Goal: Information Seeking & Learning: Check status

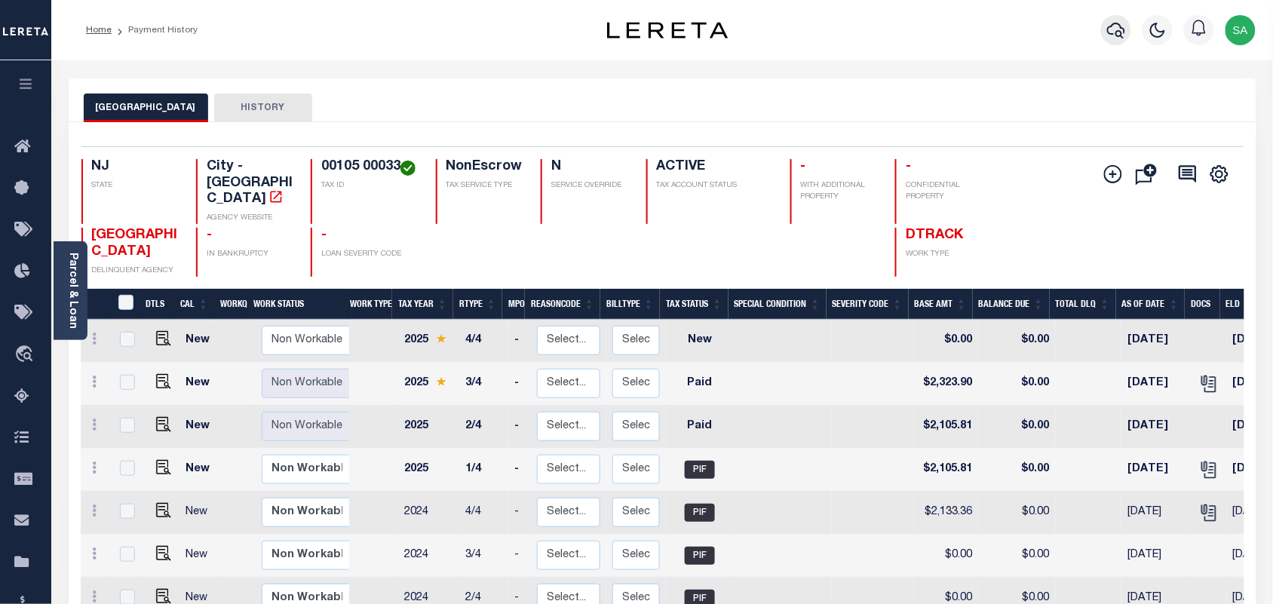
click at [1107, 32] on button "button" at bounding box center [1116, 30] width 30 height 30
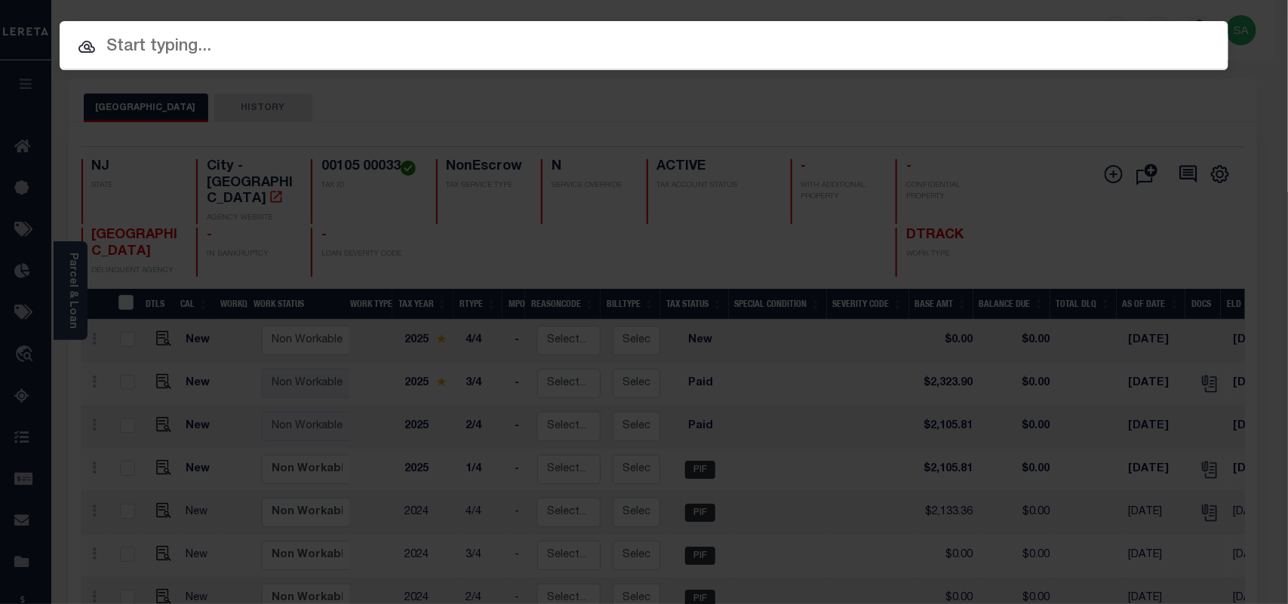
click at [981, 46] on input "text" at bounding box center [644, 47] width 1169 height 26
paste input "9300003258"
type input "9300003258"
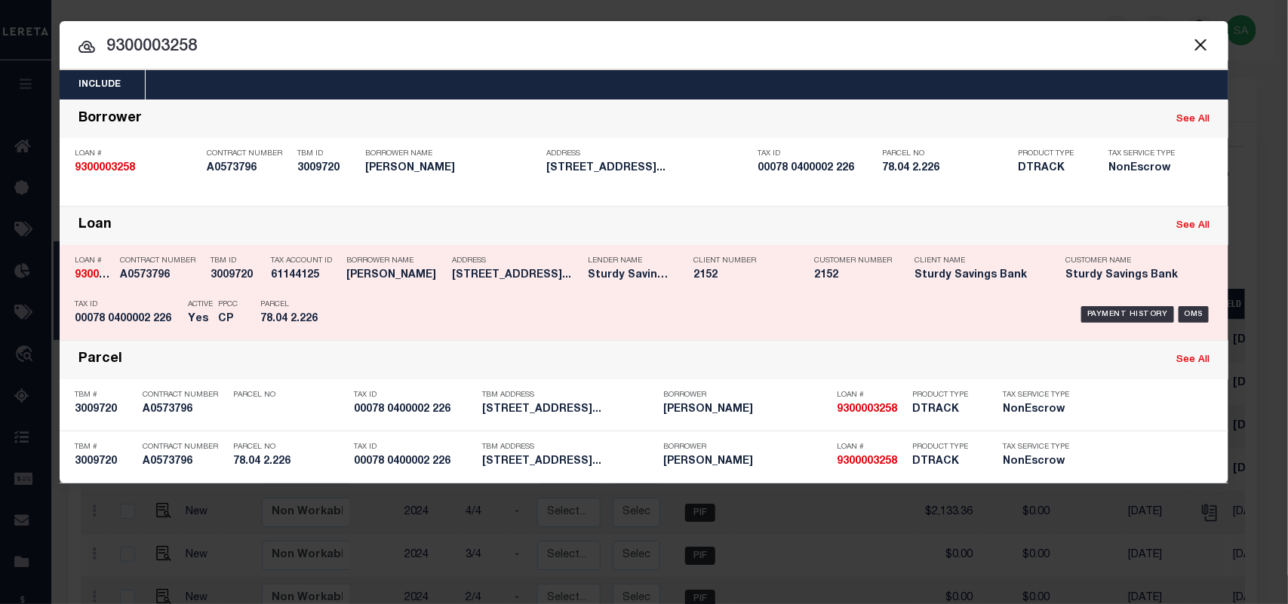
click at [374, 296] on div "Payment History OMS" at bounding box center [782, 315] width 862 height 44
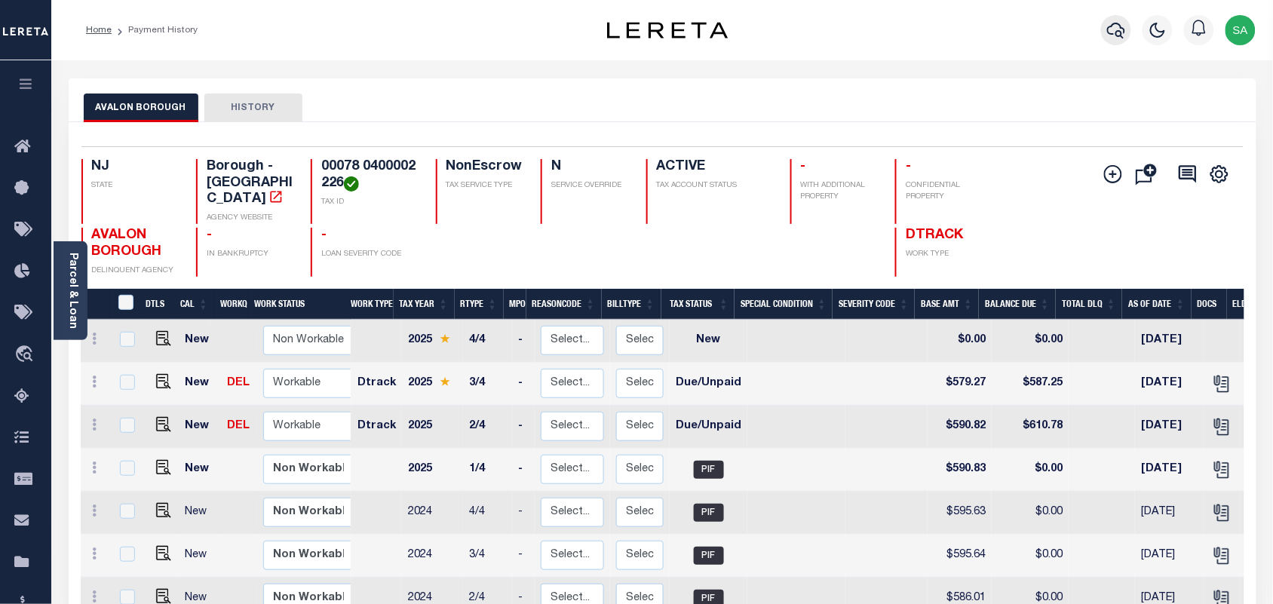
click at [1110, 36] on icon "button" at bounding box center [1116, 30] width 18 height 18
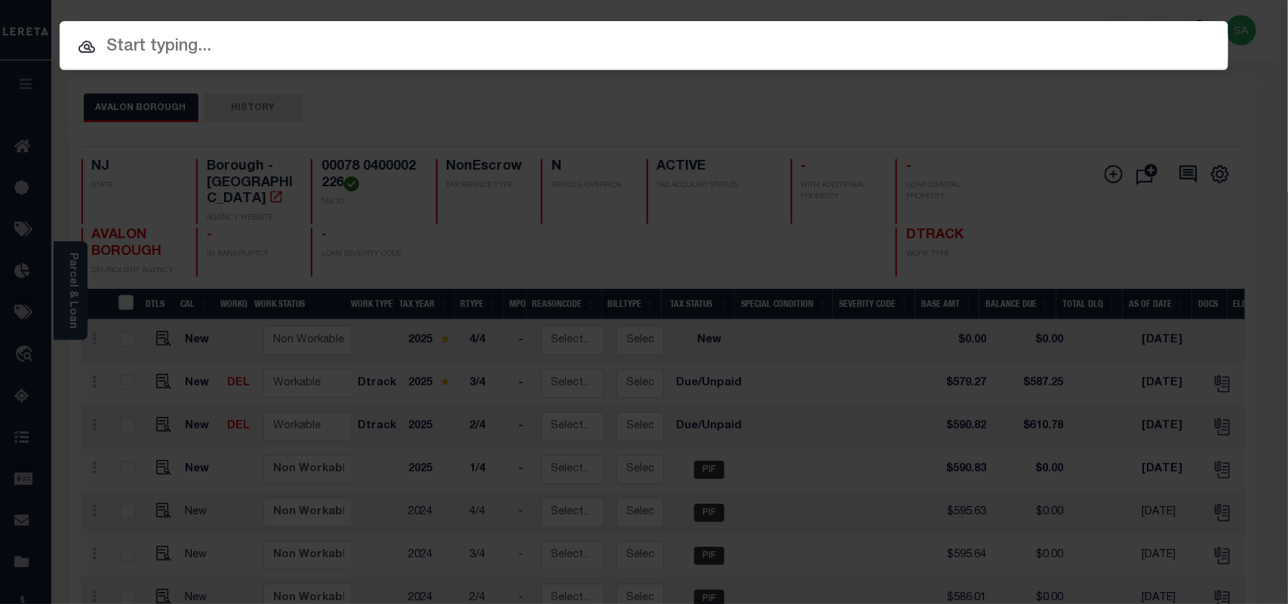
click at [985, 35] on input "text" at bounding box center [644, 47] width 1169 height 26
paste input "9300003415"
type input "9300003415"
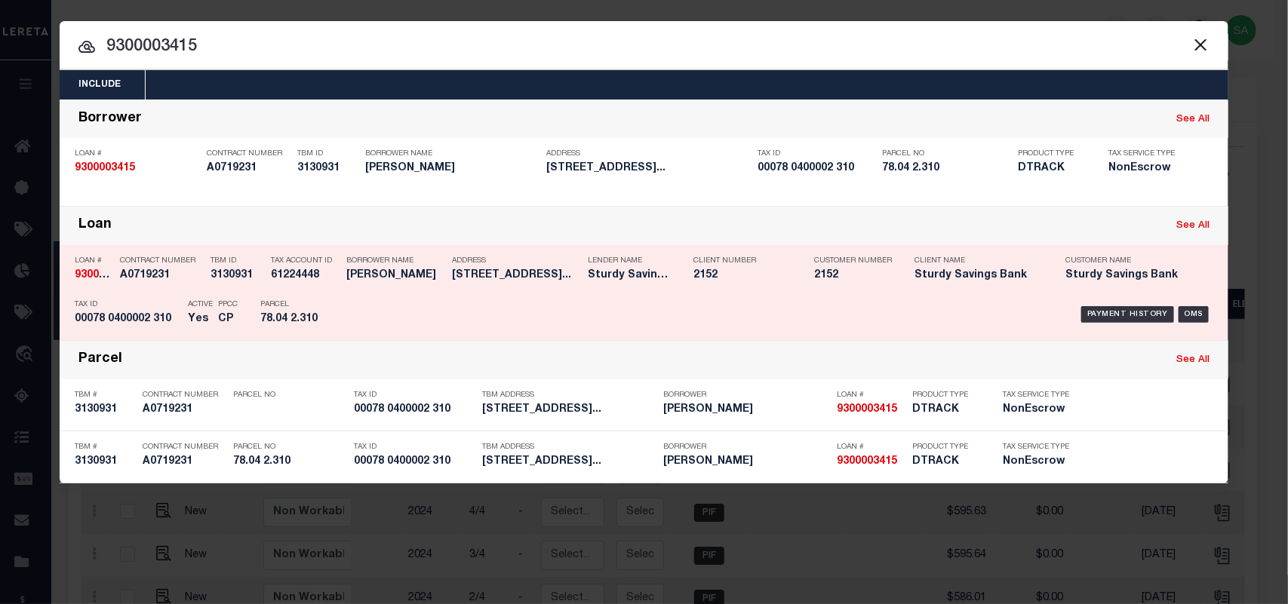
click at [410, 284] on div "Borrower Name KATHLEEN MOODY" at bounding box center [395, 271] width 98 height 44
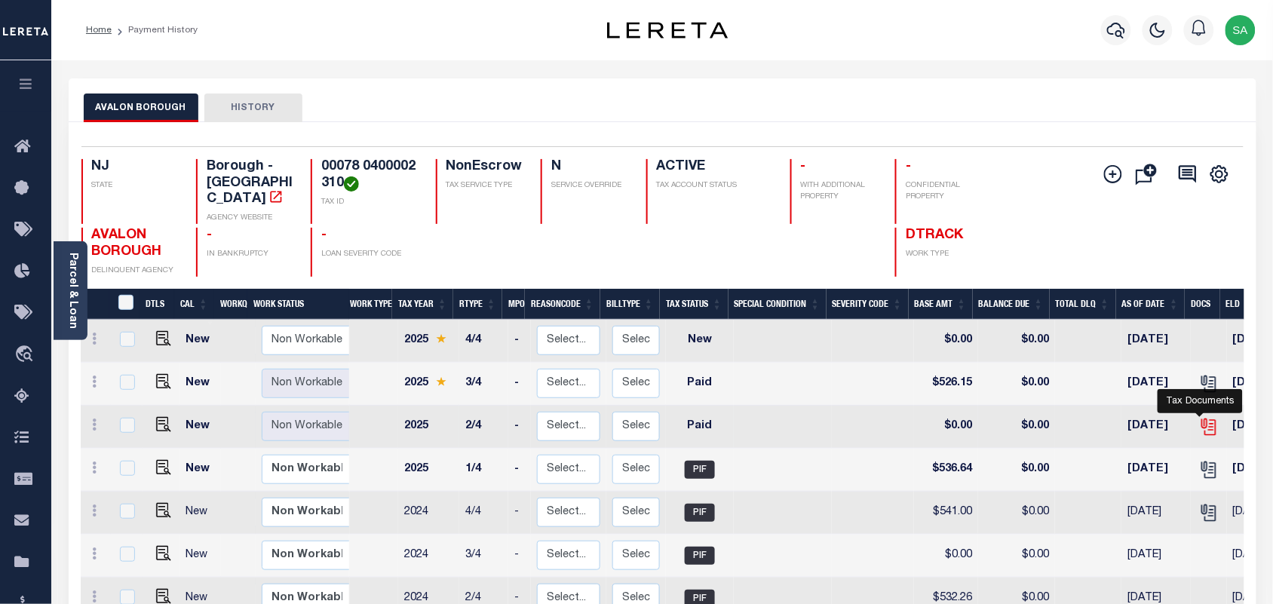
click at [1204, 418] on icon "" at bounding box center [1208, 424] width 12 height 12
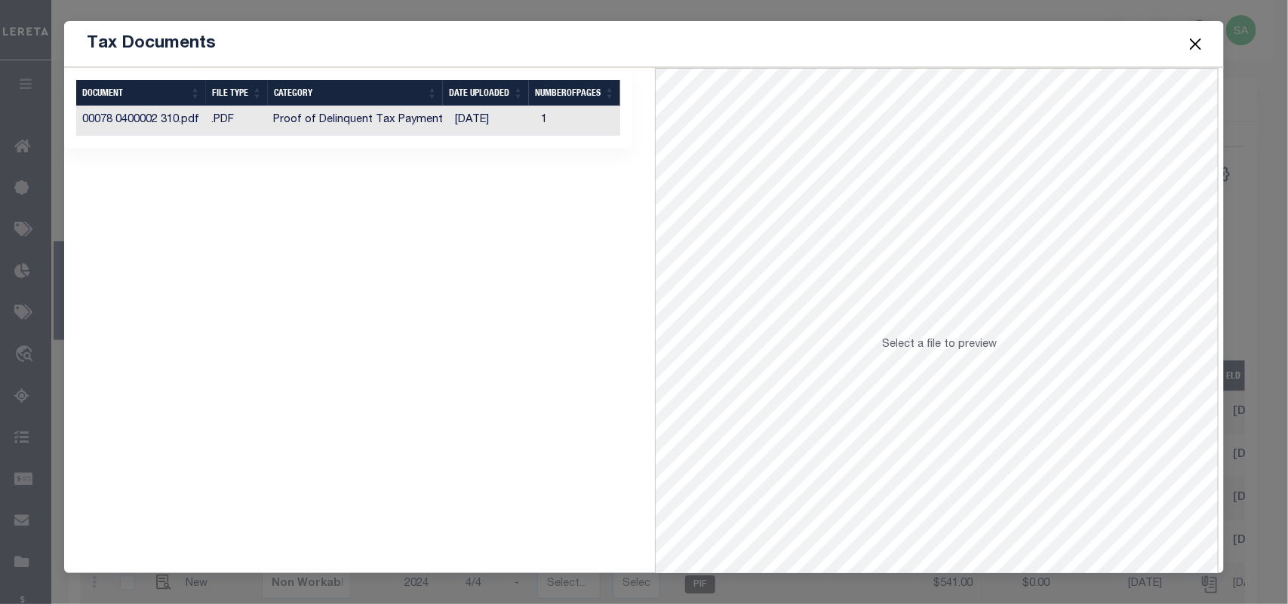
click at [493, 119] on td "[DATE]" at bounding box center [492, 120] width 86 height 29
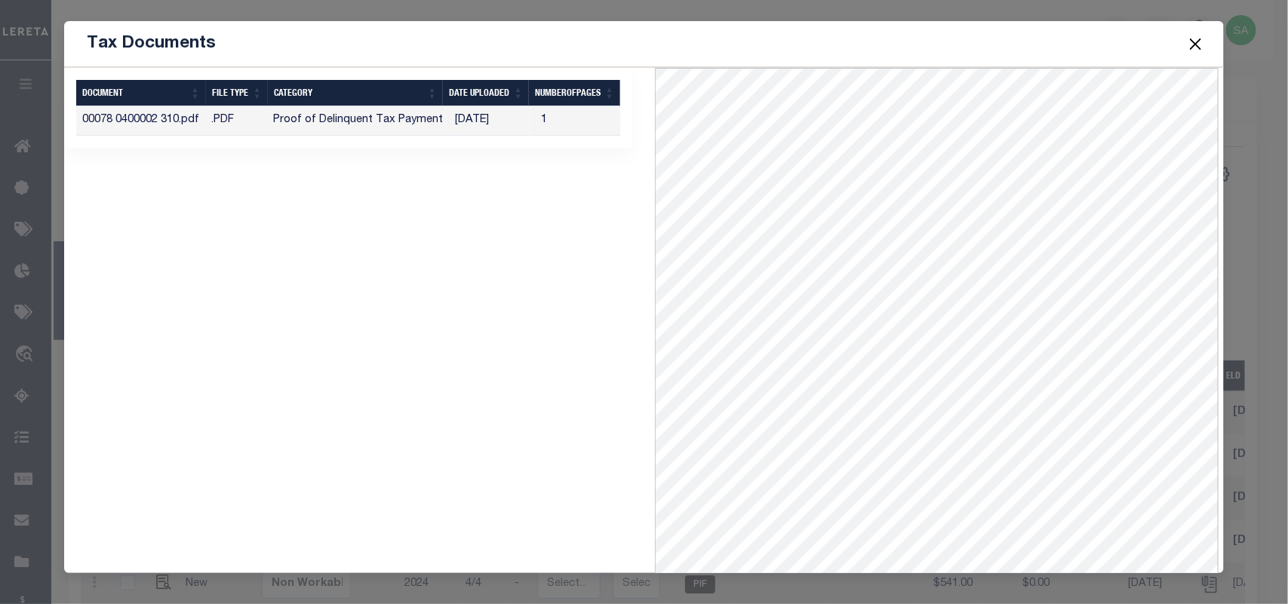
click at [1194, 44] on button "Close" at bounding box center [1195, 44] width 20 height 20
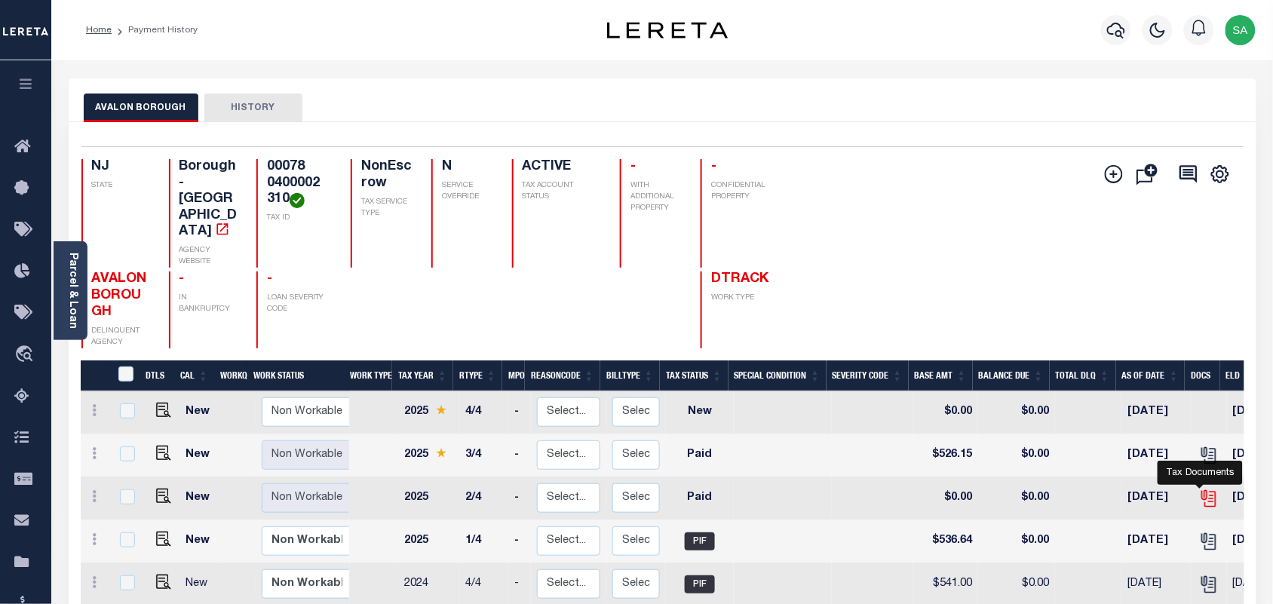
click at [1202, 489] on icon "" at bounding box center [1210, 499] width 20 height 20
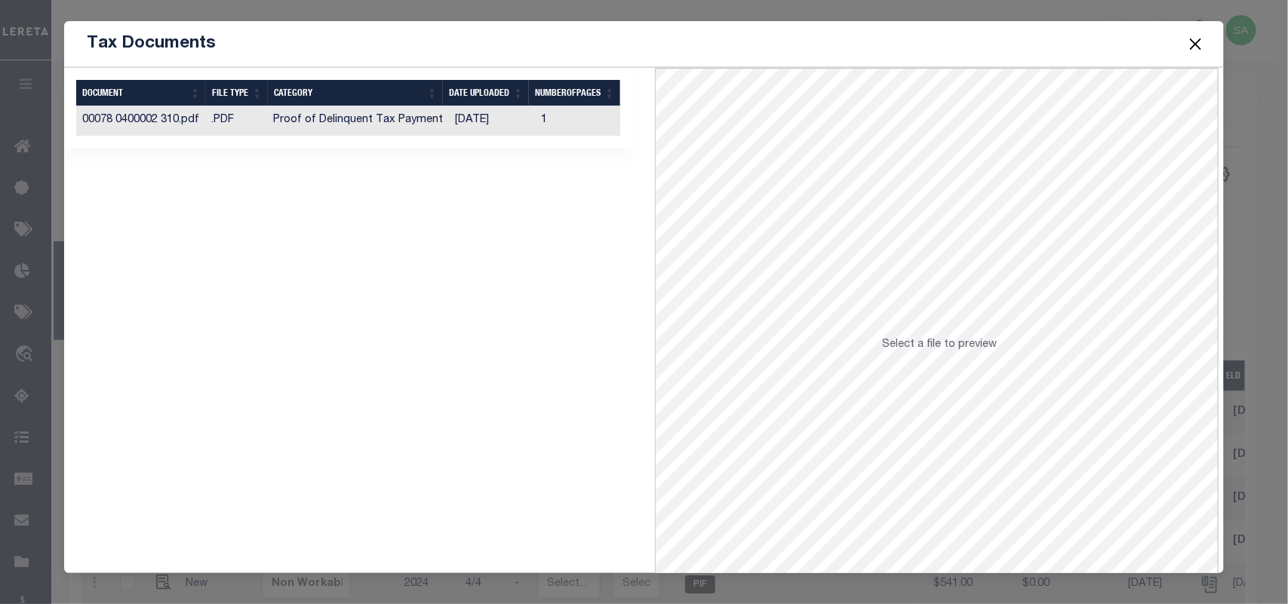
click at [481, 119] on td "[DATE]" at bounding box center [492, 120] width 86 height 29
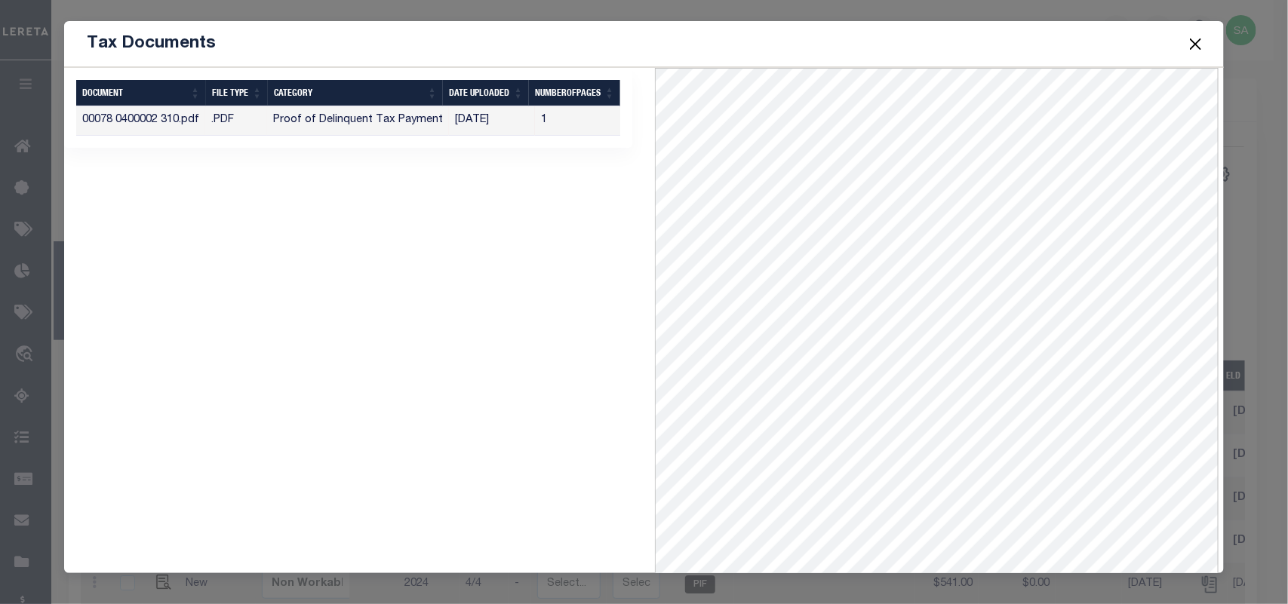
click at [1194, 44] on button "Close" at bounding box center [1195, 44] width 20 height 20
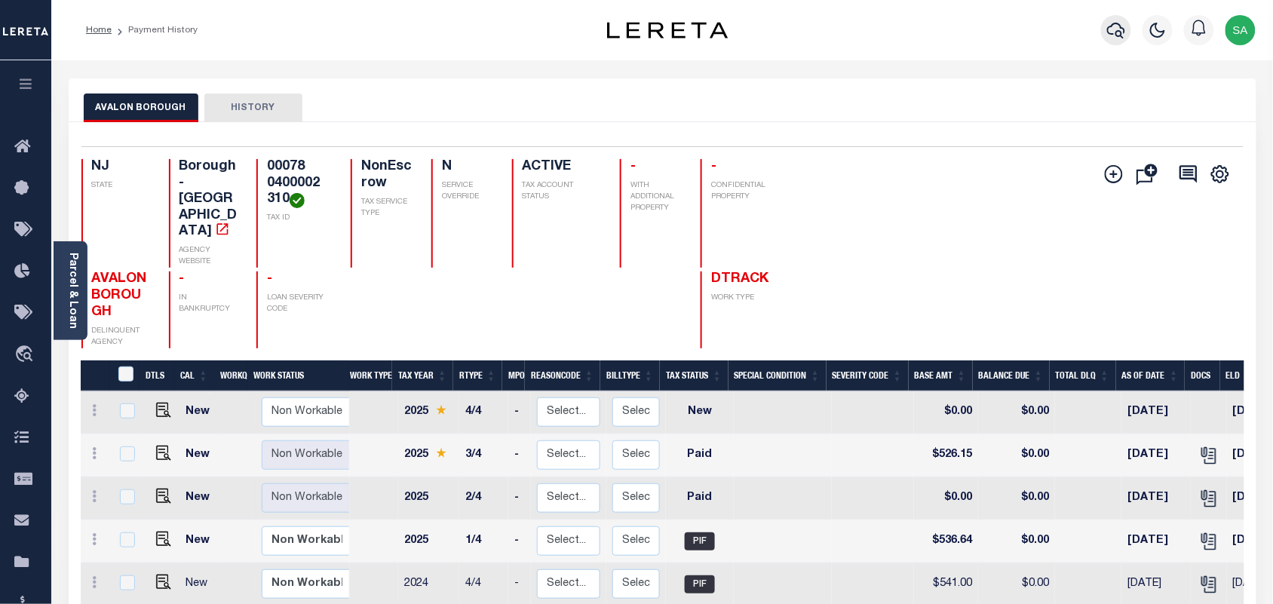
click at [1111, 35] on icon "button" at bounding box center [1116, 30] width 18 height 18
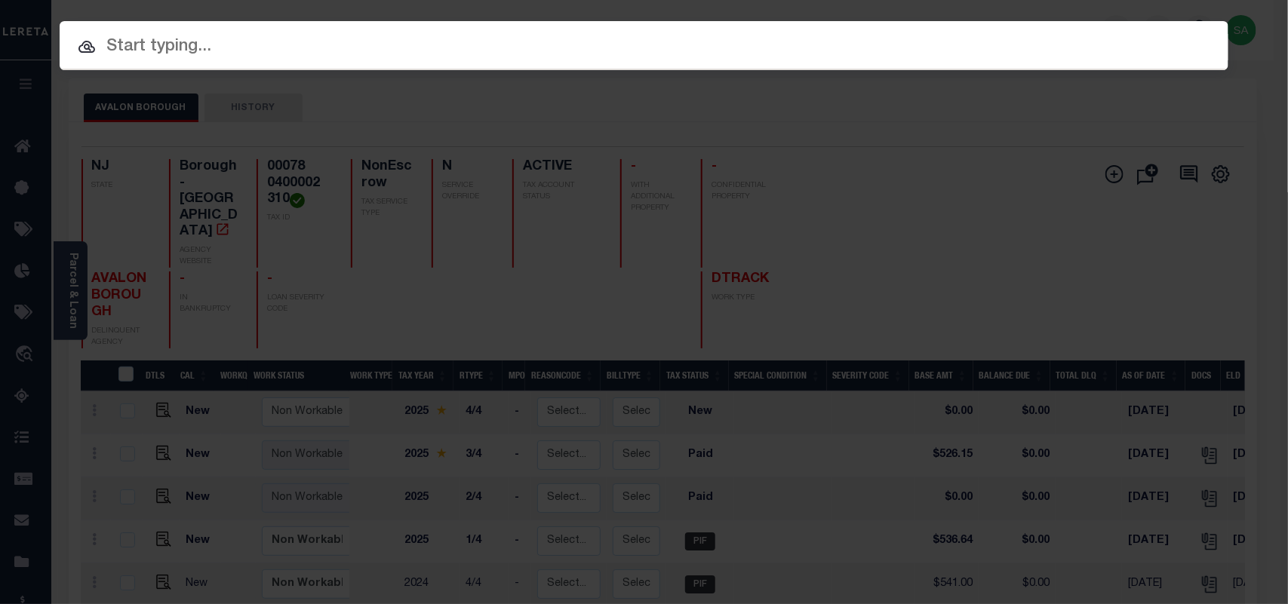
click at [917, 42] on input "text" at bounding box center [644, 47] width 1169 height 26
paste input "9300003981"
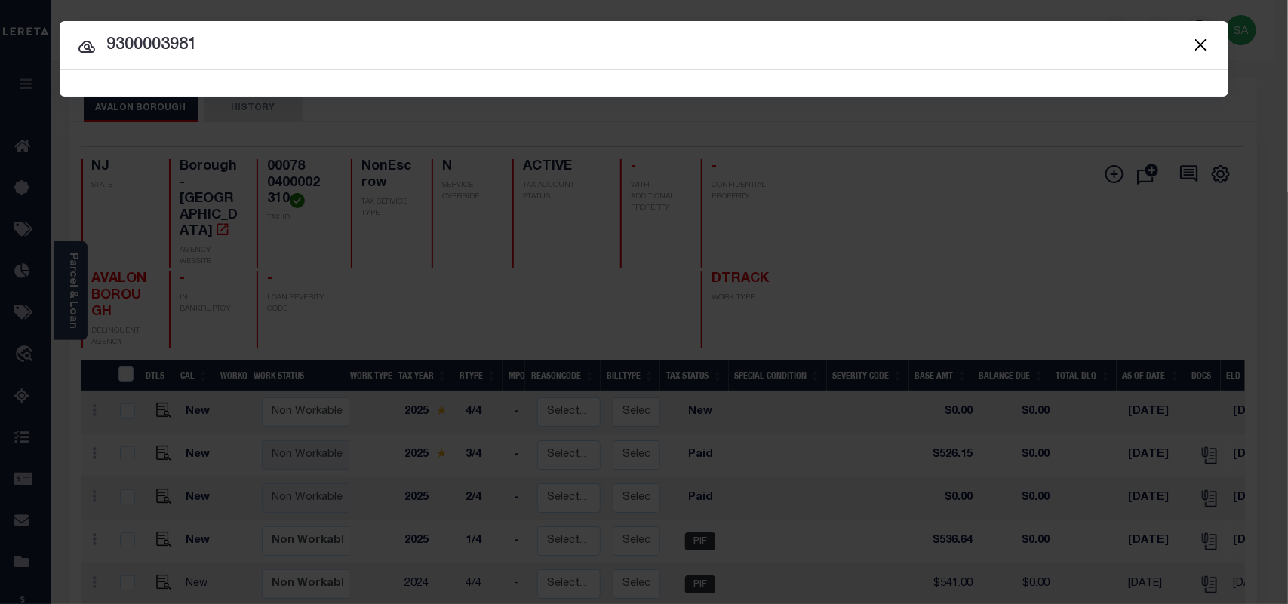
type input "9300003981"
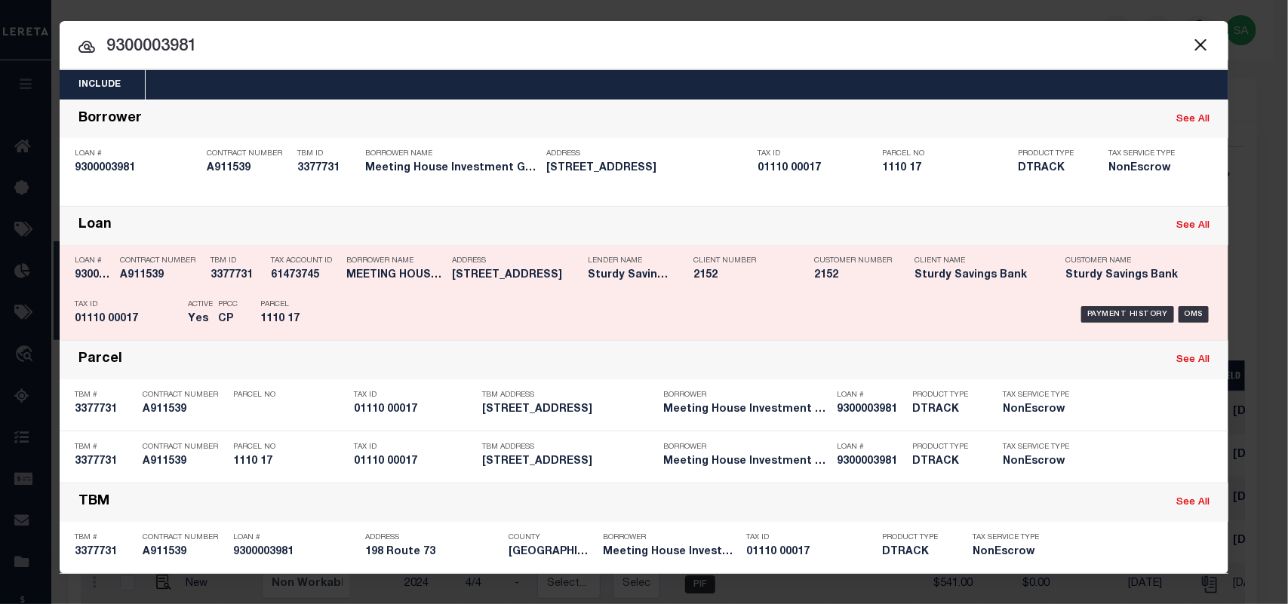
click at [346, 311] on div "Payment History OMS" at bounding box center [781, 315] width 885 height 44
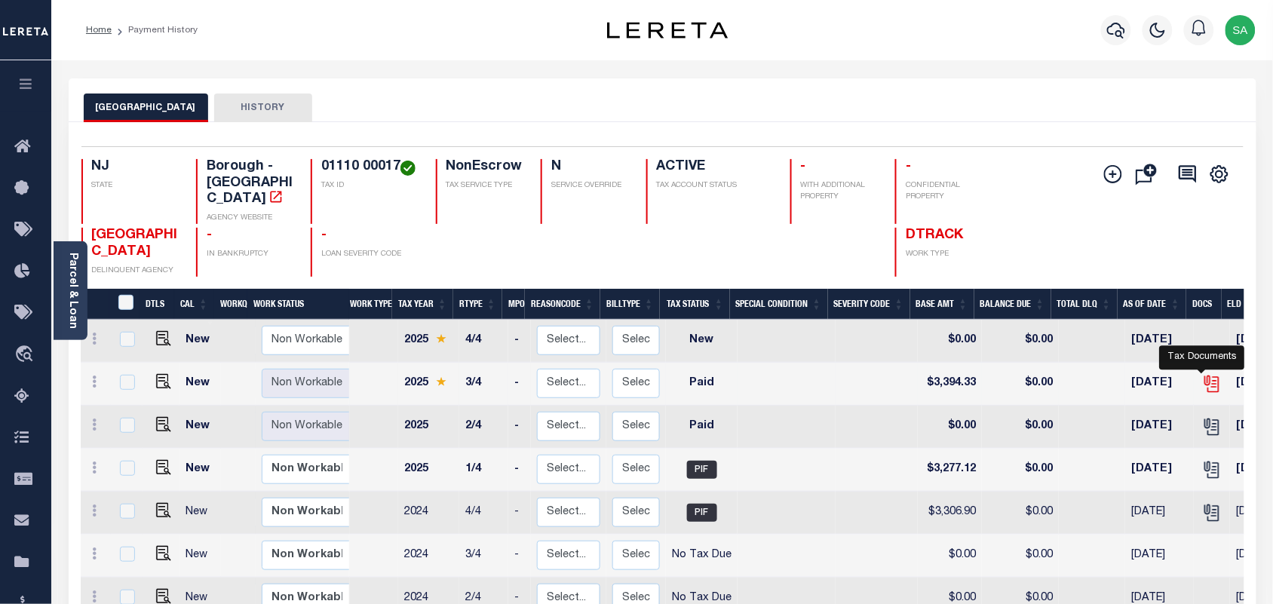
click at [1206, 375] on icon "" at bounding box center [1212, 381] width 12 height 12
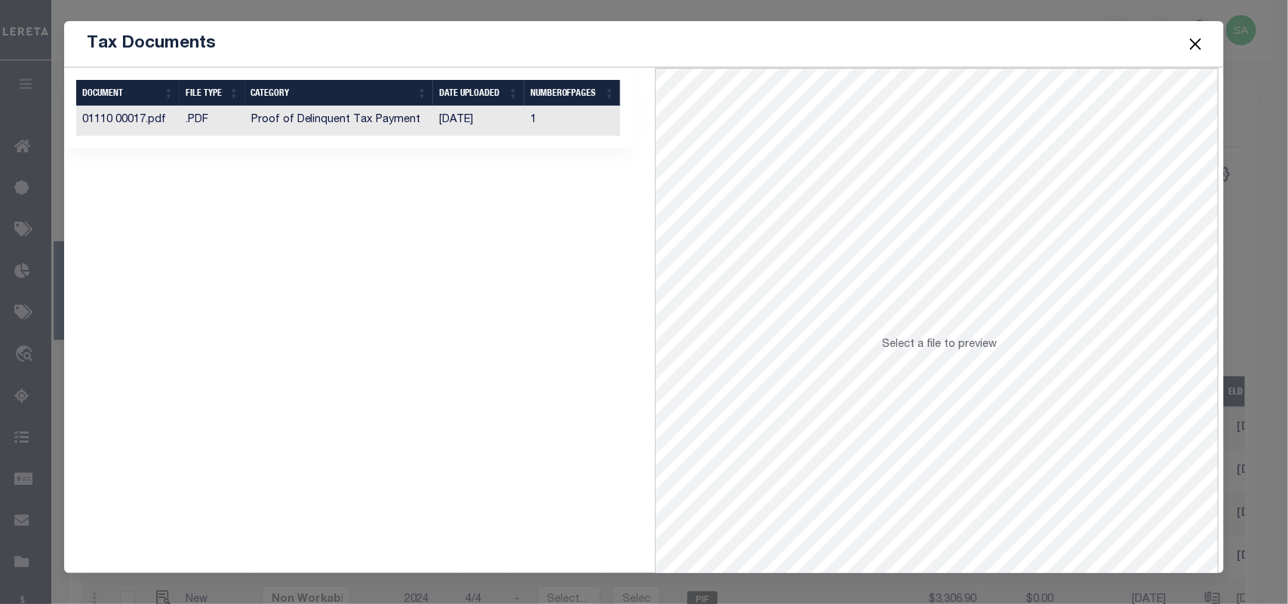
click at [440, 121] on td "[DATE]" at bounding box center [478, 120] width 91 height 29
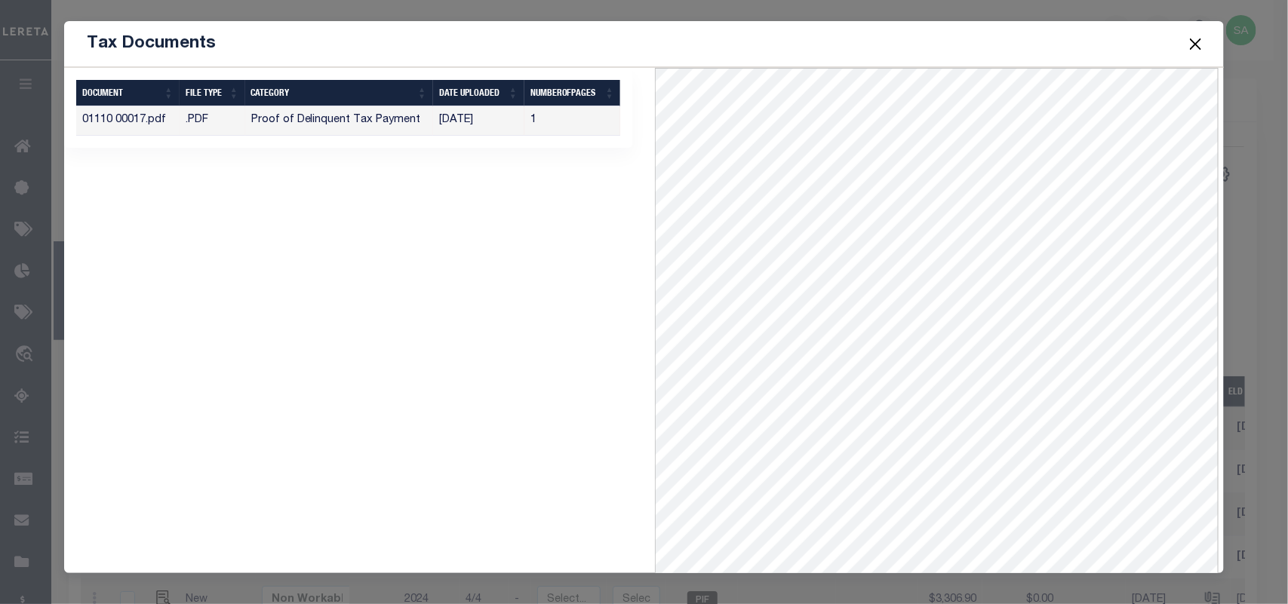
click at [1193, 49] on button "Close" at bounding box center [1195, 44] width 20 height 20
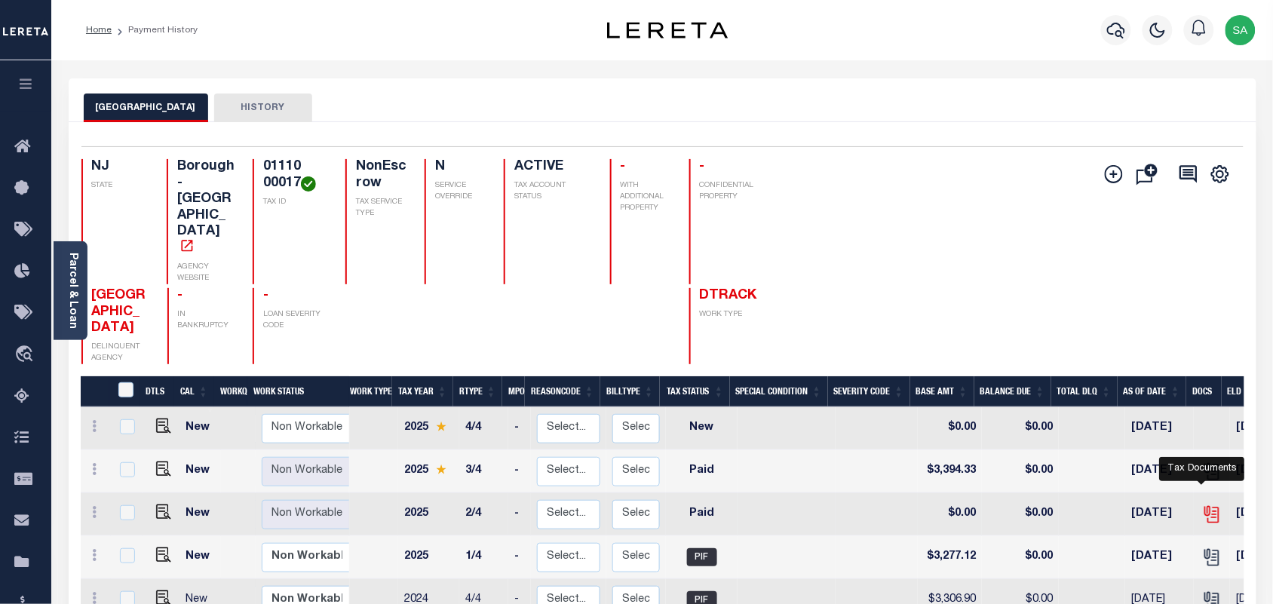
click at [1203, 505] on icon "" at bounding box center [1213, 515] width 20 height 20
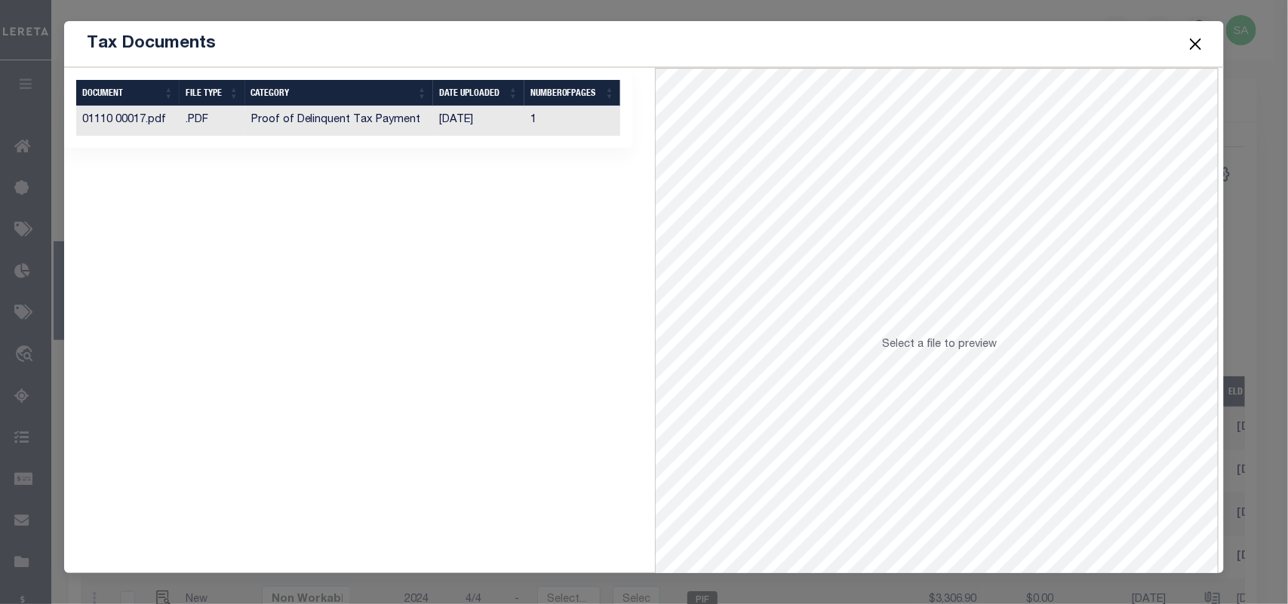
click at [465, 118] on td "[DATE]" at bounding box center [478, 120] width 91 height 29
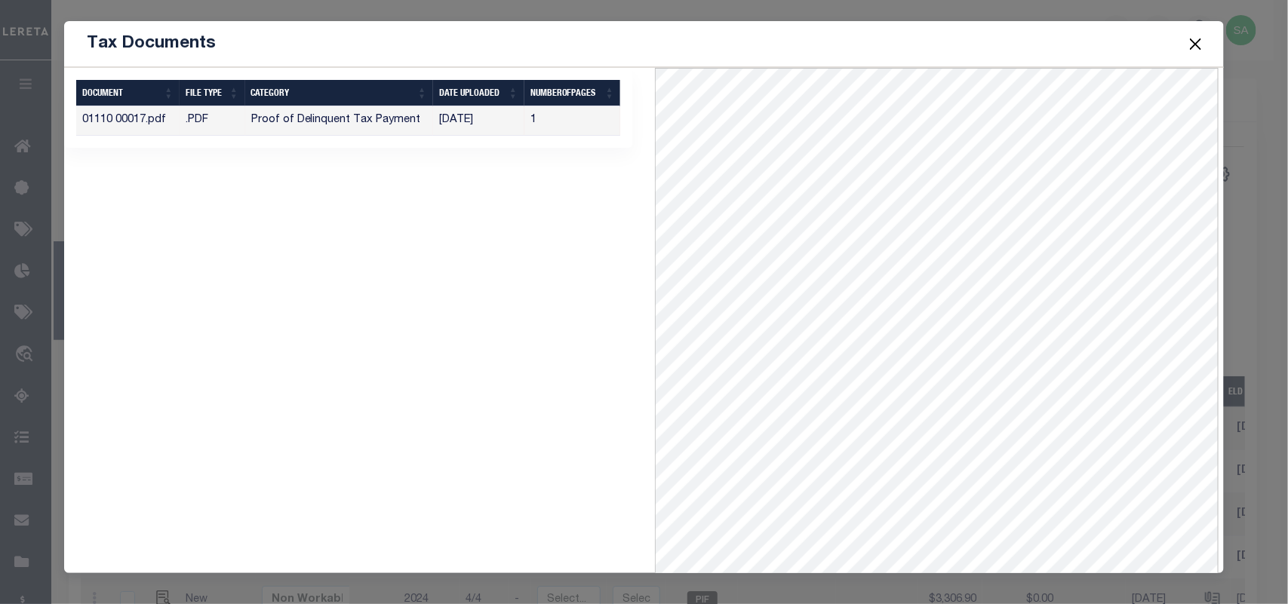
click at [1197, 45] on button "Close" at bounding box center [1195, 44] width 20 height 20
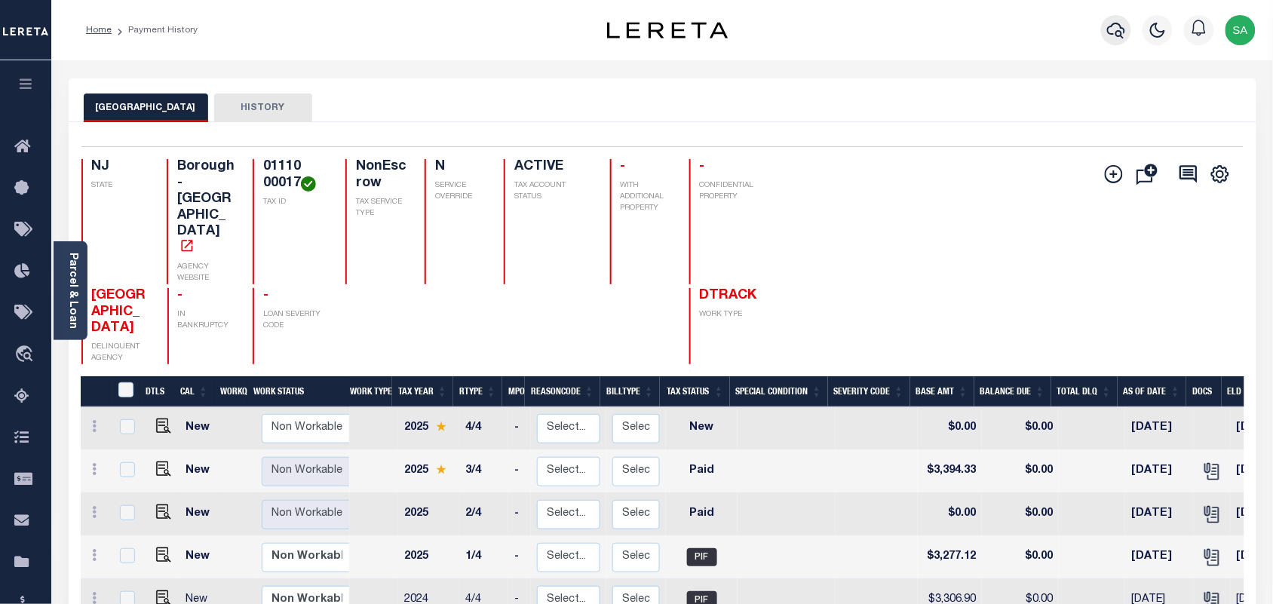
click at [1104, 24] on button "button" at bounding box center [1116, 30] width 30 height 30
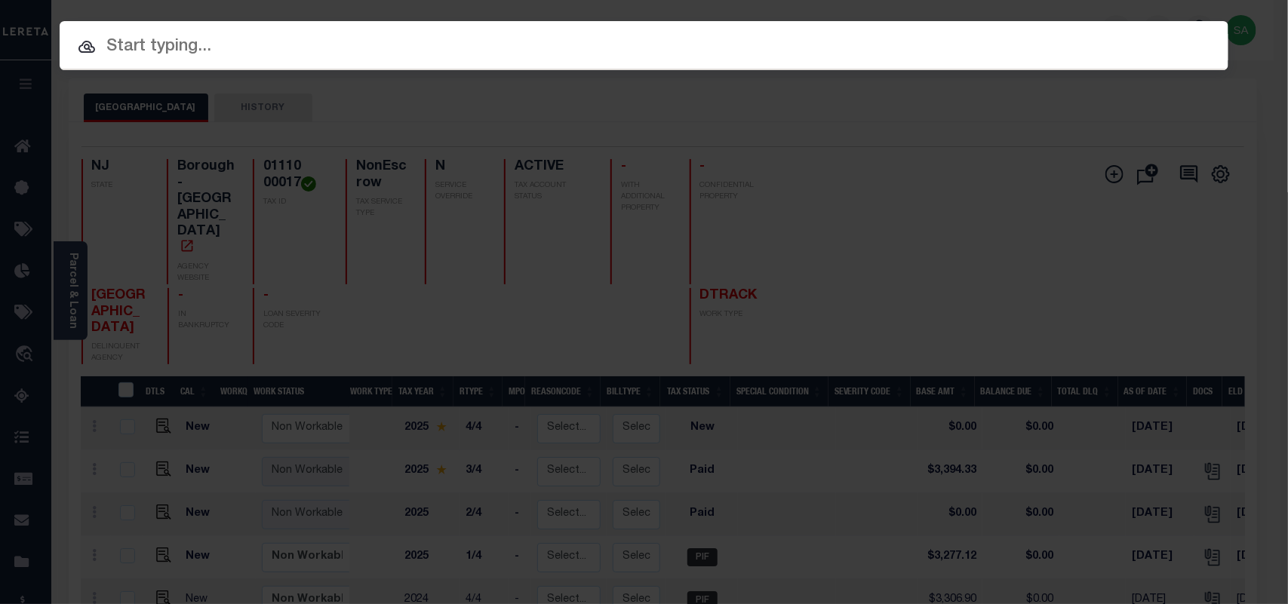
click at [1015, 48] on input "text" at bounding box center [644, 47] width 1169 height 26
paste input "9300001680"
type input "9300001680"
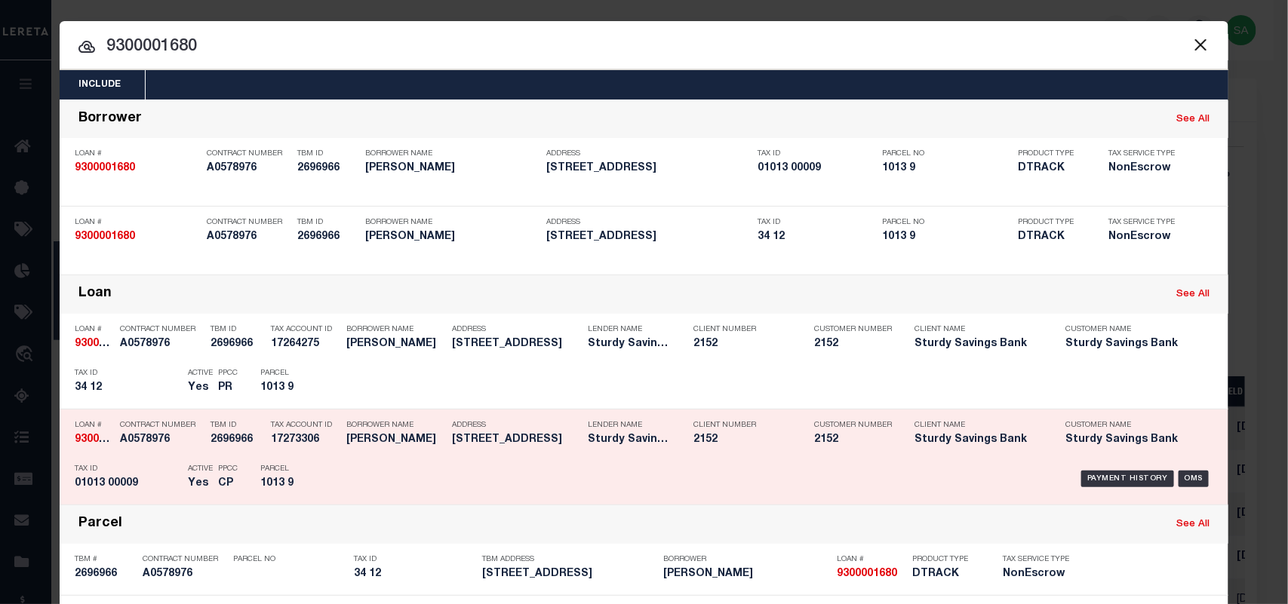
click at [339, 474] on div "Payment History OMS" at bounding box center [781, 479] width 885 height 44
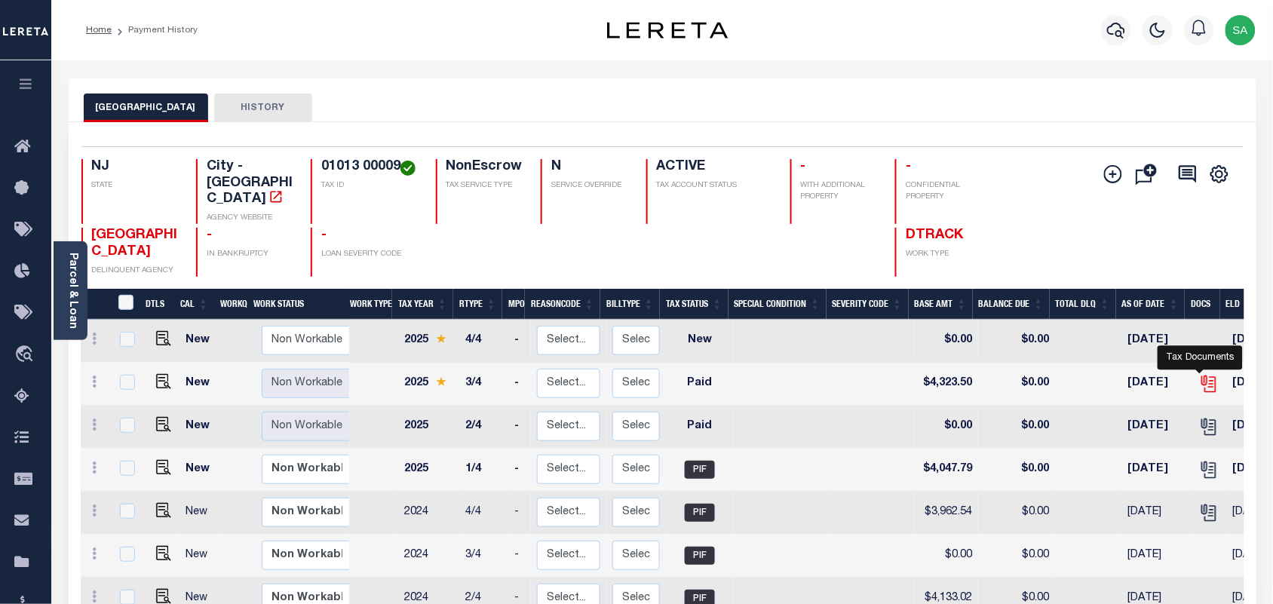
click at [1200, 374] on icon "" at bounding box center [1210, 384] width 20 height 20
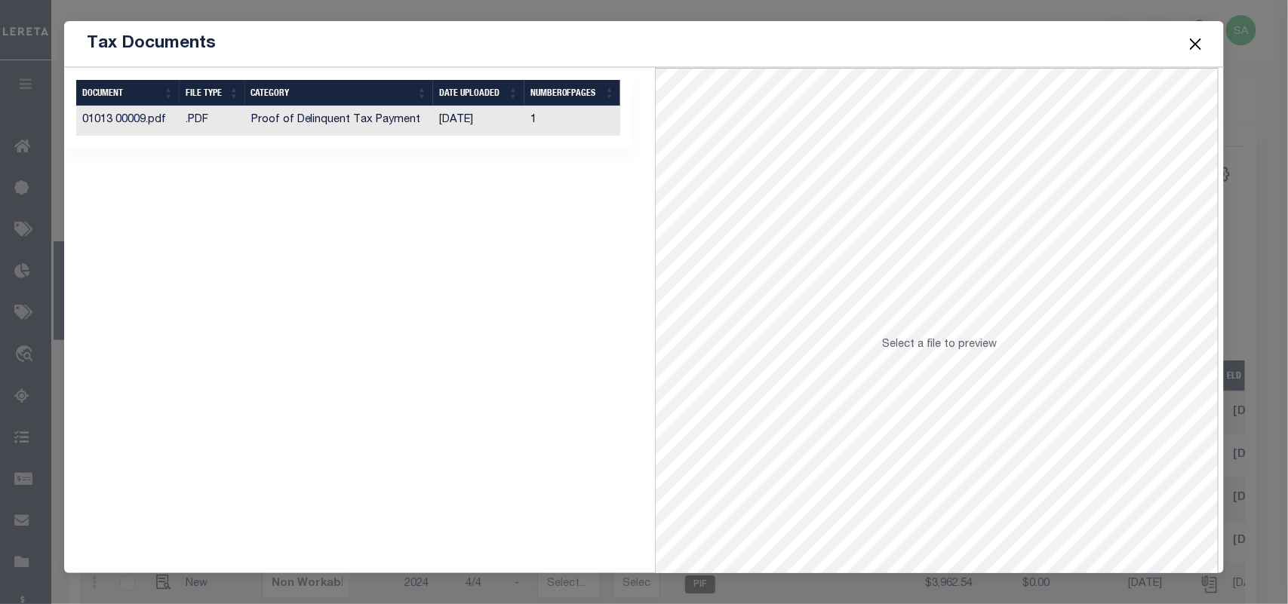
click at [538, 122] on td "1" at bounding box center [572, 120] width 97 height 29
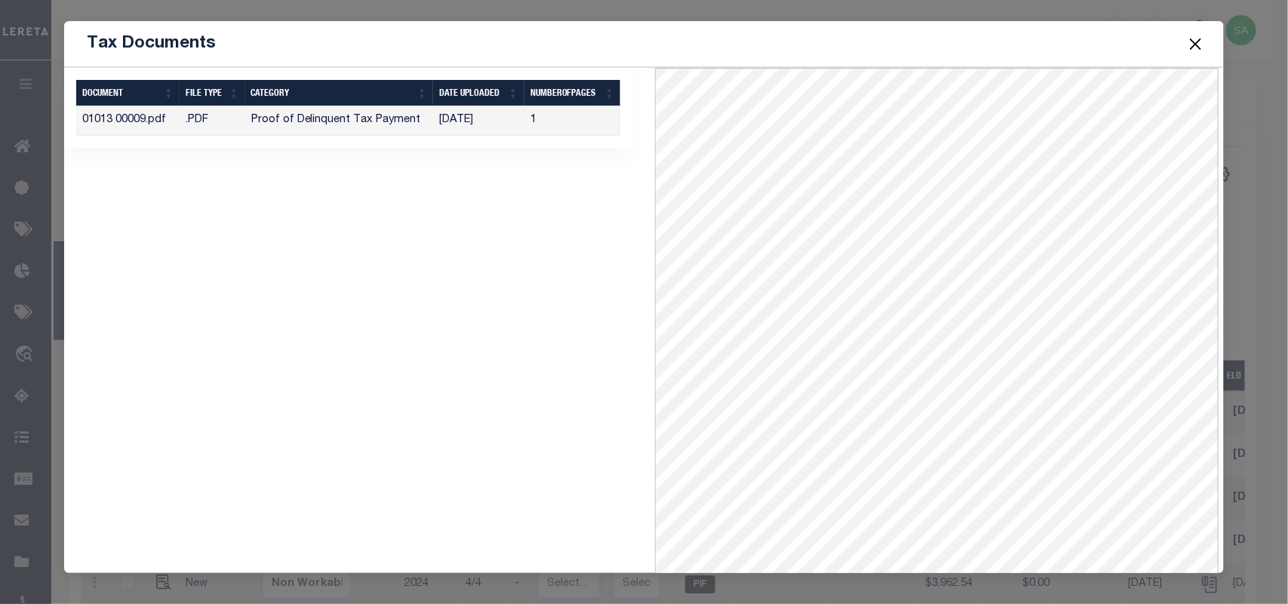
click at [1193, 44] on button "Close" at bounding box center [1195, 44] width 20 height 20
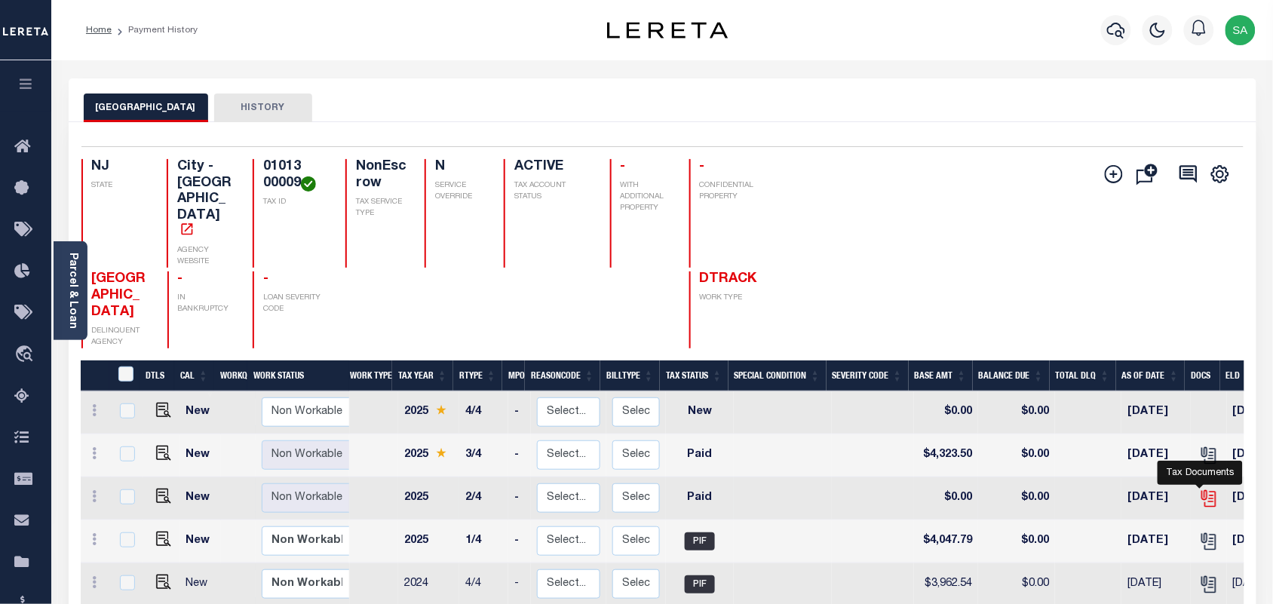
click at [1202, 490] on icon "" at bounding box center [1208, 496] width 12 height 12
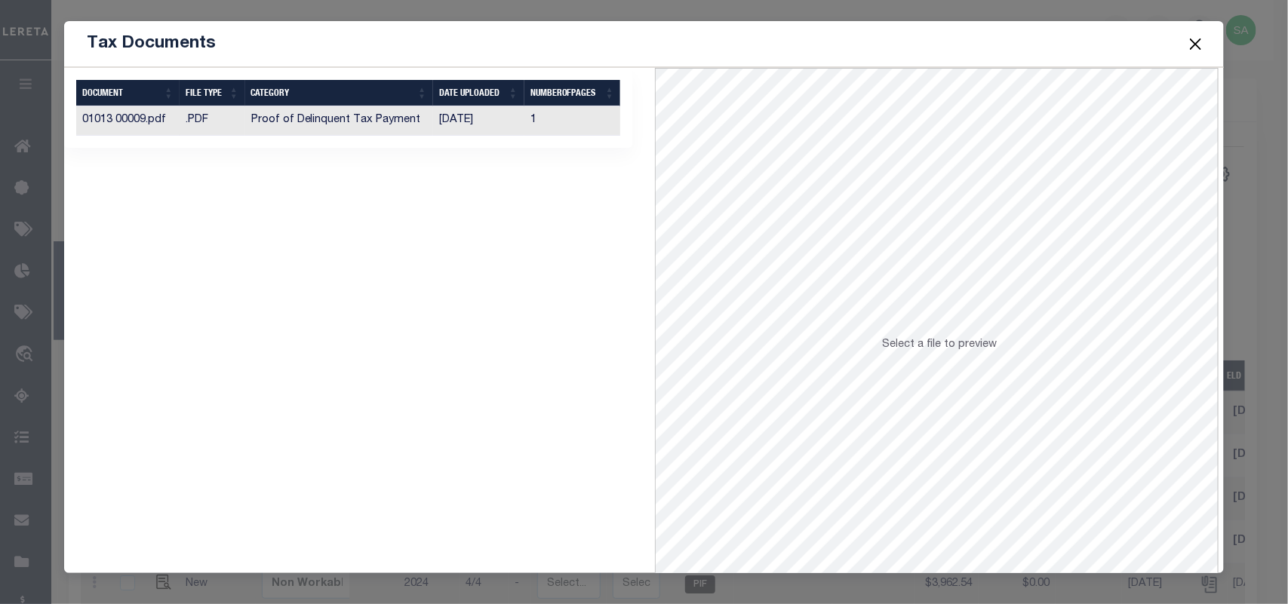
click at [449, 123] on td "[DATE]" at bounding box center [478, 120] width 91 height 29
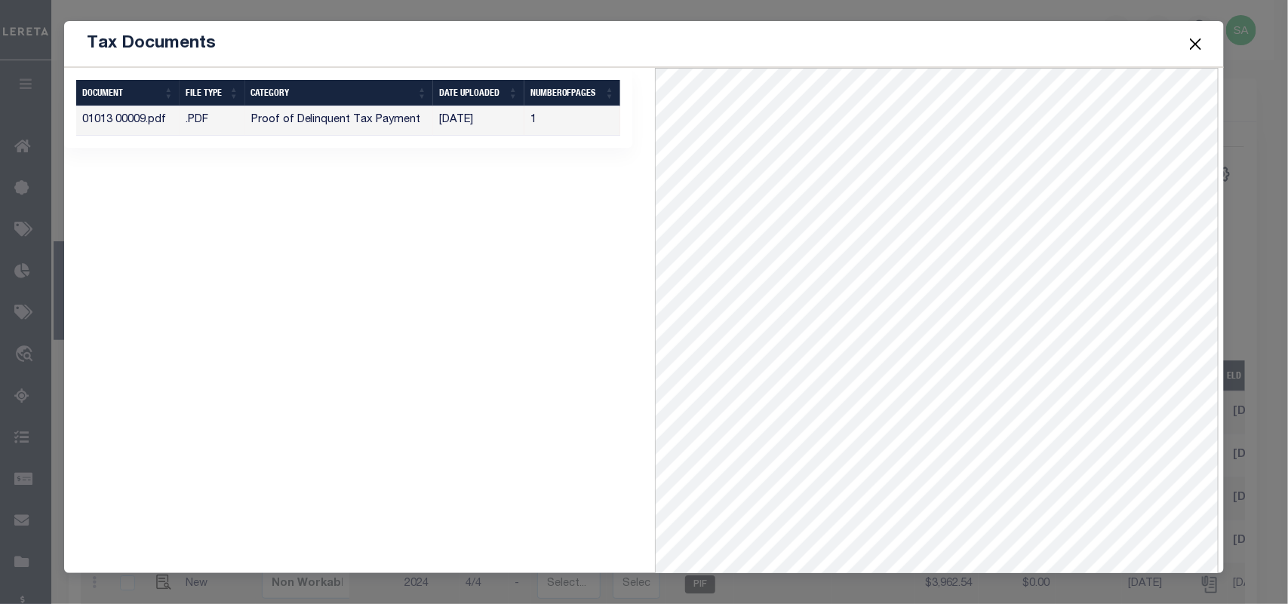
scroll to position [66, 0]
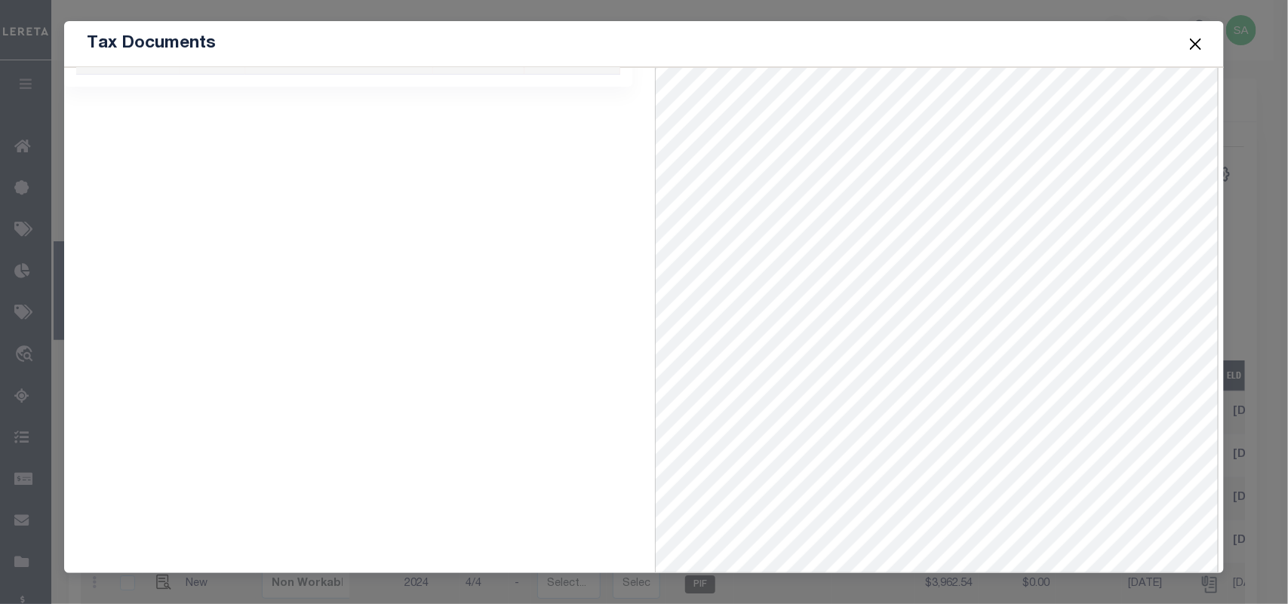
click at [1193, 39] on button "Close" at bounding box center [1195, 44] width 20 height 20
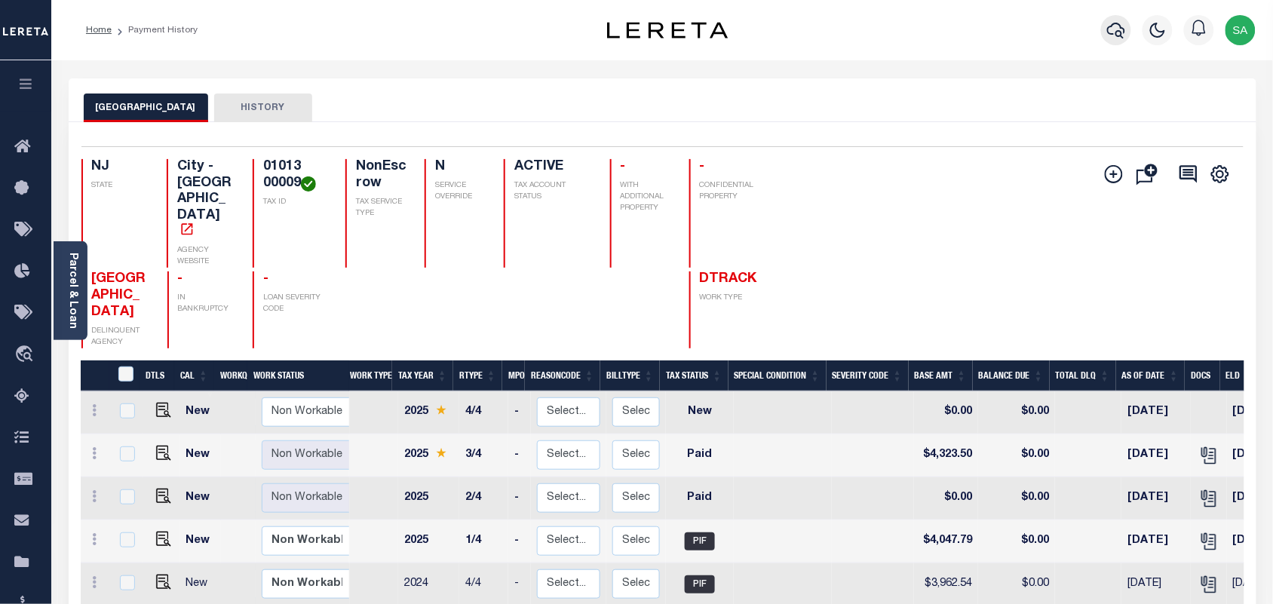
click at [1119, 28] on icon "button" at bounding box center [1116, 30] width 18 height 18
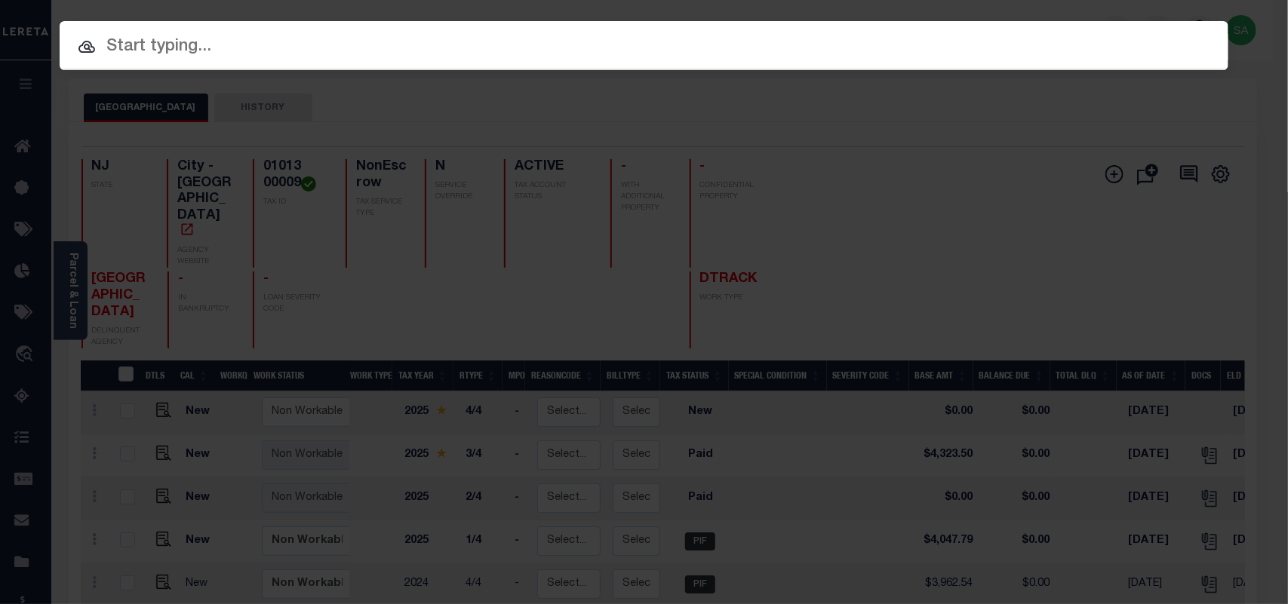
click at [1025, 70] on span at bounding box center [644, 83] width 1169 height 26
paste input "9800244544"
type input "9800244544"
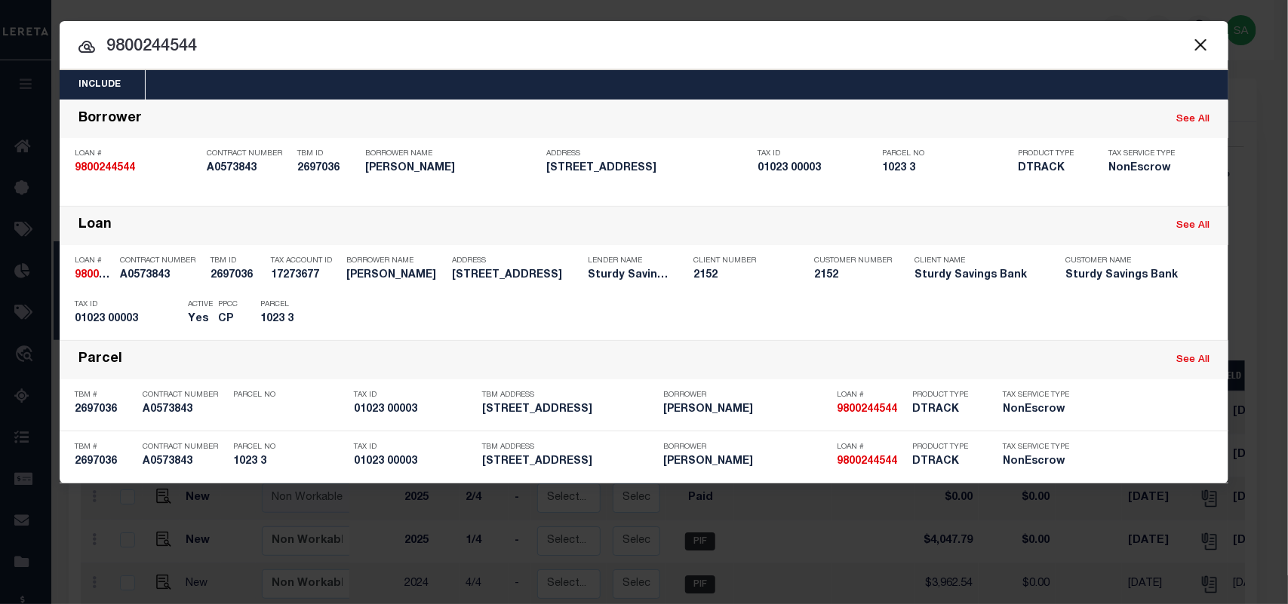
drag, startPoint x: 260, startPoint y: 296, endPoint x: 371, endPoint y: 275, distance: 112.8
click at [259, 296] on div "Parcel 1023 3" at bounding box center [294, 315] width 91 height 44
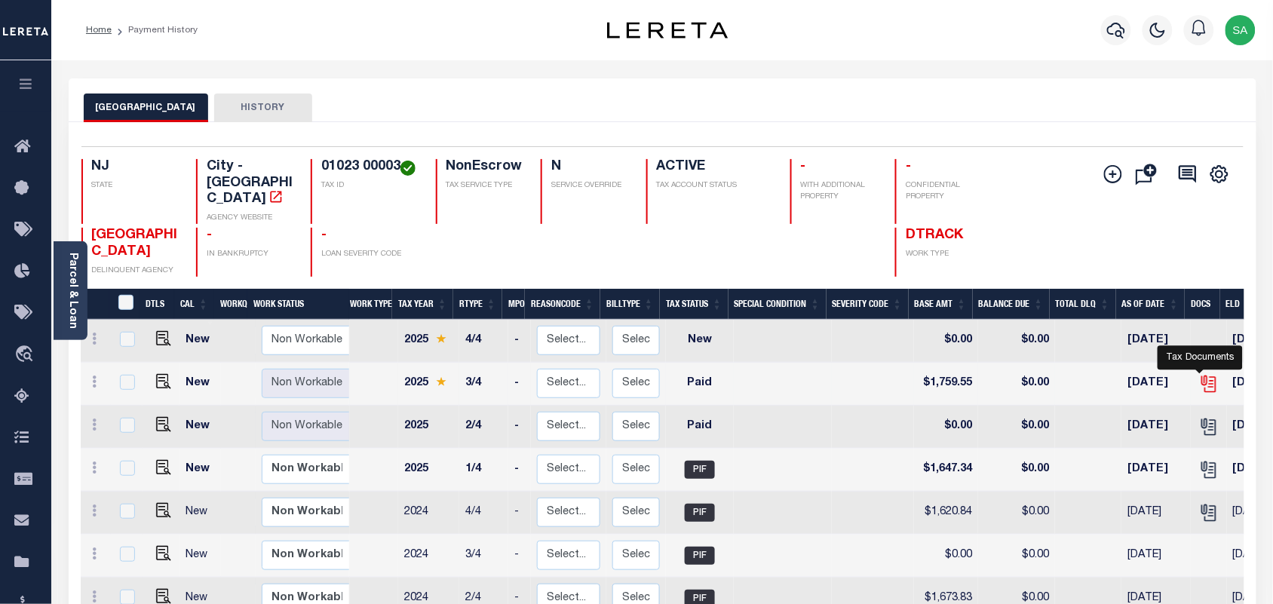
click at [1202, 374] on icon "" at bounding box center [1210, 384] width 20 height 20
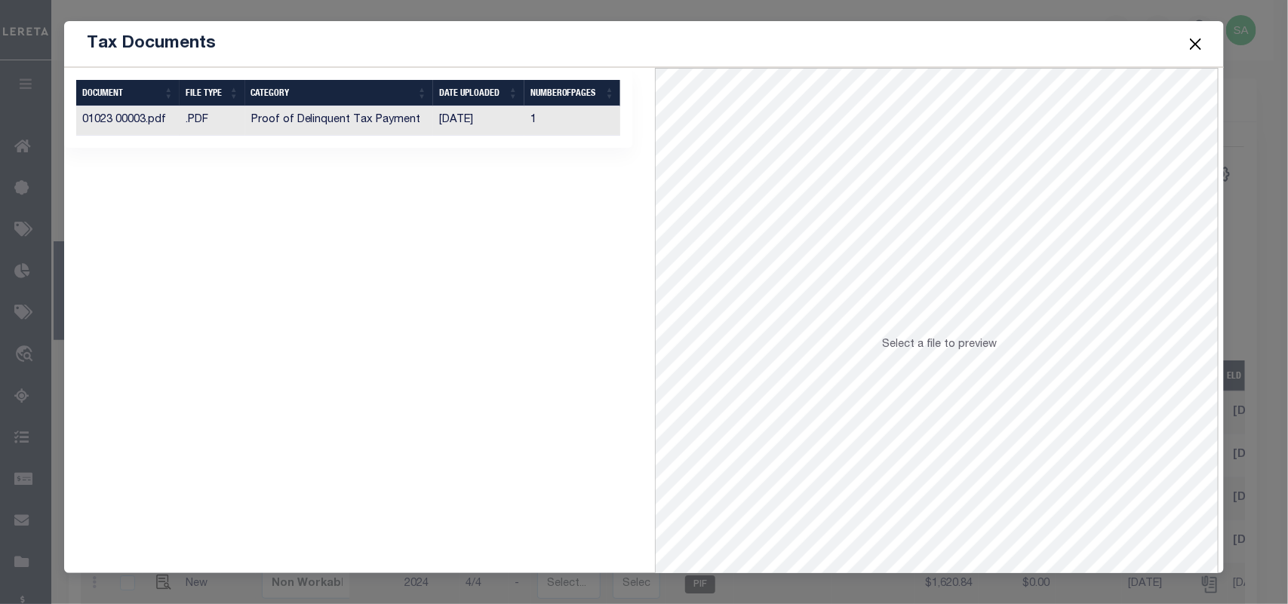
click at [524, 126] on td "1" at bounding box center [572, 120] width 97 height 29
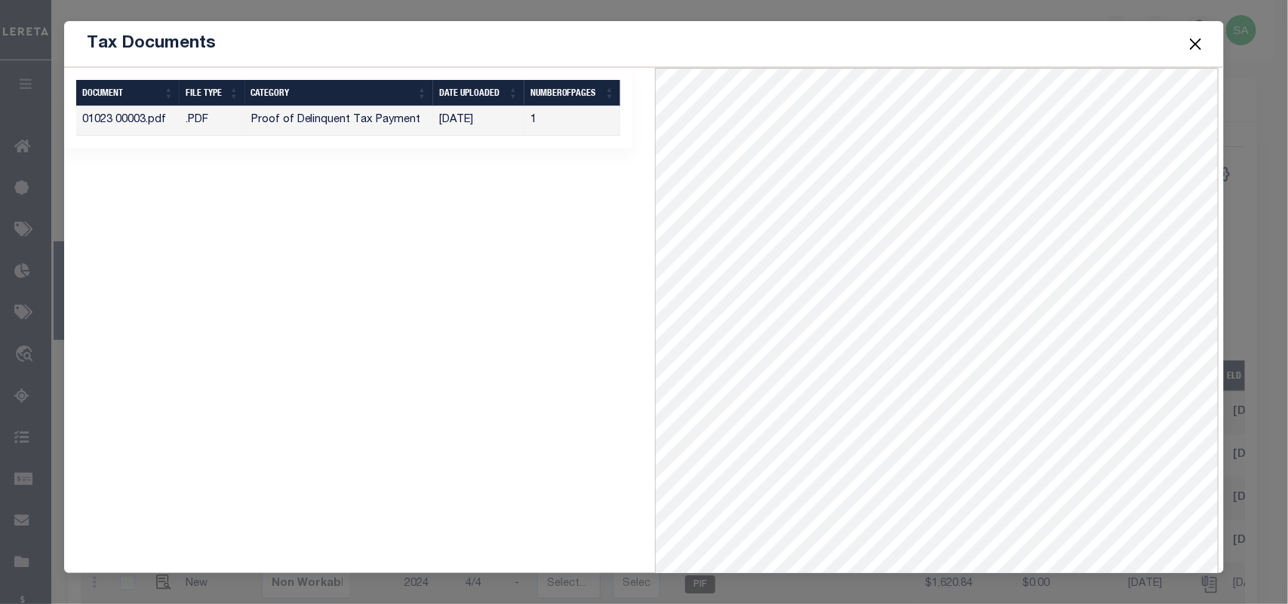
click at [1200, 45] on button "Close" at bounding box center [1195, 44] width 20 height 20
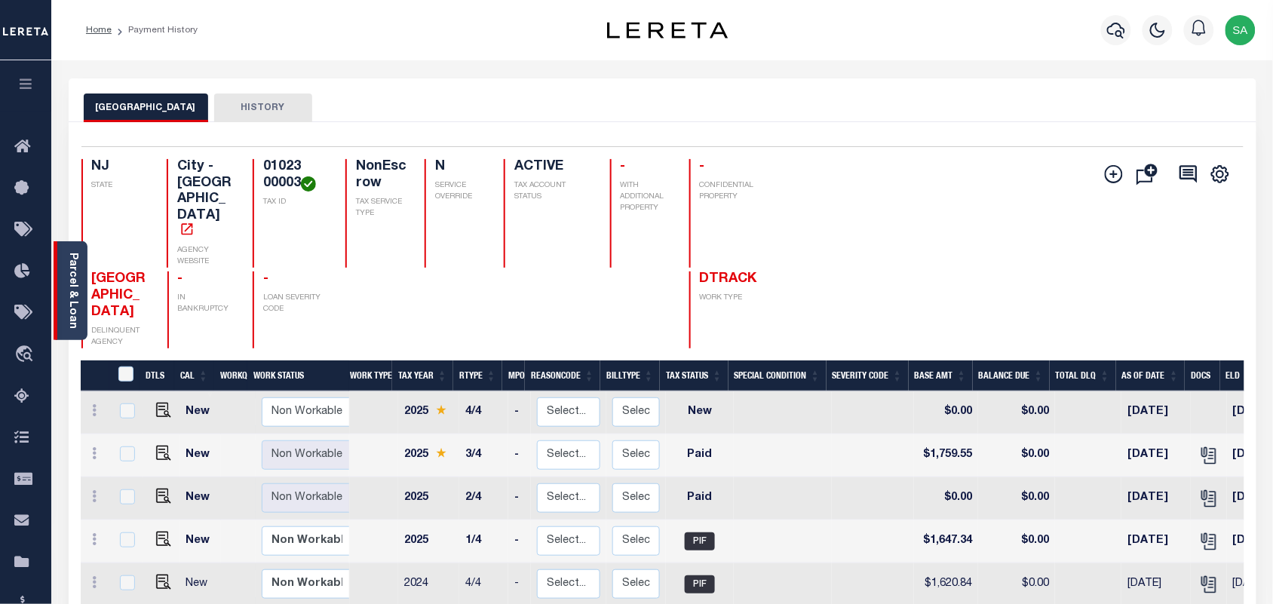
click at [78, 293] on link "Parcel & Loan" at bounding box center [72, 291] width 11 height 76
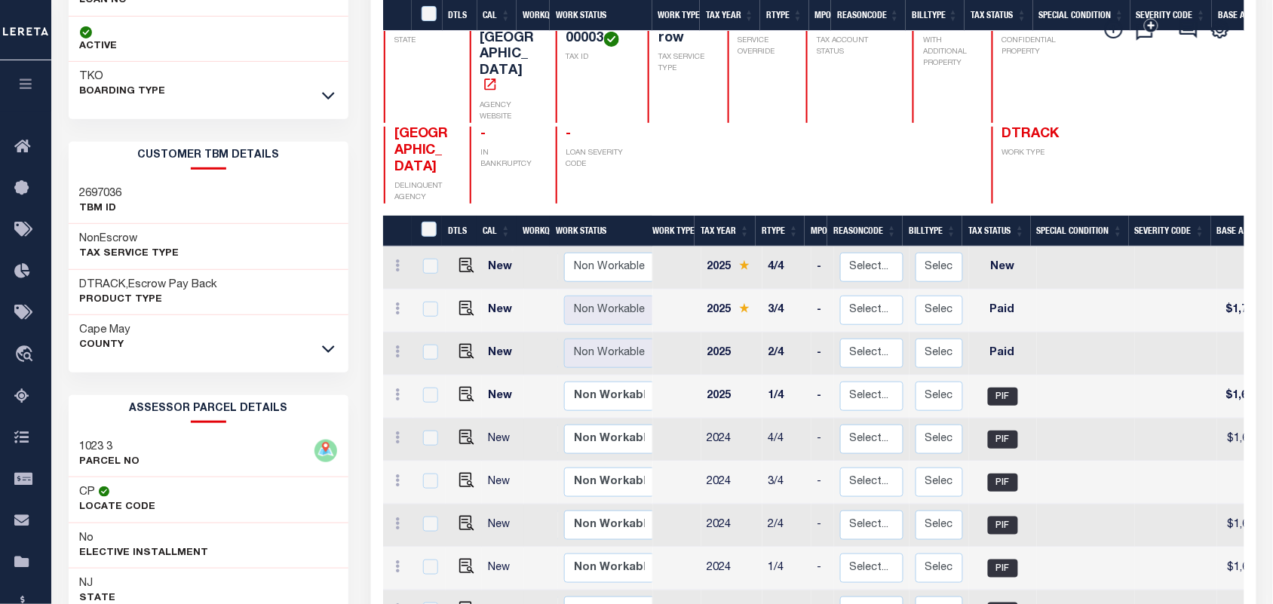
scroll to position [377, 0]
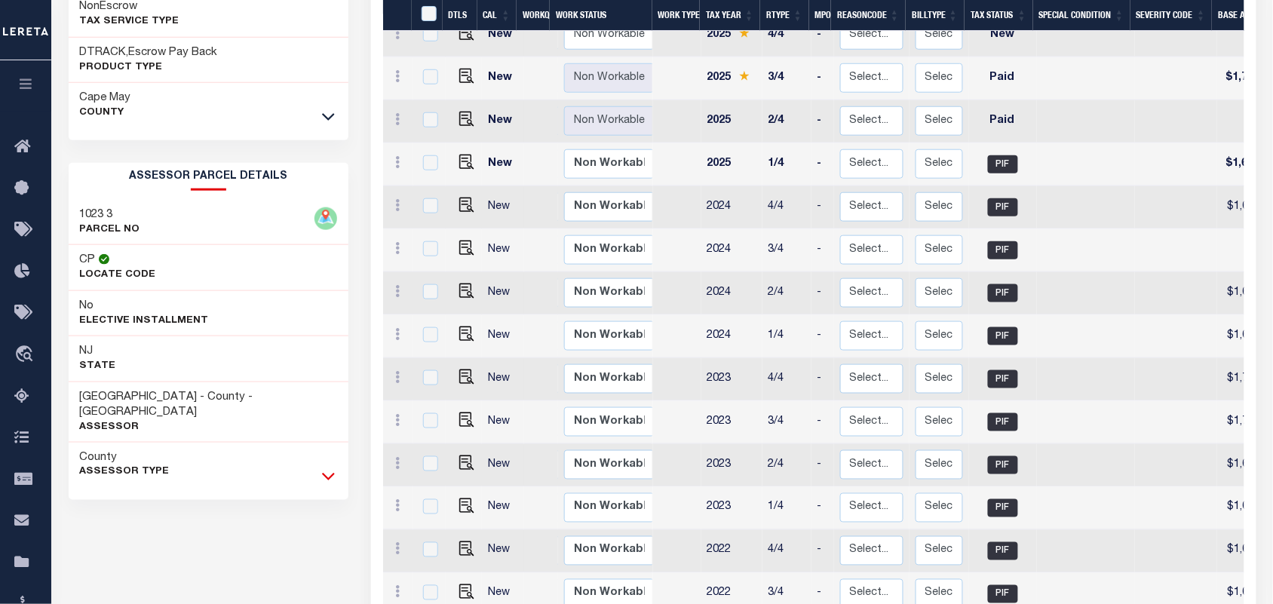
click at [325, 468] on icon at bounding box center [328, 476] width 13 height 16
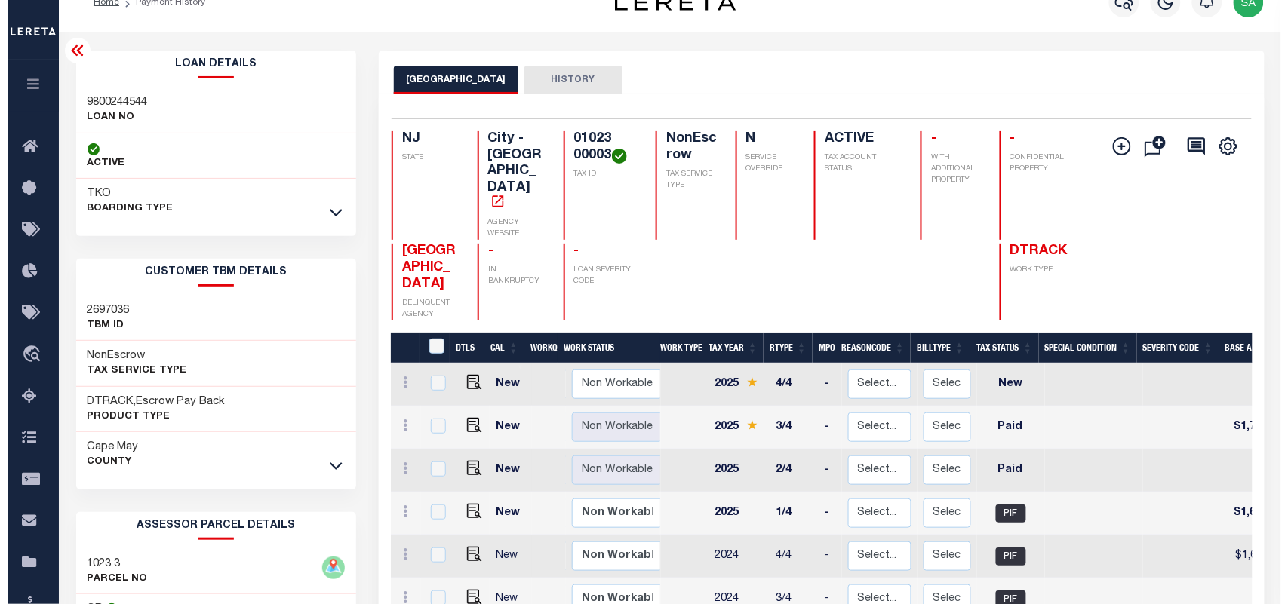
scroll to position [0, 0]
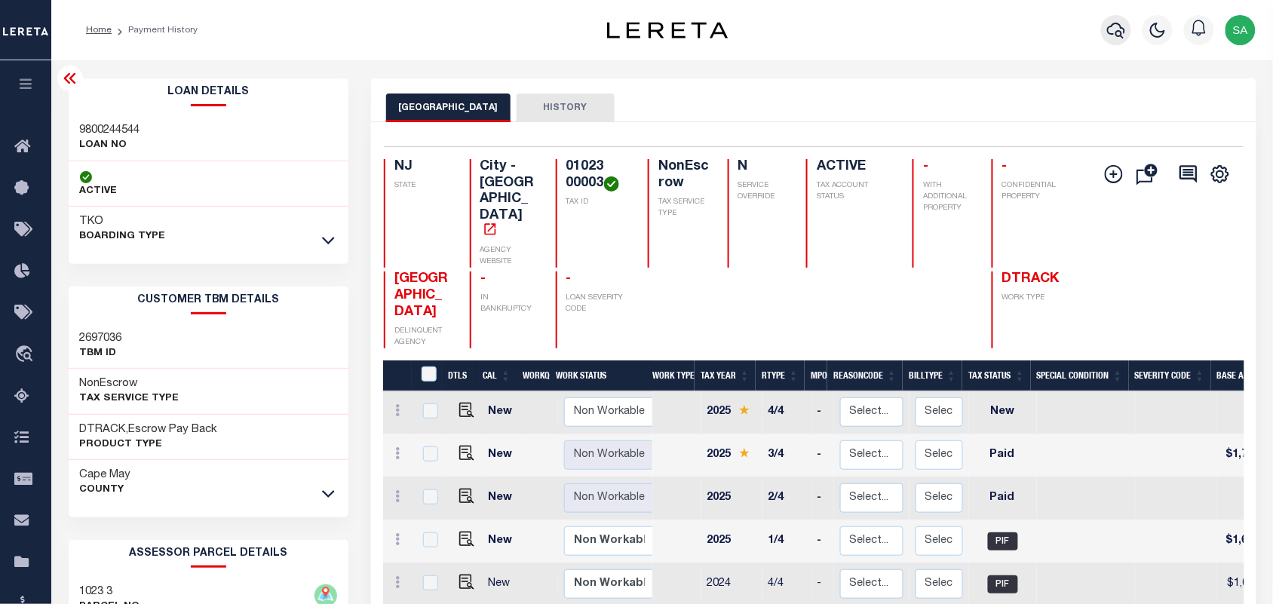
click at [1117, 26] on icon "button" at bounding box center [1116, 30] width 18 height 18
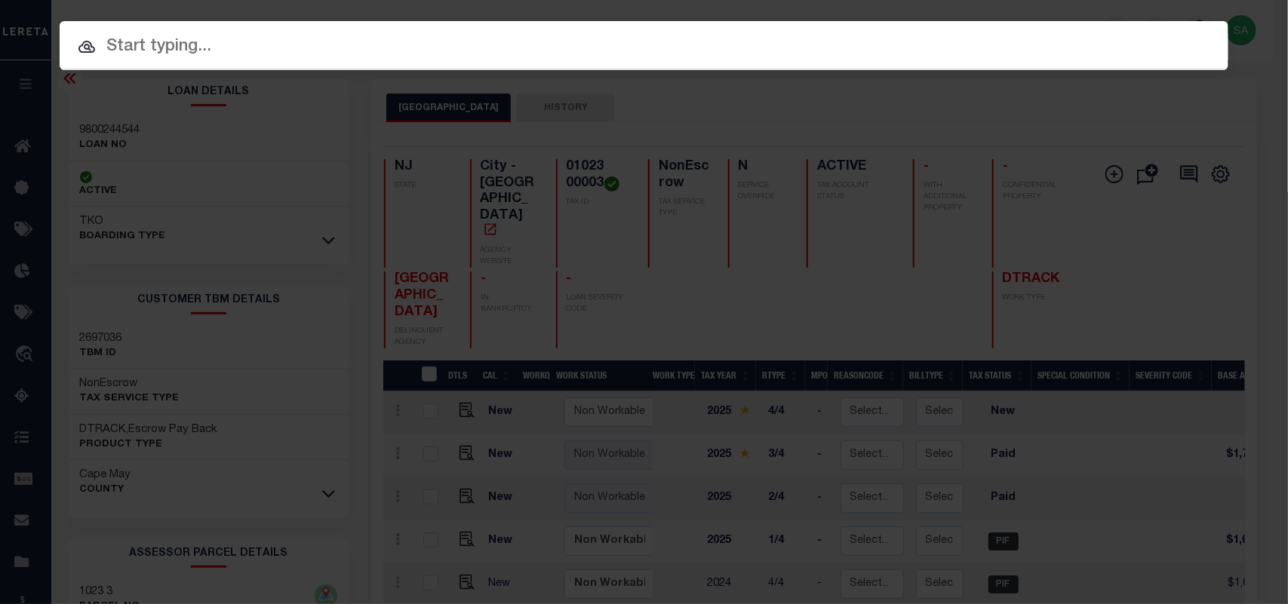
click at [982, 29] on div "Include Loans TBM Customers Borrowers Payments (Lender Non-Disb) Payments (Lend…" at bounding box center [644, 45] width 1169 height 49
paste input "9300003694"
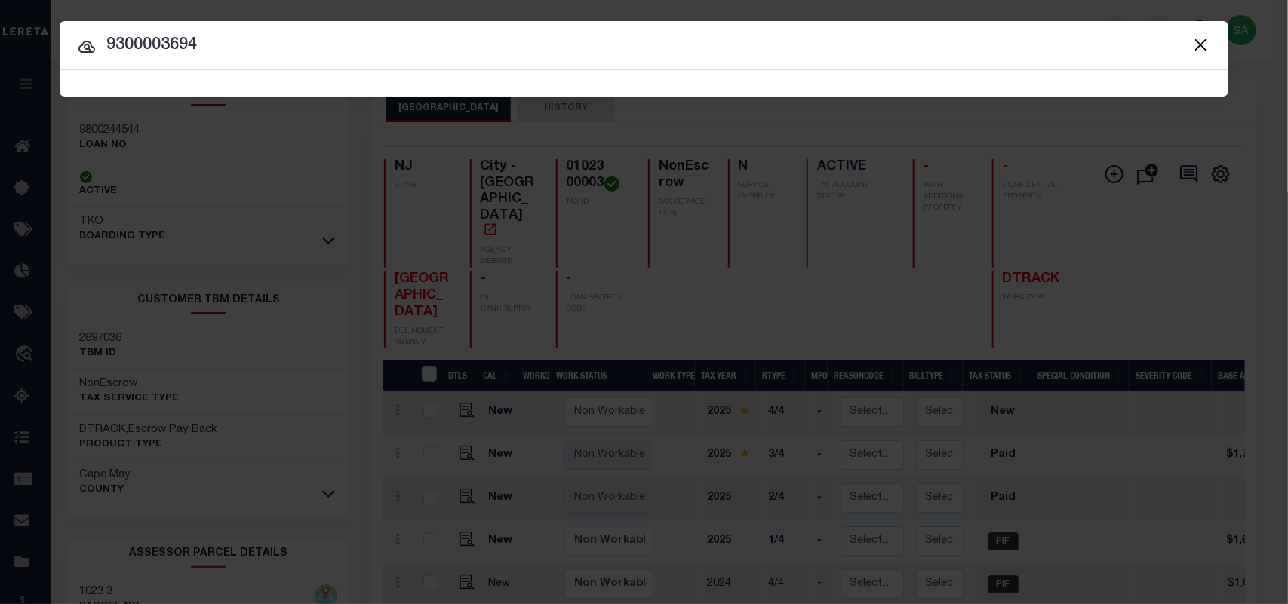
type input "9300003694"
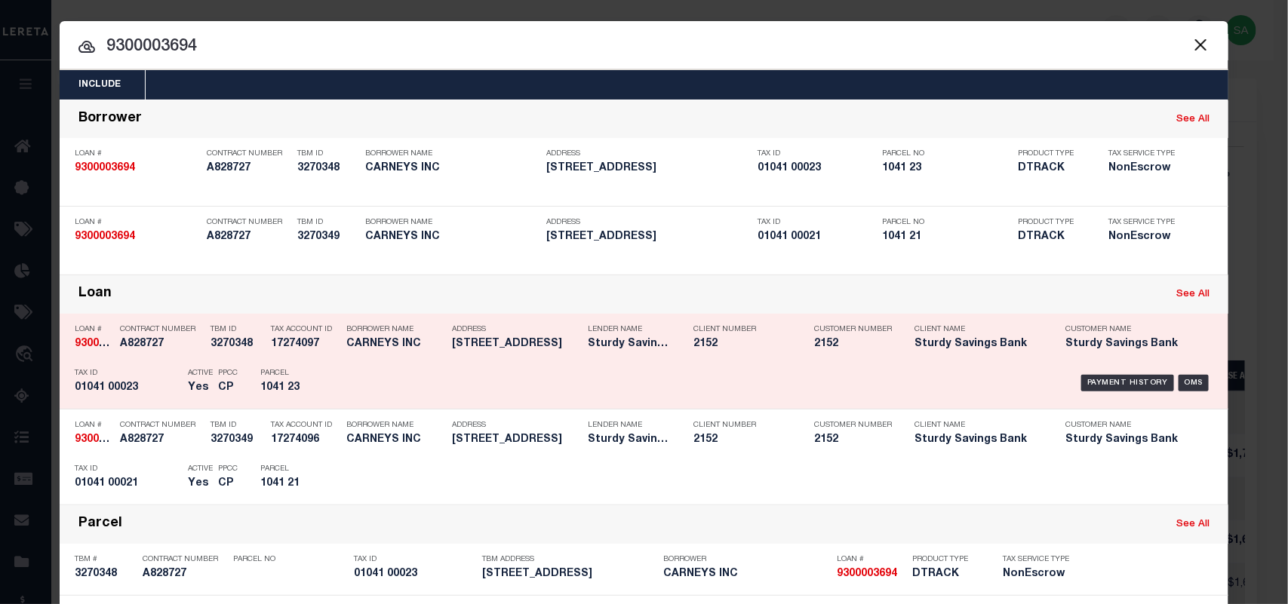
click at [396, 377] on div "Payment History OMS" at bounding box center [782, 383] width 862 height 44
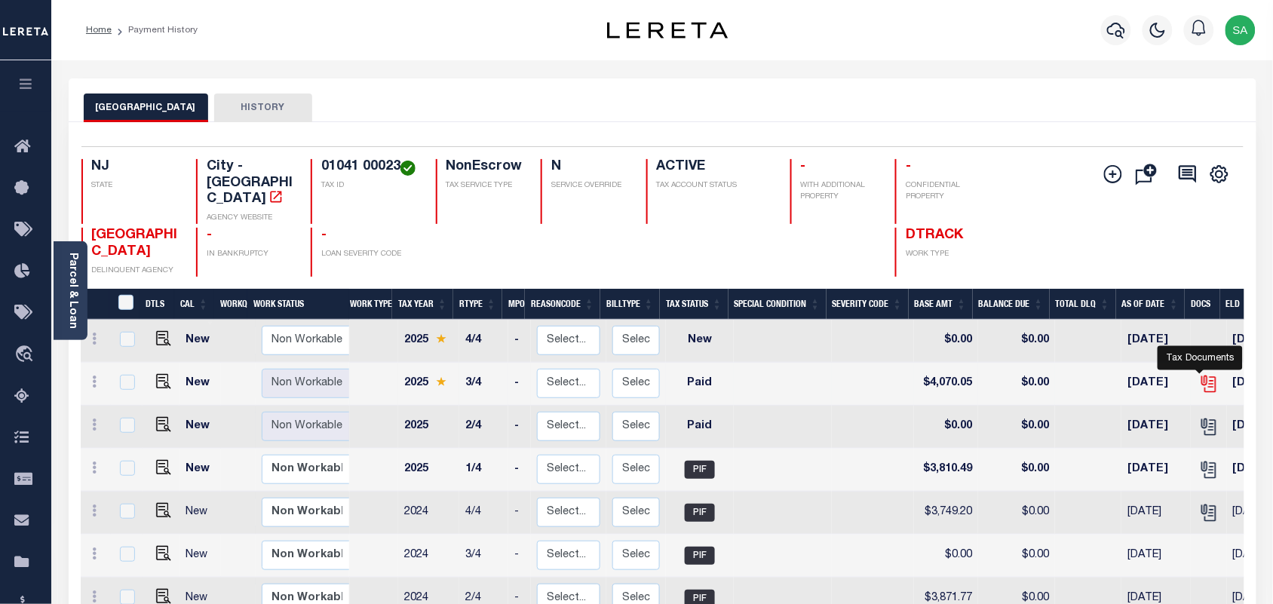
click at [1202, 375] on icon "" at bounding box center [1208, 381] width 12 height 12
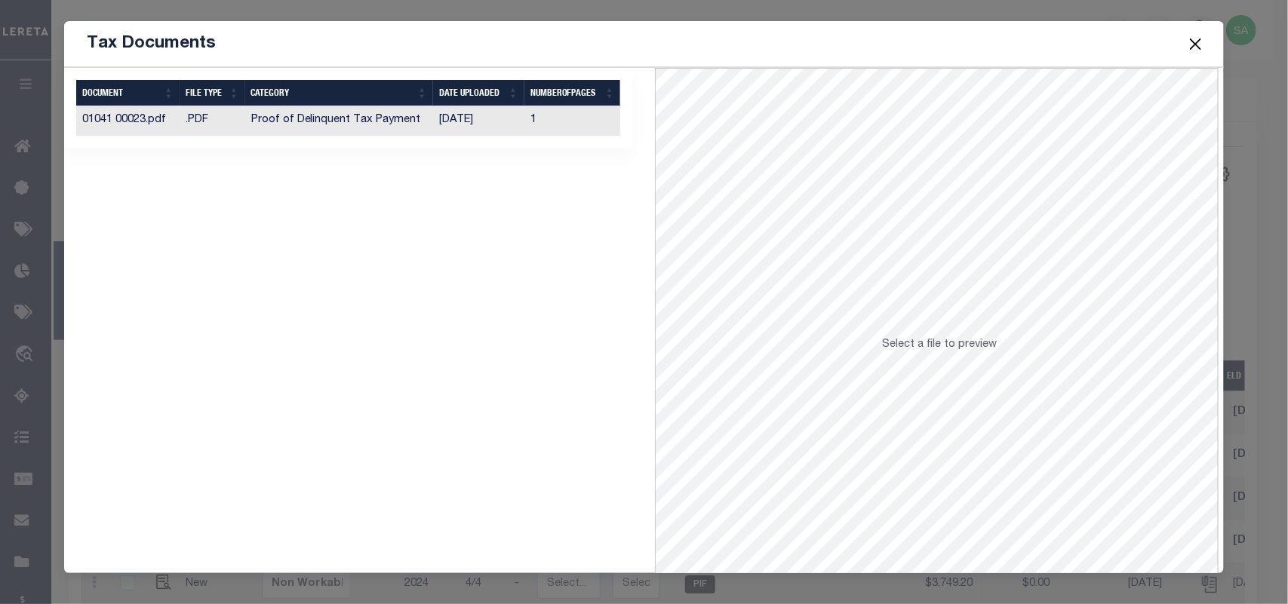
click at [389, 124] on td "Proof of Delinquent Tax Payment" at bounding box center [339, 120] width 188 height 29
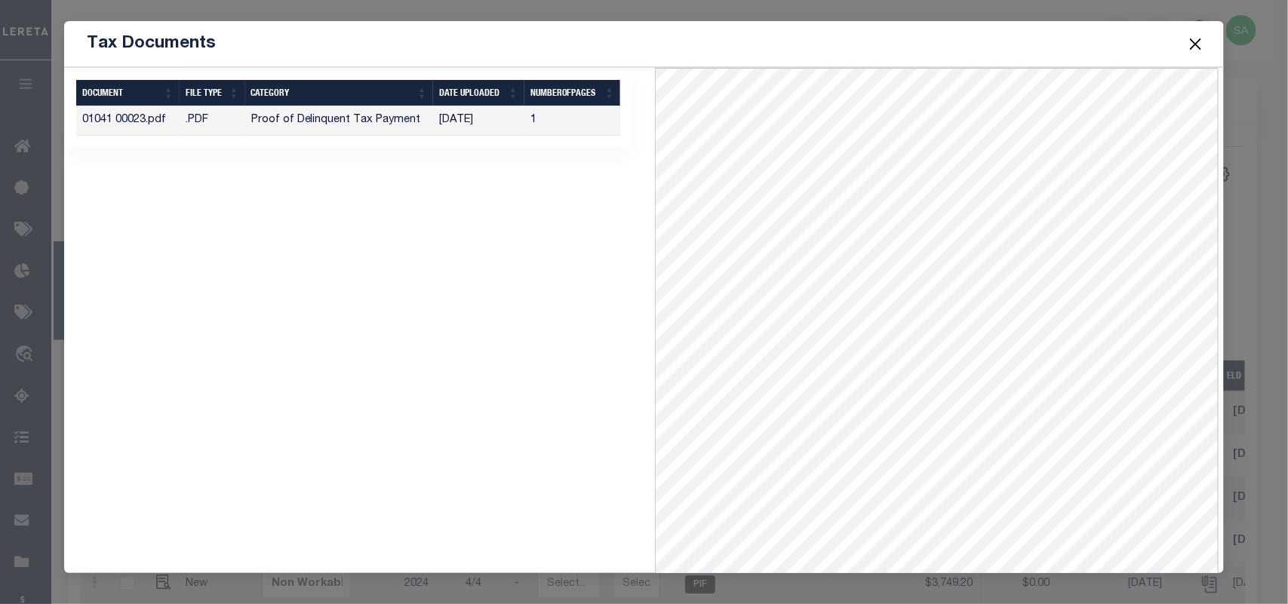
click at [1189, 45] on button "Close" at bounding box center [1195, 44] width 20 height 20
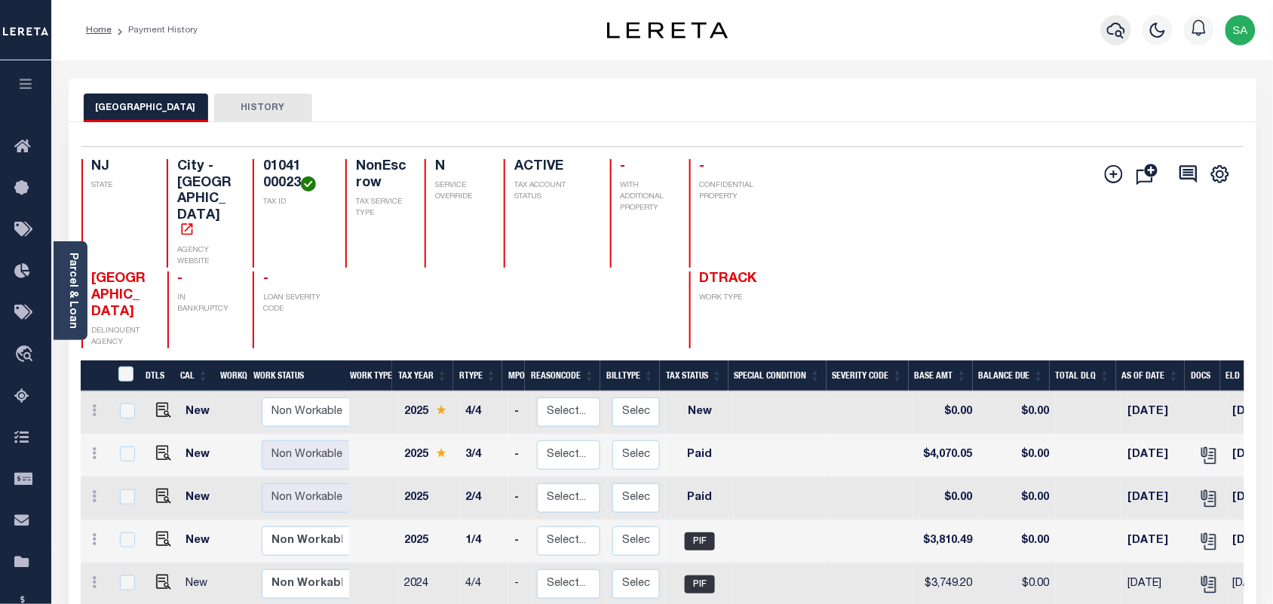
click at [1109, 20] on button "button" at bounding box center [1116, 30] width 30 height 30
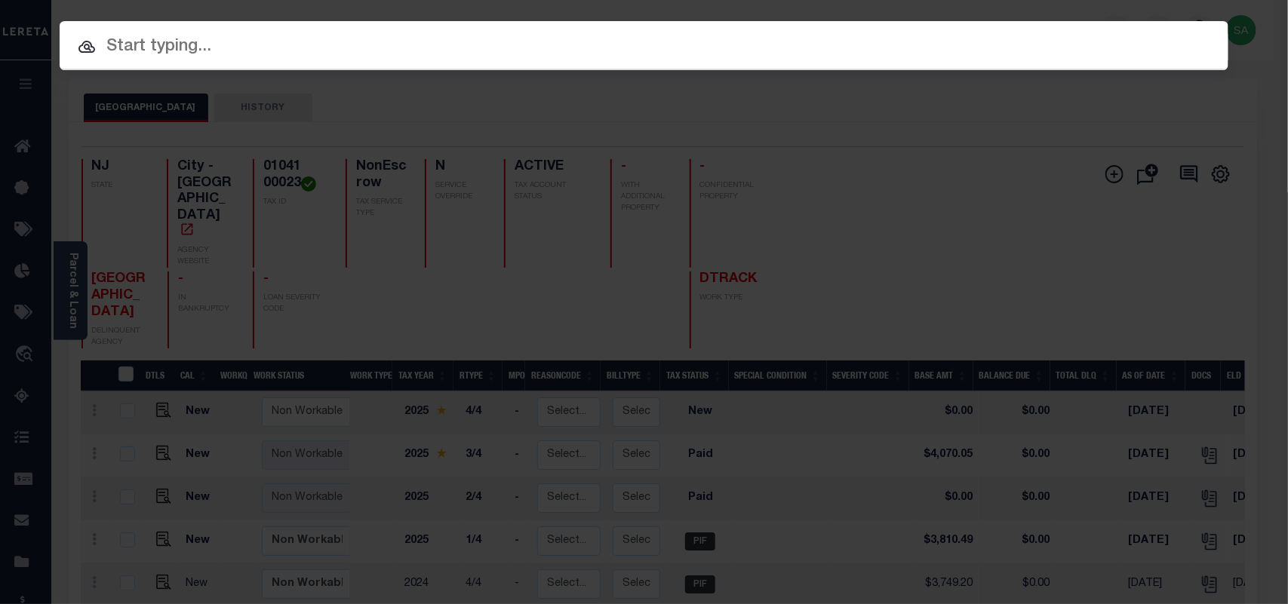
click at [1075, 34] on input "text" at bounding box center [644, 47] width 1169 height 26
paste input "9800821887"
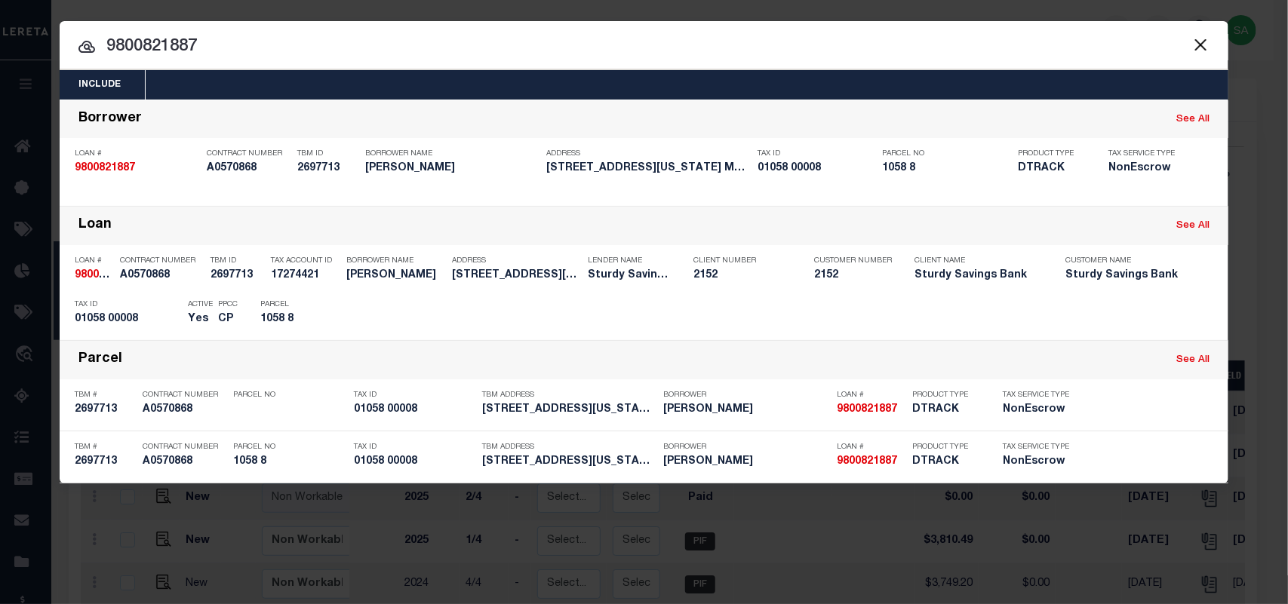
drag, startPoint x: 294, startPoint y: 40, endPoint x: 0, endPoint y: 50, distance: 294.4
click at [0, 50] on div "Include Loans TBM Customers Borrowers Payments (Lender Non-Disb) Payments (Lend…" at bounding box center [644, 302] width 1288 height 604
paste input "70028"
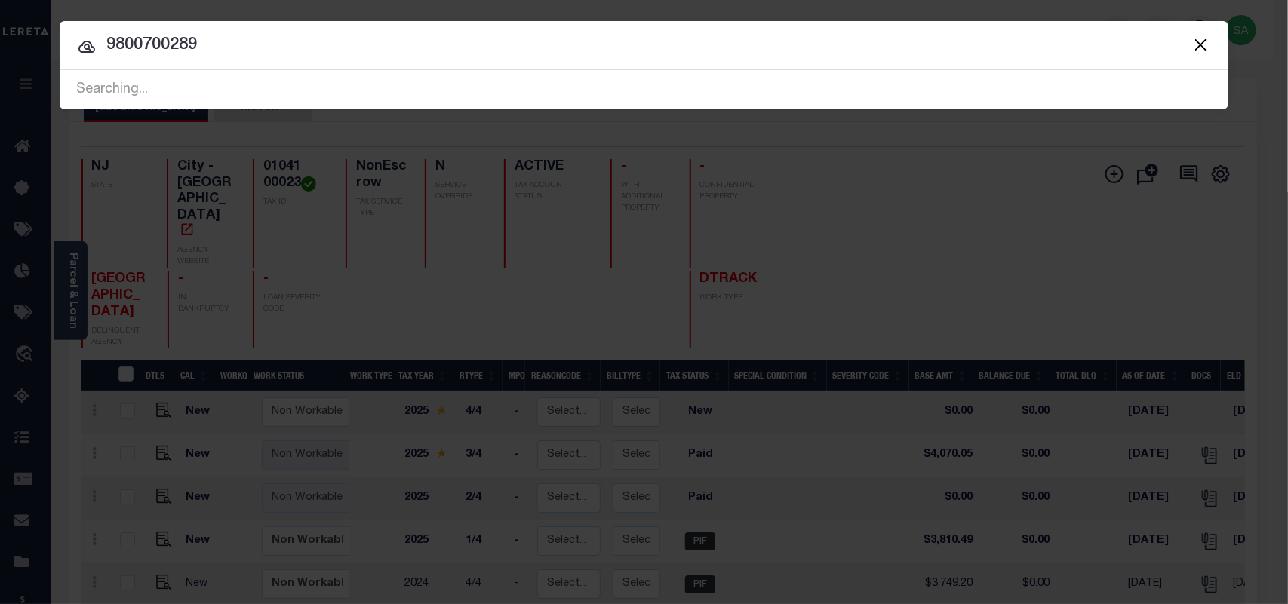
type input "9800700289"
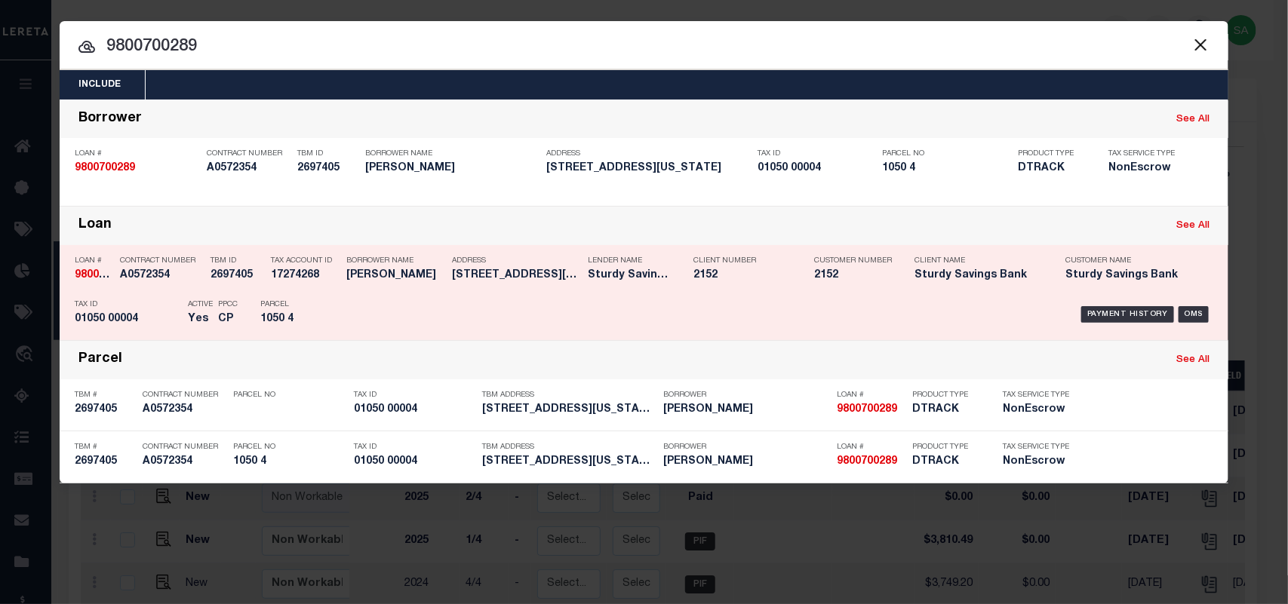
click at [360, 290] on div "Borrower Name [PERSON_NAME]" at bounding box center [395, 271] width 98 height 44
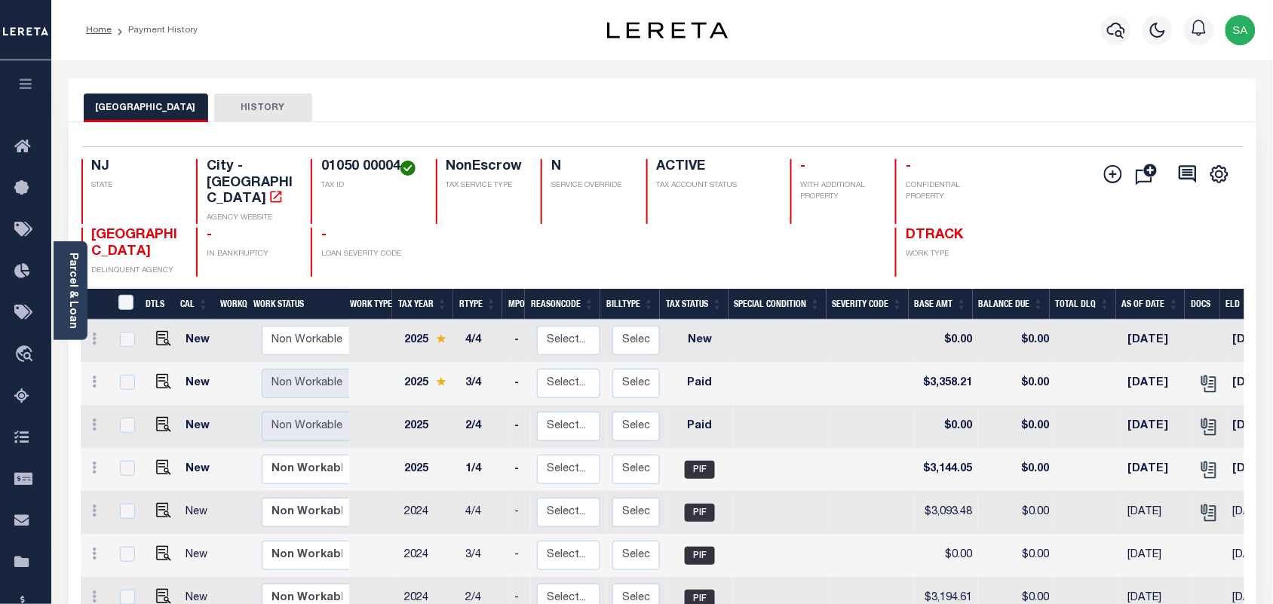
scroll to position [94, 0]
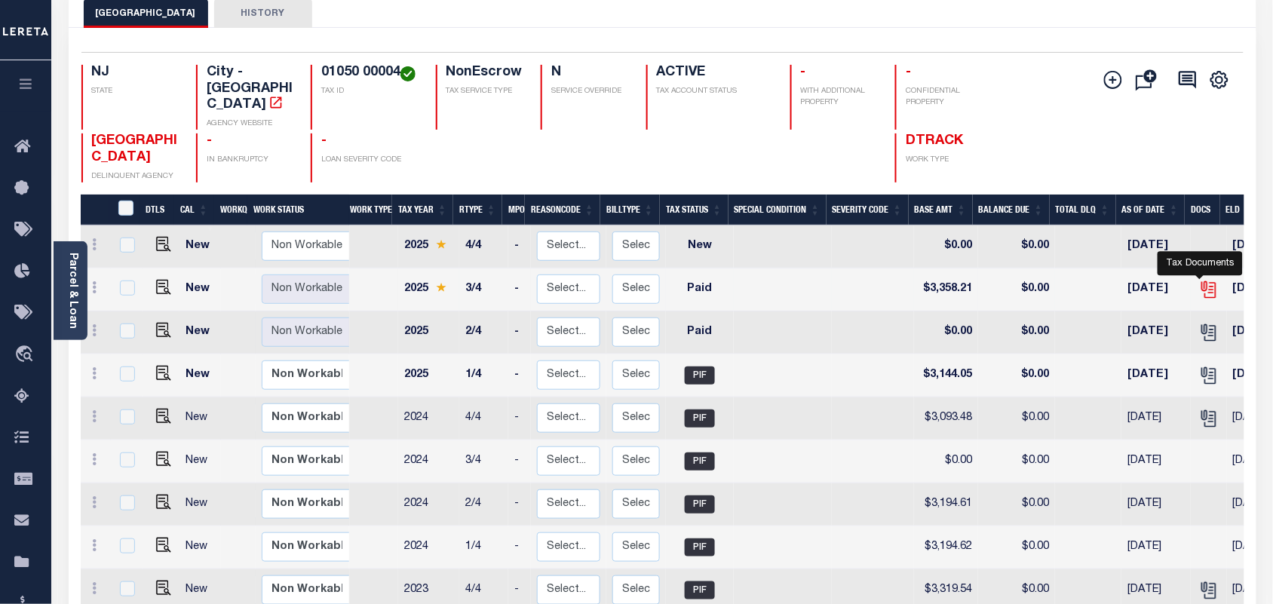
click at [1204, 281] on icon "" at bounding box center [1208, 287] width 12 height 12
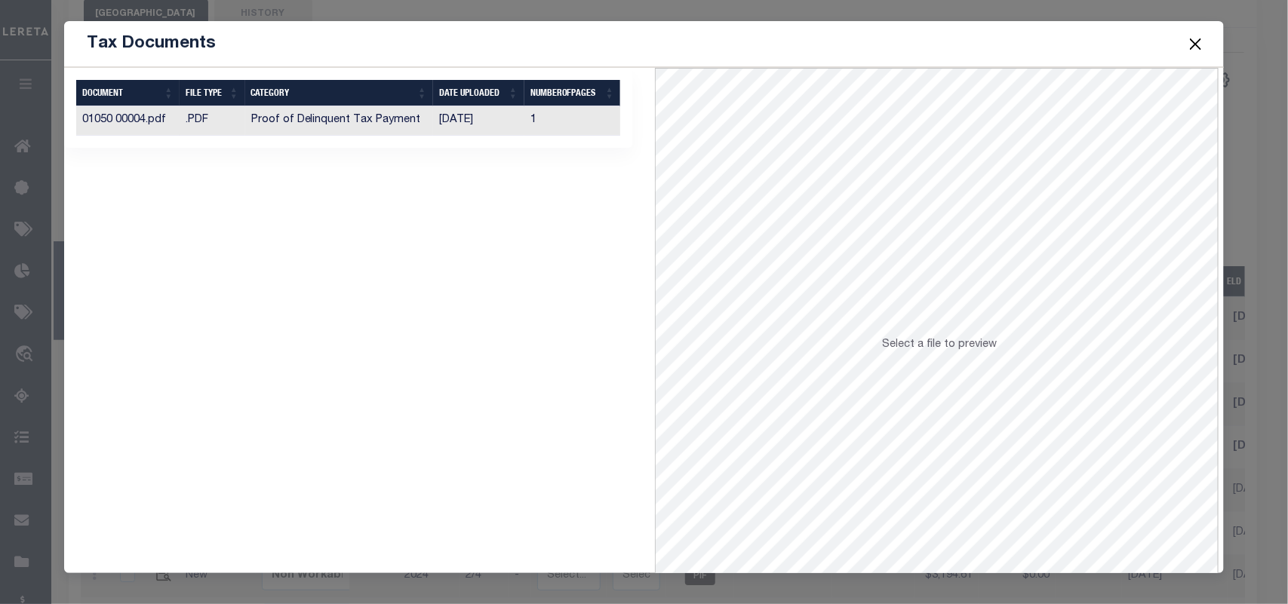
click at [504, 127] on td "[DATE]" at bounding box center [478, 120] width 91 height 29
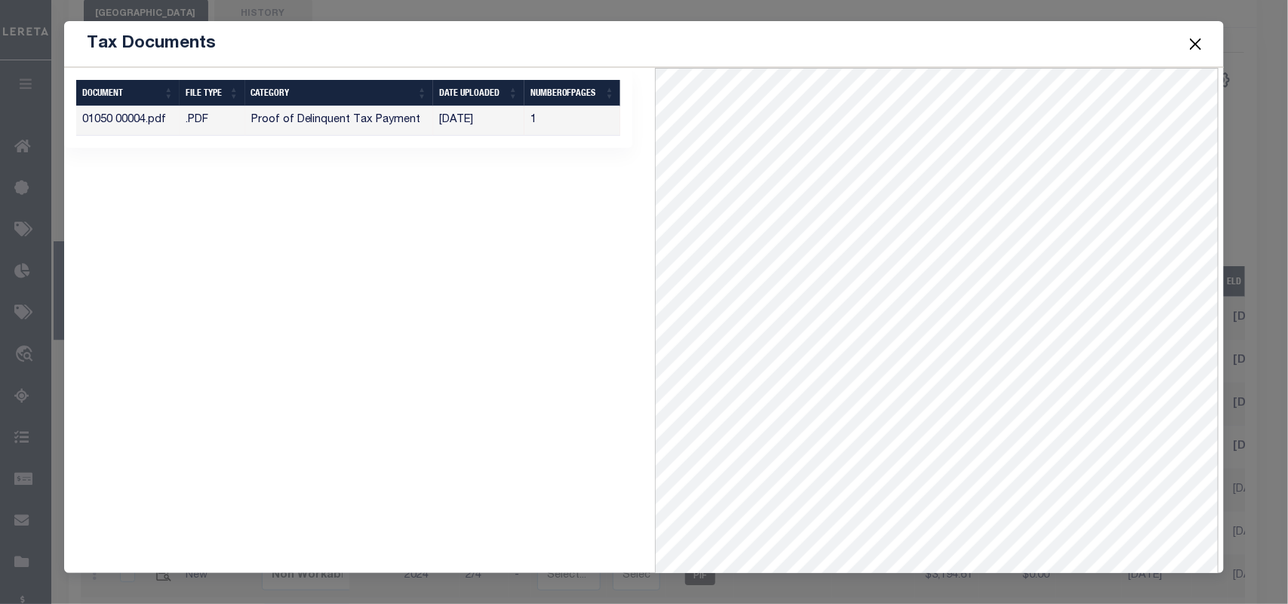
click at [1196, 43] on button "Close" at bounding box center [1195, 44] width 20 height 20
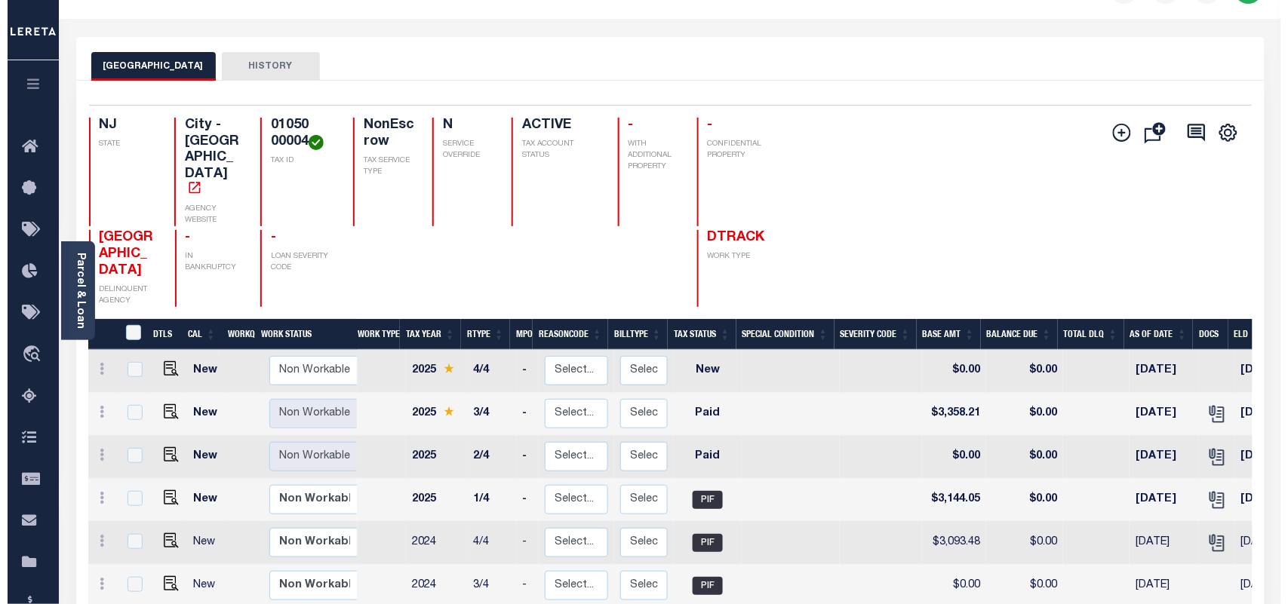
scroll to position [0, 0]
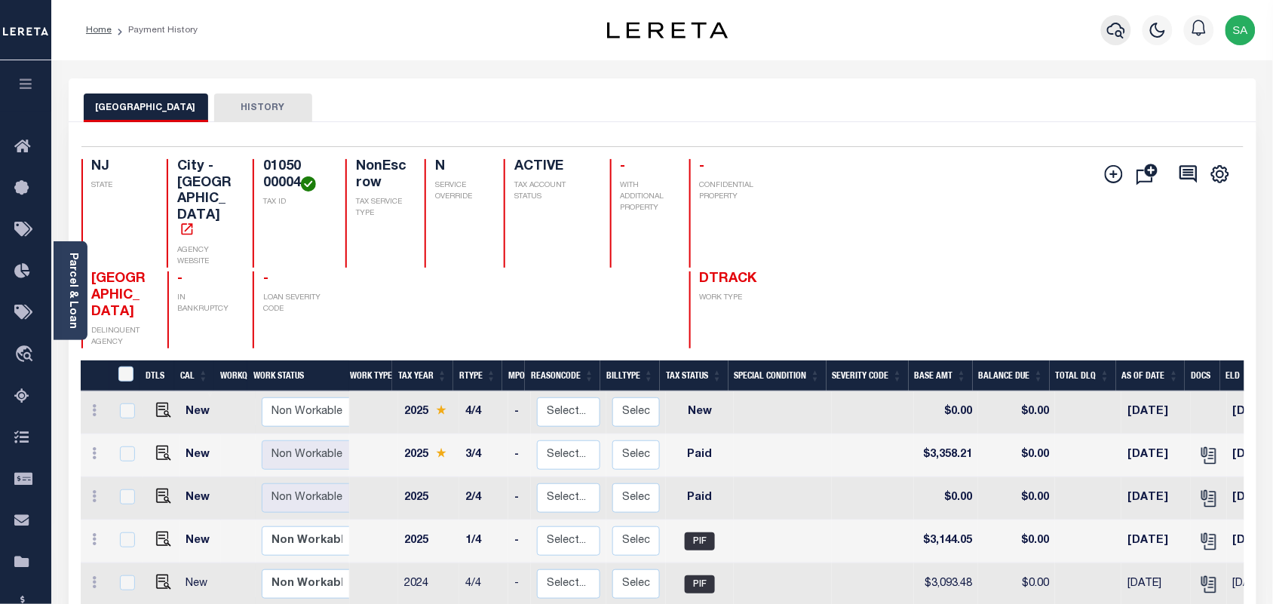
click at [1109, 36] on icon "button" at bounding box center [1116, 30] width 18 height 18
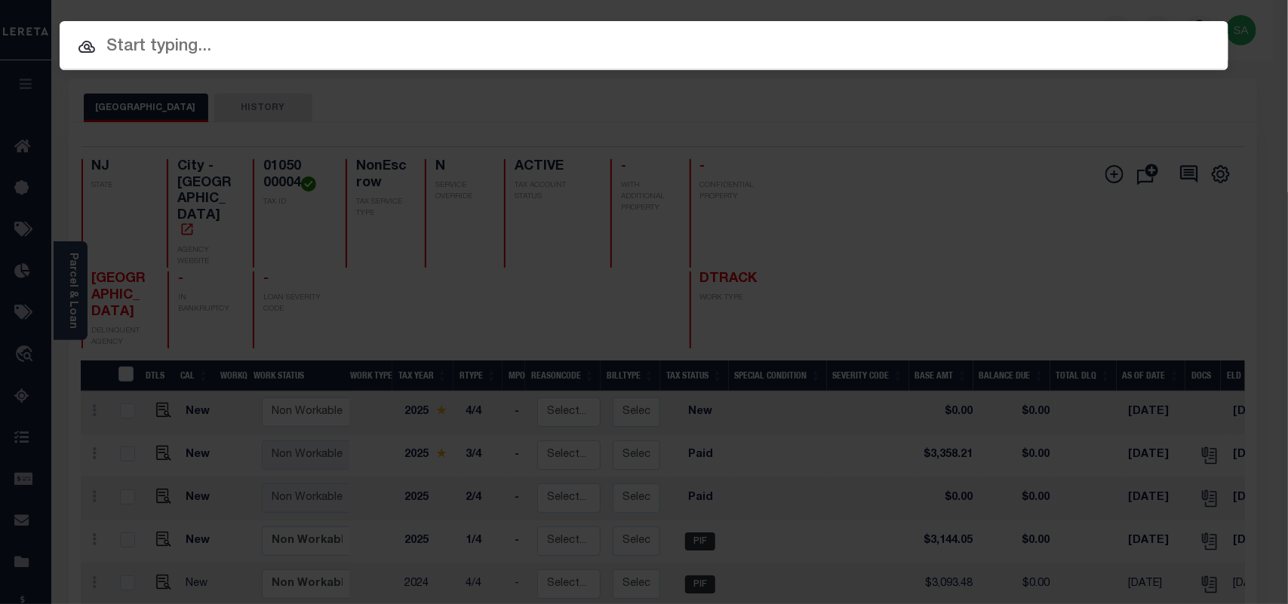
click at [1049, 34] on input "text" at bounding box center [644, 47] width 1169 height 26
paste input "9300004046"
type input "9300004046"
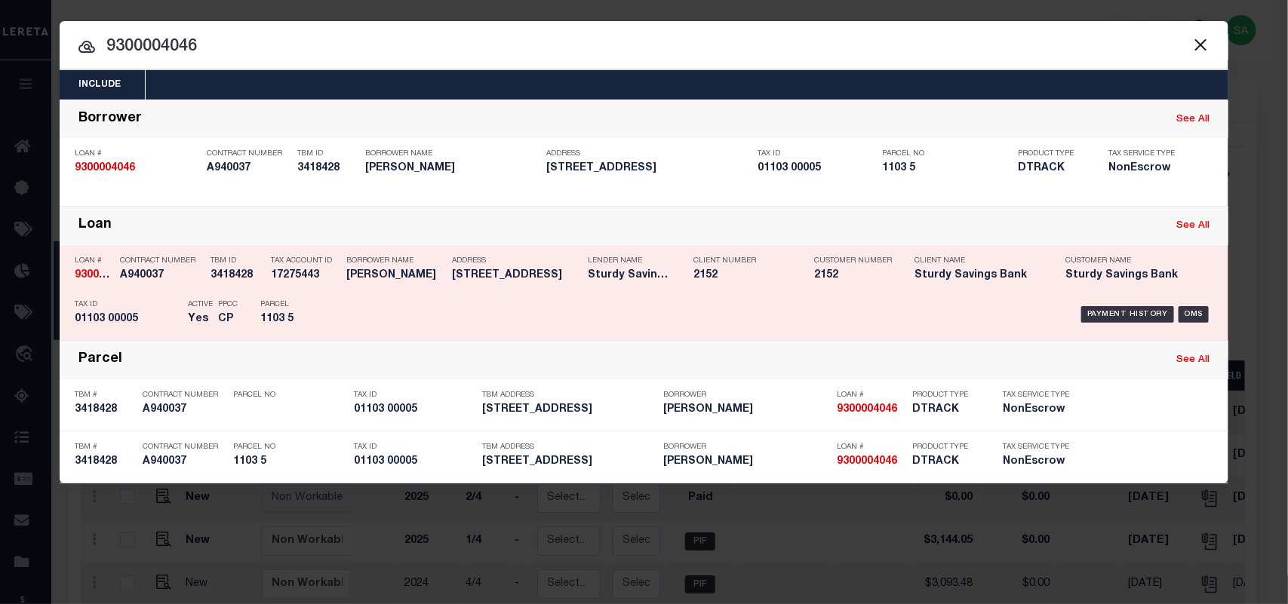
click at [352, 318] on div "Payment History OMS" at bounding box center [782, 315] width 862 height 44
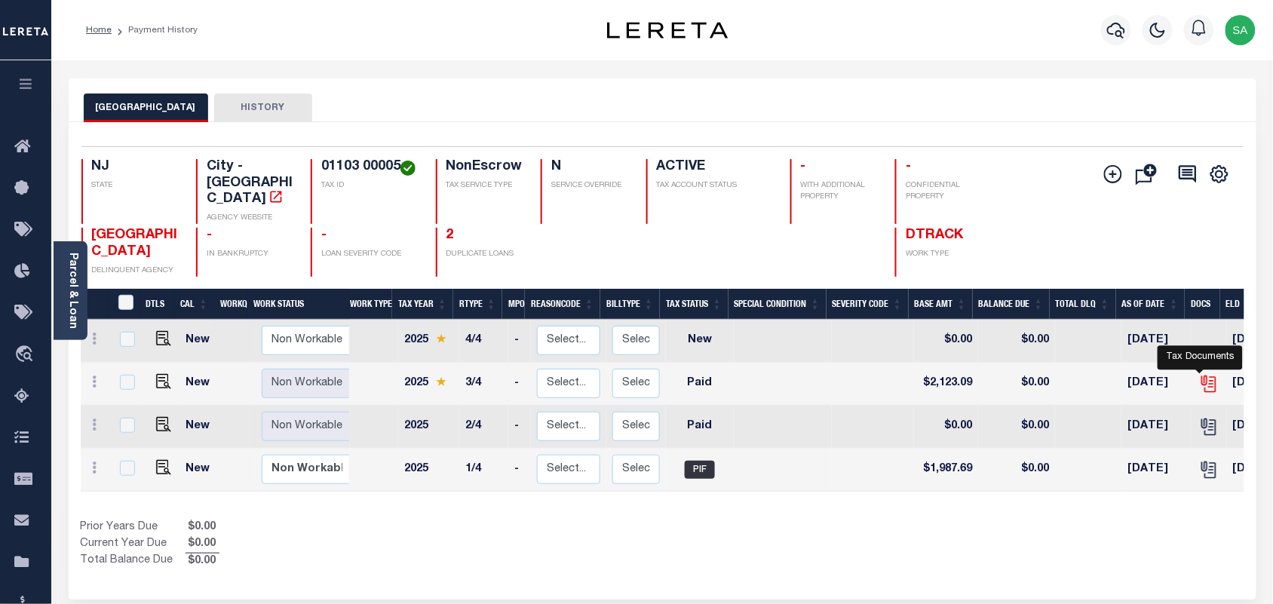
click at [1200, 374] on icon "" at bounding box center [1210, 384] width 20 height 20
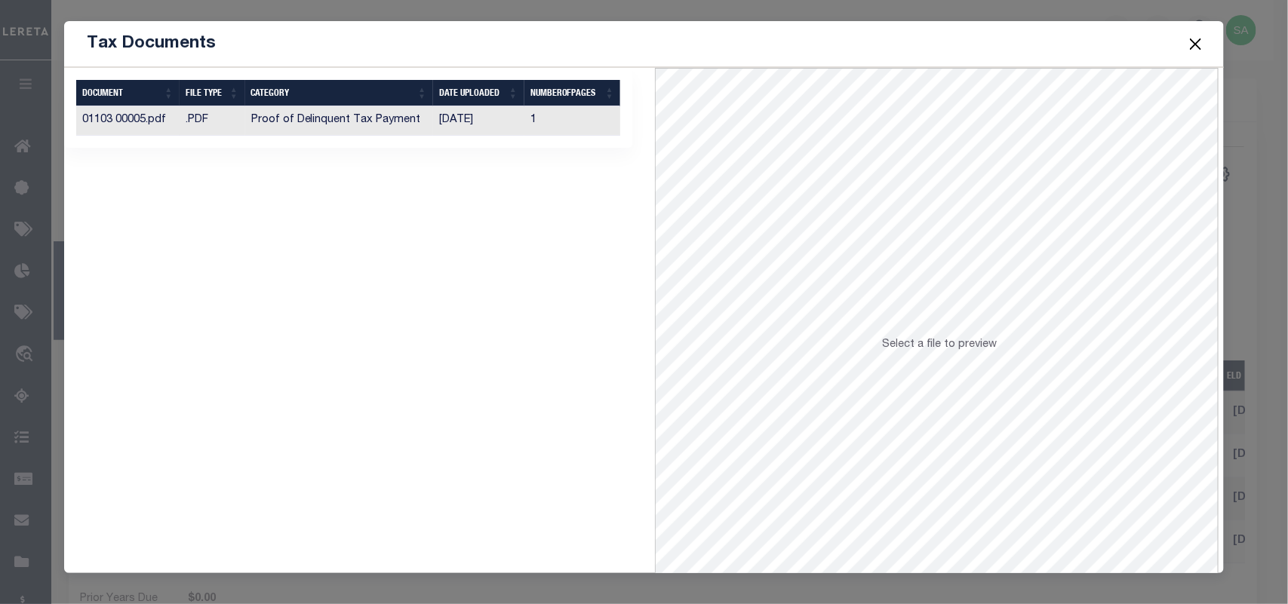
click at [325, 125] on td "Proof of Delinquent Tax Payment" at bounding box center [339, 120] width 188 height 29
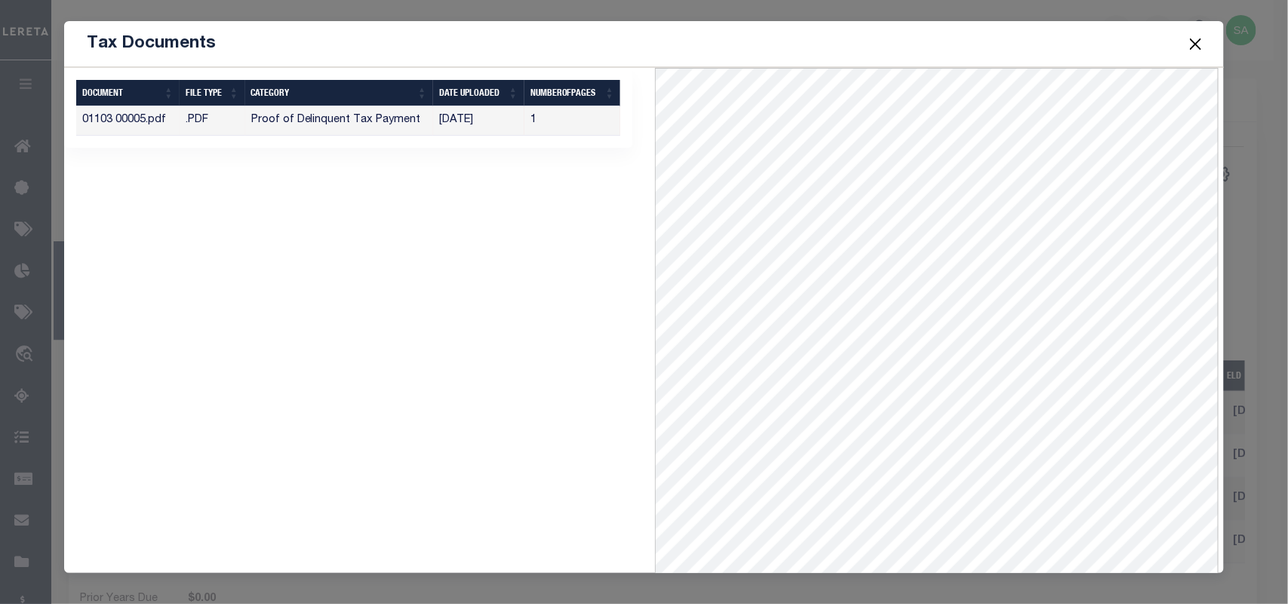
click at [1190, 45] on button "Close" at bounding box center [1195, 44] width 20 height 20
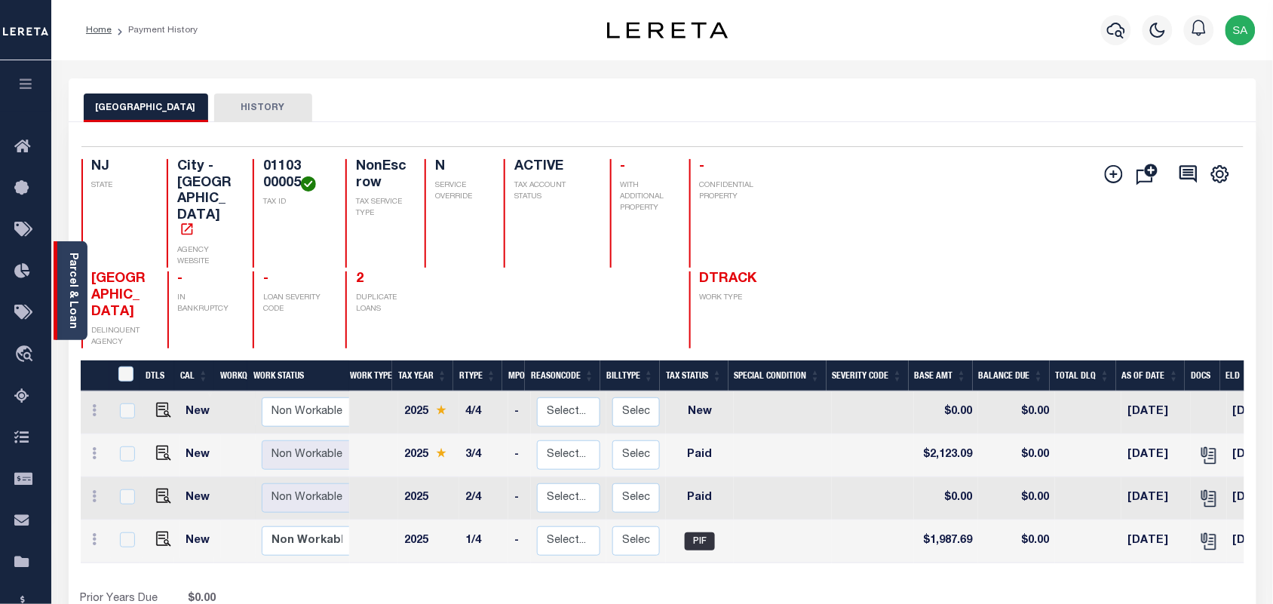
click at [81, 306] on div "Parcel & Loan" at bounding box center [71, 290] width 34 height 99
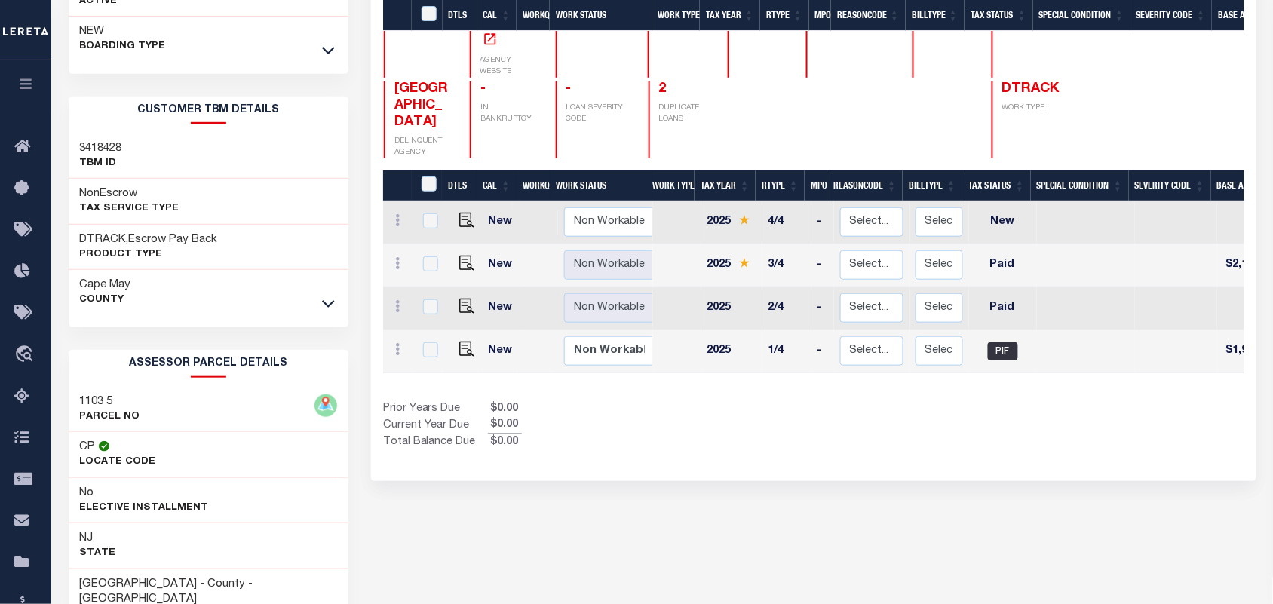
scroll to position [328, 0]
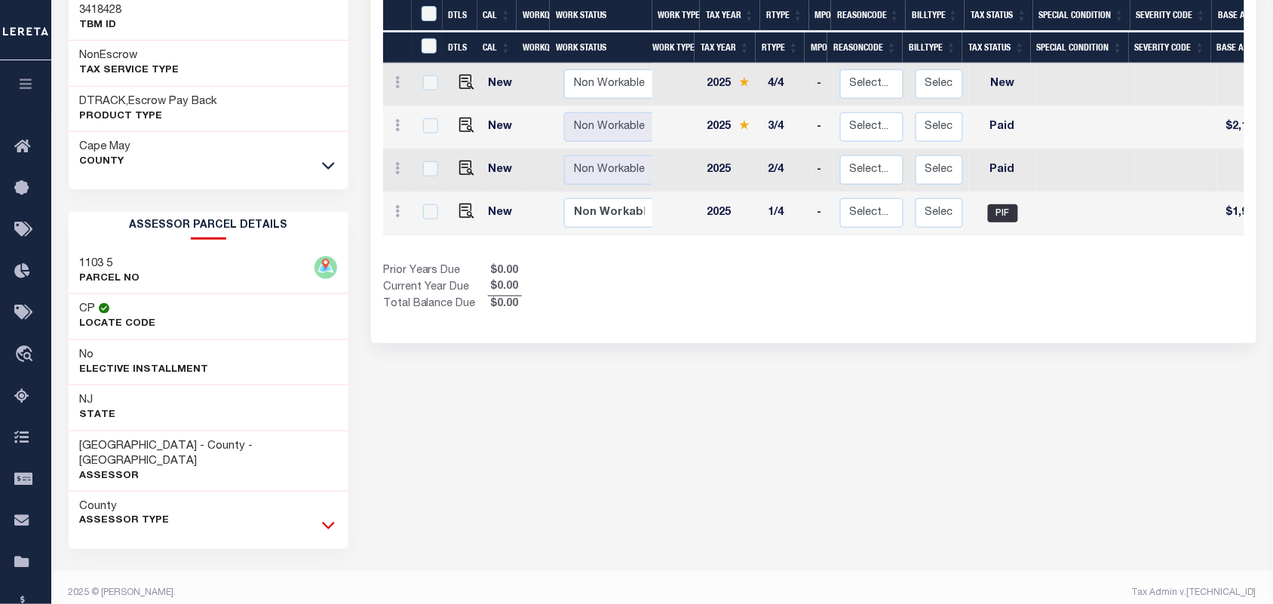
click at [329, 518] on icon at bounding box center [328, 526] width 13 height 16
click at [521, 491] on div "CAPE MAY CITY HISTORY Selected 4 Results" at bounding box center [814, 504] width 908 height 1509
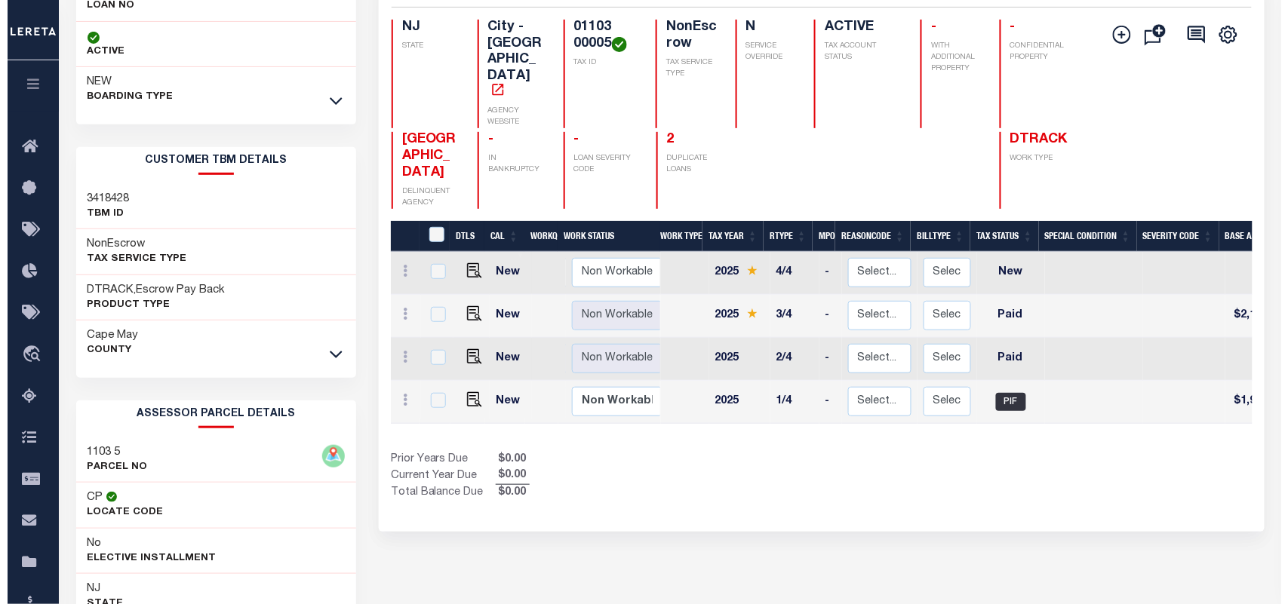
scroll to position [0, 0]
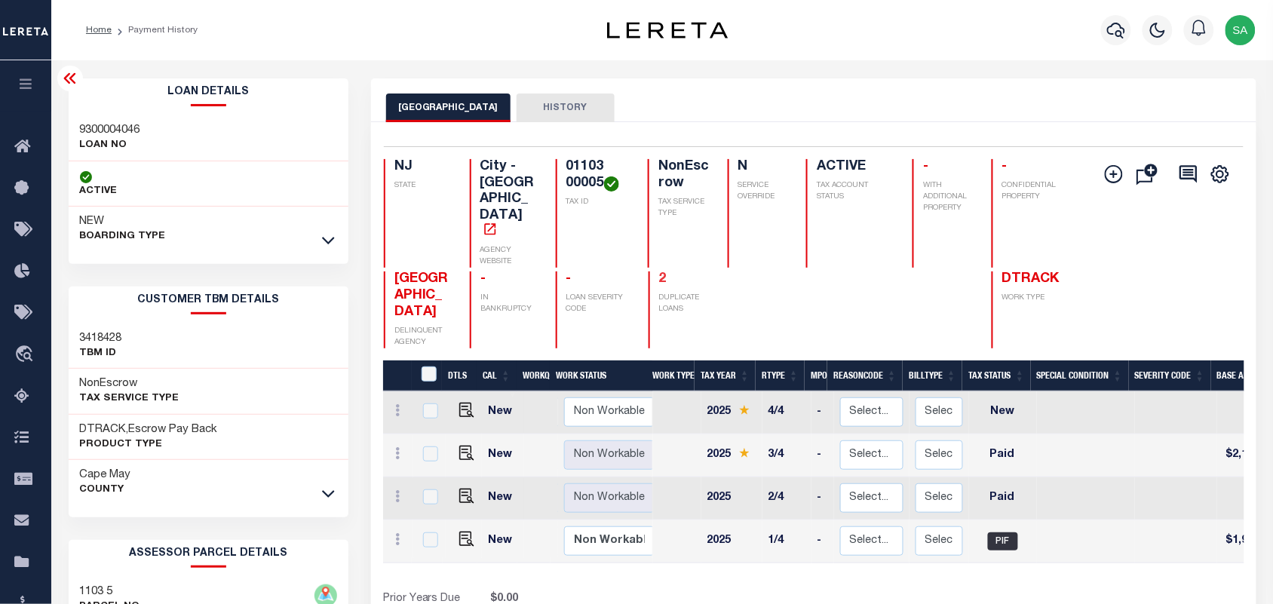
click at [659, 272] on link "2" at bounding box center [663, 279] width 8 height 14
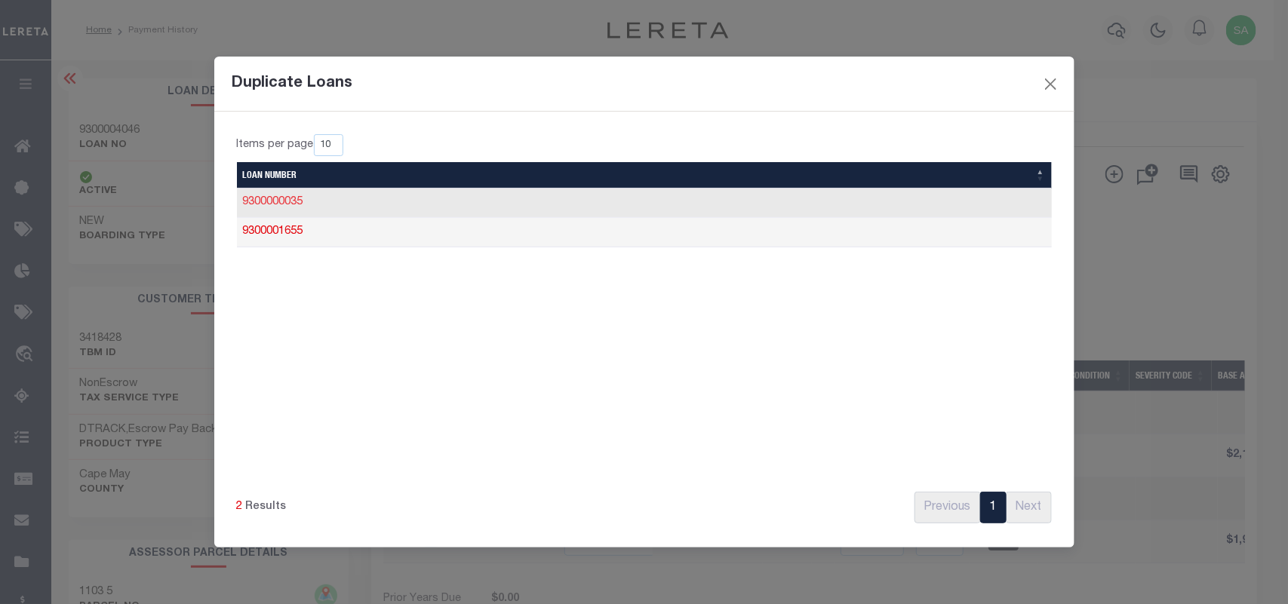
click at [291, 202] on link "9300000035" at bounding box center [273, 202] width 60 height 11
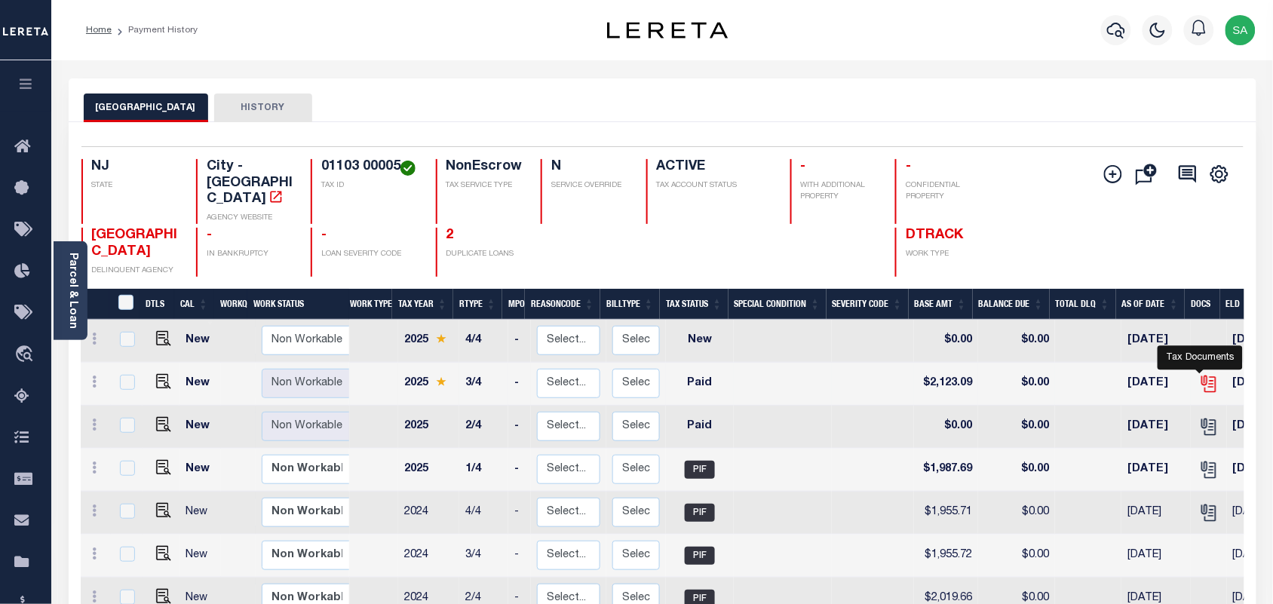
click at [1202, 375] on icon "" at bounding box center [1208, 381] width 12 height 12
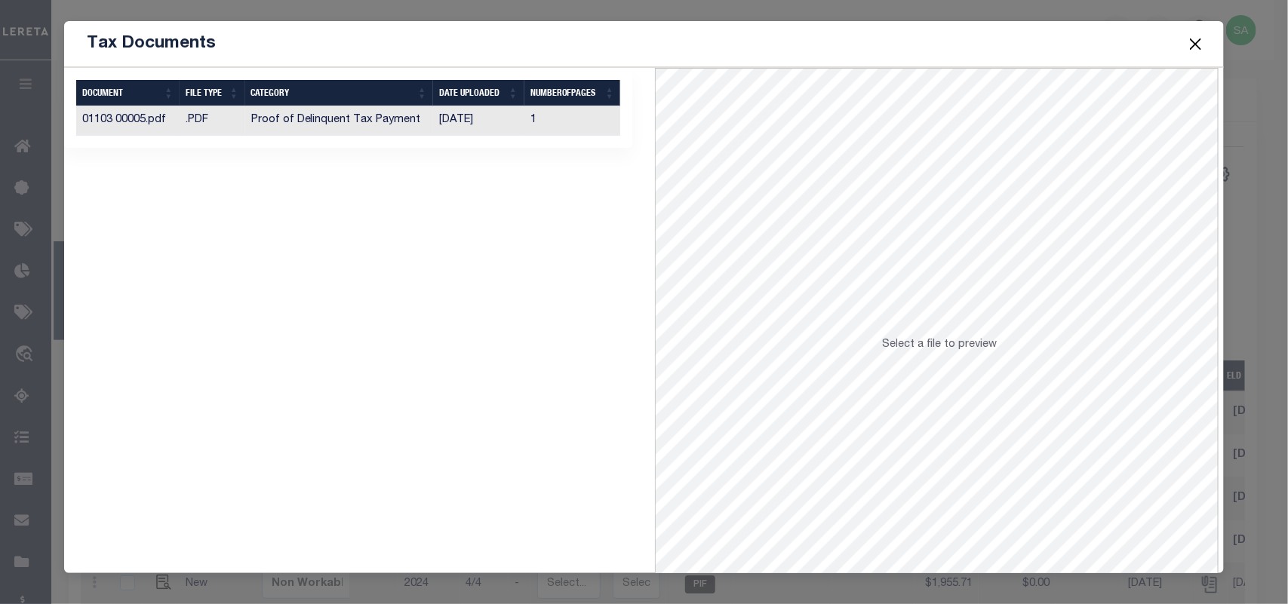
click at [481, 125] on td "[DATE]" at bounding box center [478, 120] width 91 height 29
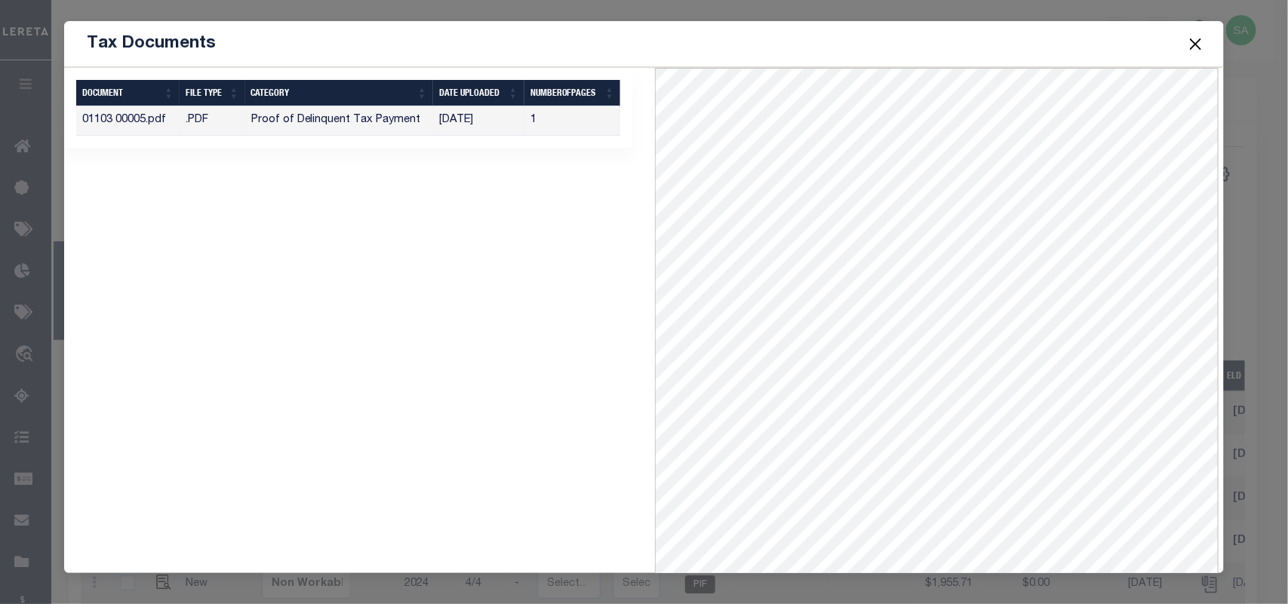
click at [1192, 45] on button "Close" at bounding box center [1195, 44] width 20 height 20
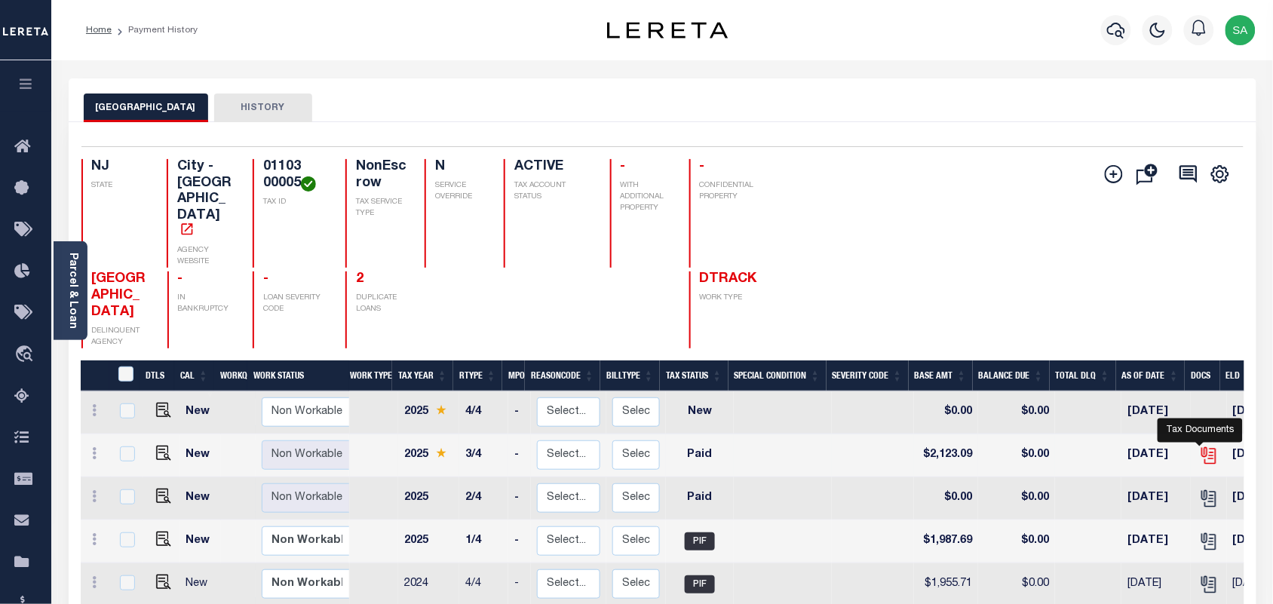
click at [1207, 448] on icon "" at bounding box center [1210, 456] width 11 height 16
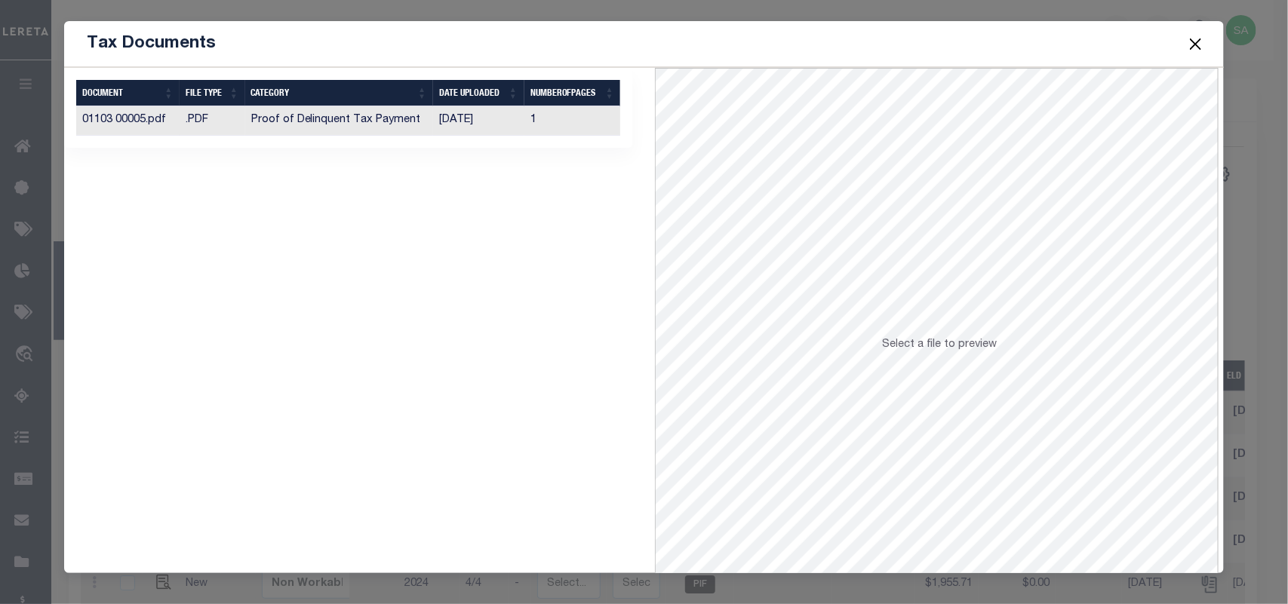
click at [457, 121] on td "[DATE]" at bounding box center [478, 120] width 91 height 29
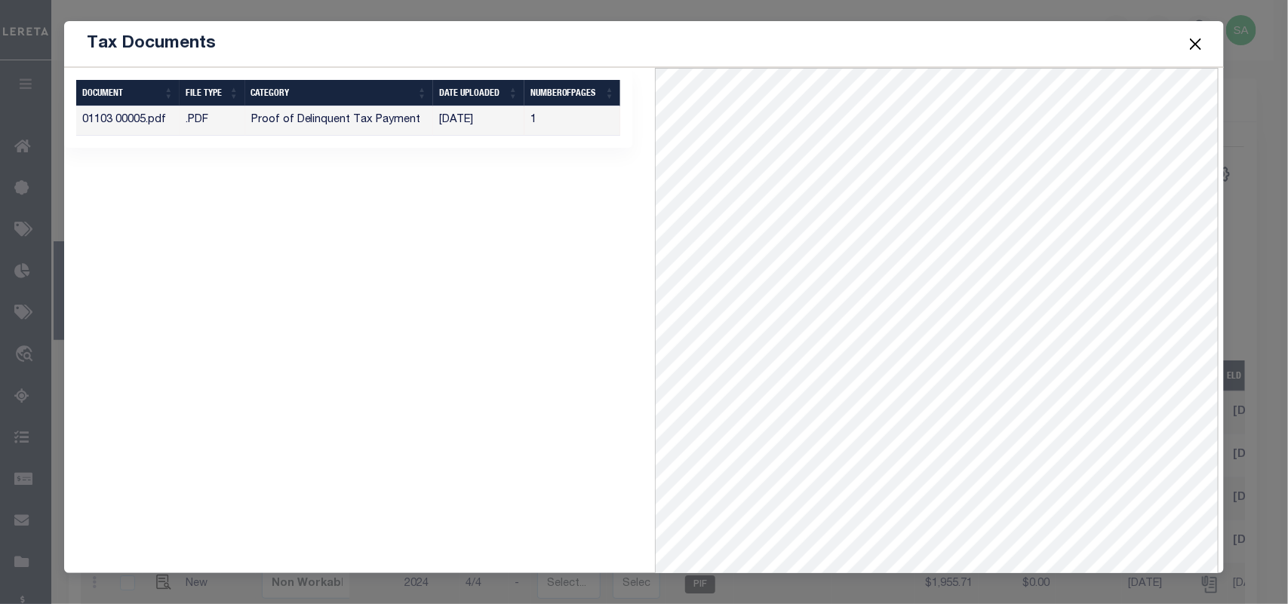
click at [1194, 45] on button "Close" at bounding box center [1195, 44] width 20 height 20
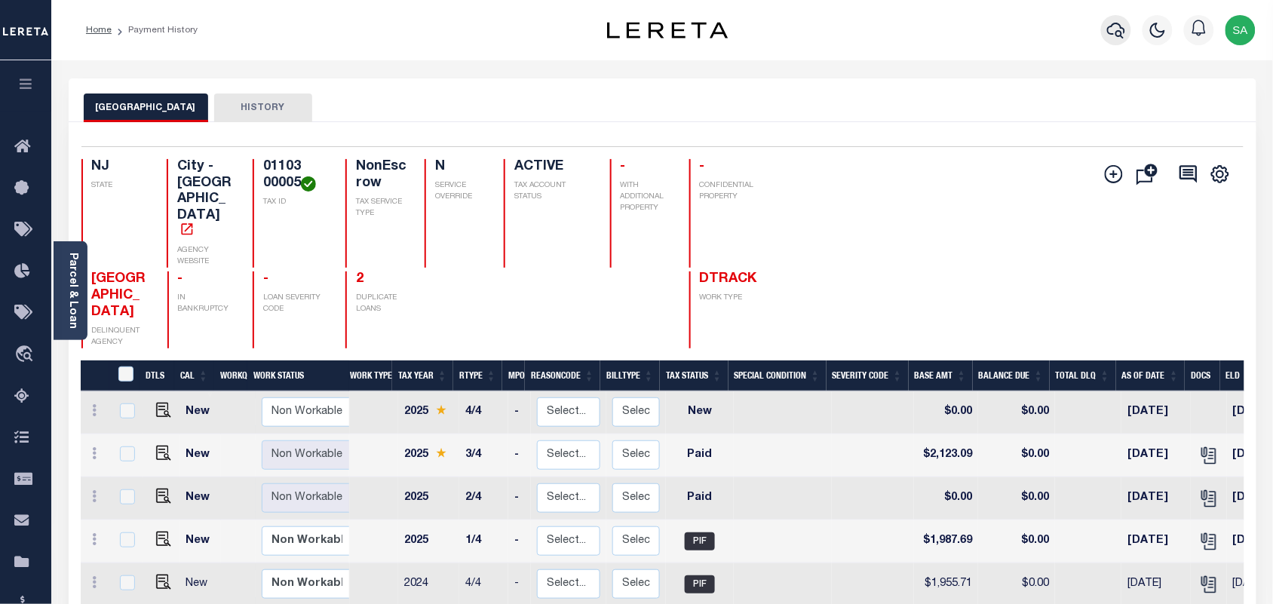
click at [1117, 39] on icon "button" at bounding box center [1116, 30] width 18 height 18
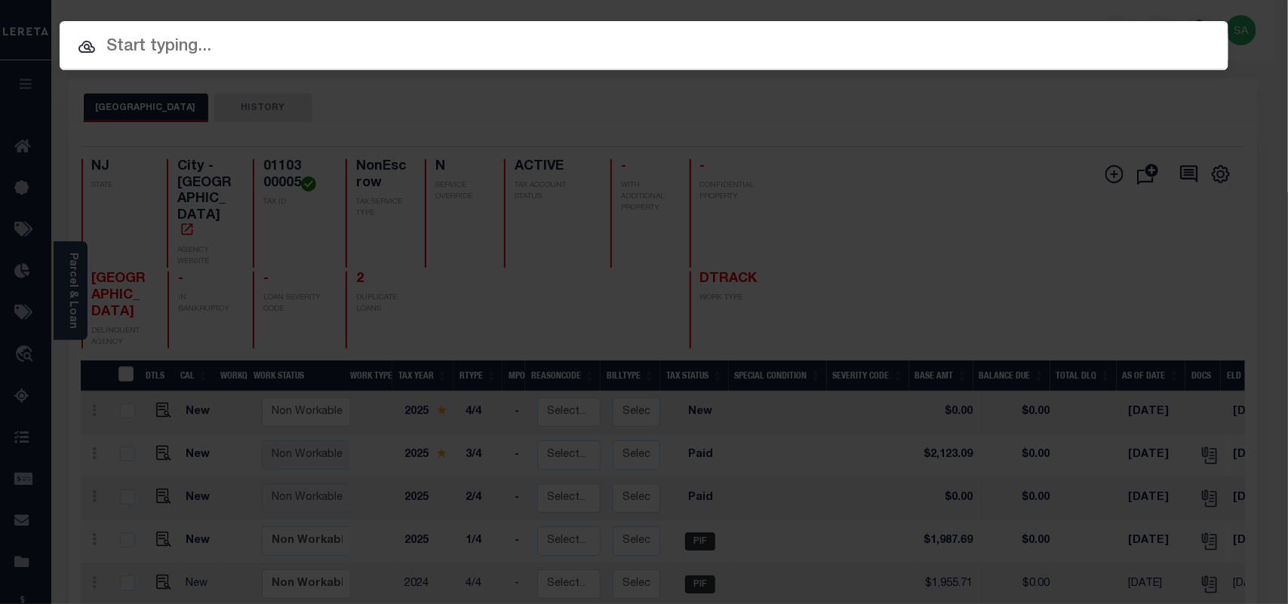
click at [1071, 34] on div "Include Loans TBM Customers Borrowers Payments (Lender Non-Disb) Payments (Lend…" at bounding box center [644, 302] width 1288 height 604
paste input "9300003487"
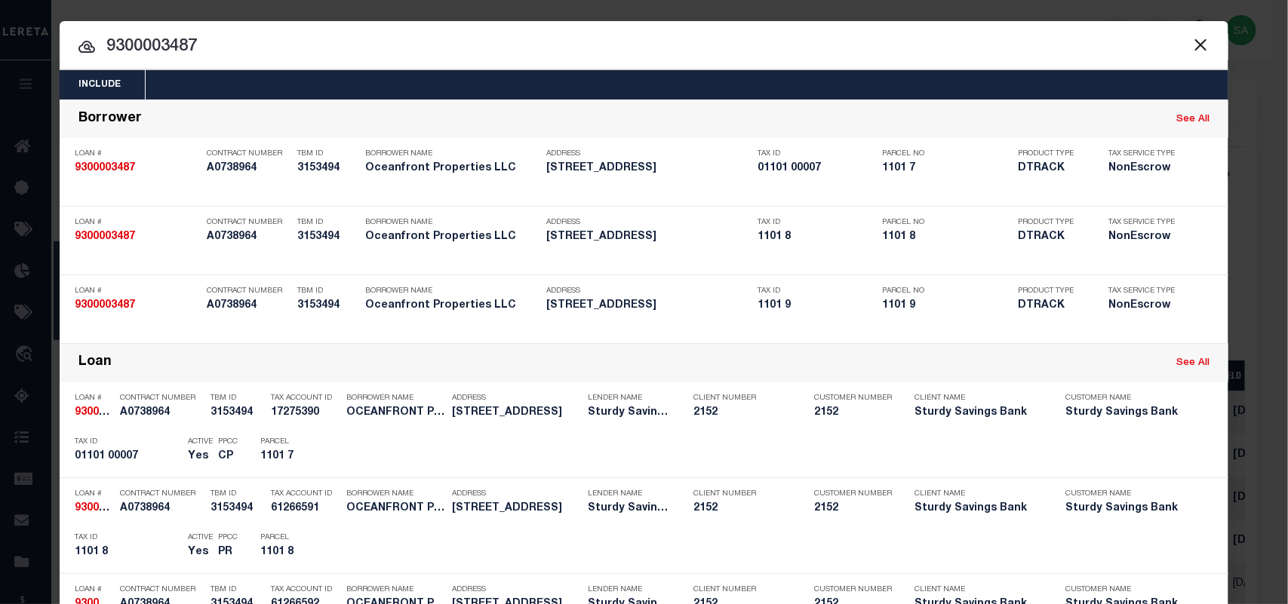
drag, startPoint x: 250, startPoint y: 43, endPoint x: 61, endPoint y: 43, distance: 189.4
click at [61, 43] on input "9300003487" at bounding box center [644, 47] width 1169 height 26
paste input "565"
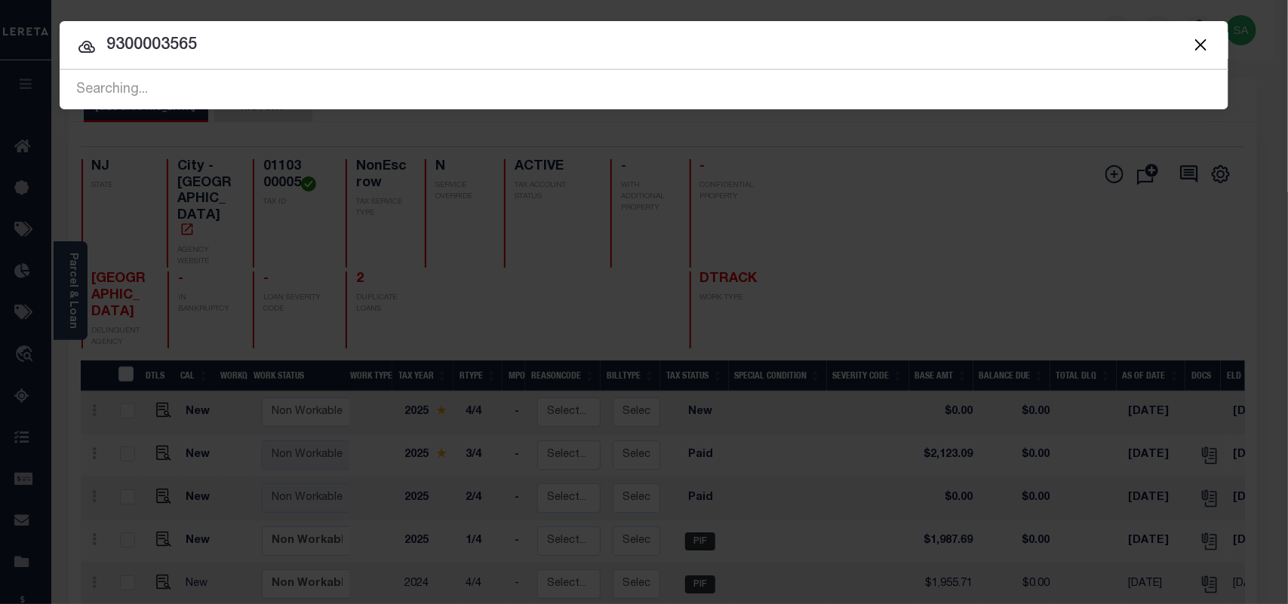
type input "9300003565"
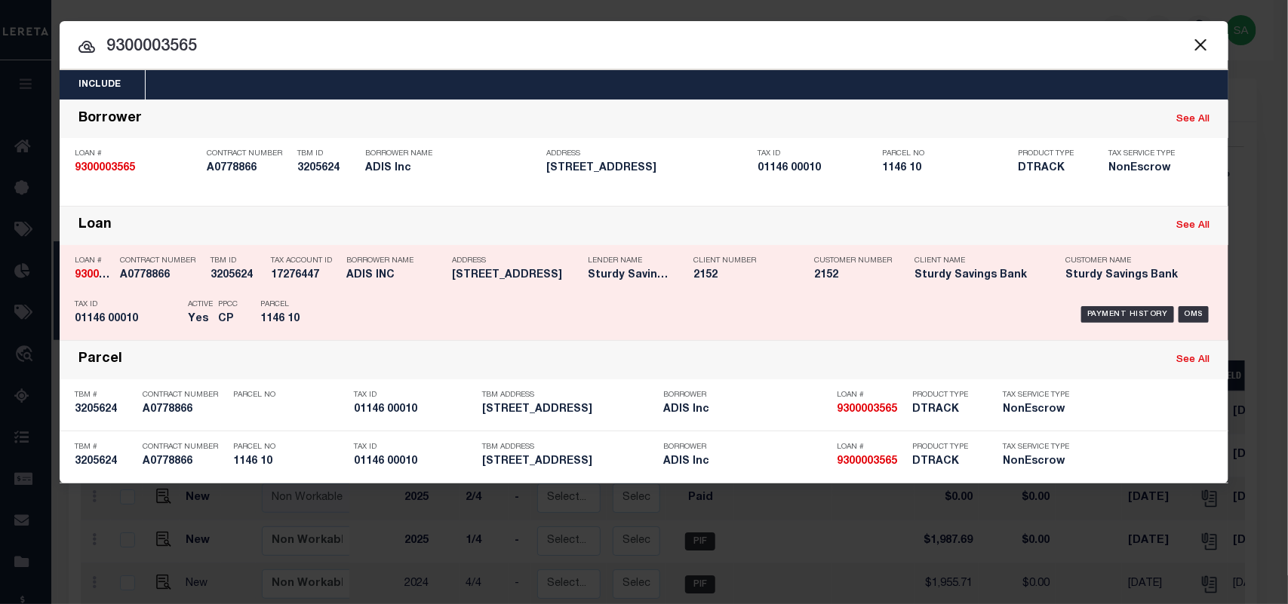
drag, startPoint x: 430, startPoint y: 298, endPoint x: 468, endPoint y: 290, distance: 38.5
click at [430, 298] on div "Payment History OMS" at bounding box center [782, 315] width 862 height 44
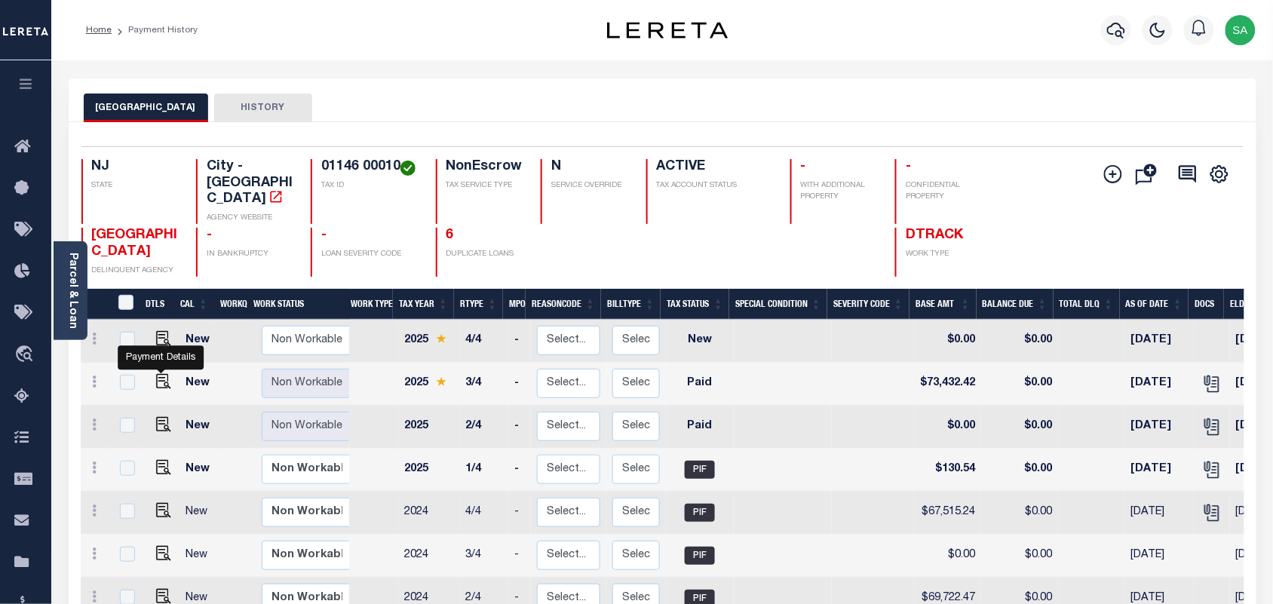
drag, startPoint x: 163, startPoint y: 367, endPoint x: 210, endPoint y: 367, distance: 46.8
click at [163, 374] on img "" at bounding box center [163, 381] width 15 height 15
checkbox input "true"
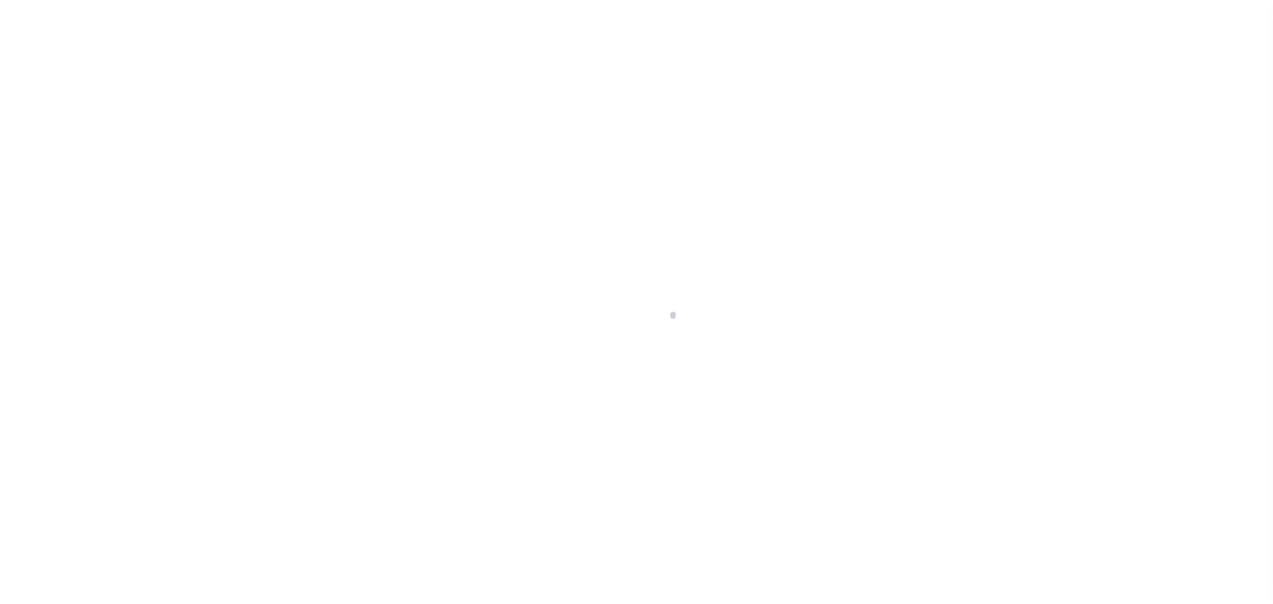
select select "PYD"
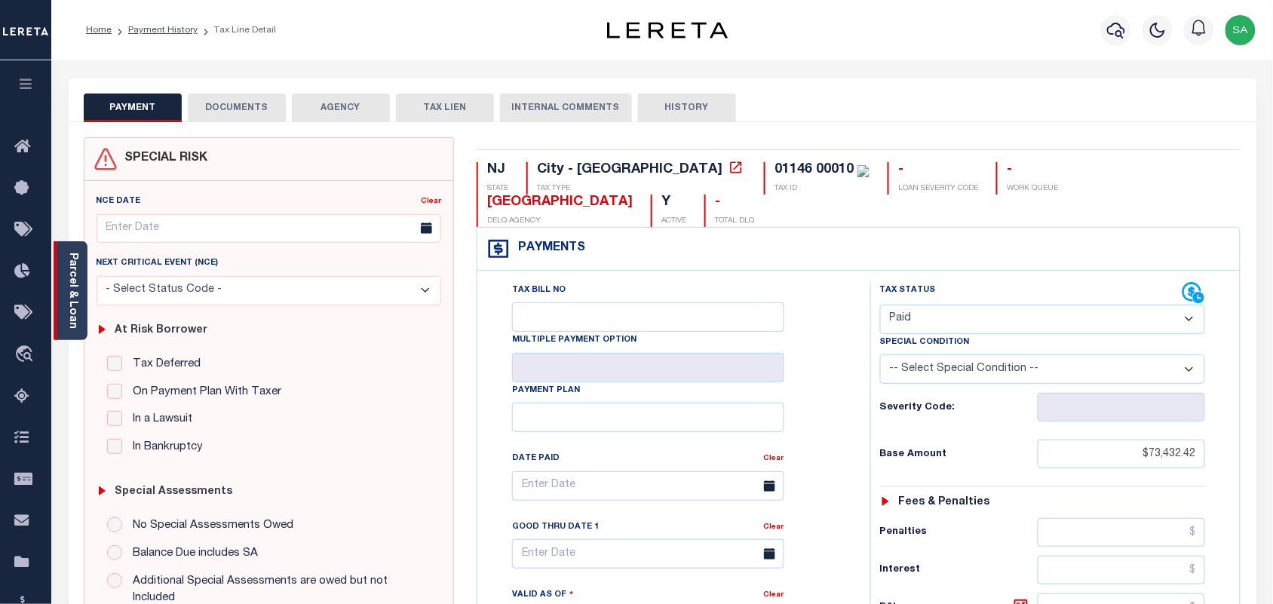
click at [75, 277] on link "Parcel & Loan" at bounding box center [72, 291] width 11 height 76
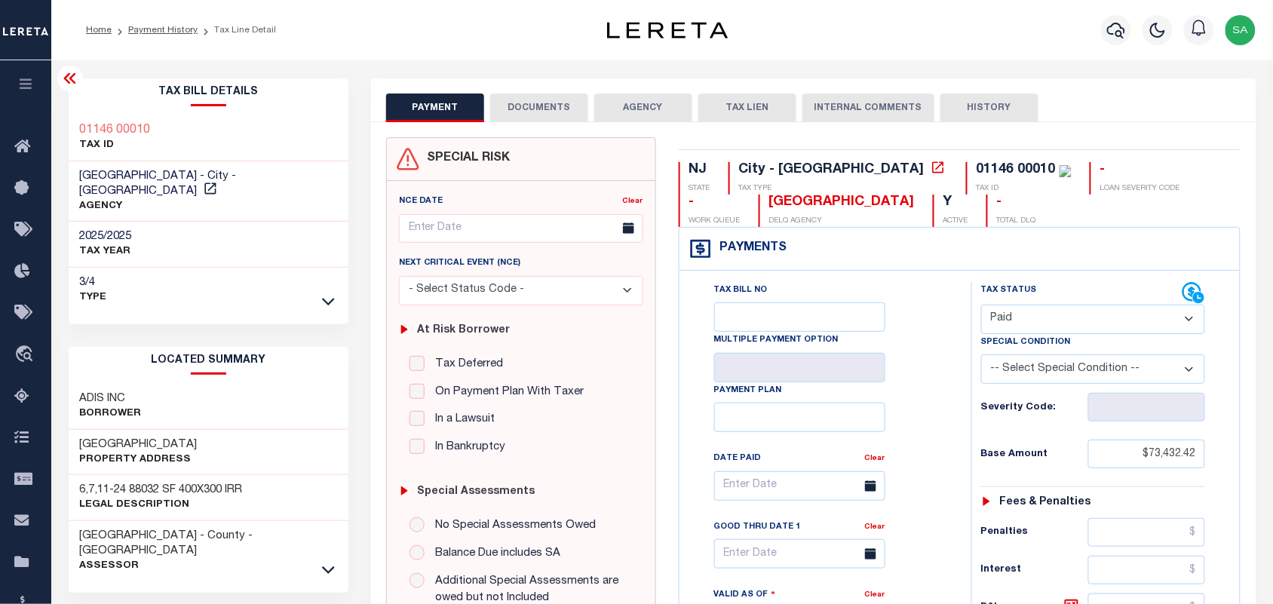
click at [538, 113] on button "DOCUMENTS" at bounding box center [539, 108] width 98 height 29
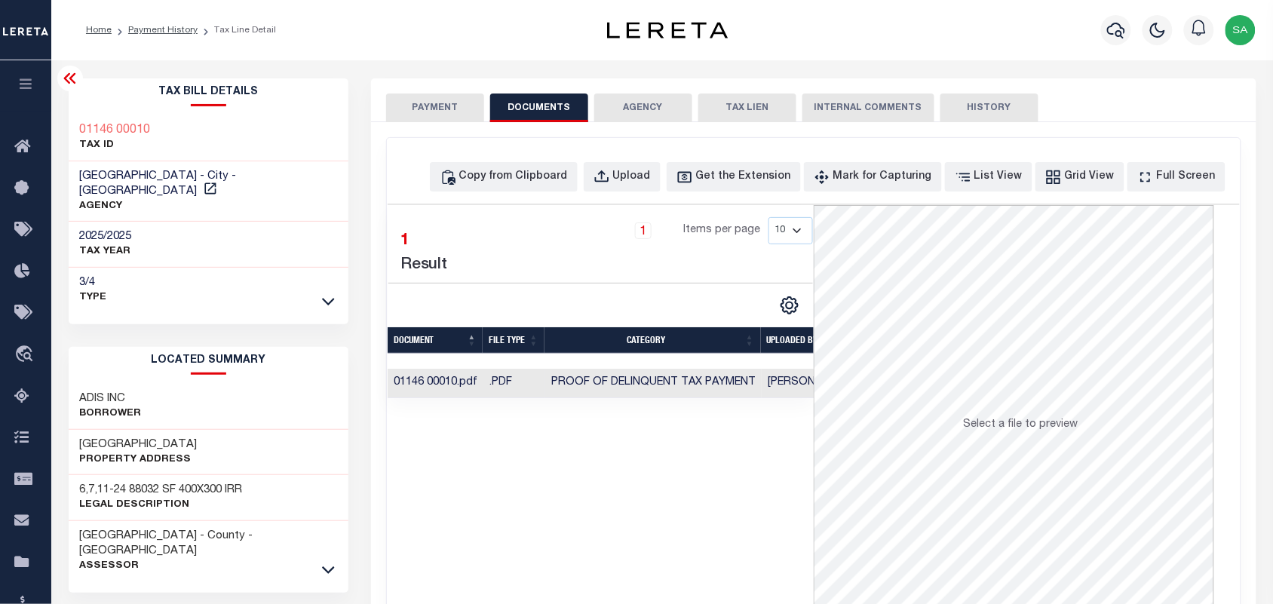
click at [675, 376] on td "Proof of Delinquent Tax Payment" at bounding box center [653, 383] width 217 height 29
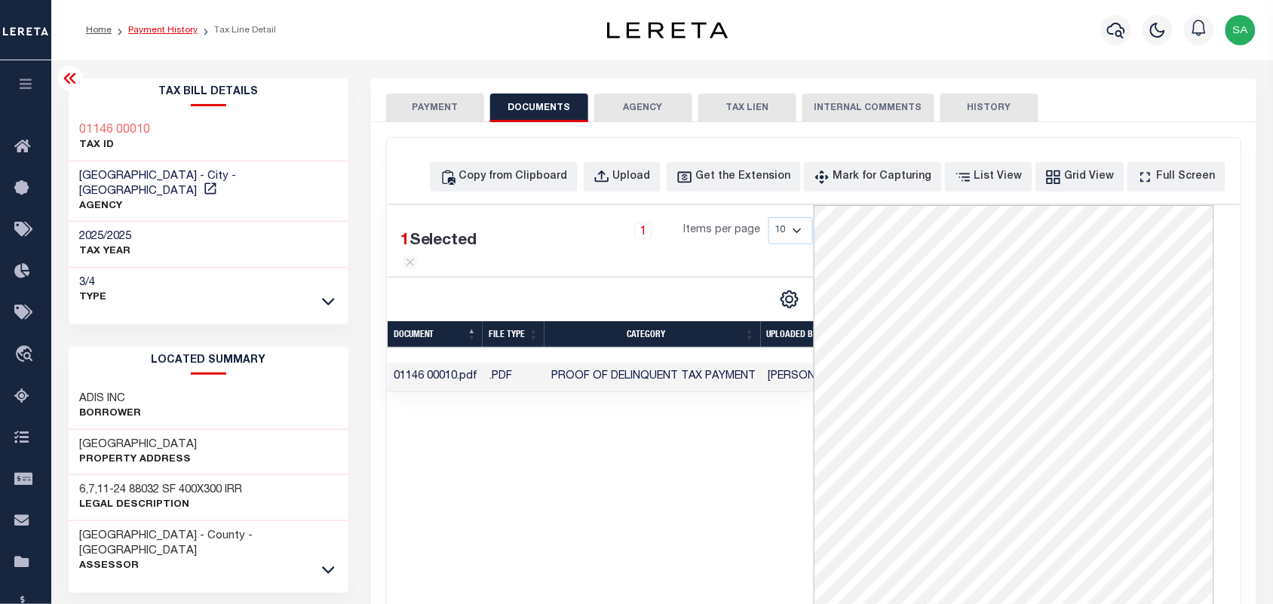
click at [174, 26] on link "Payment History" at bounding box center [162, 30] width 69 height 9
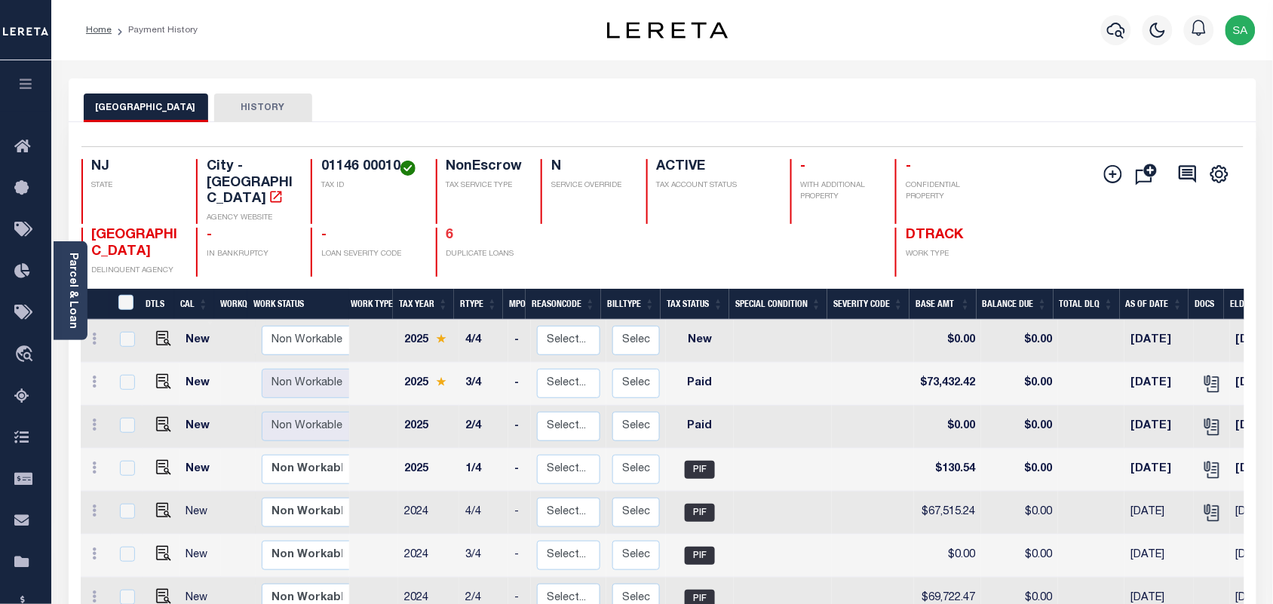
click at [447, 229] on link "6" at bounding box center [451, 236] width 8 height 14
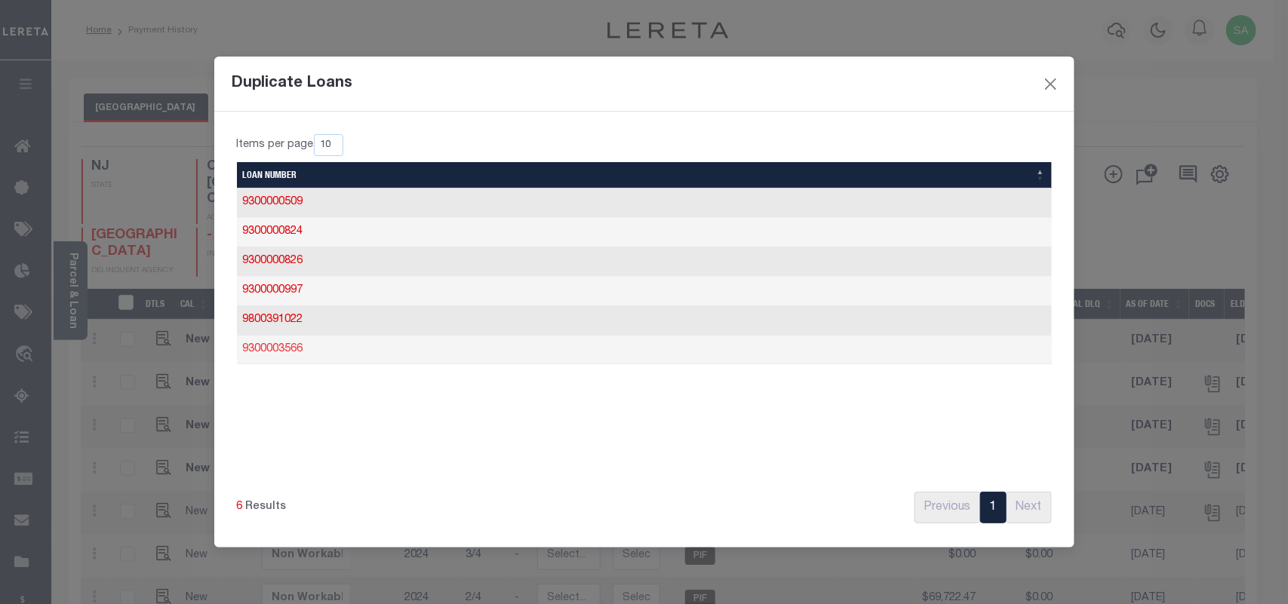
click at [273, 352] on link "9300003566" at bounding box center [273, 349] width 60 height 11
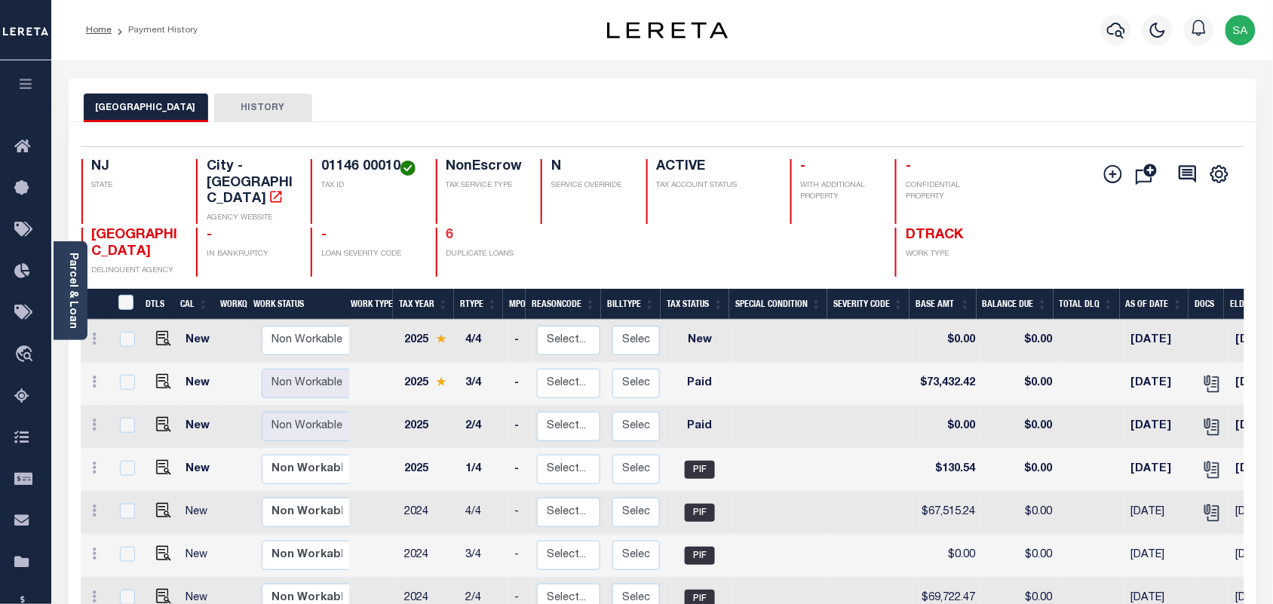
click at [447, 229] on link "6" at bounding box center [451, 236] width 8 height 14
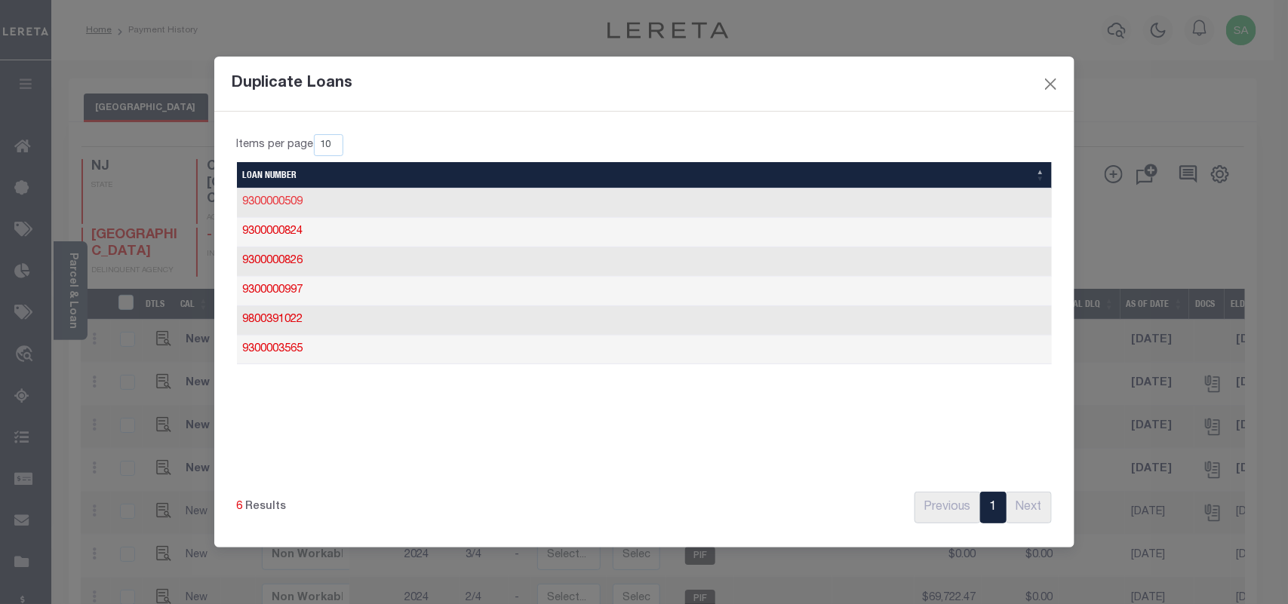
click at [300, 204] on link "9300000509" at bounding box center [273, 202] width 60 height 11
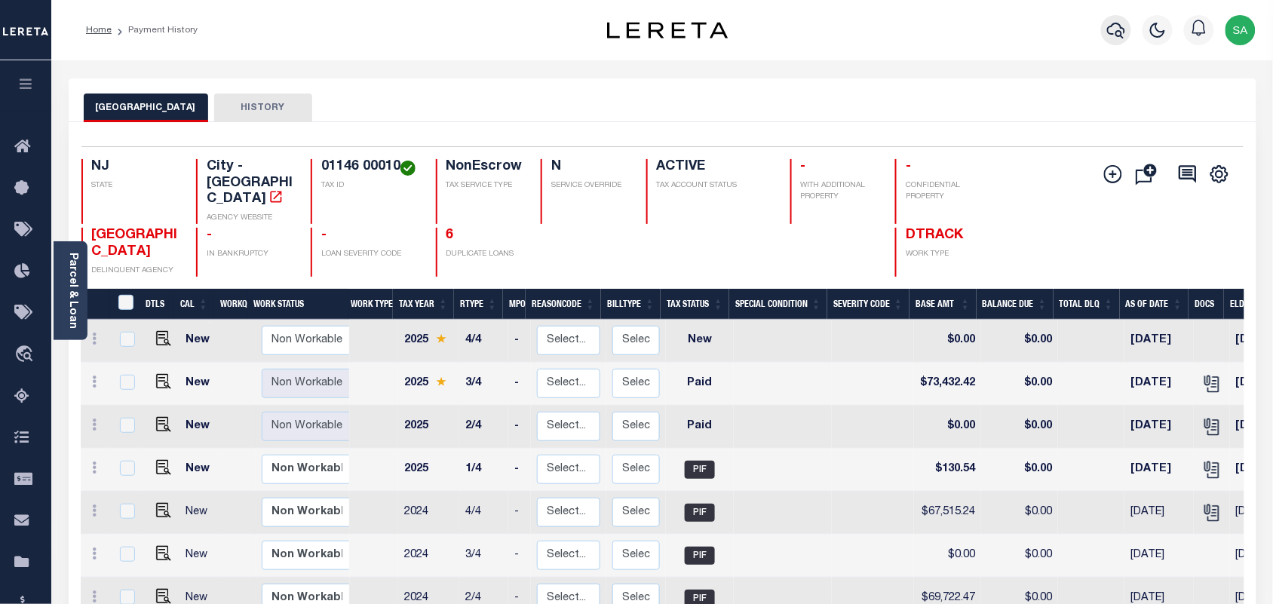
click at [1115, 35] on icon "button" at bounding box center [1116, 30] width 18 height 18
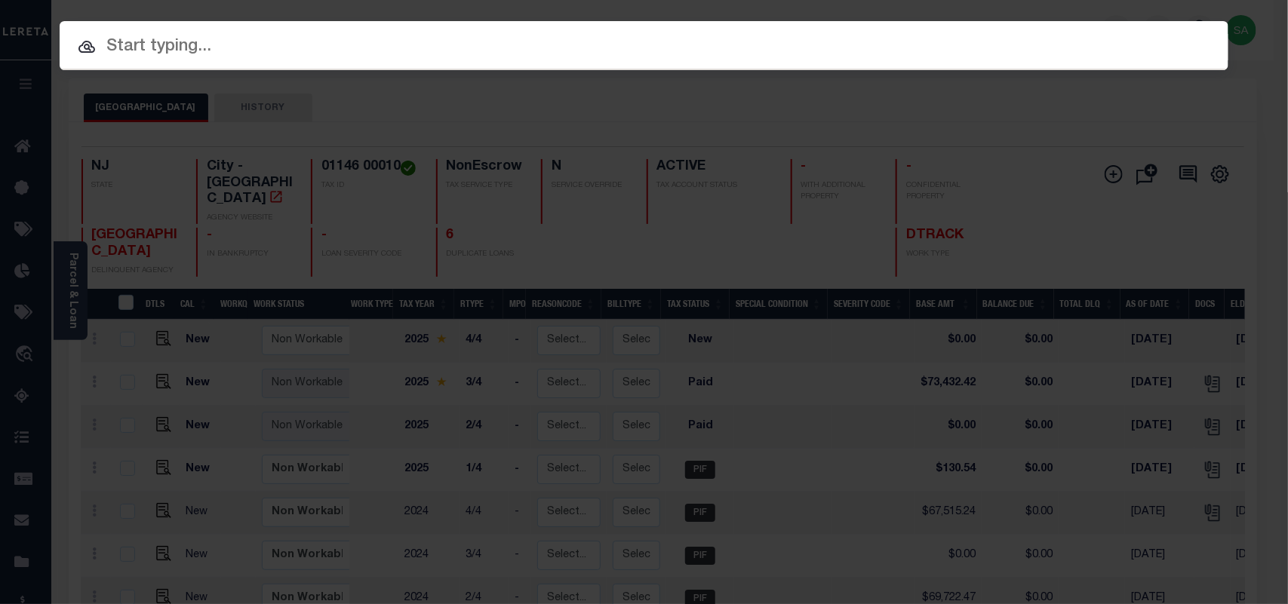
click at [1028, 35] on input "text" at bounding box center [644, 47] width 1169 height 26
paste input "9300001532"
type input "9300001532"
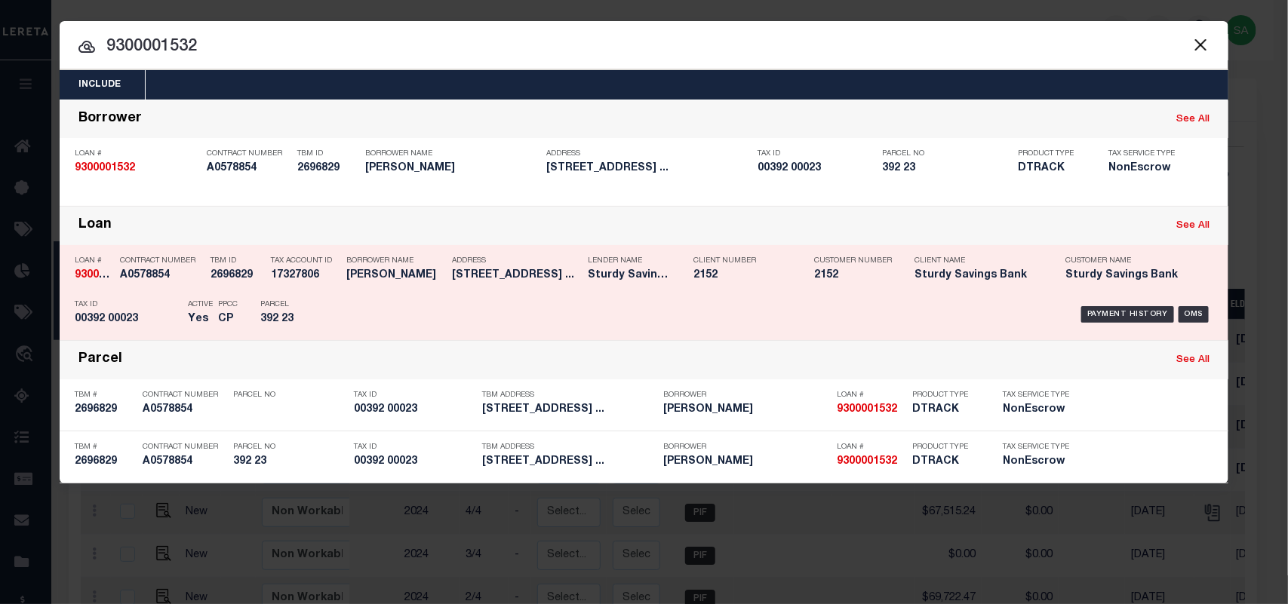
click at [330, 314] on div "Parcel 392 23" at bounding box center [294, 315] width 91 height 44
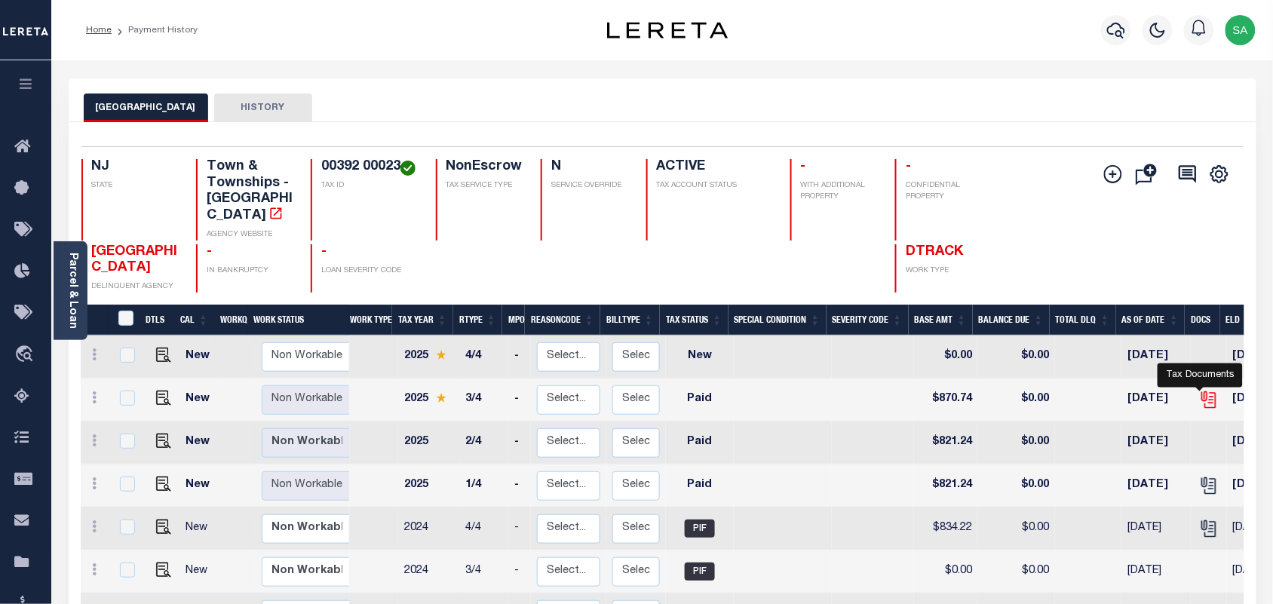
click at [1200, 390] on icon "" at bounding box center [1210, 400] width 20 height 20
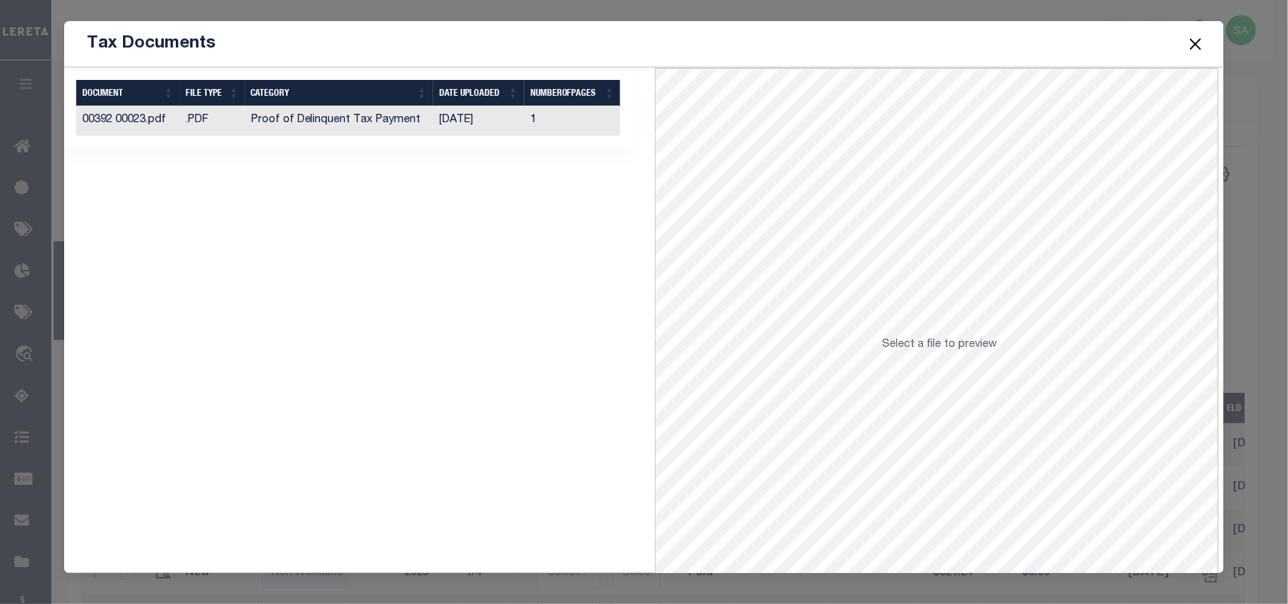
click at [461, 121] on td "[DATE]" at bounding box center [478, 120] width 91 height 29
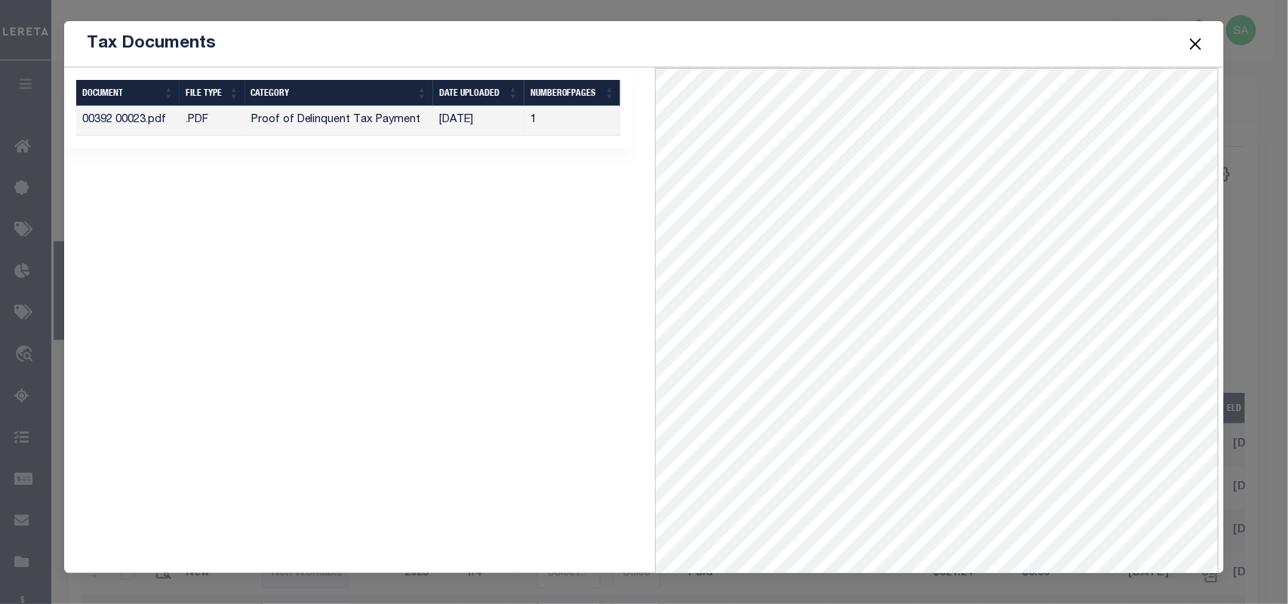
click at [1188, 46] on button "Close" at bounding box center [1195, 44] width 20 height 20
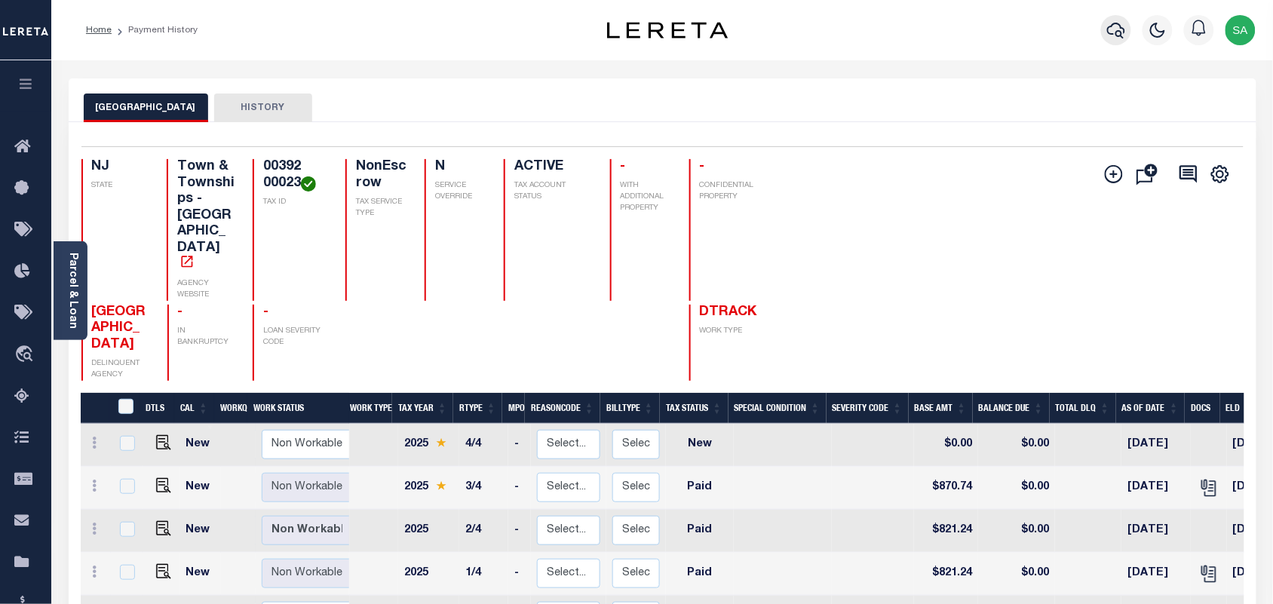
click at [1114, 28] on icon "button" at bounding box center [1116, 30] width 18 height 18
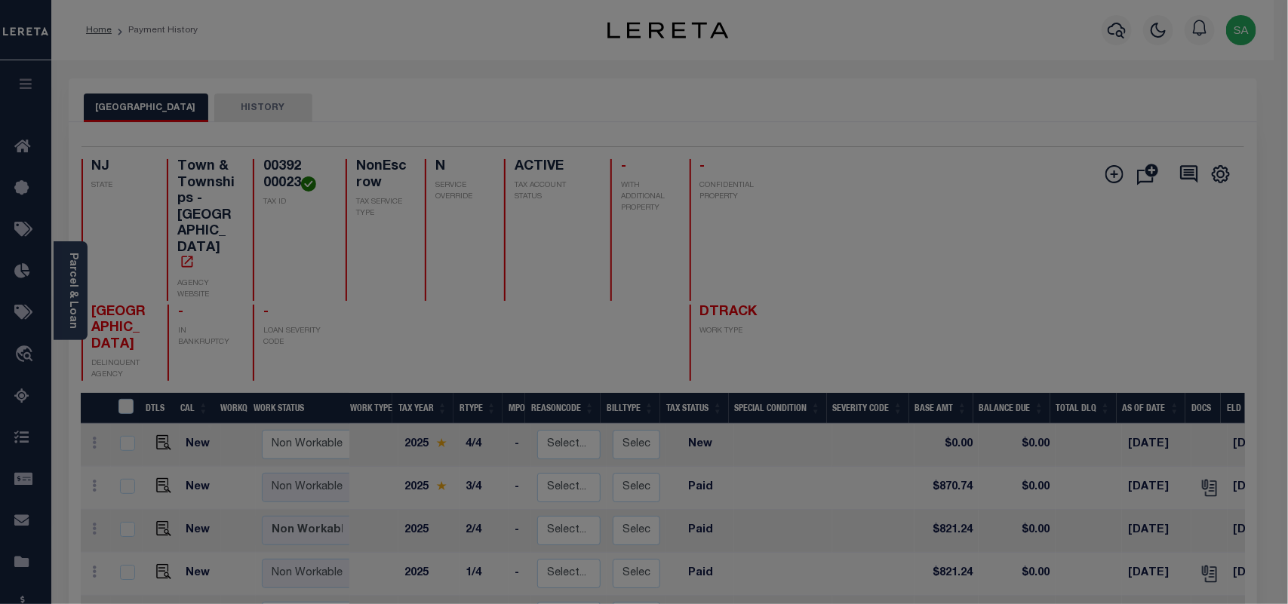
click at [0, 0] on span at bounding box center [0, 0] width 0 height 0
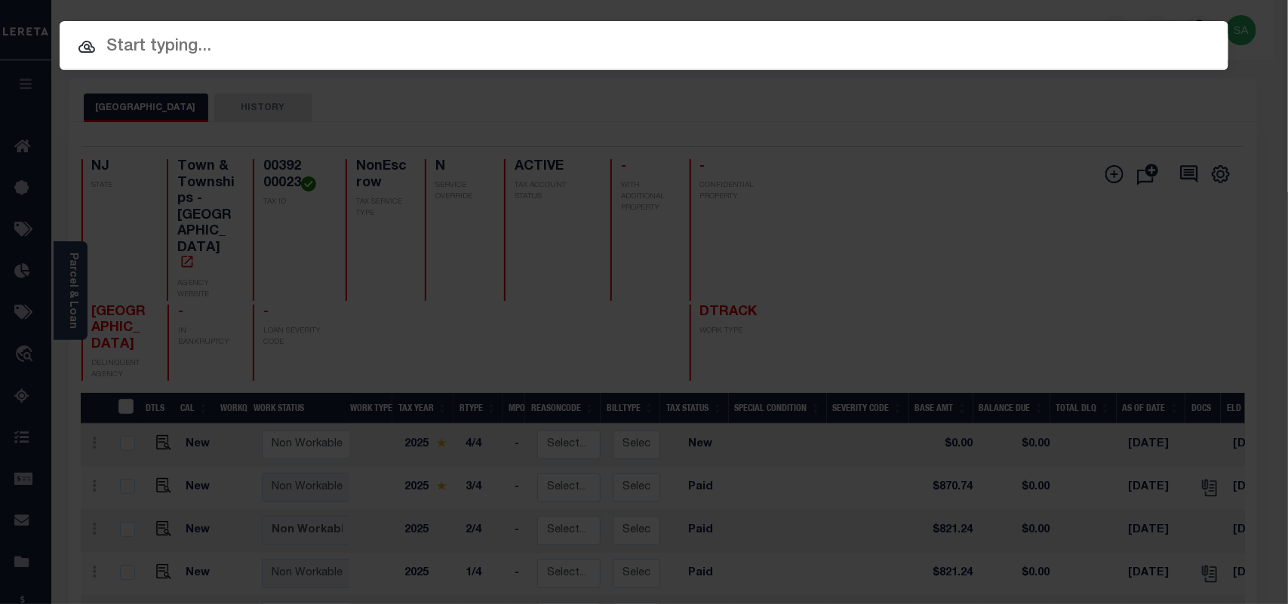
click at [1056, 40] on input "text" at bounding box center [644, 47] width 1169 height 26
paste input "9300001689"
type input "9300001689"
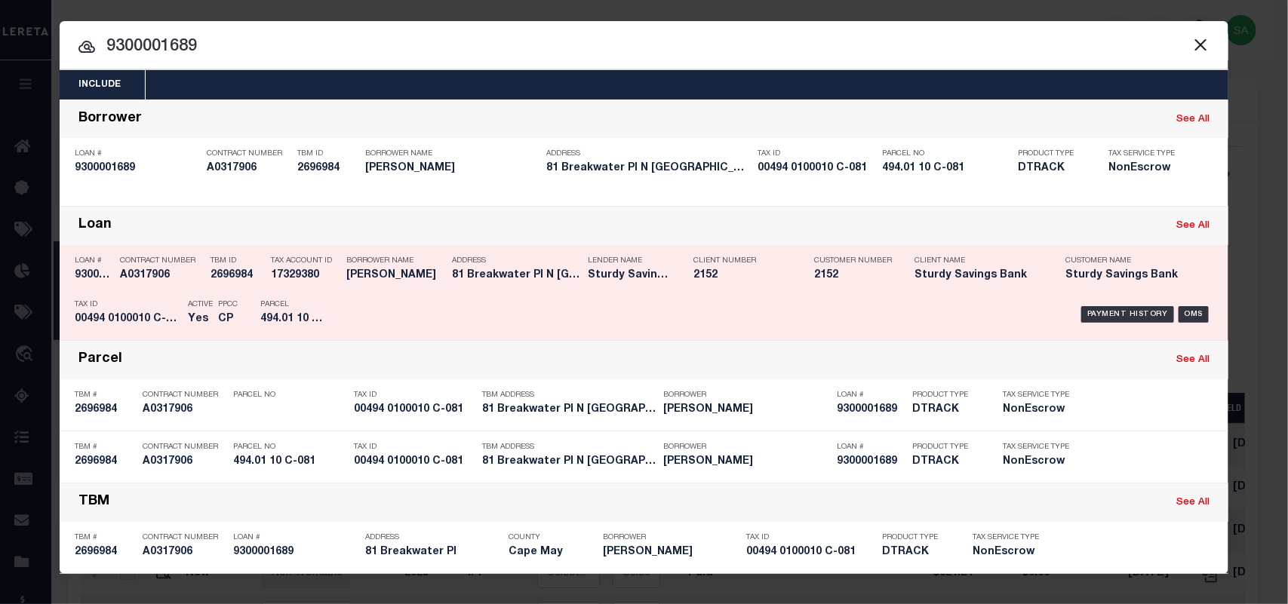
click at [328, 303] on p "Parcel" at bounding box center [294, 304] width 68 height 9
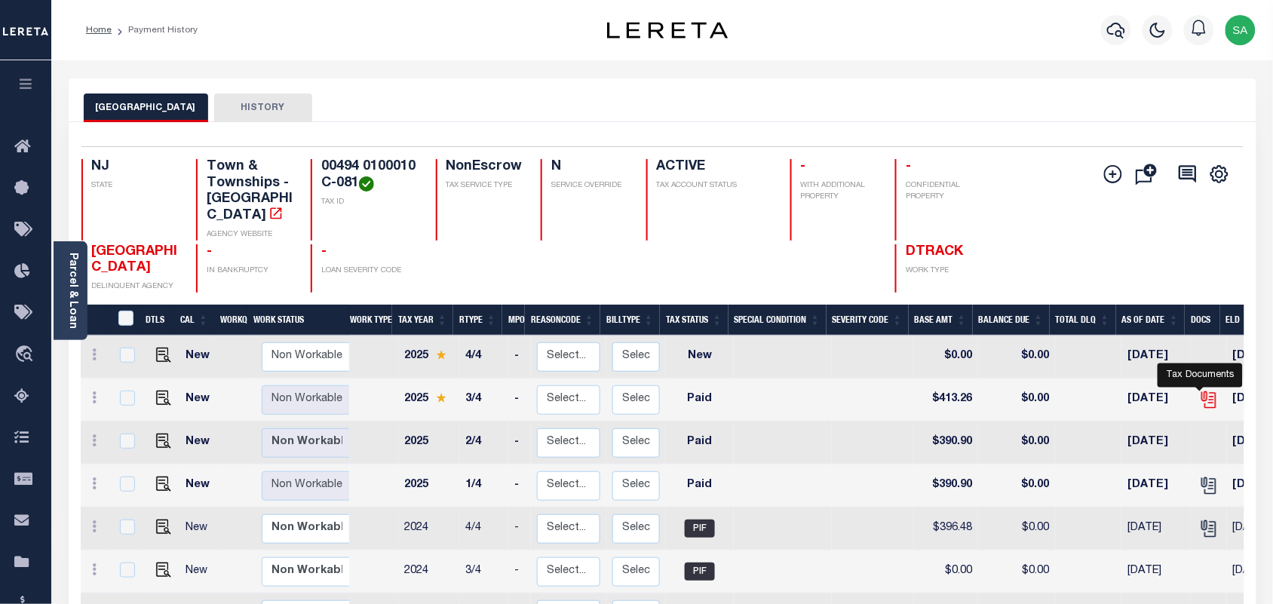
click at [1202, 392] on icon "" at bounding box center [1208, 398] width 12 height 12
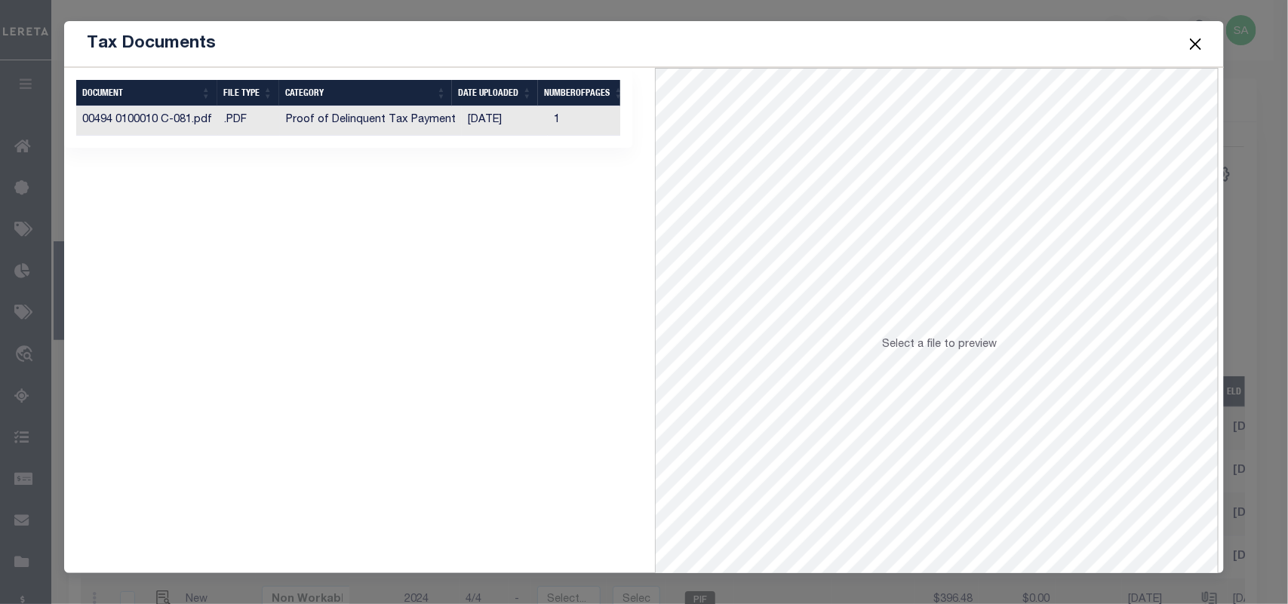
click at [509, 115] on td "[DATE]" at bounding box center [505, 120] width 86 height 29
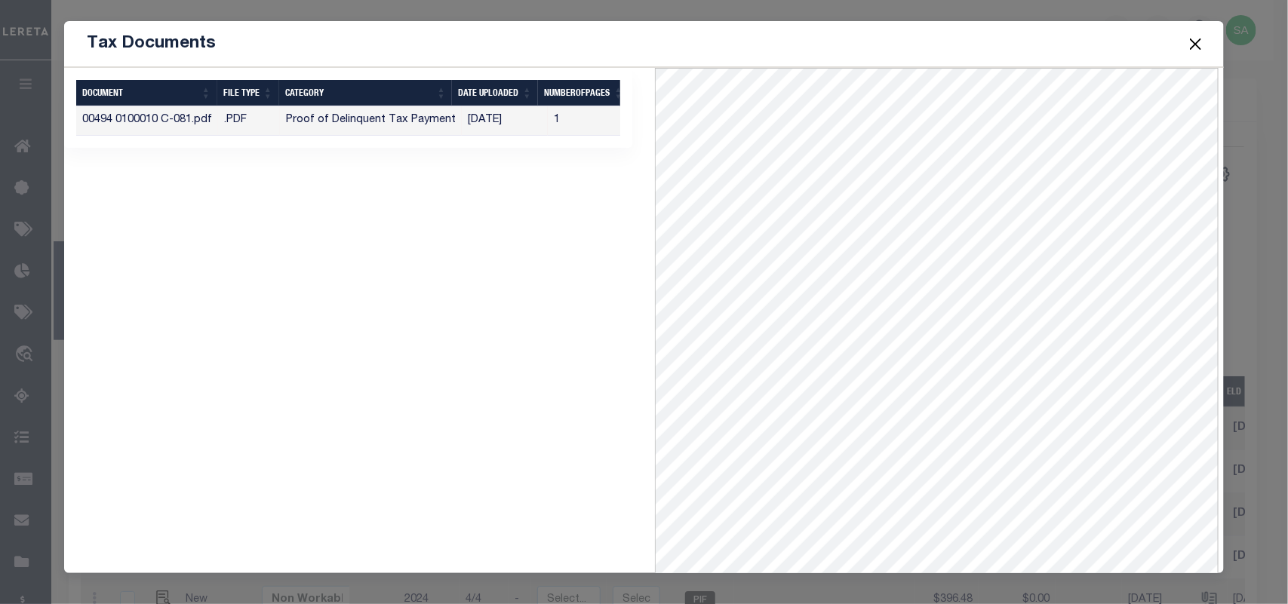
click at [1190, 47] on button "Close" at bounding box center [1195, 44] width 20 height 20
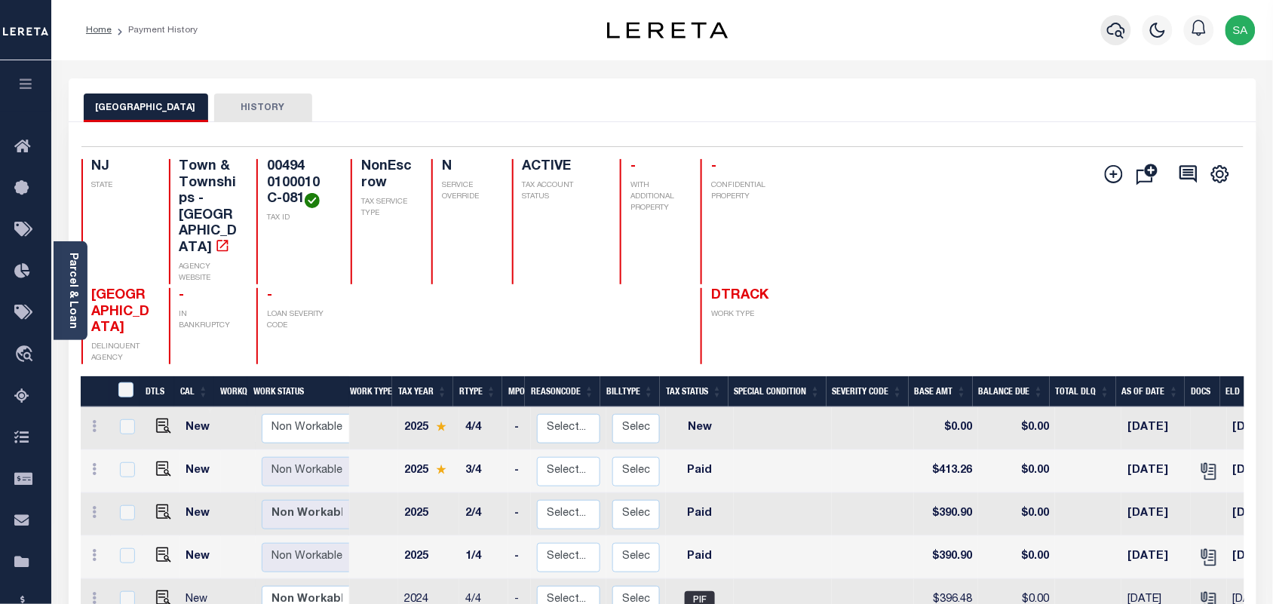
click at [1114, 38] on icon "button" at bounding box center [1116, 30] width 18 height 18
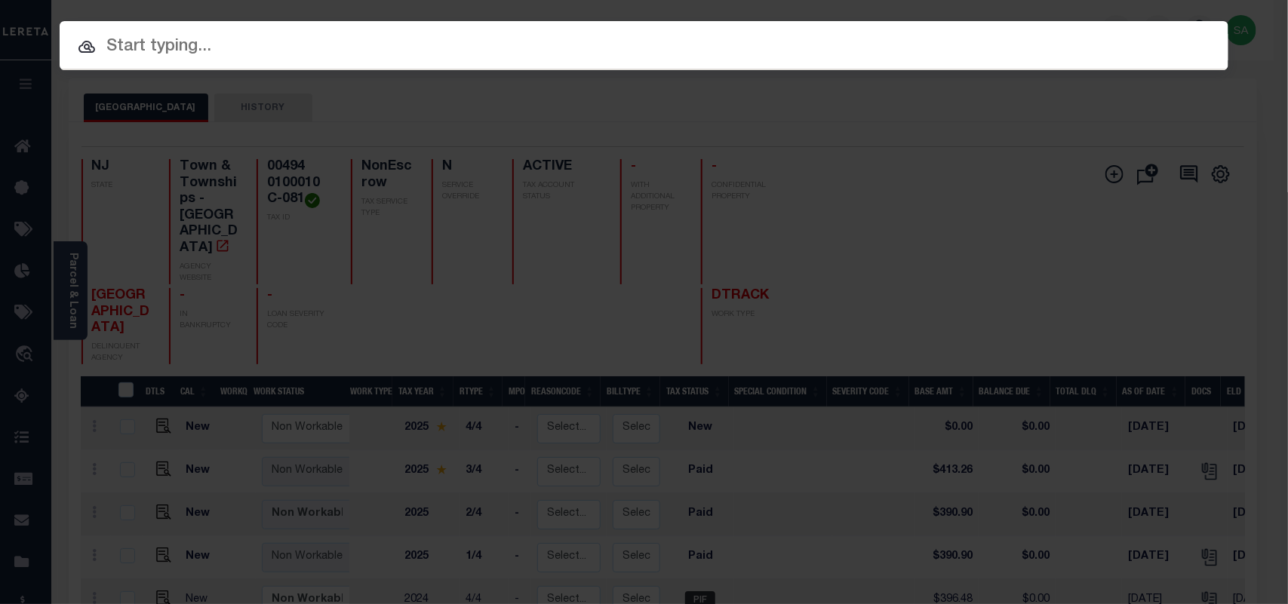
click at [974, 51] on input "text" at bounding box center [644, 47] width 1169 height 26
paste input "9800724651"
type input "9800724651"
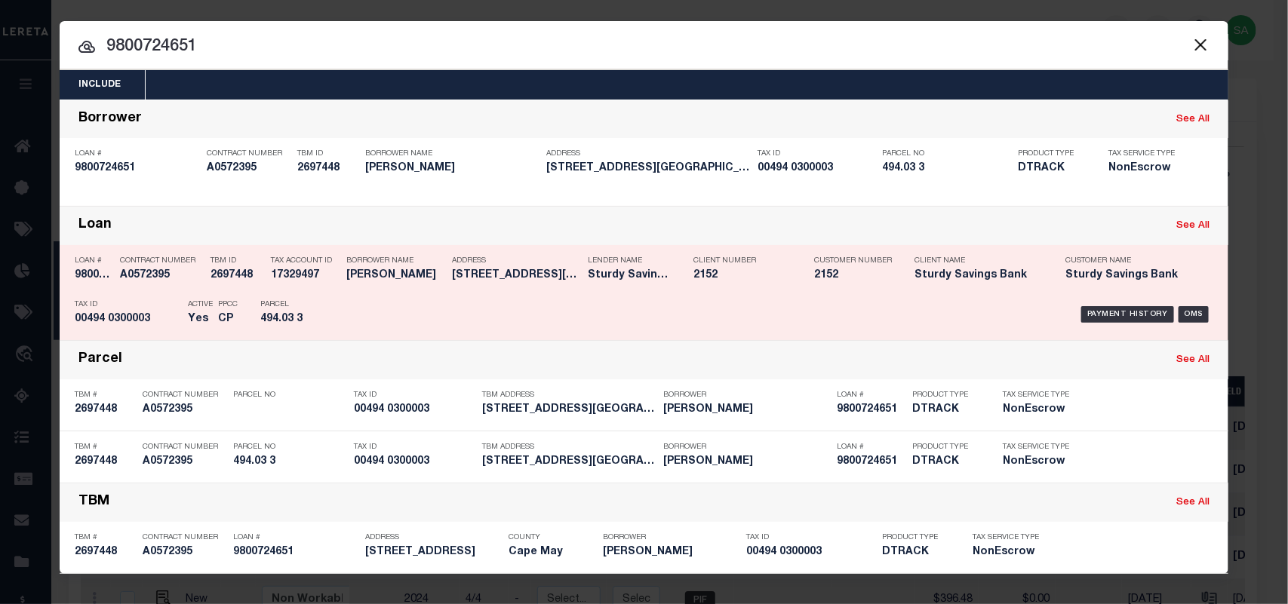
drag, startPoint x: 772, startPoint y: 303, endPoint x: 877, endPoint y: 266, distance: 111.2
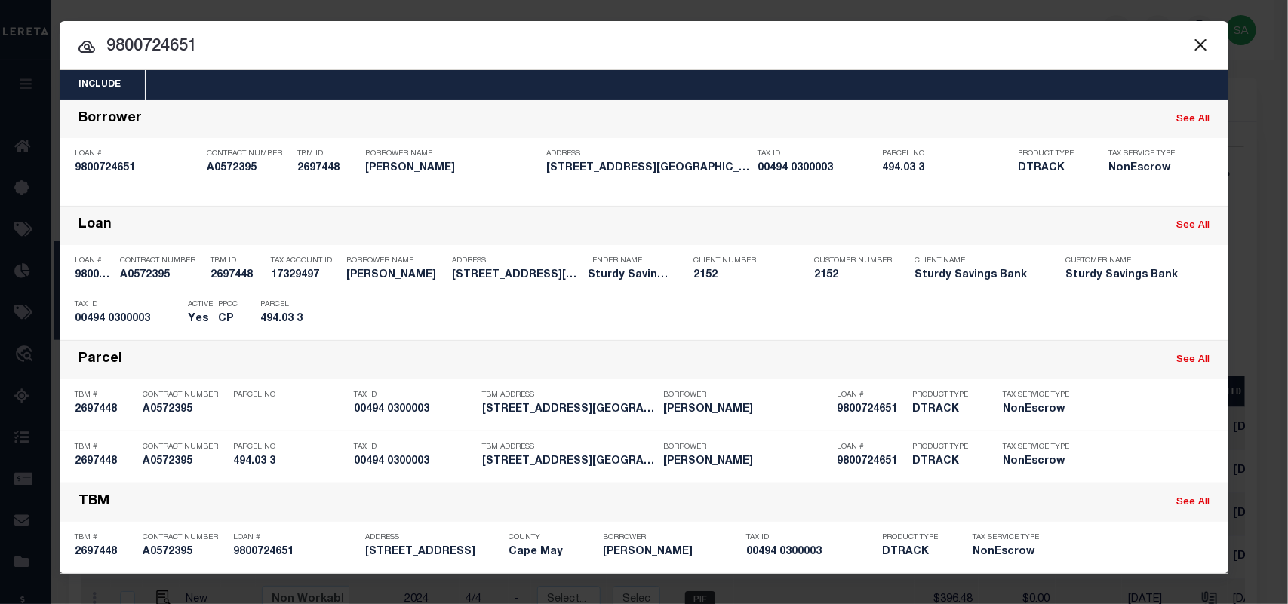
click at [785, 303] on div "Payment History OMS" at bounding box center [782, 315] width 862 height 44
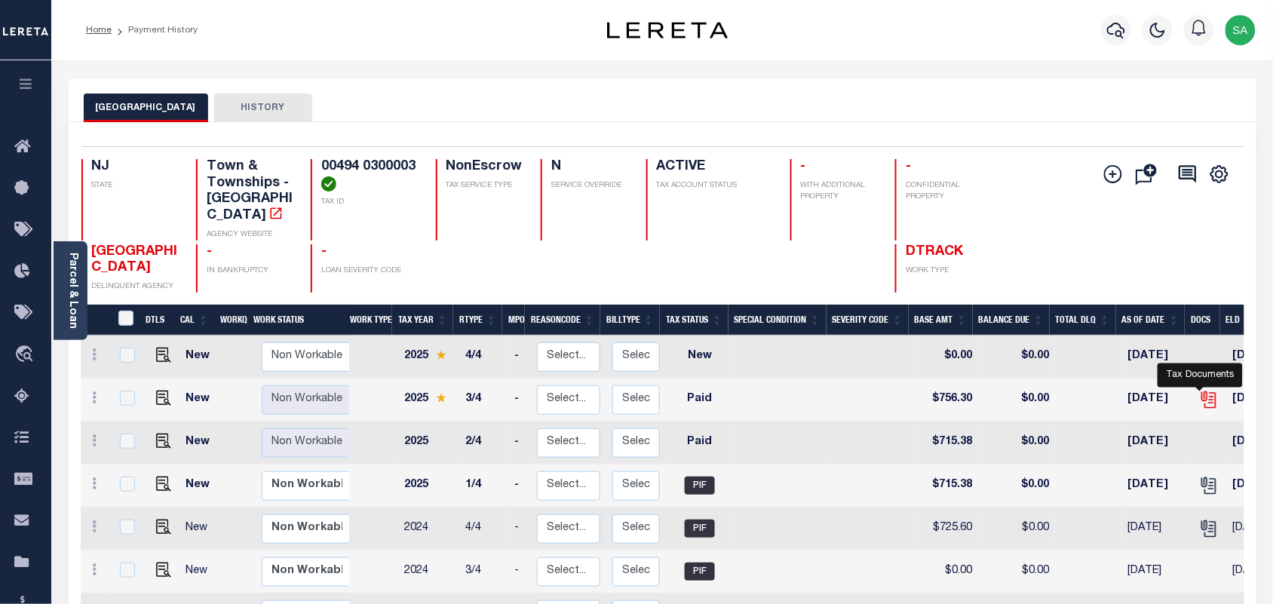
click at [1204, 390] on icon "" at bounding box center [1210, 400] width 20 height 20
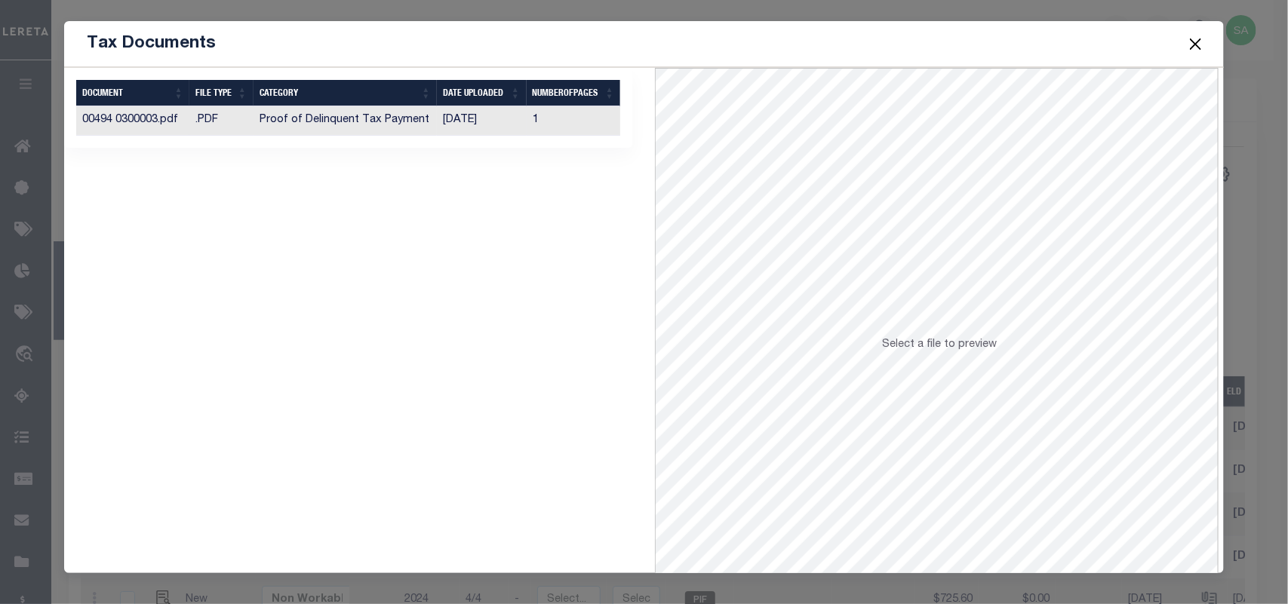
click at [493, 133] on td "[DATE]" at bounding box center [482, 120] width 90 height 29
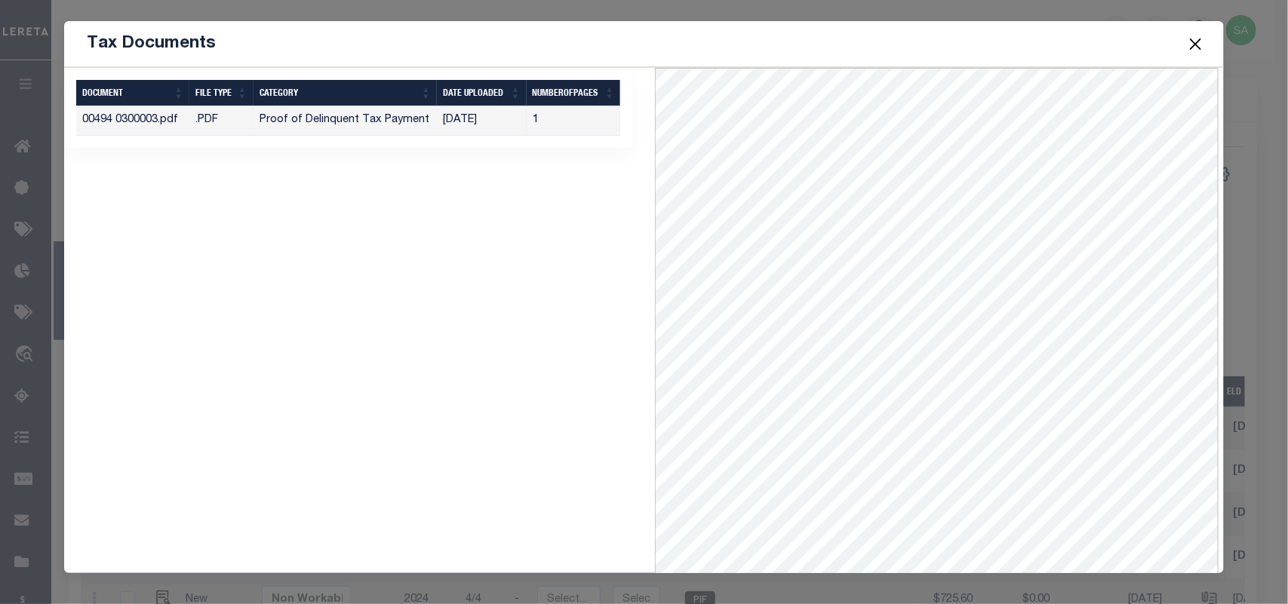
click at [1192, 42] on button "Close" at bounding box center [1195, 44] width 20 height 20
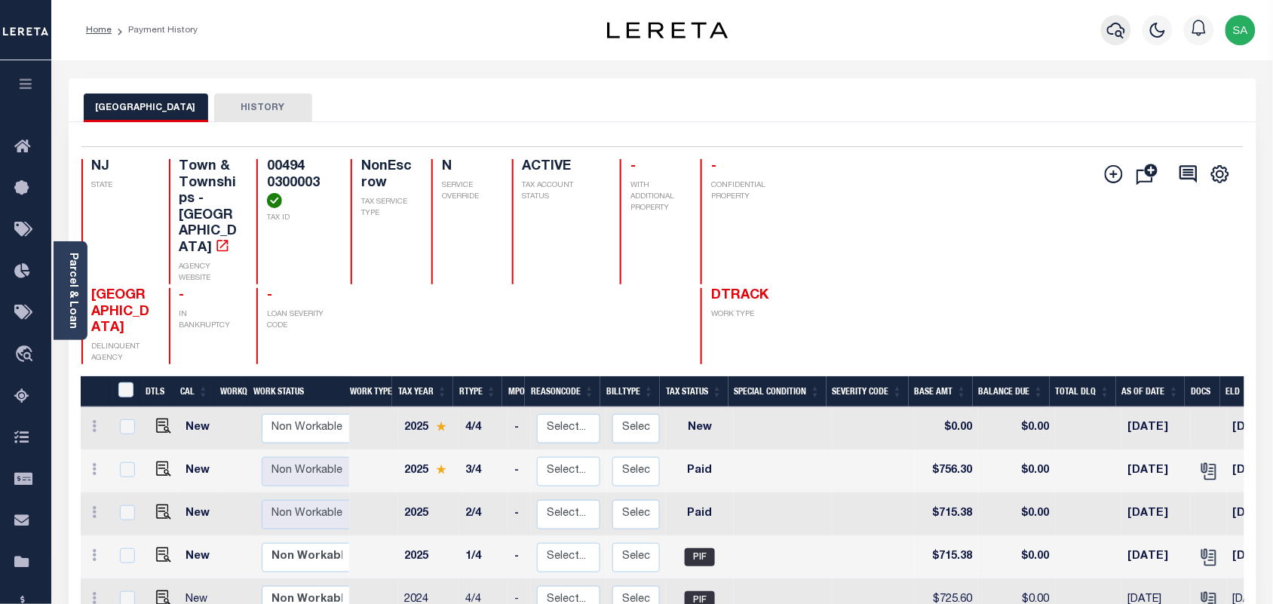
click at [1124, 20] on button "button" at bounding box center [1116, 30] width 30 height 30
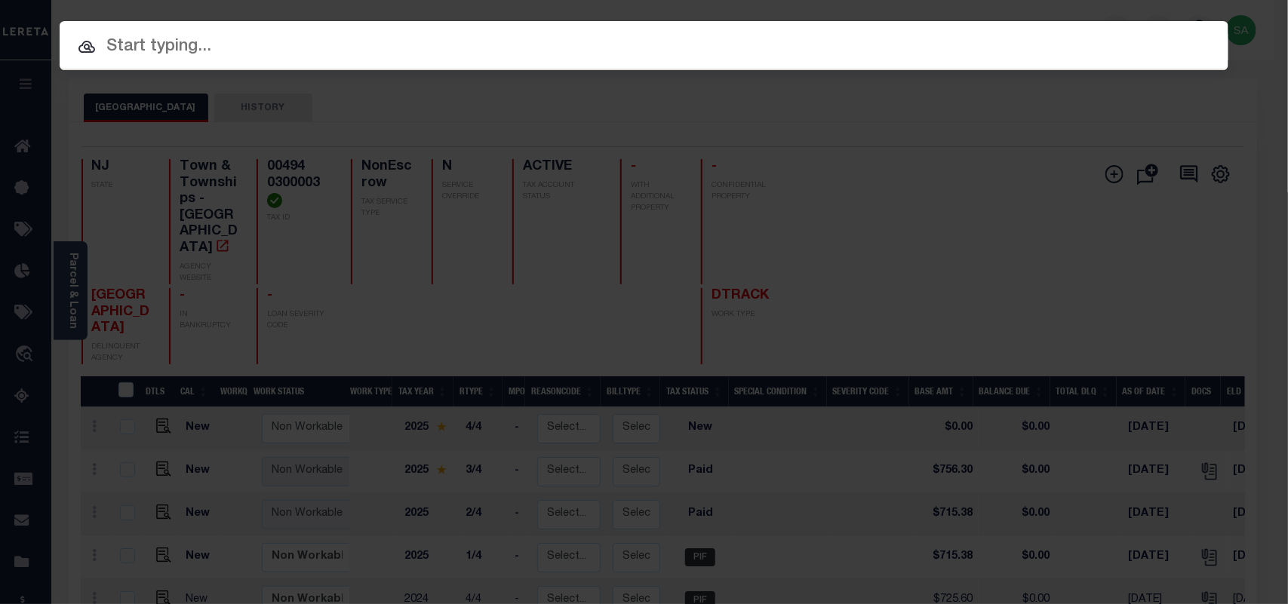
click at [1038, 42] on input "text" at bounding box center [644, 47] width 1169 height 26
paste input "6600078395"
type input "6600078395"
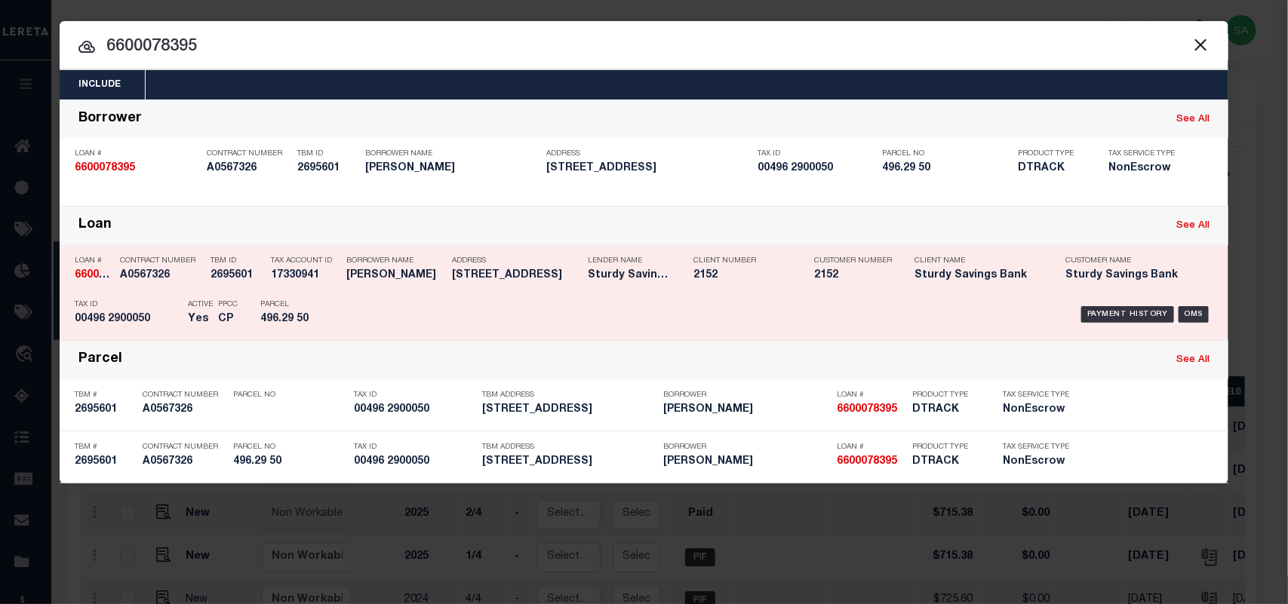
click at [446, 276] on div "Address 42 Cormorant Way Cape May NJ 08204" at bounding box center [509, 271] width 136 height 44
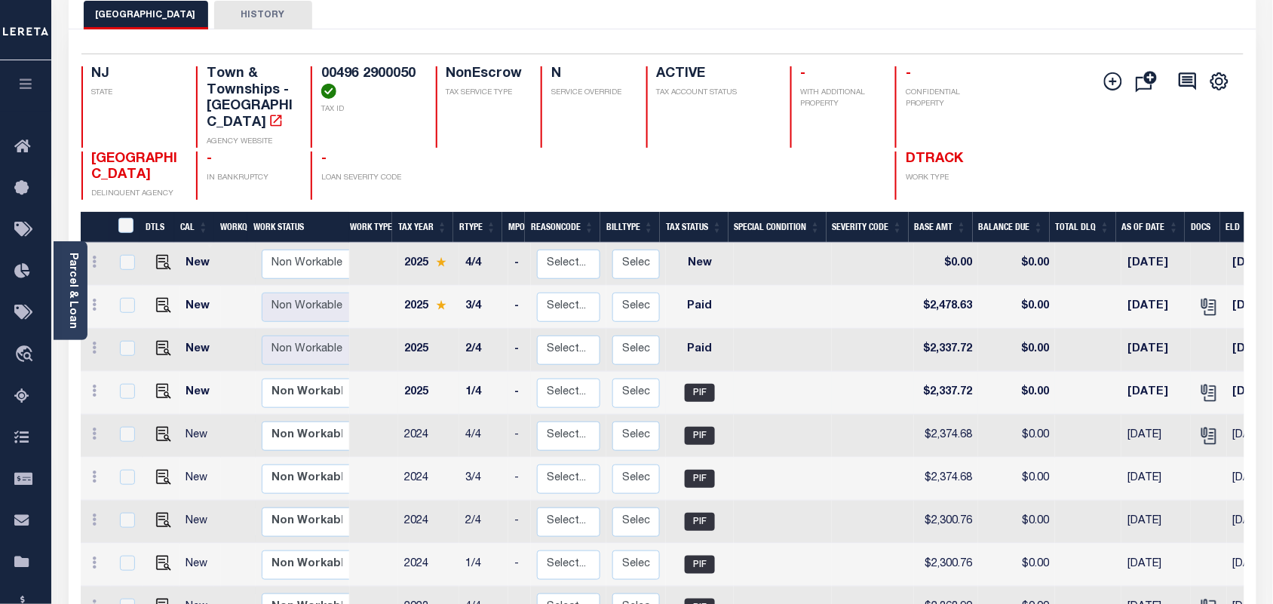
scroll to position [94, 0]
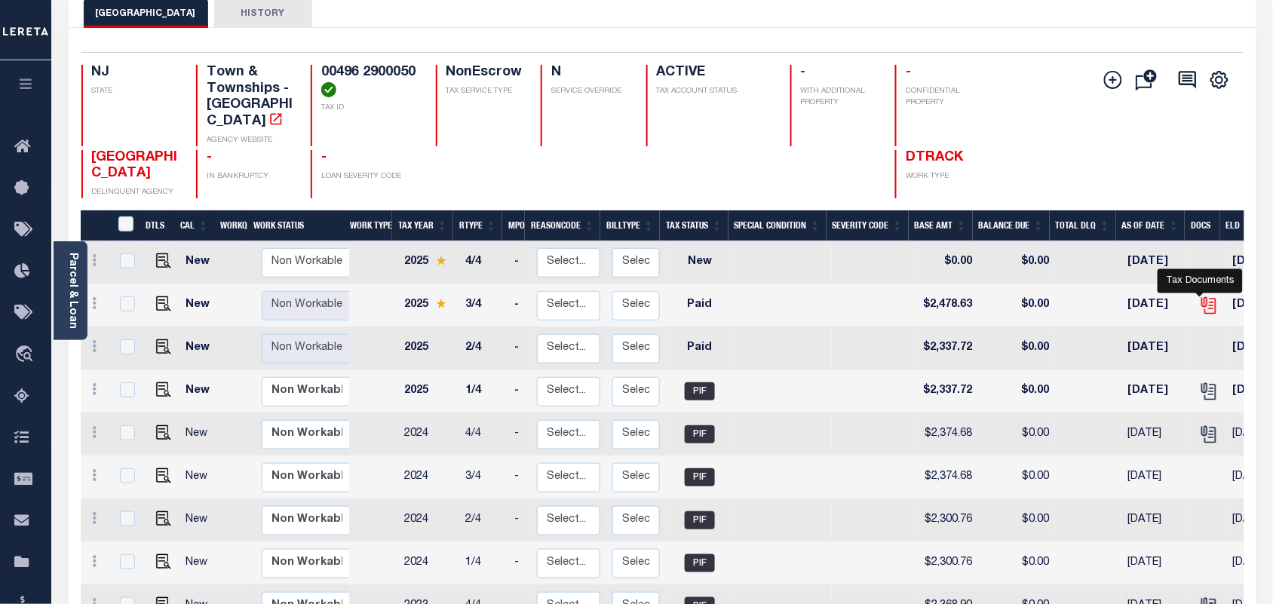
click at [1202, 297] on icon "" at bounding box center [1208, 303] width 12 height 12
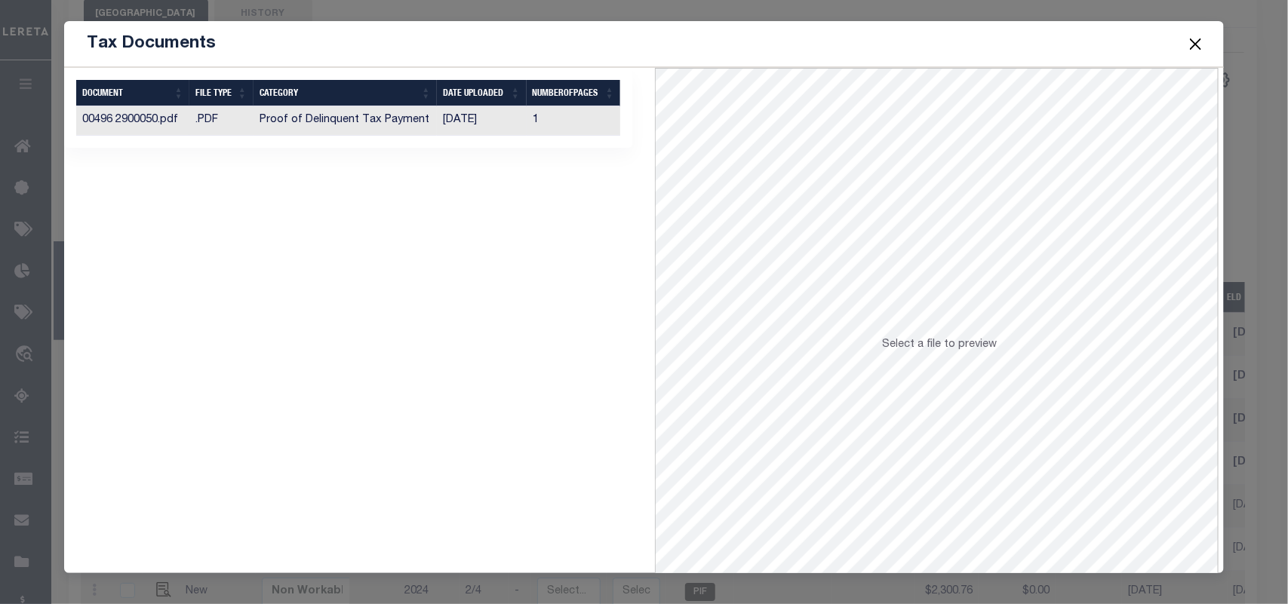
click at [515, 121] on td "[DATE]" at bounding box center [482, 120] width 90 height 29
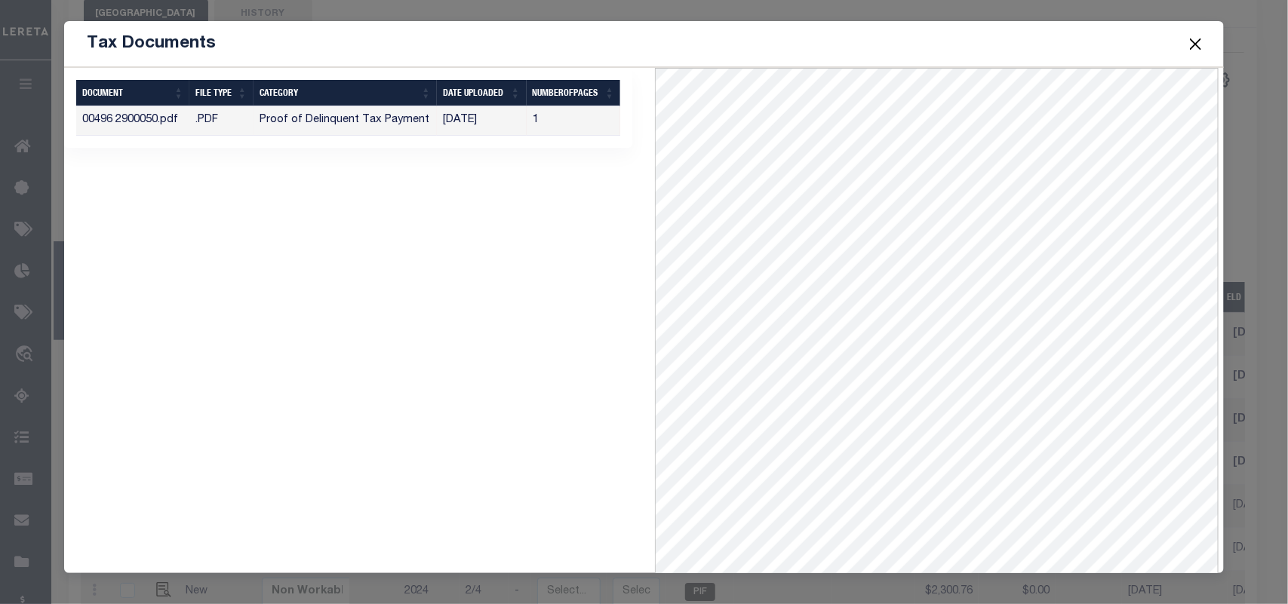
click at [1190, 38] on button "Close" at bounding box center [1195, 44] width 20 height 20
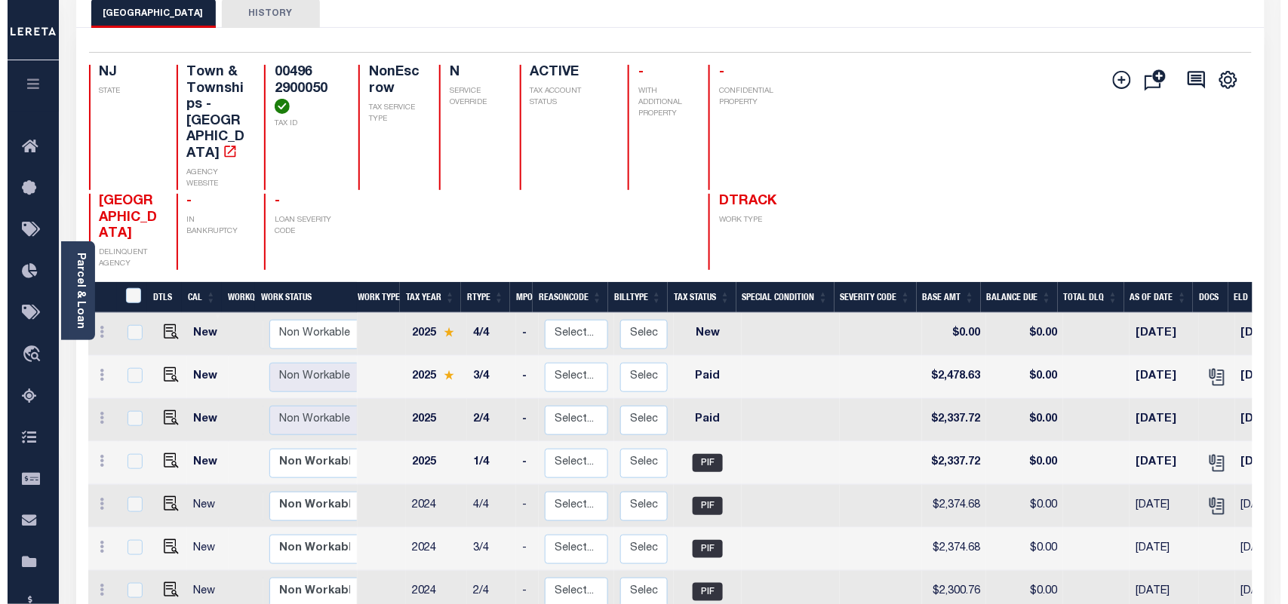
scroll to position [0, 0]
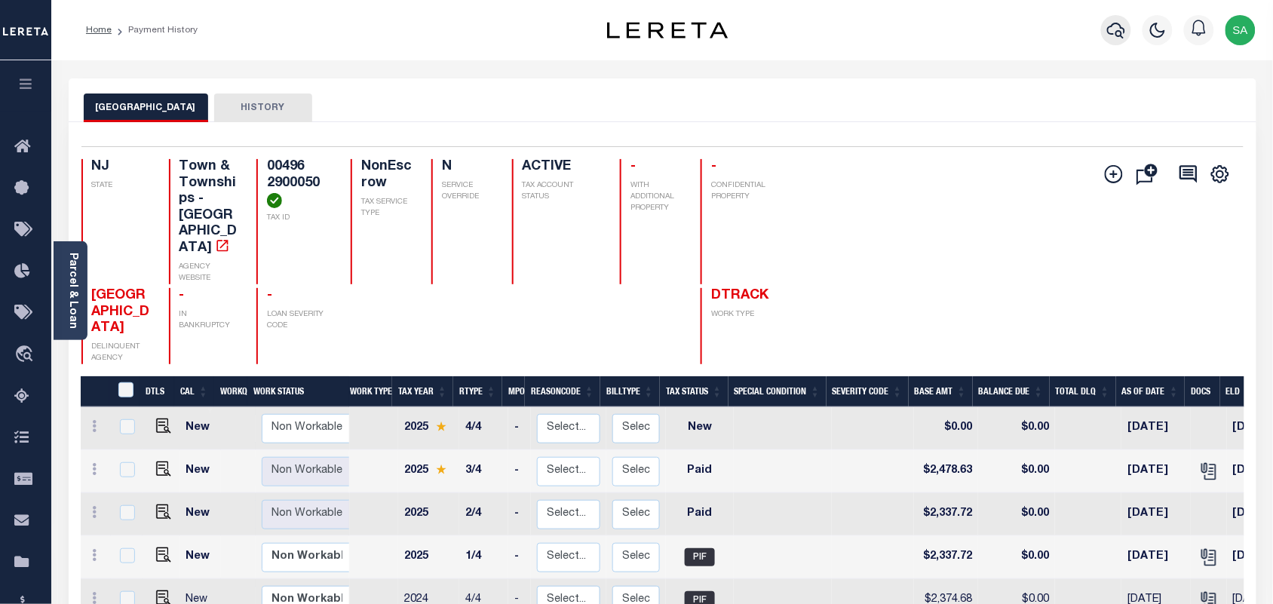
click at [1111, 27] on icon "button" at bounding box center [1116, 31] width 18 height 16
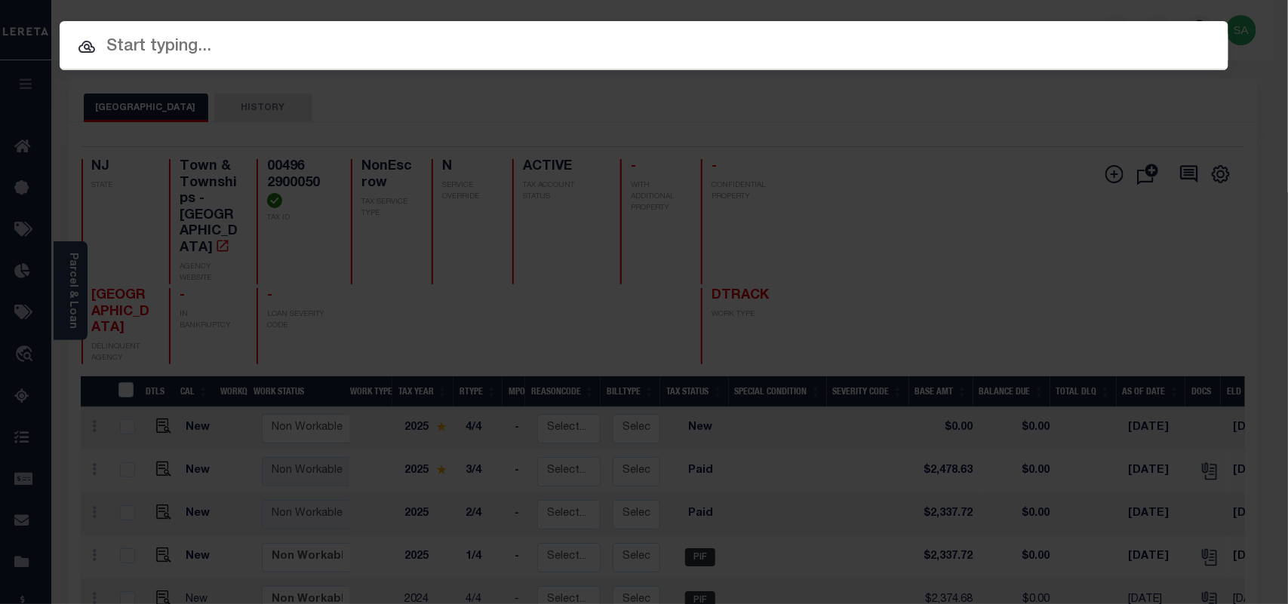
click at [966, 49] on input "text" at bounding box center [644, 47] width 1169 height 26
paste input "9300003488"
type input "9300003488"
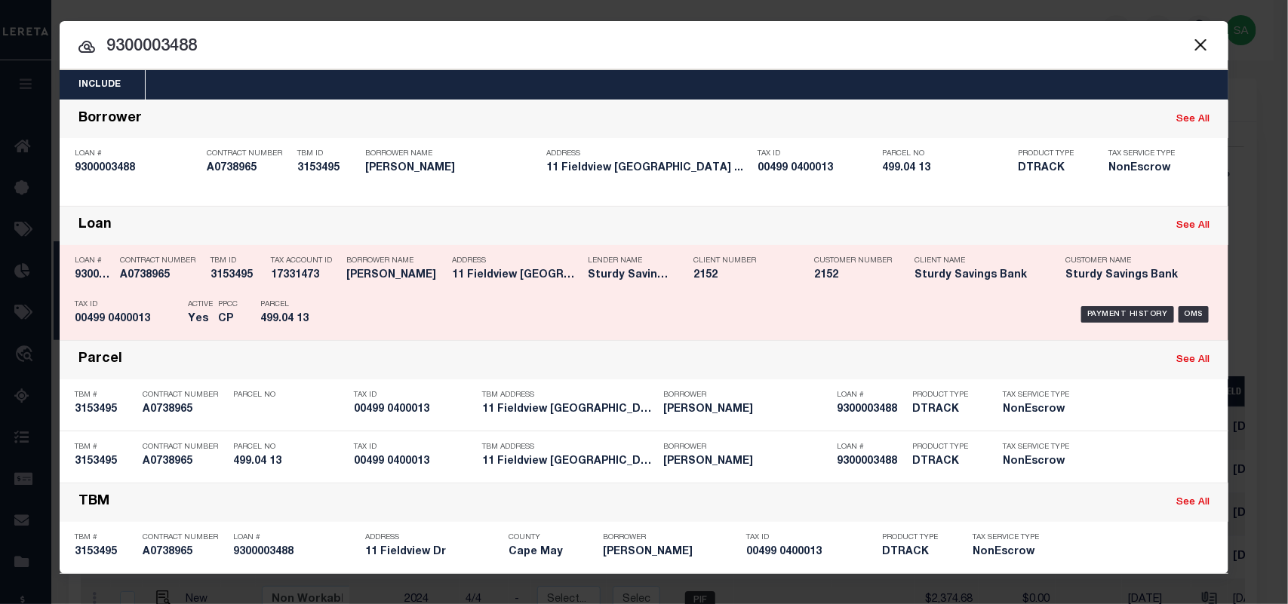
click at [315, 284] on div "Tax Account ID 17331473" at bounding box center [305, 271] width 68 height 44
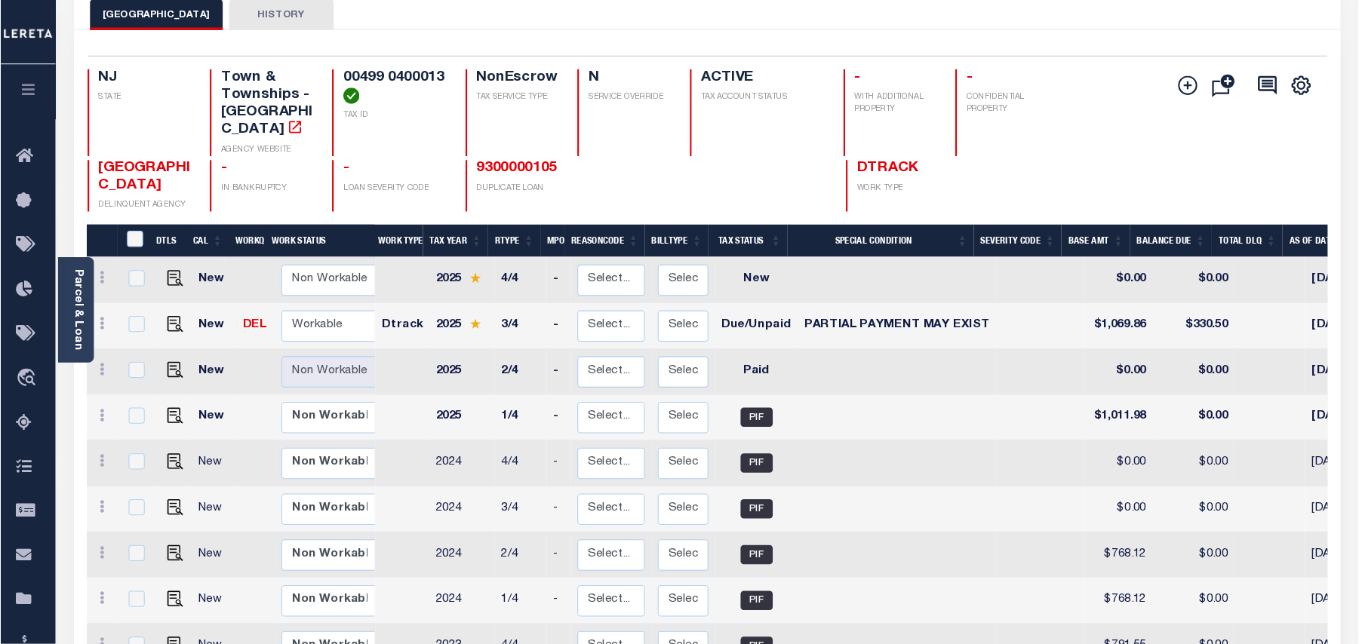
scroll to position [94, 0]
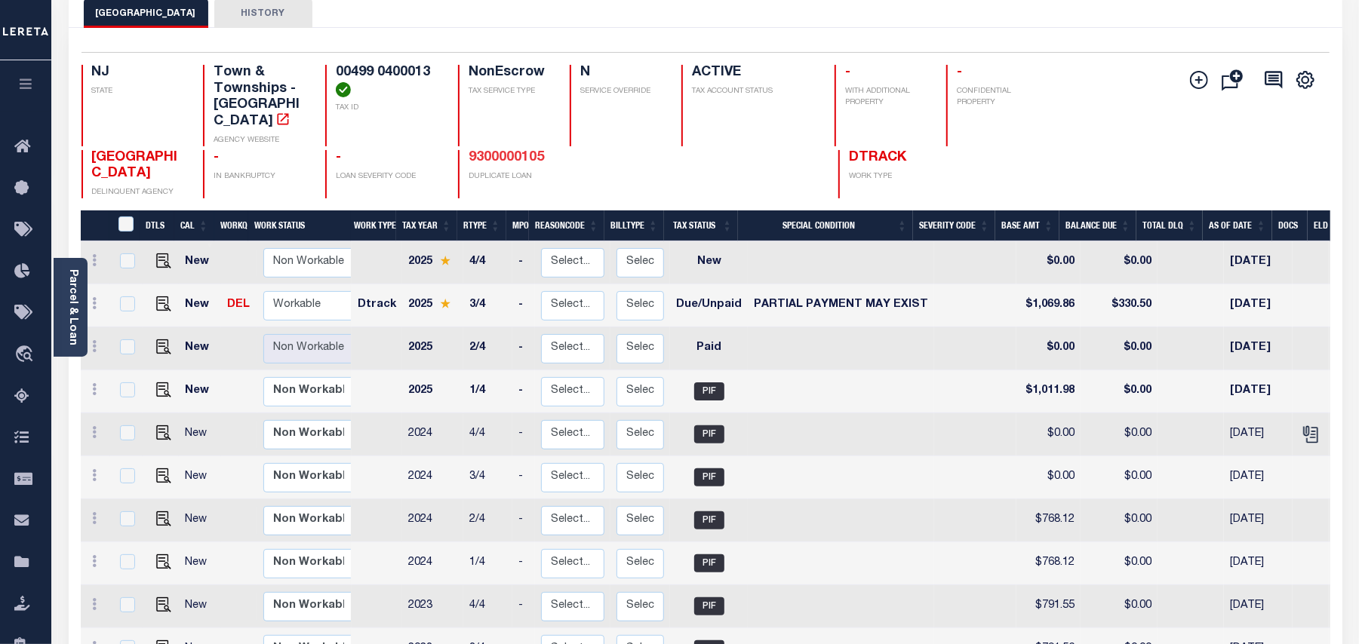
click at [541, 151] on link "9300000105" at bounding box center [505, 158] width 75 height 14
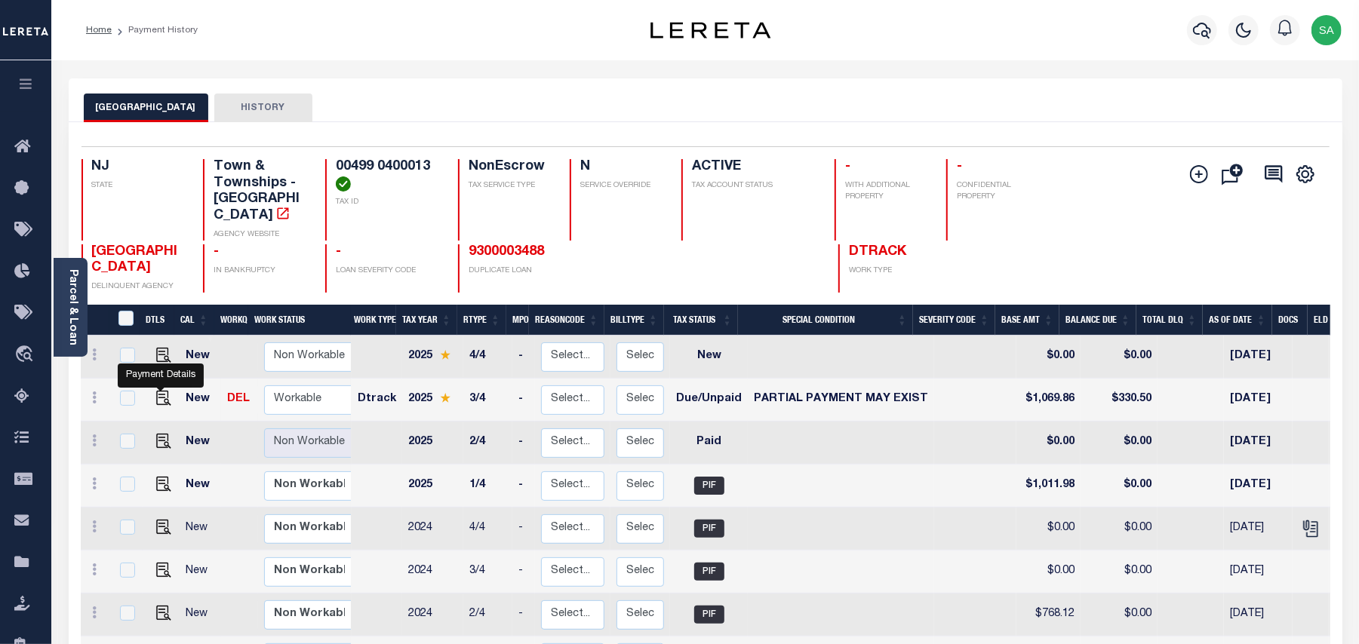
drag, startPoint x: 158, startPoint y: 385, endPoint x: 186, endPoint y: 387, distance: 27.3
click at [158, 391] on img "" at bounding box center [163, 398] width 15 height 15
checkbox input "true"
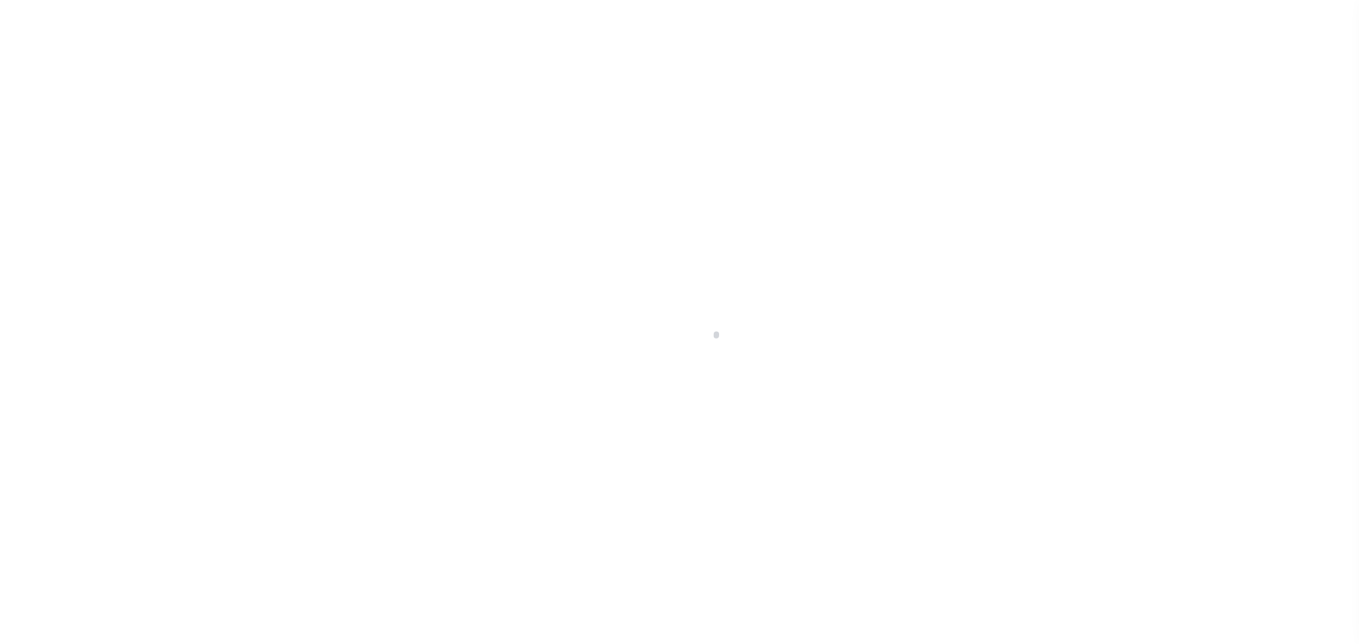
select select "DUE"
select select "15"
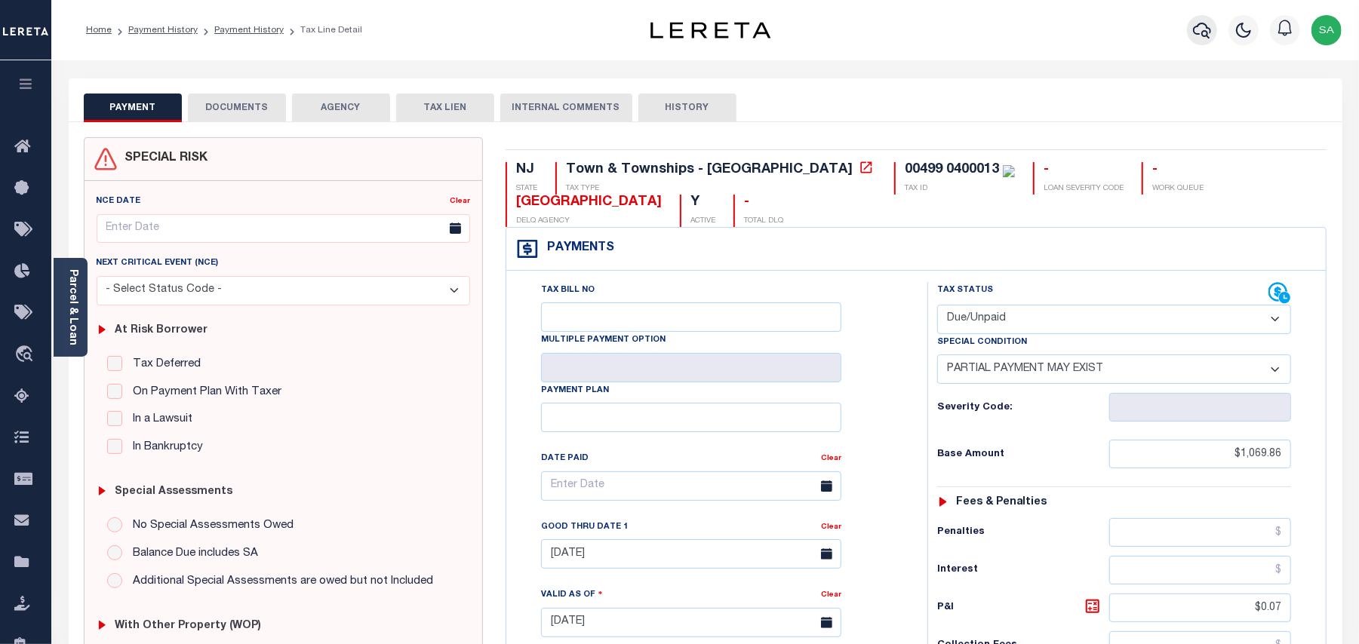
click at [1201, 34] on icon "button" at bounding box center [1202, 30] width 18 height 18
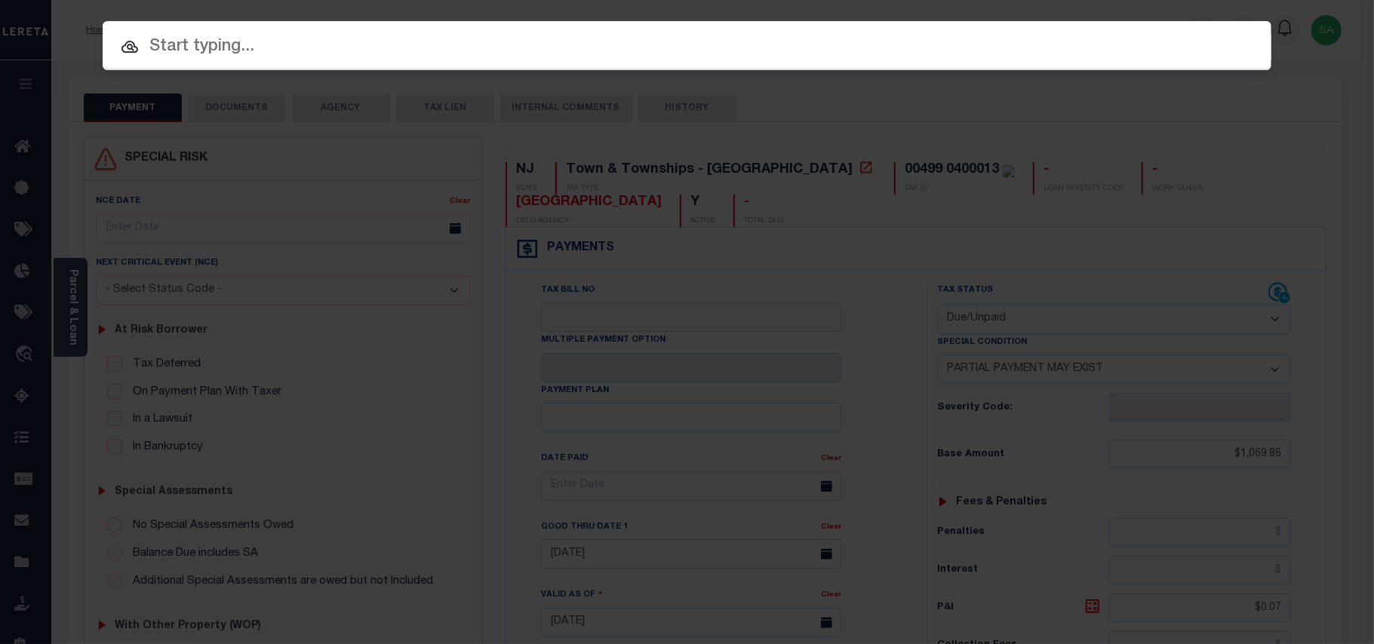
click at [978, 36] on input "text" at bounding box center [687, 47] width 1169 height 26
paste input "9800383045"
type input "9800383045"
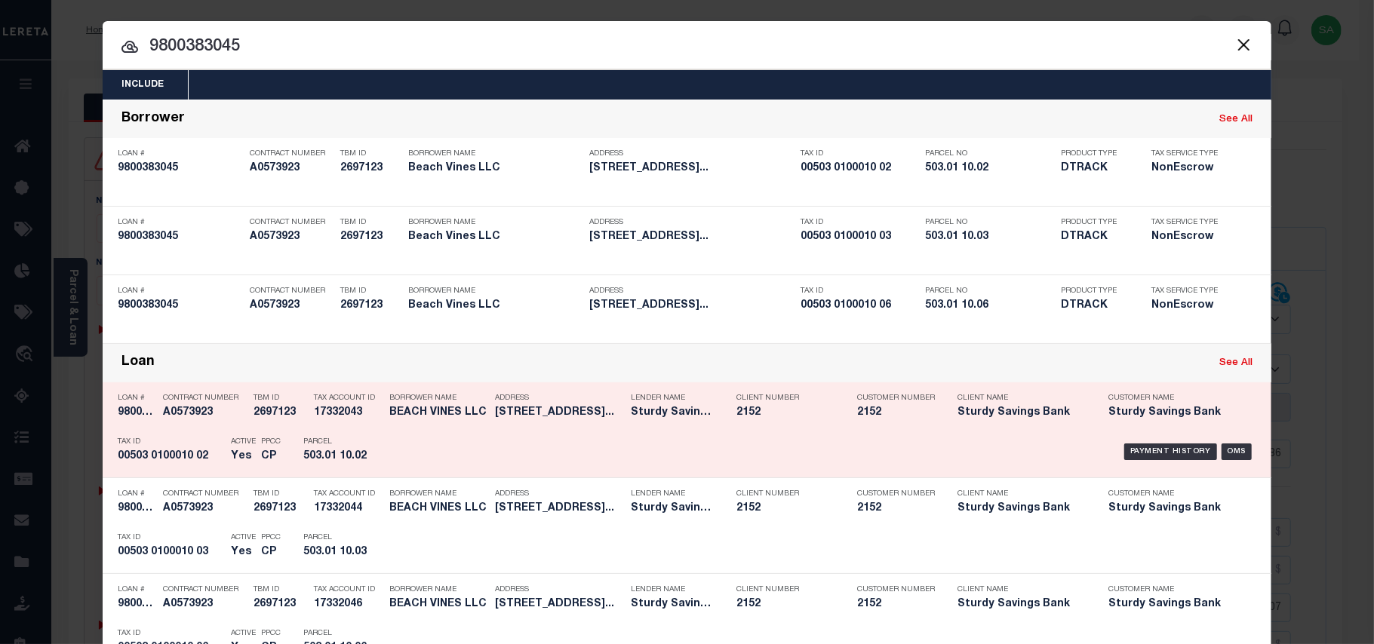
click at [394, 447] on div "Payment History OMS" at bounding box center [825, 452] width 862 height 44
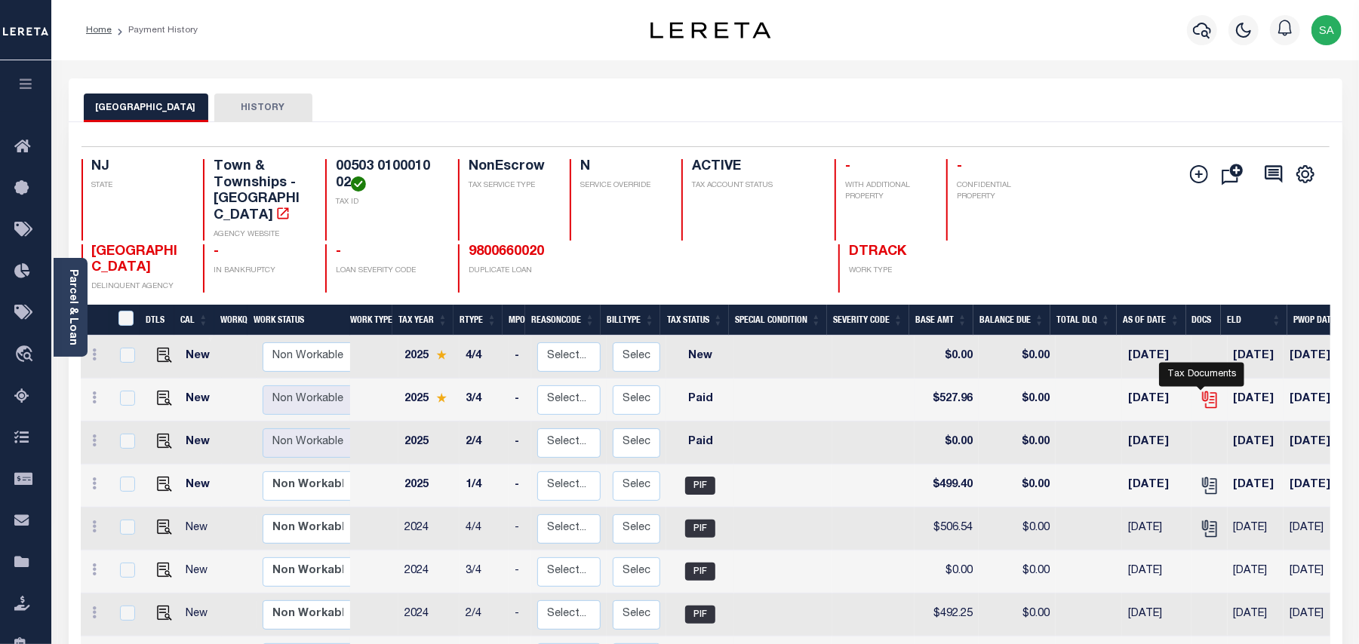
click at [1203, 392] on icon "" at bounding box center [1208, 398] width 12 height 12
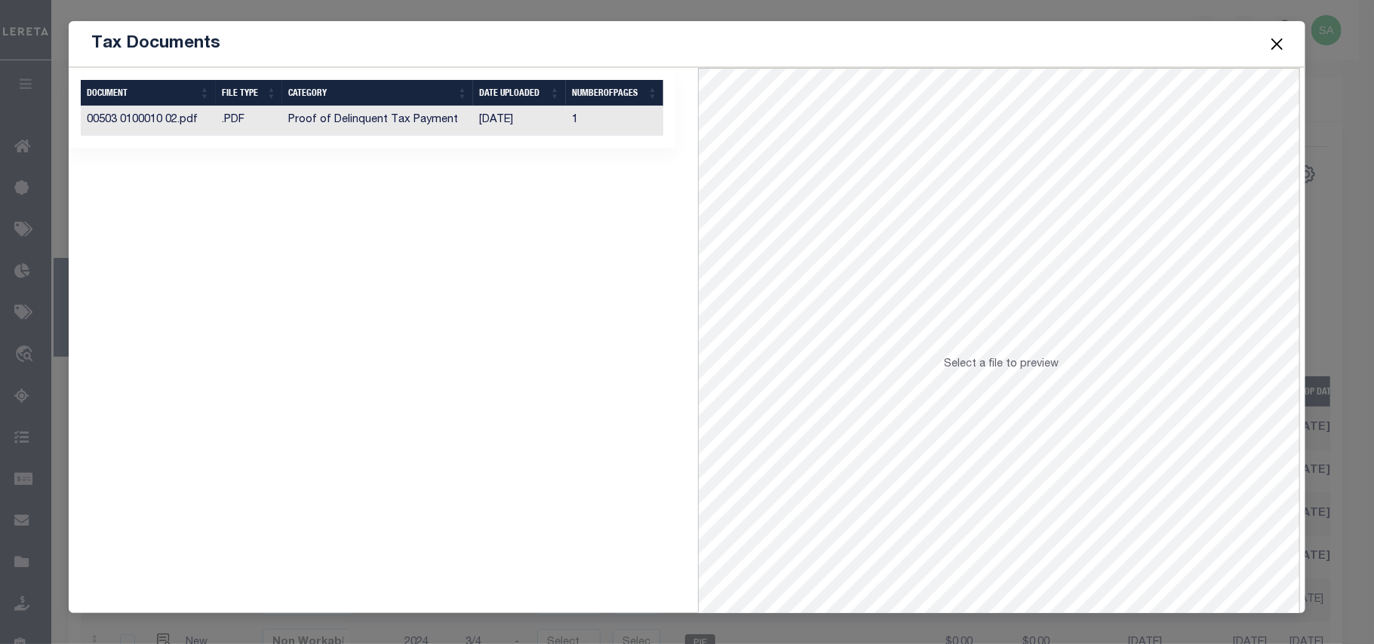
click at [441, 122] on td "Proof of Delinquent Tax Payment" at bounding box center [377, 120] width 191 height 29
click at [1280, 50] on button "Close" at bounding box center [1277, 44] width 20 height 20
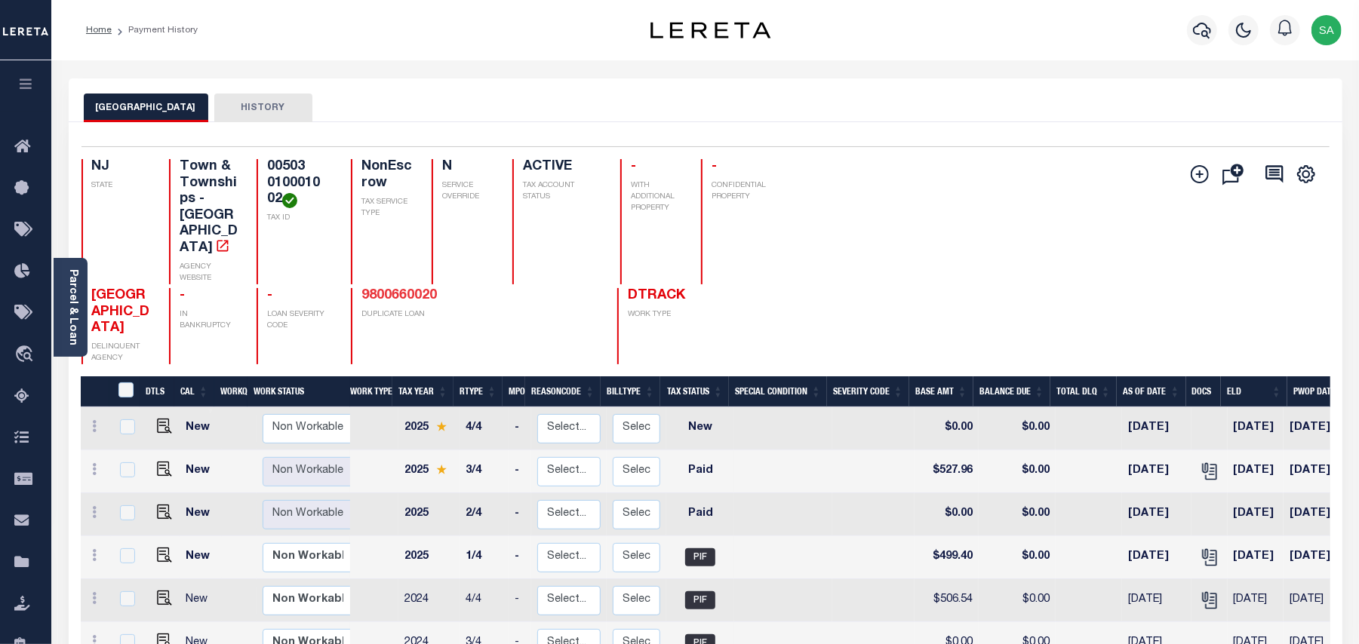
click at [388, 289] on link "9800660020" at bounding box center [398, 296] width 75 height 14
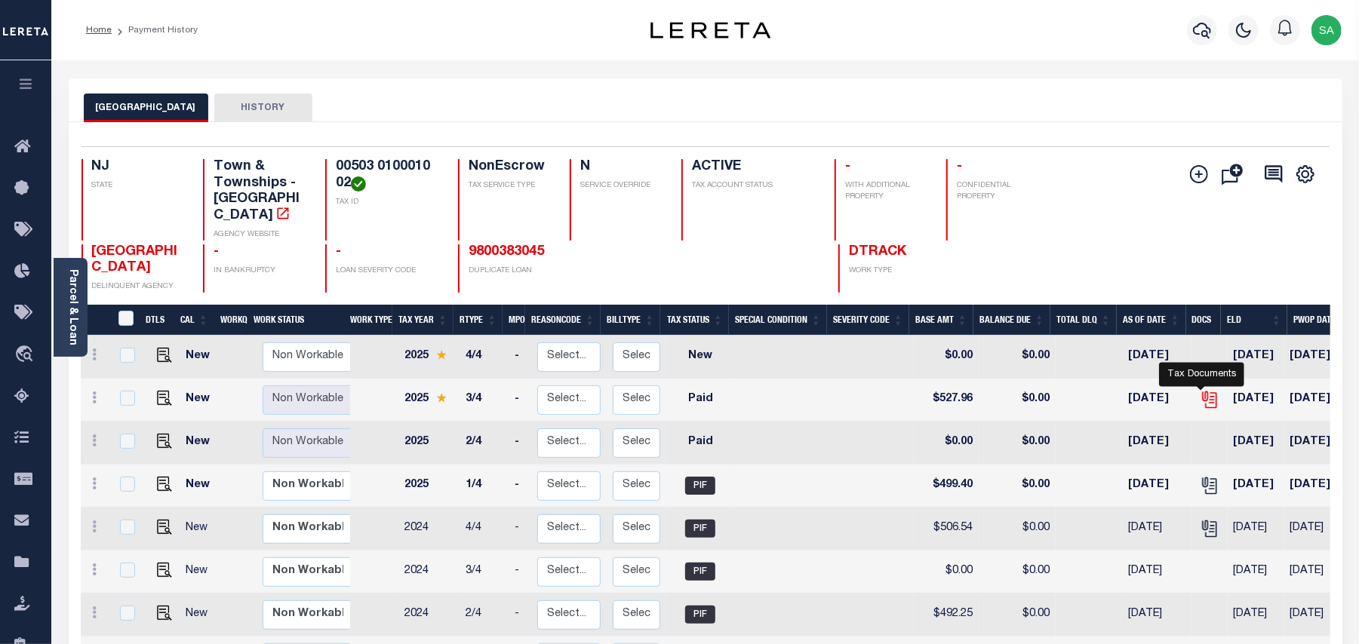
click at [1201, 390] on icon "" at bounding box center [1210, 400] width 20 height 20
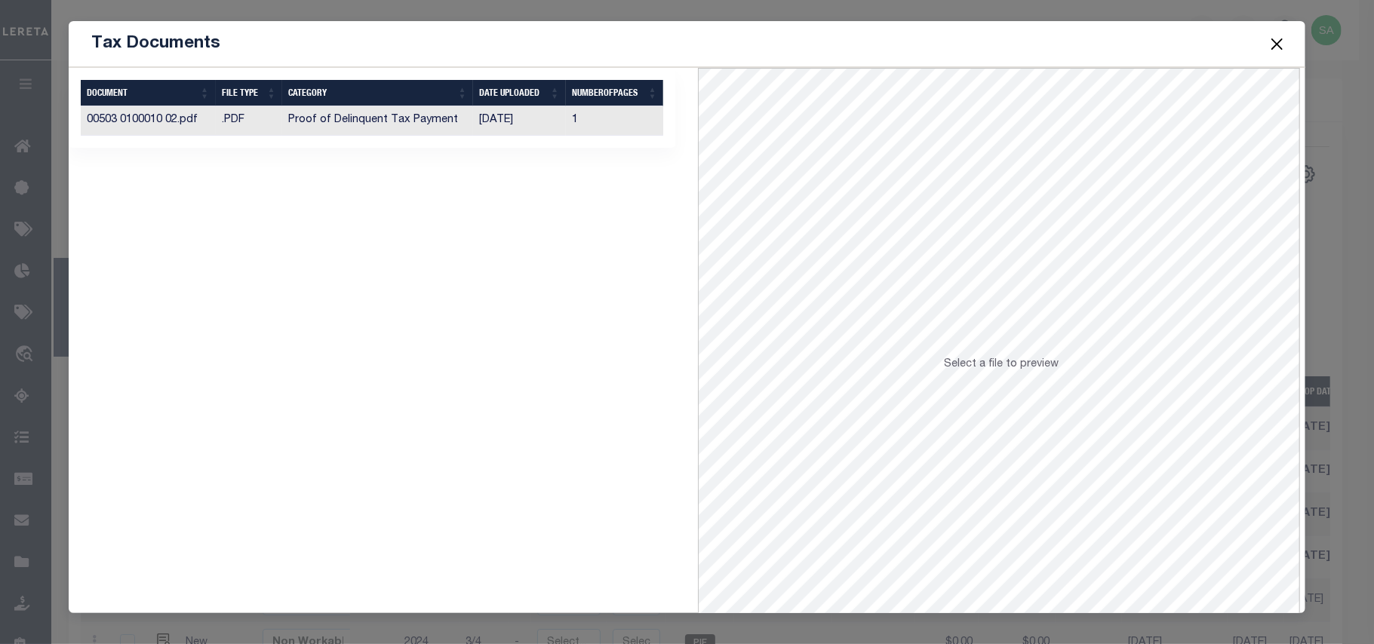
click at [501, 125] on td "[DATE]" at bounding box center [519, 120] width 93 height 29
click at [1277, 38] on button "Close" at bounding box center [1277, 44] width 20 height 20
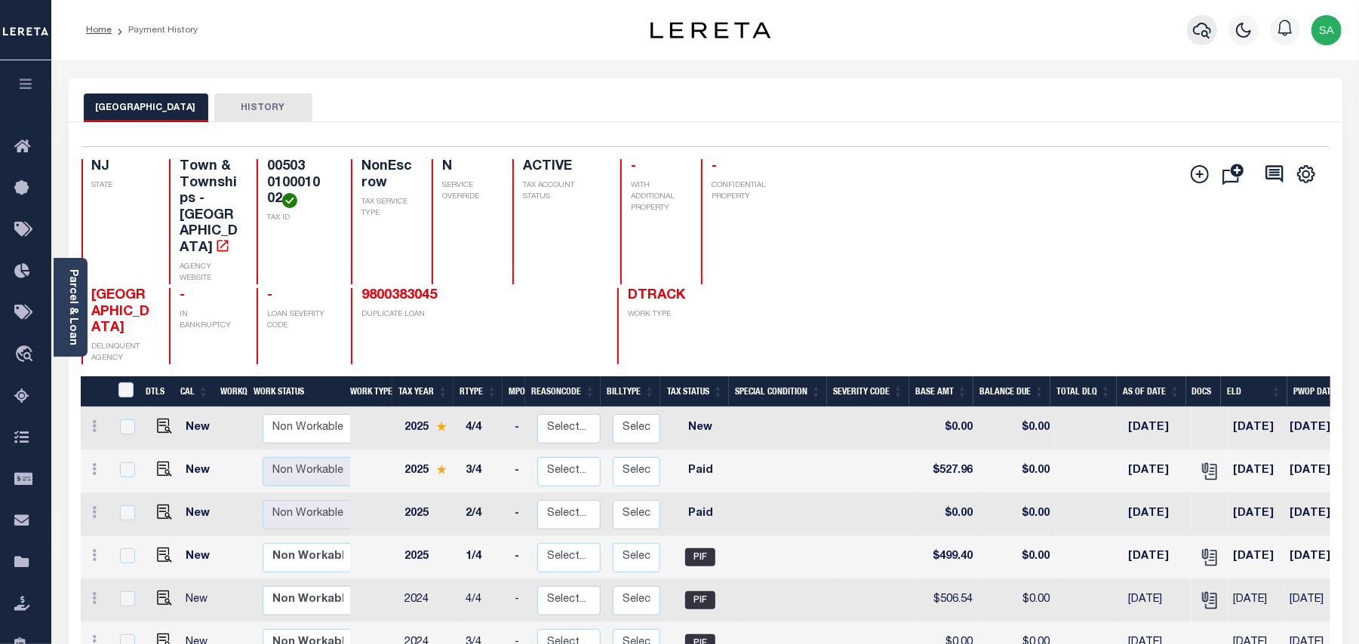
click at [1200, 30] on icon "button" at bounding box center [1202, 30] width 18 height 18
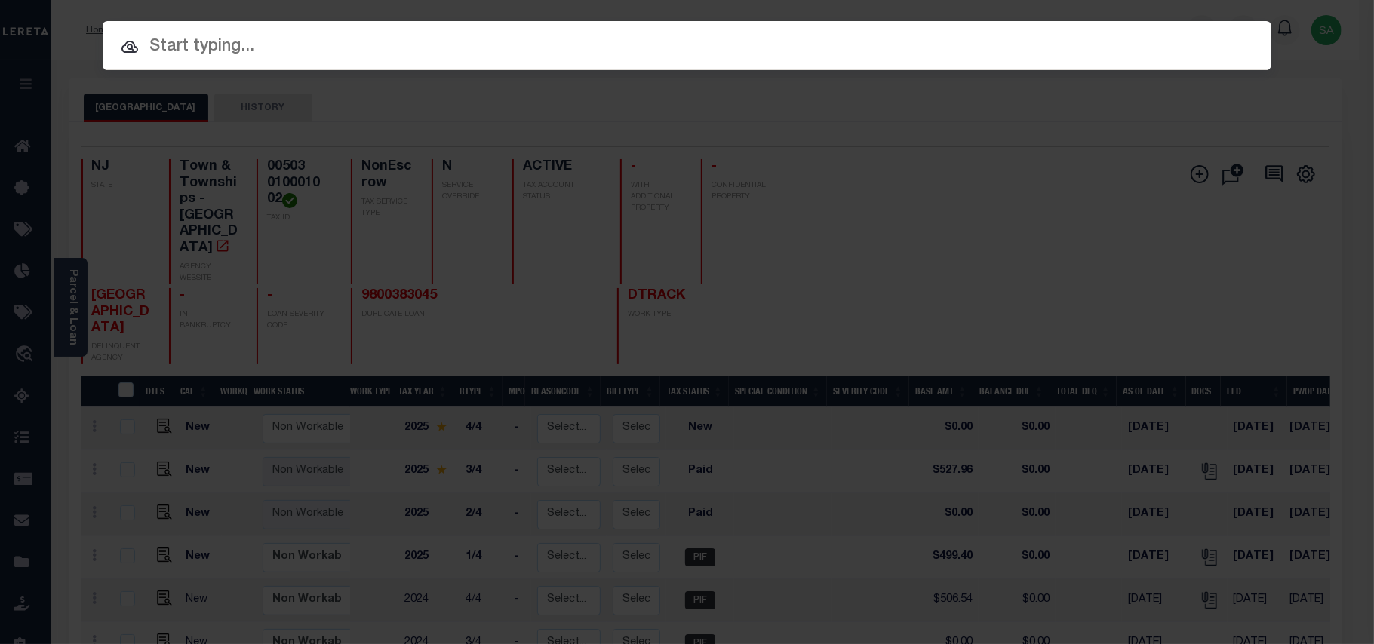
click at [1148, 38] on div "Include Loans TBM Customers Borrowers Payments (Lender Non-Disb) Payments (Lend…" at bounding box center [687, 45] width 1169 height 49
paste input "9300003729"
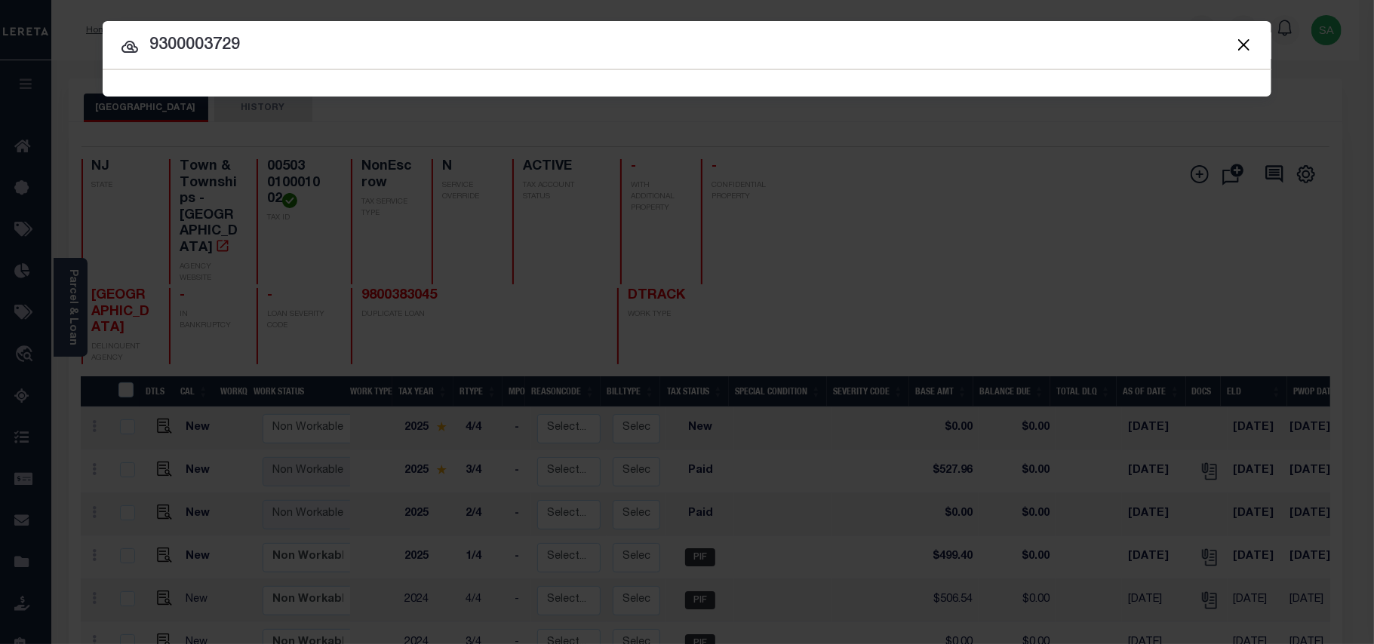
type input "9300003729"
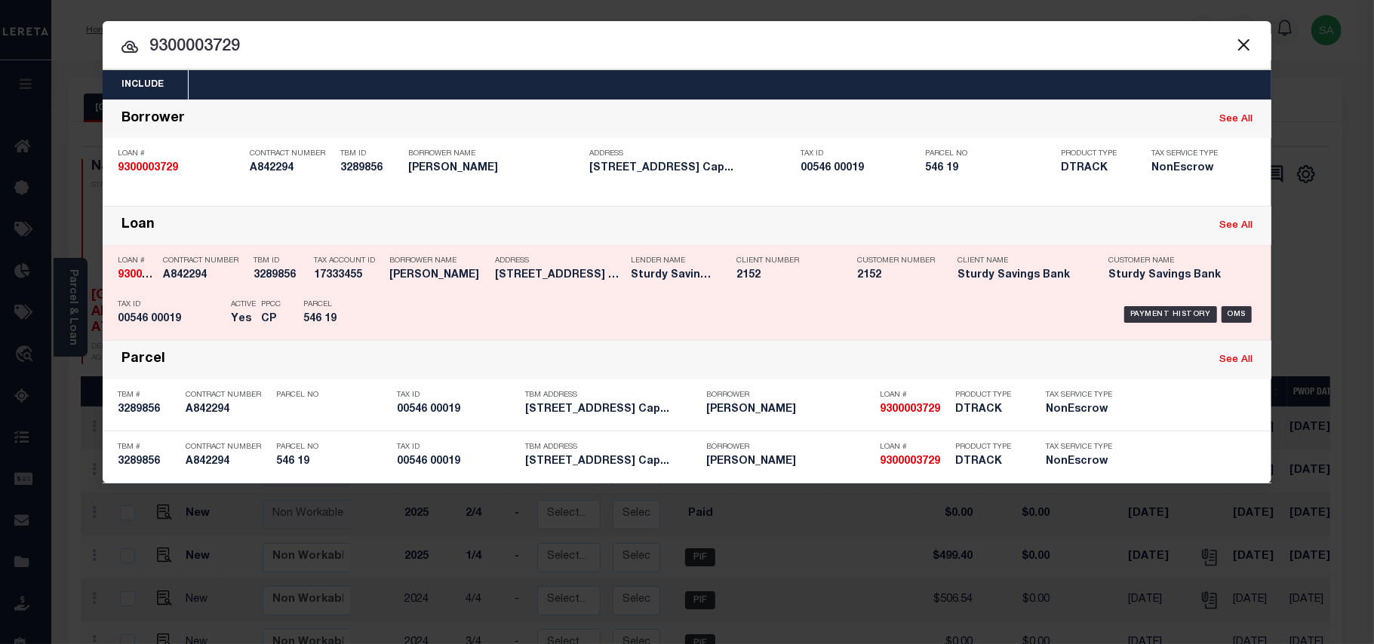
click at [324, 293] on div "Parcel 546 19" at bounding box center [337, 315] width 68 height 44
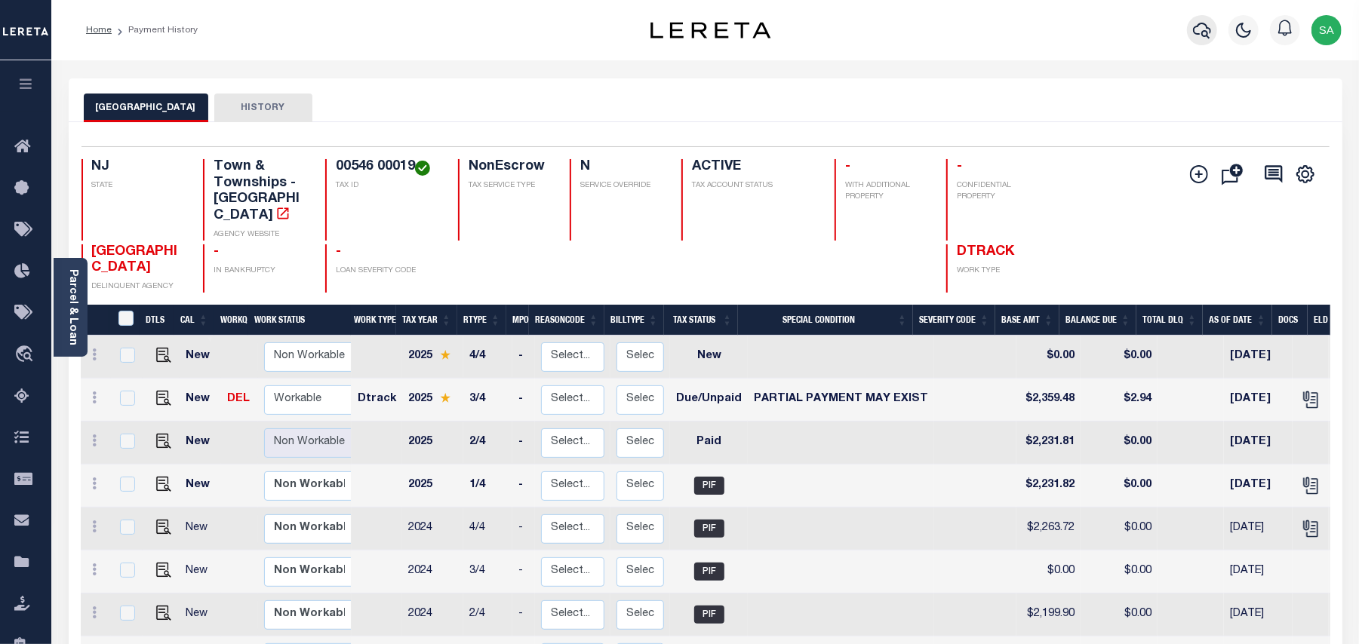
click at [1205, 31] on icon "button" at bounding box center [1202, 31] width 18 height 16
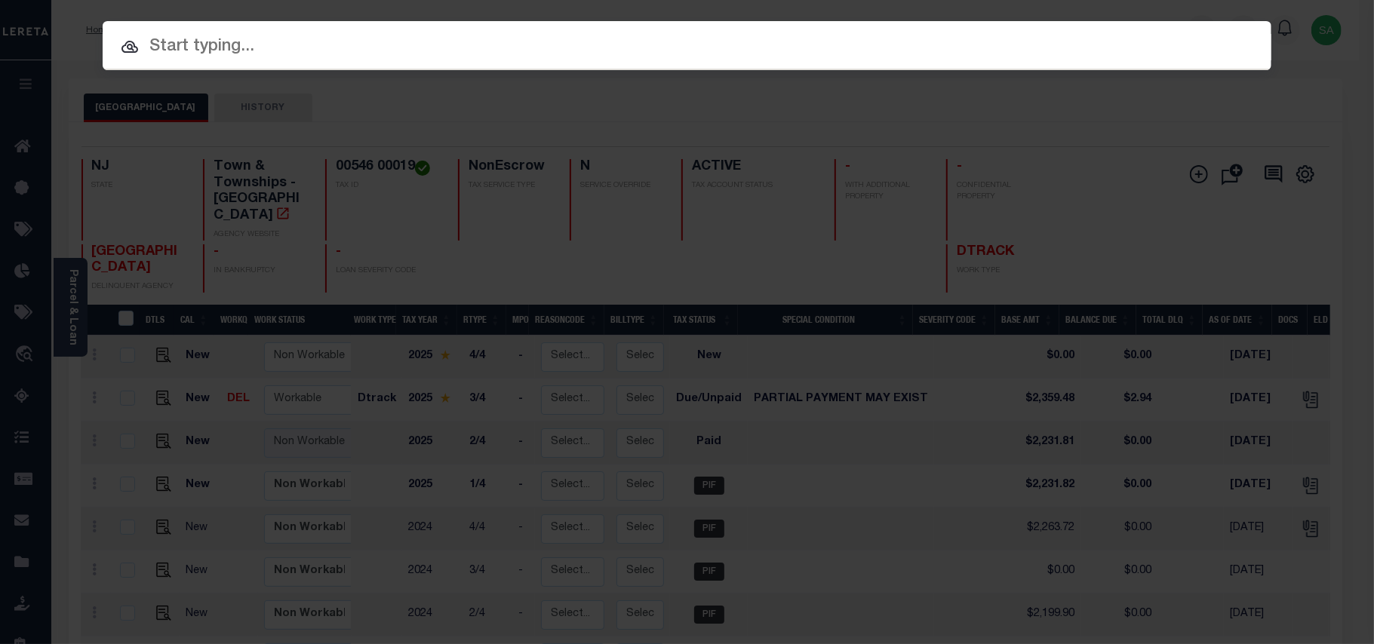
click at [1050, 31] on div "Include Loans TBM Customers Borrowers Payments (Lender Non-Disb) Payments (Lend…" at bounding box center [687, 45] width 1169 height 49
paste input "9300001417"
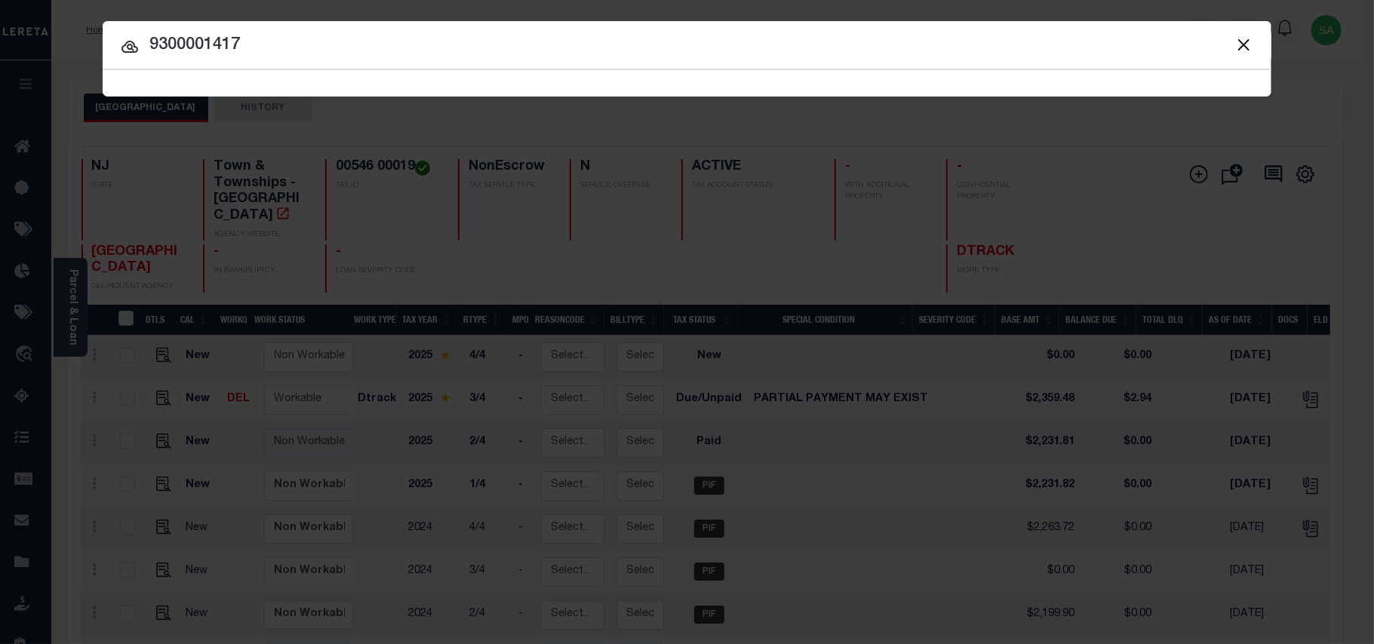
type input "9300001417"
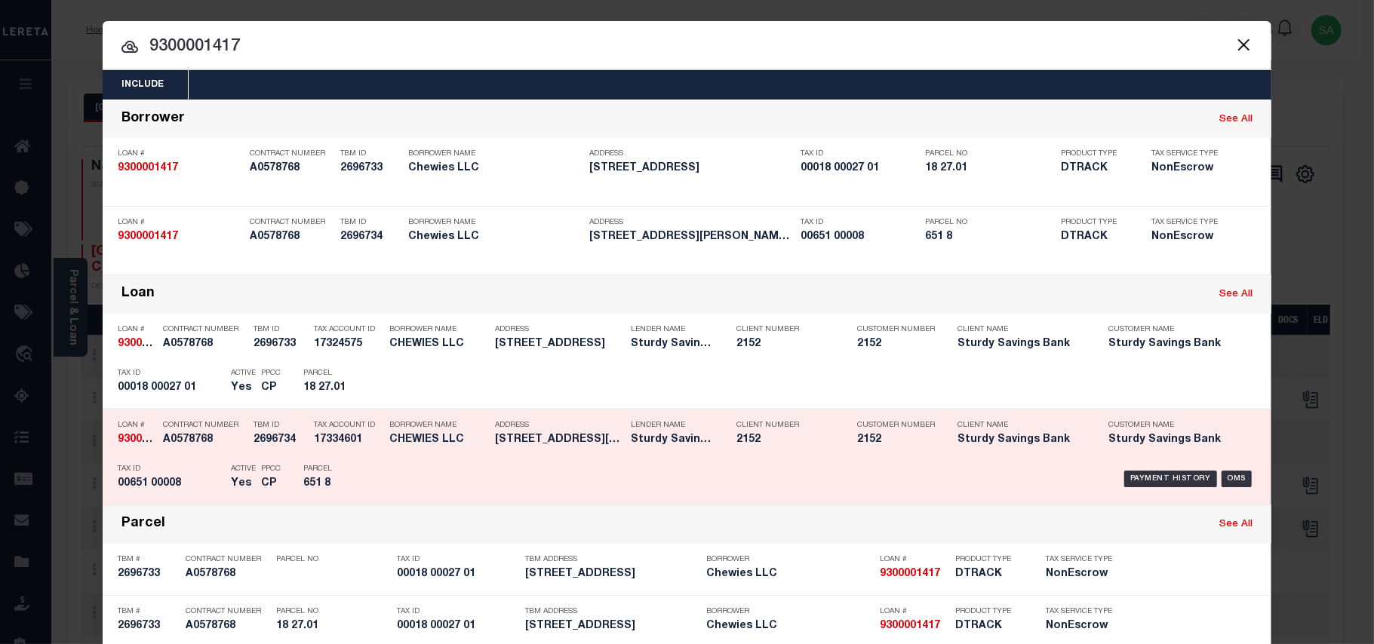
click at [333, 459] on div "Parcel 651 8" at bounding box center [337, 479] width 68 height 44
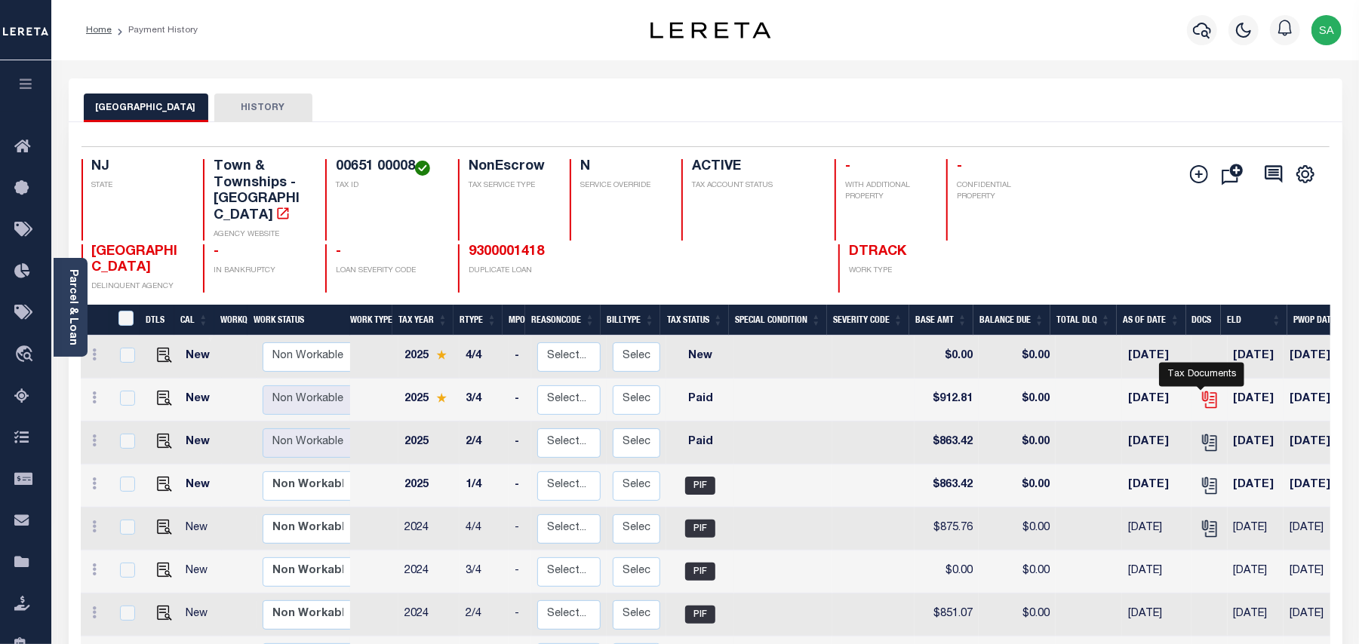
click at [1204, 390] on icon "" at bounding box center [1210, 400] width 20 height 20
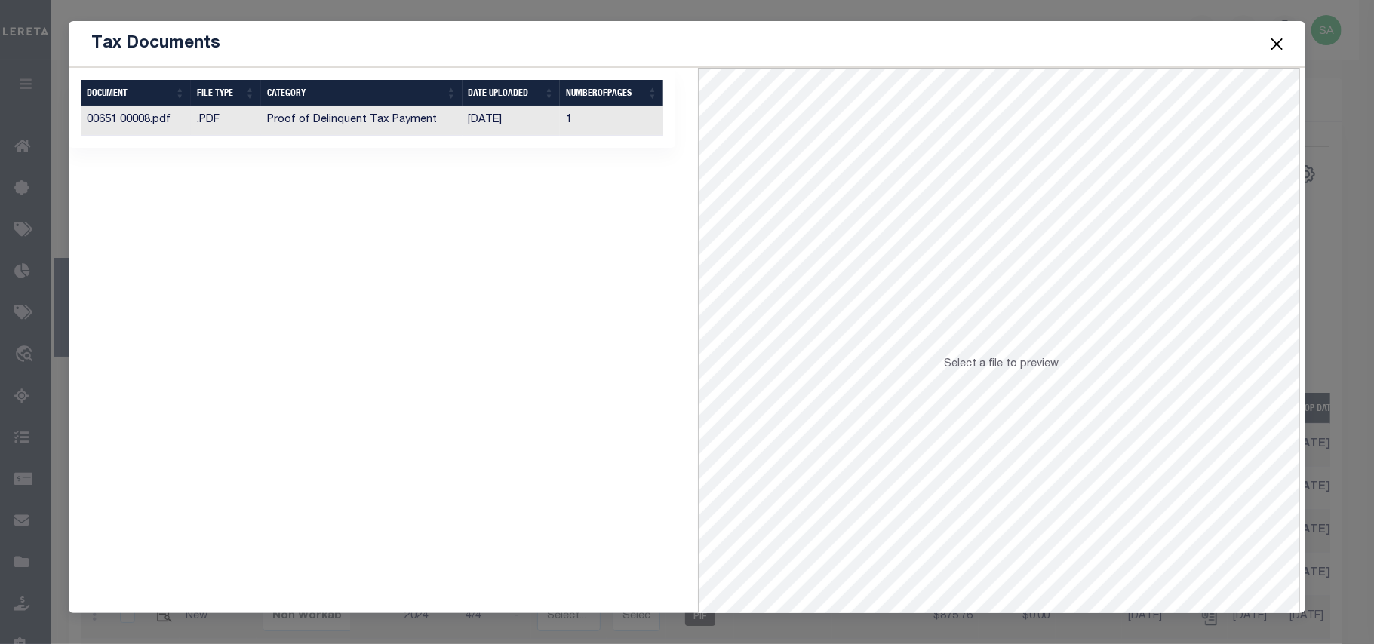
click at [490, 121] on td "[DATE]" at bounding box center [511, 120] width 98 height 29
click at [1283, 46] on button "Close" at bounding box center [1277, 44] width 20 height 20
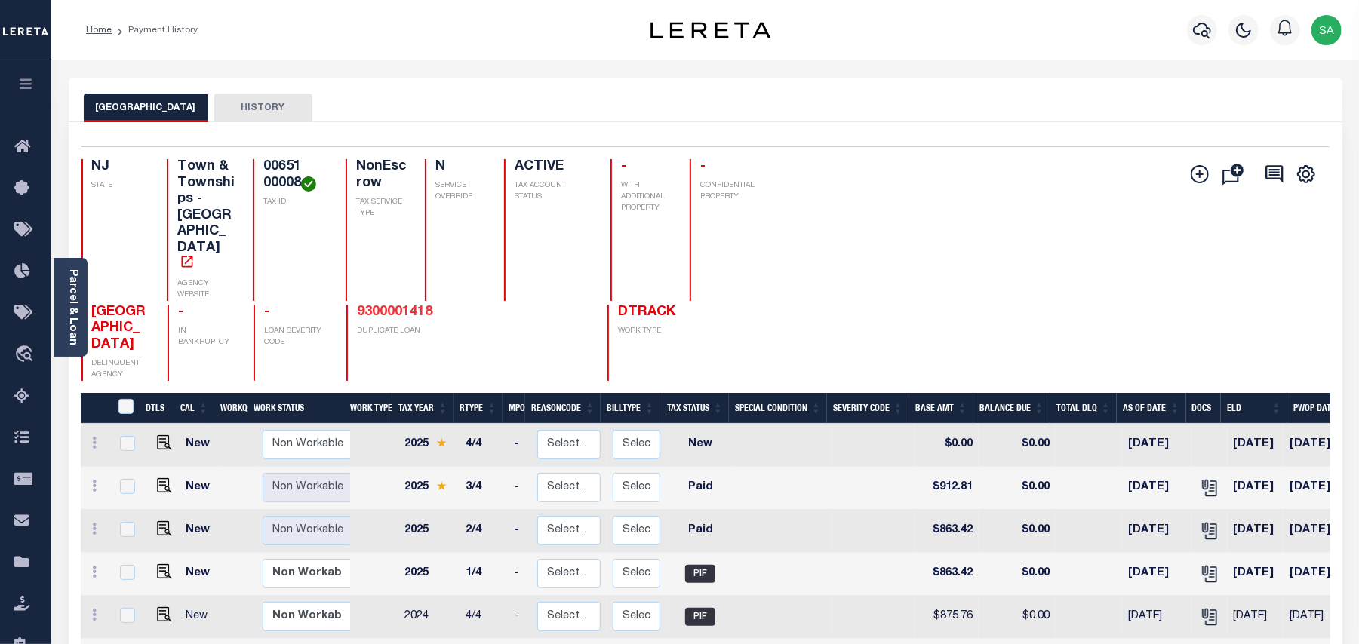
click at [385, 306] on link "9300001418" at bounding box center [394, 313] width 75 height 14
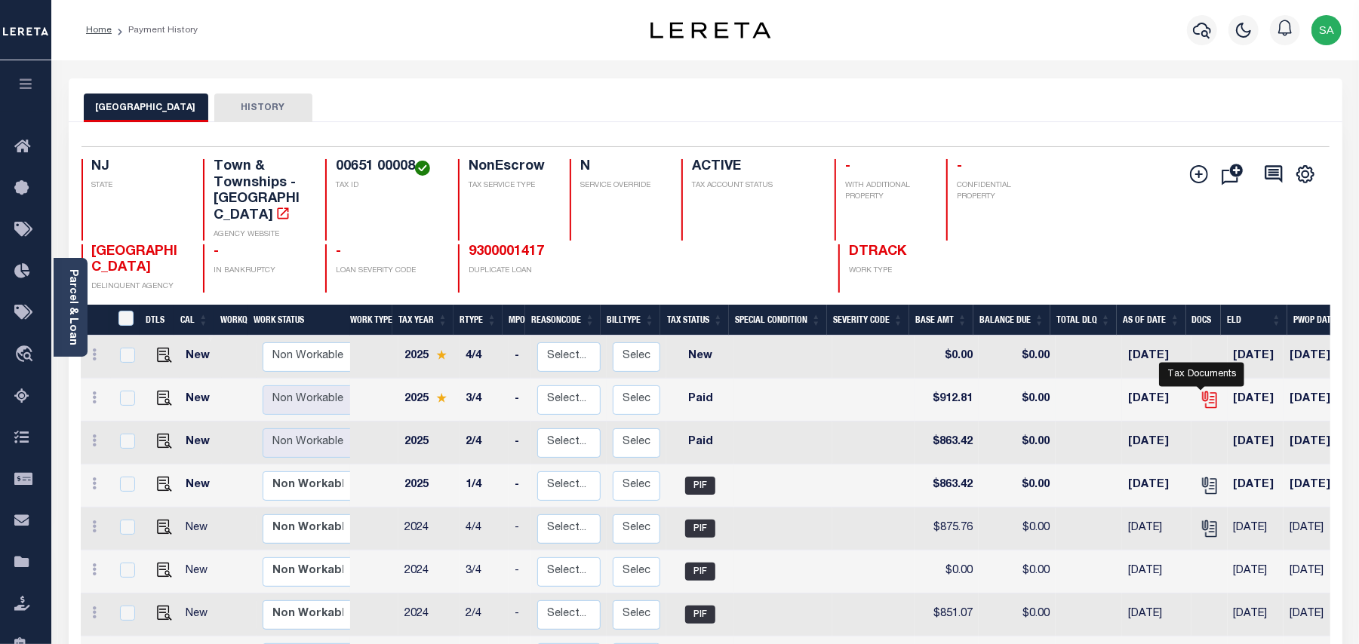
click at [1205, 392] on icon "" at bounding box center [1208, 398] width 12 height 12
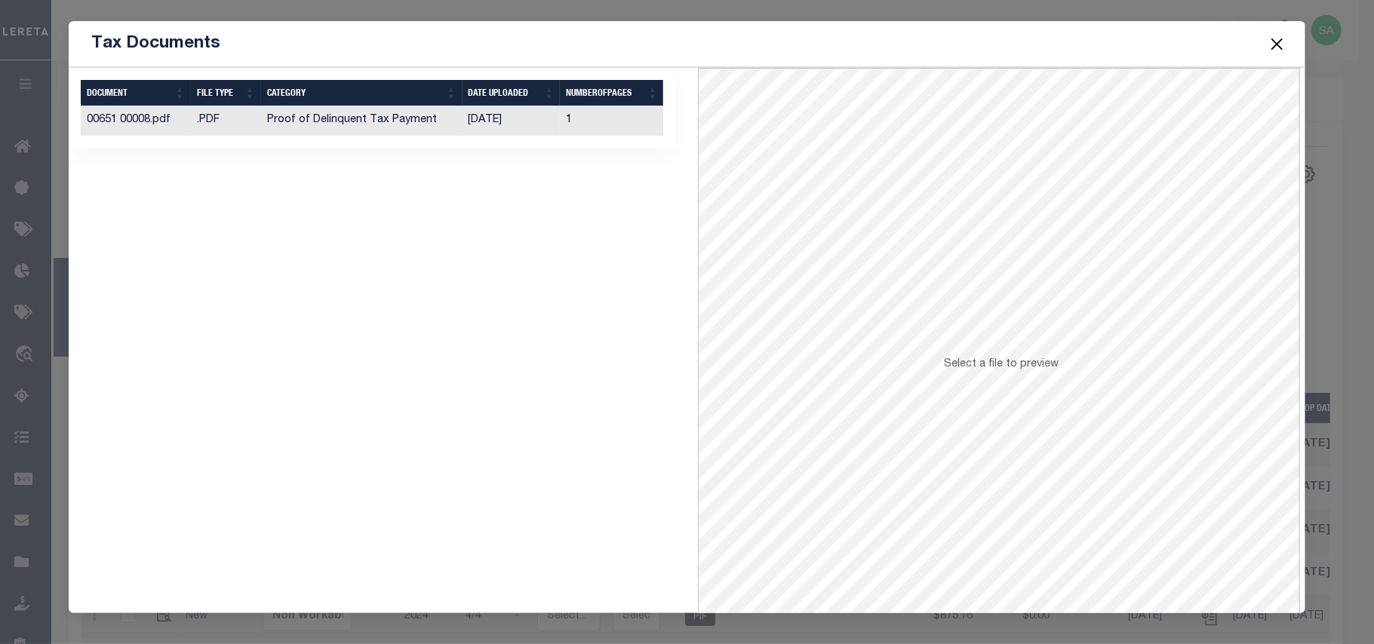
click at [530, 127] on td "[DATE]" at bounding box center [511, 120] width 98 height 29
click at [1280, 48] on button "Close" at bounding box center [1277, 44] width 20 height 20
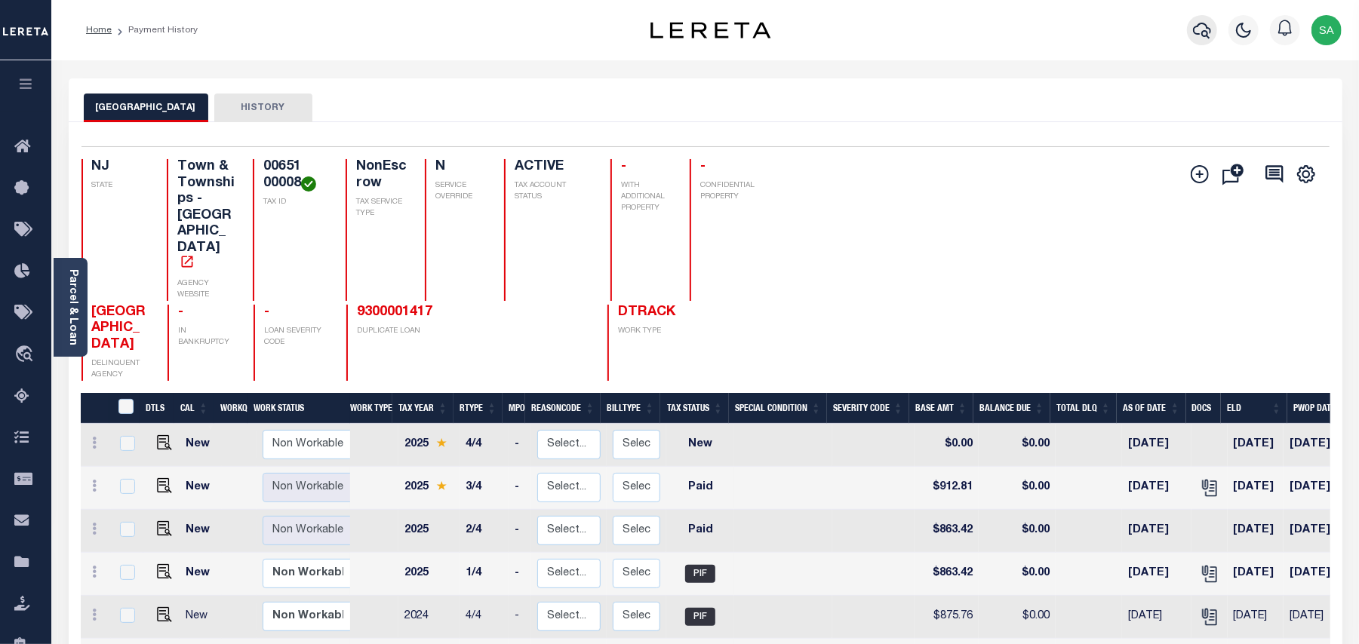
click at [1202, 37] on icon "button" at bounding box center [1202, 30] width 18 height 18
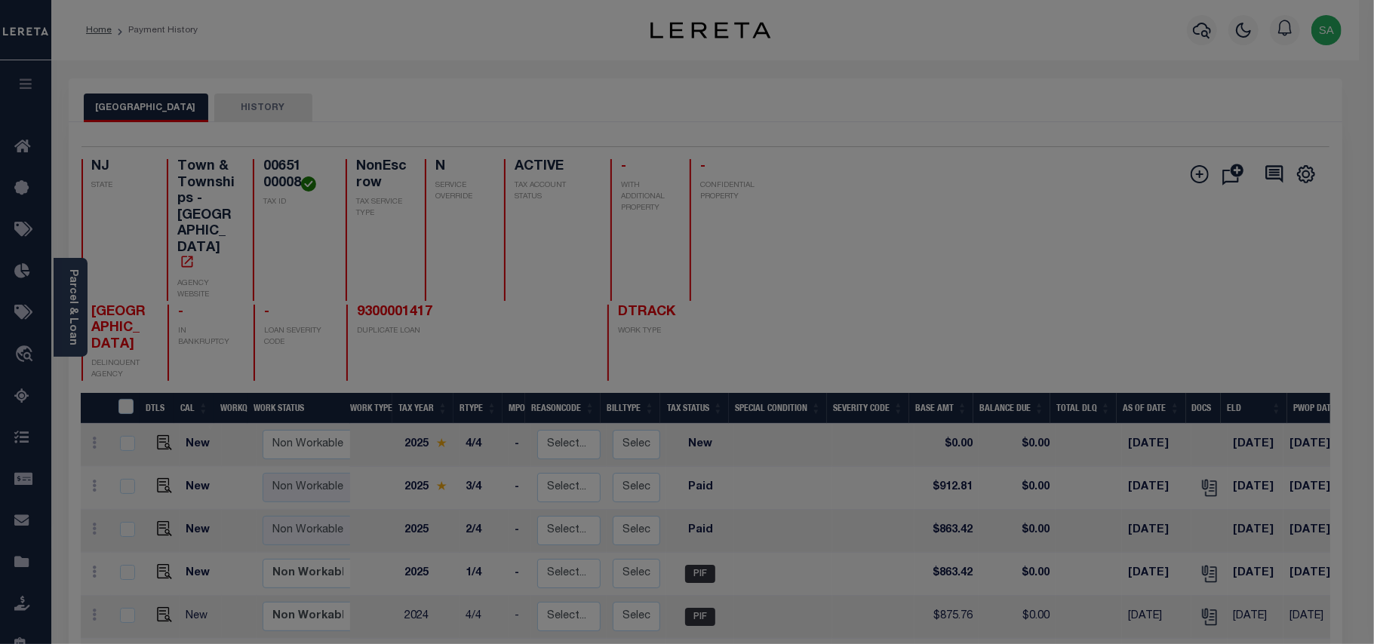
click at [0, 0] on div "Include Loans TBM Customers Borrowers Payments (Lender Non-Disb) Payments (Lend…" at bounding box center [0, 0] width 0 height 0
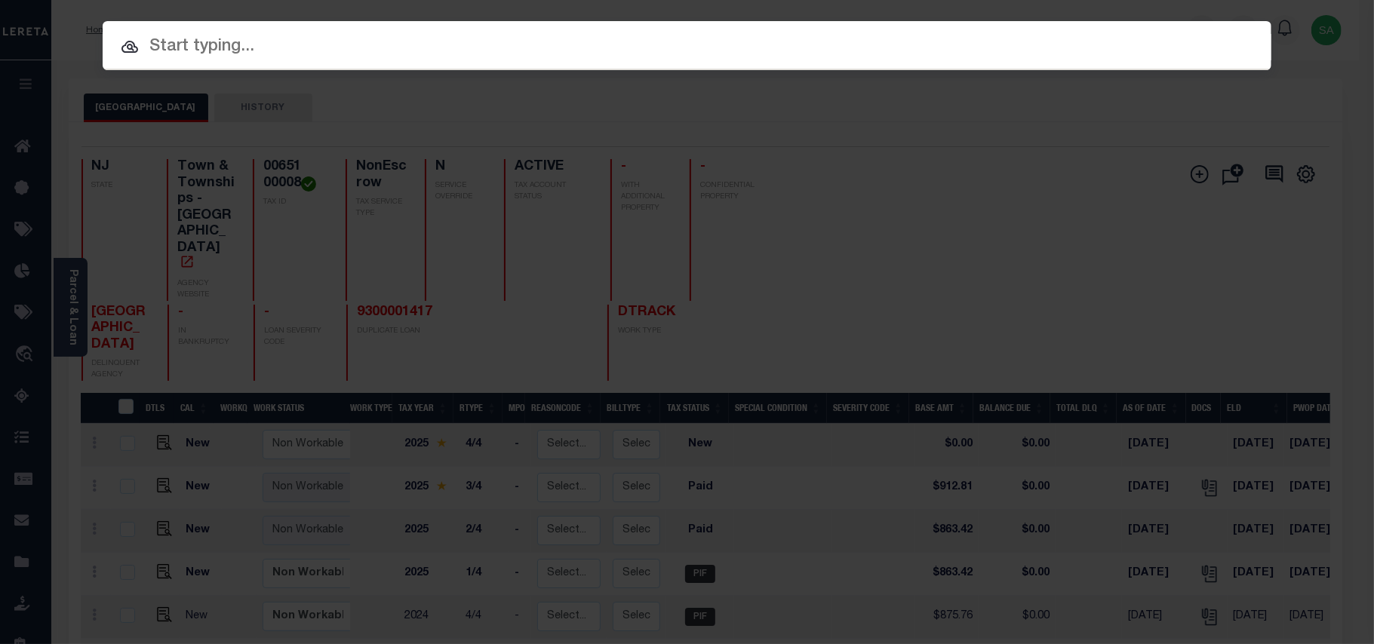
paste input "9300003305"
type input "9300003305"
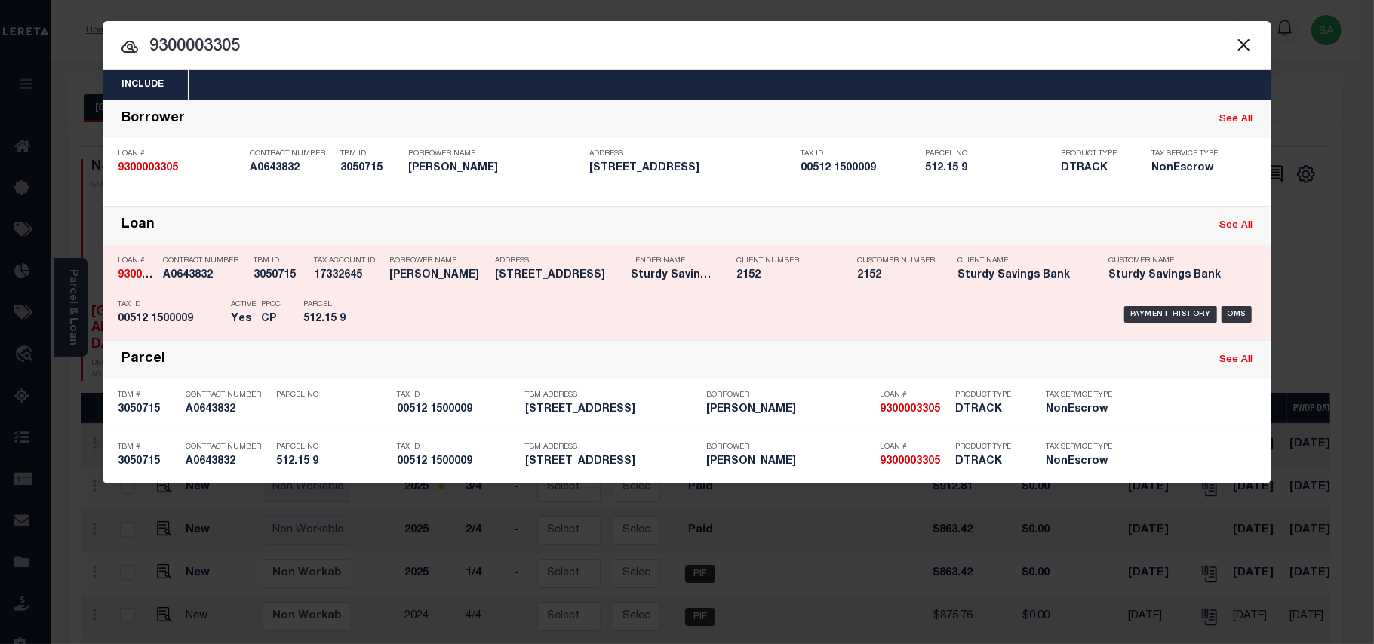
click at [371, 309] on div "Parcel 512.15 9" at bounding box center [337, 315] width 68 height 44
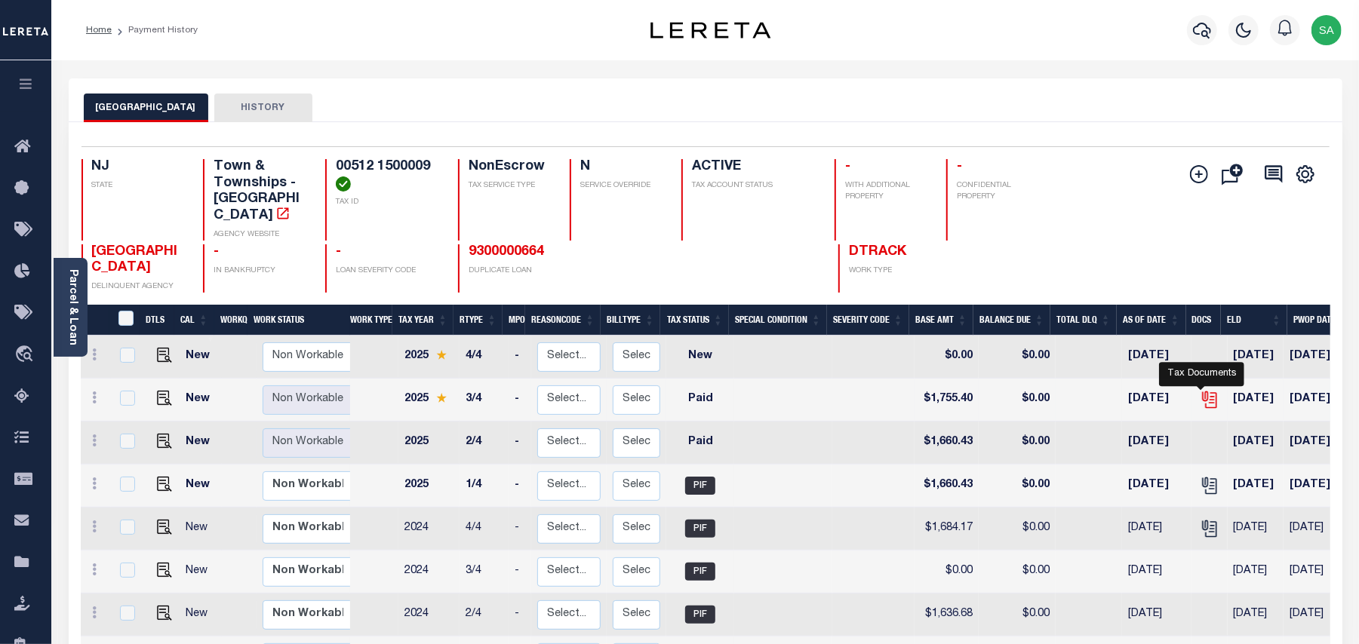
click at [1203, 392] on icon "" at bounding box center [1208, 398] width 12 height 12
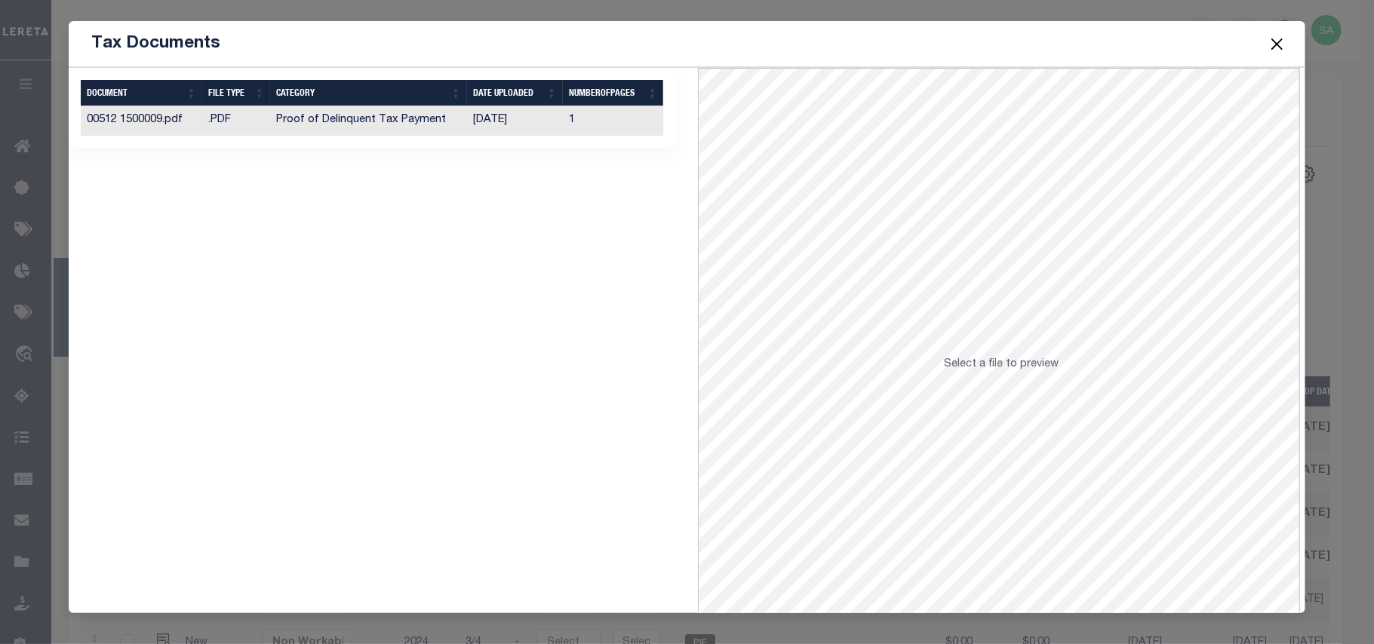
click at [543, 130] on td "[DATE]" at bounding box center [515, 120] width 96 height 29
click at [1271, 49] on button "Close" at bounding box center [1277, 44] width 20 height 20
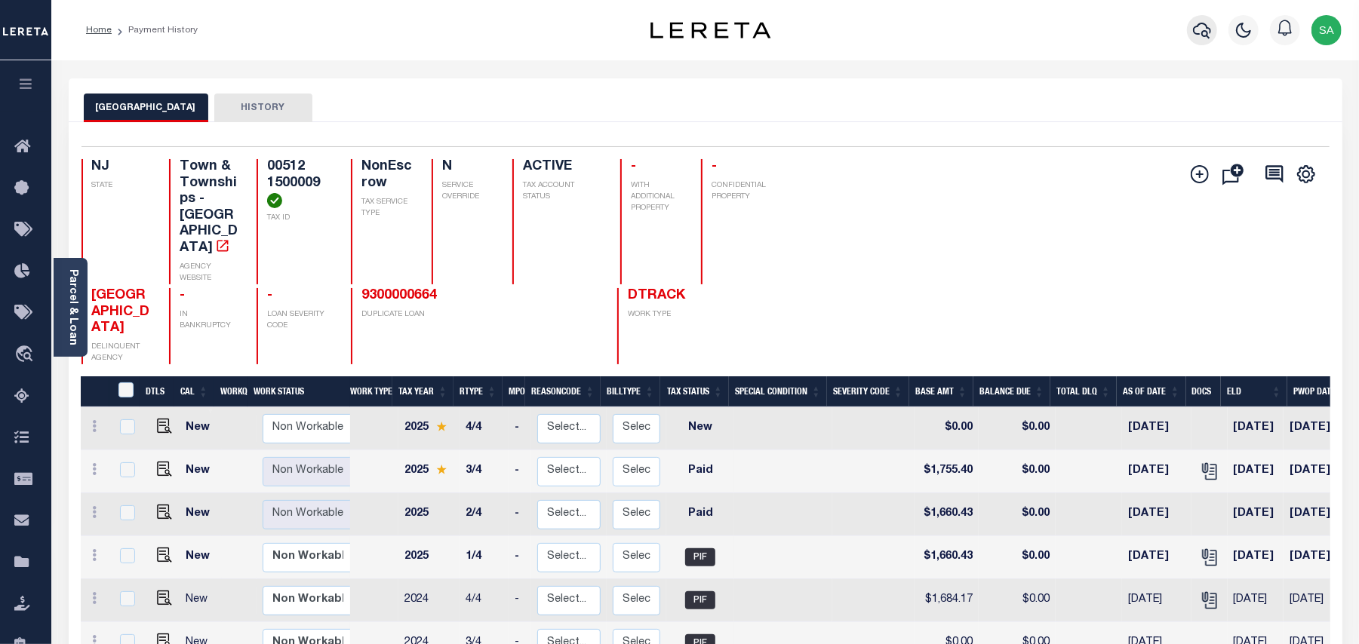
click at [1198, 36] on icon "button" at bounding box center [1202, 30] width 18 height 18
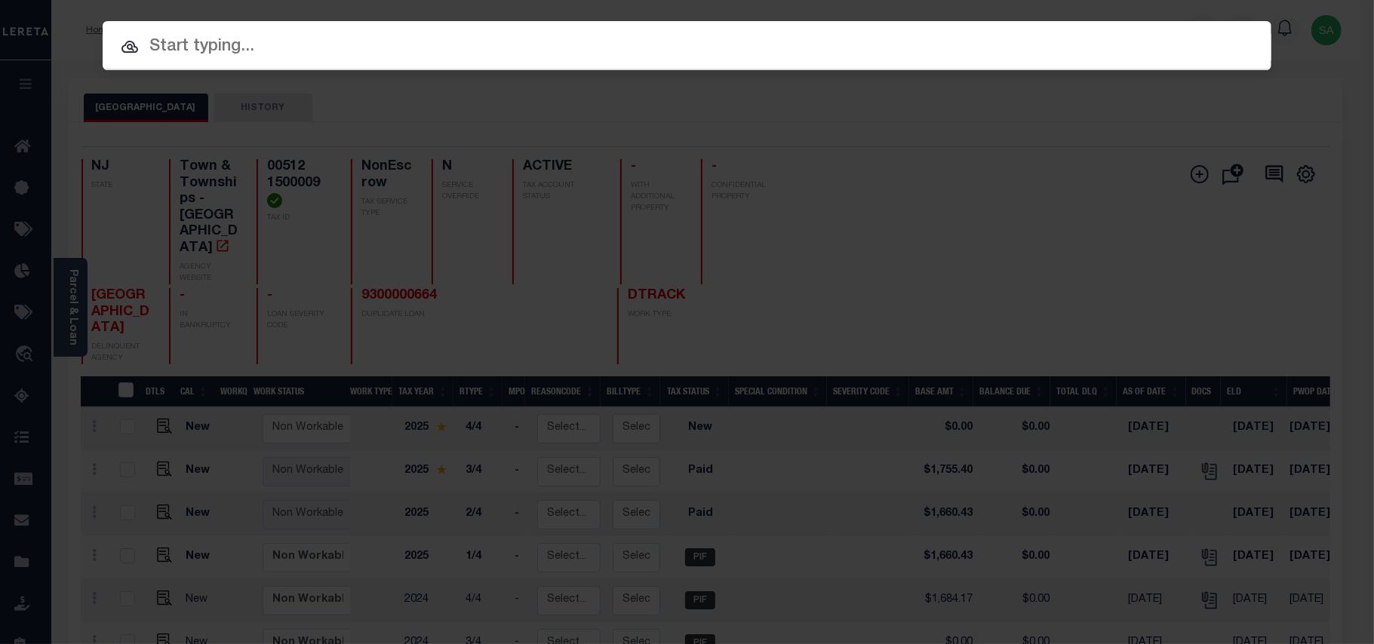
click at [1071, 51] on input "text" at bounding box center [687, 47] width 1169 height 26
paste input "9300001447"
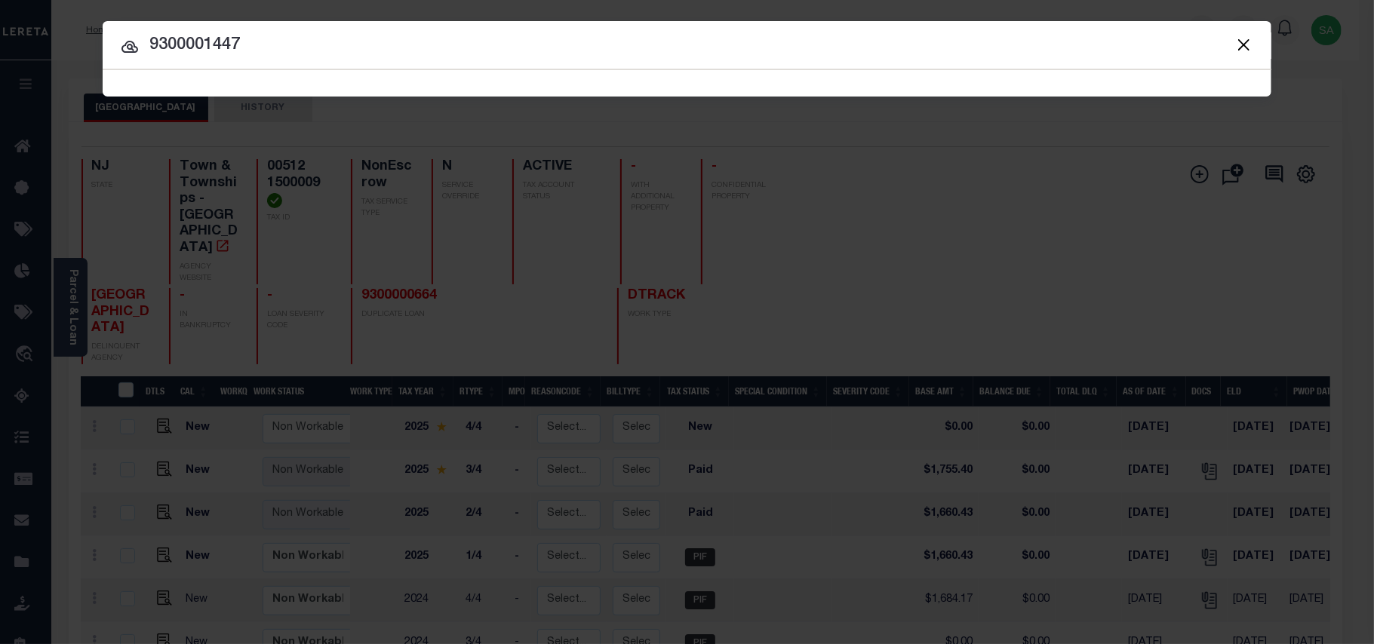
type input "9300001447"
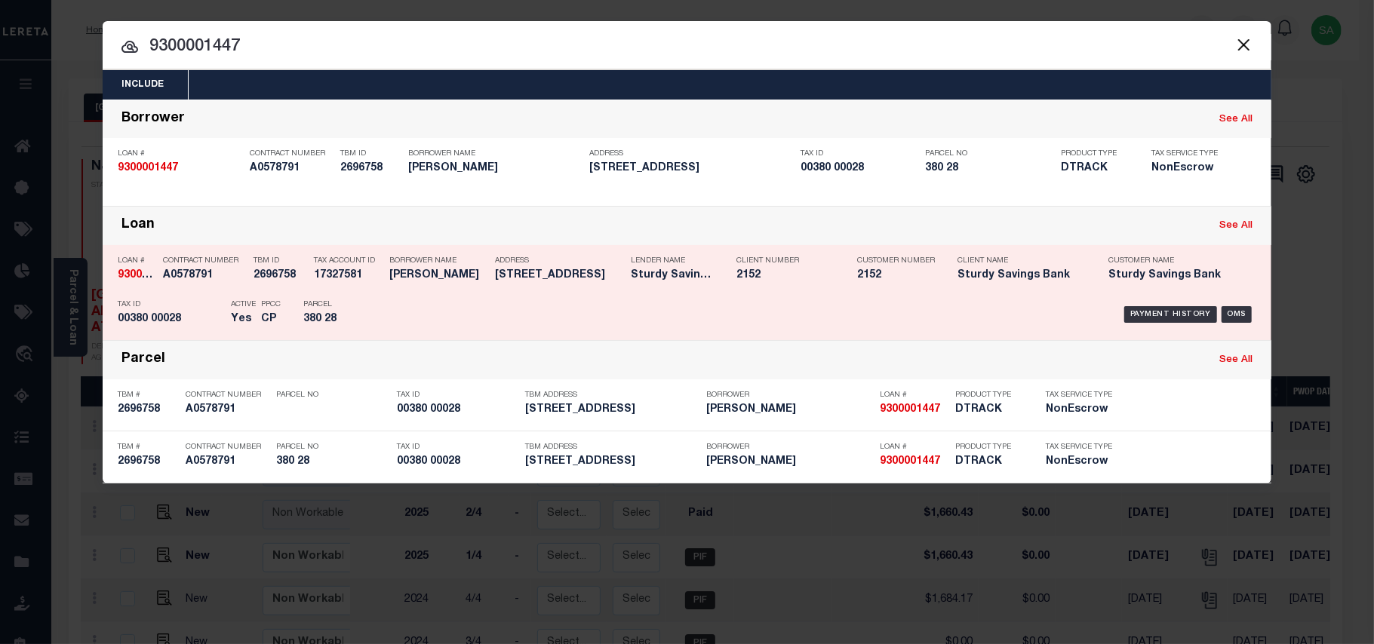
click at [377, 311] on div "Parcel 380 28" at bounding box center [337, 315] width 91 height 44
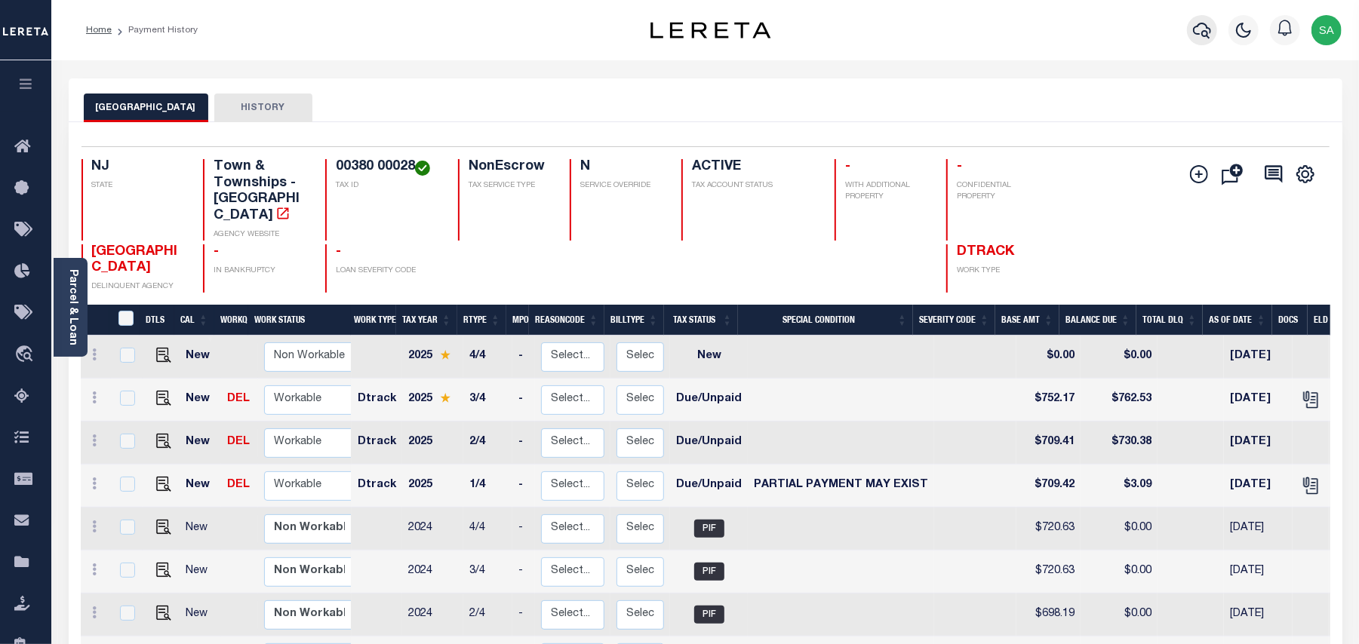
click at [1202, 29] on icon "button" at bounding box center [1202, 30] width 18 height 18
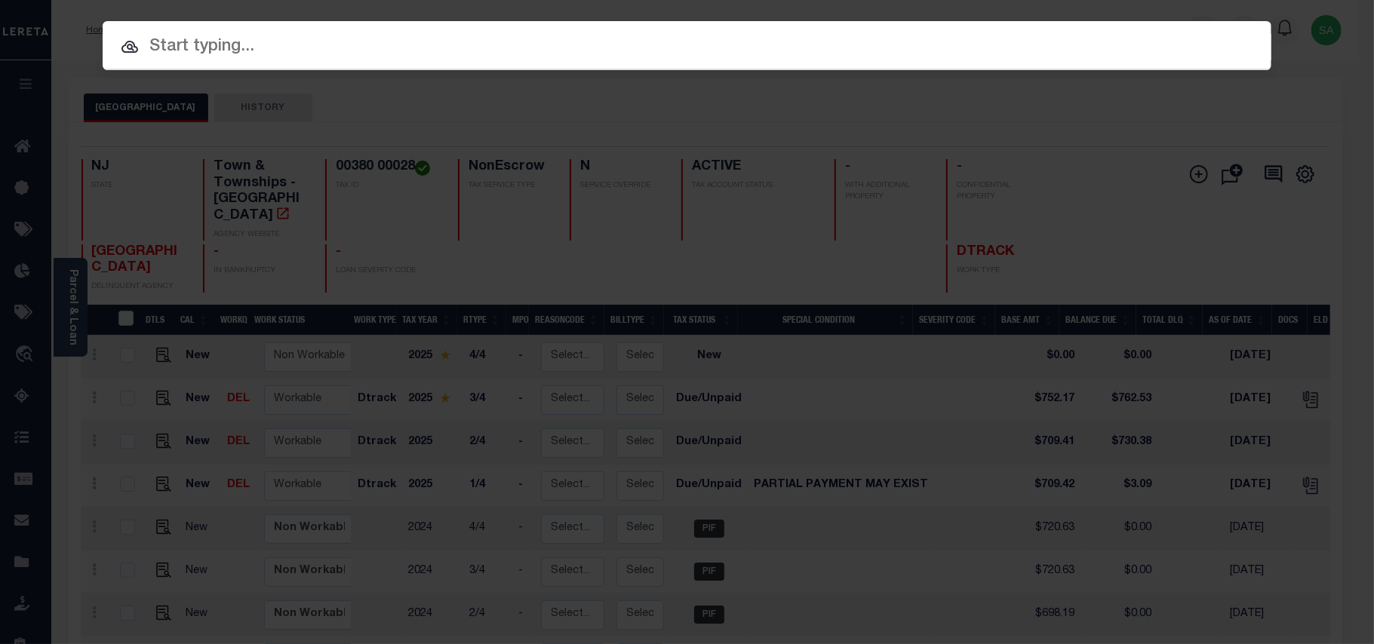
click at [1114, 36] on input "text" at bounding box center [687, 47] width 1169 height 26
paste input "9300002720"
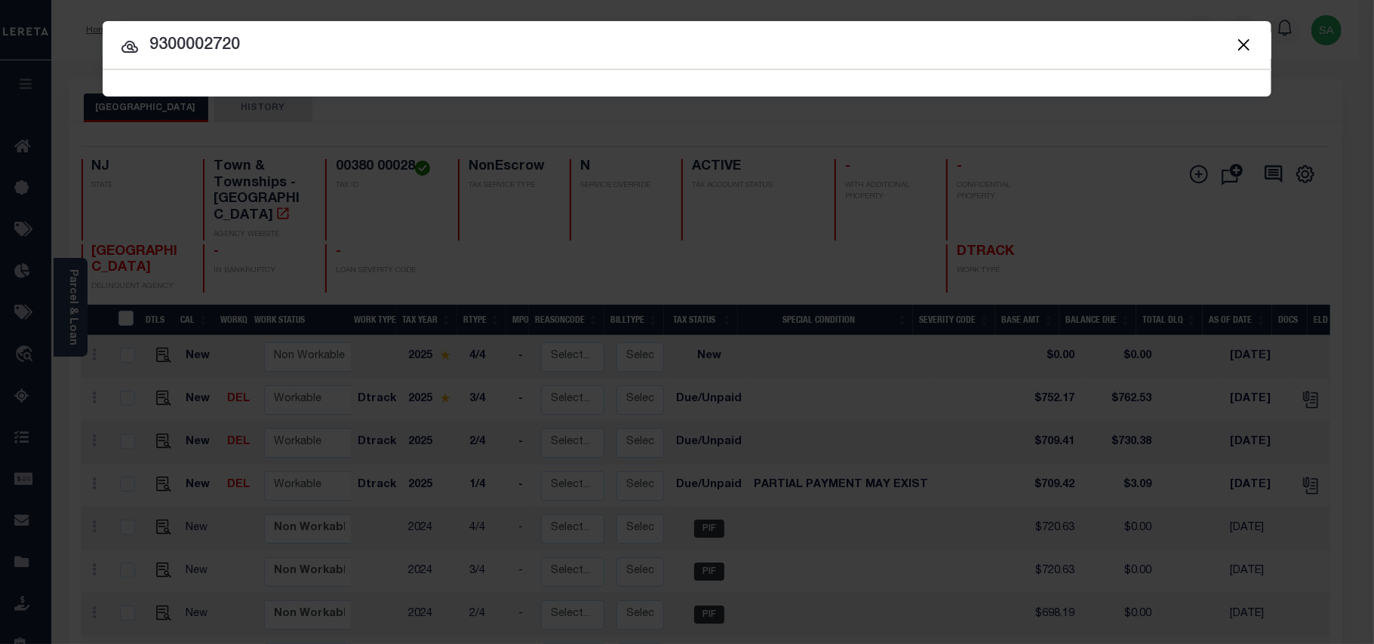
type input "9300002720"
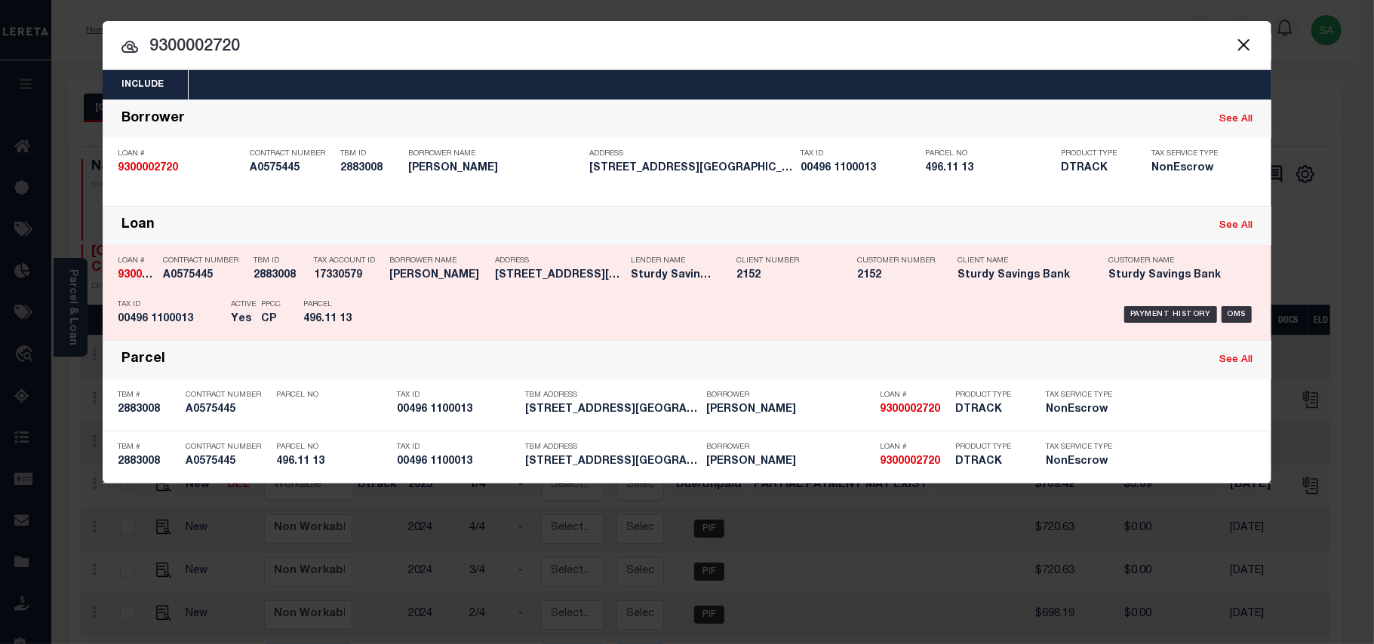
click at [348, 288] on div "Tax Account ID 17330579" at bounding box center [348, 271] width 68 height 44
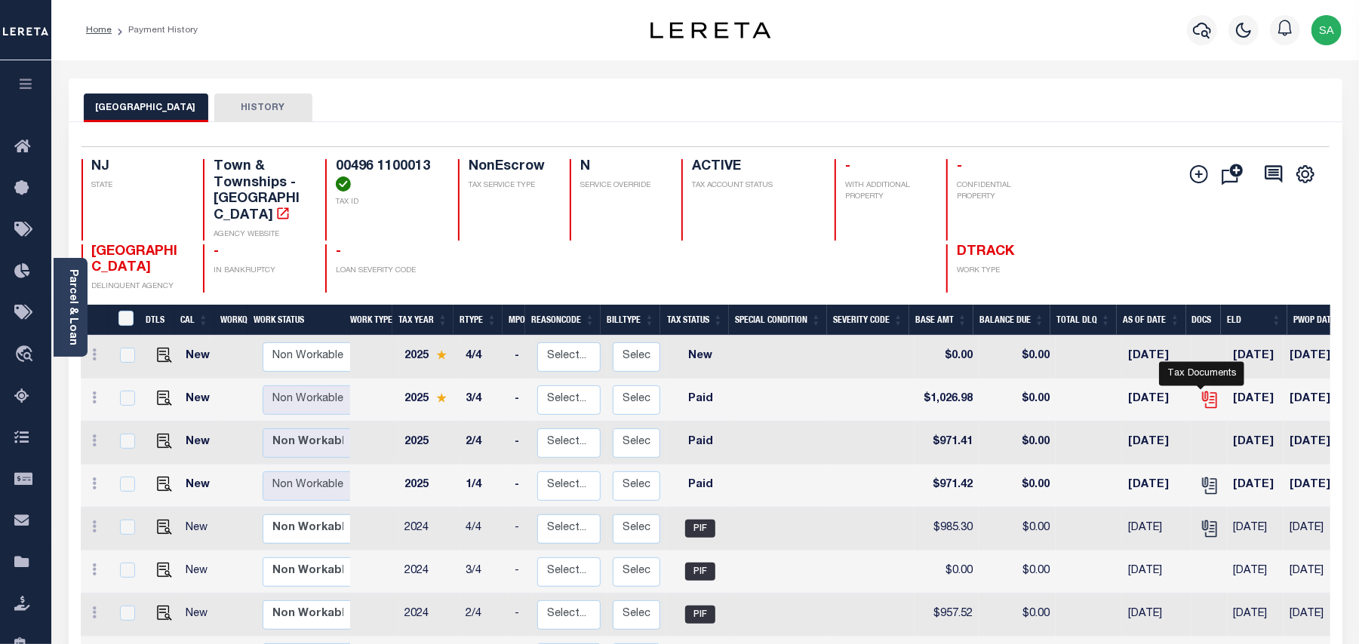
click at [1204, 392] on icon "" at bounding box center [1208, 398] width 12 height 12
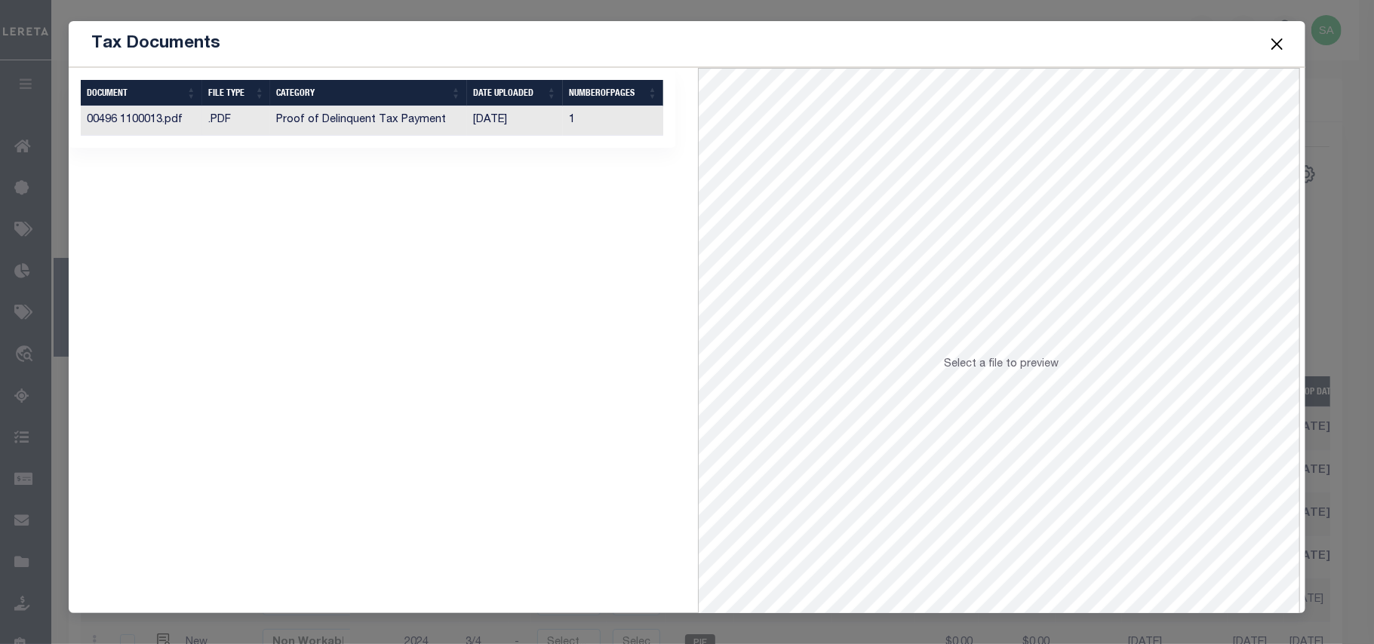
click at [514, 112] on td "[DATE]" at bounding box center [515, 120] width 96 height 29
click at [1280, 39] on button "Close" at bounding box center [1277, 44] width 20 height 20
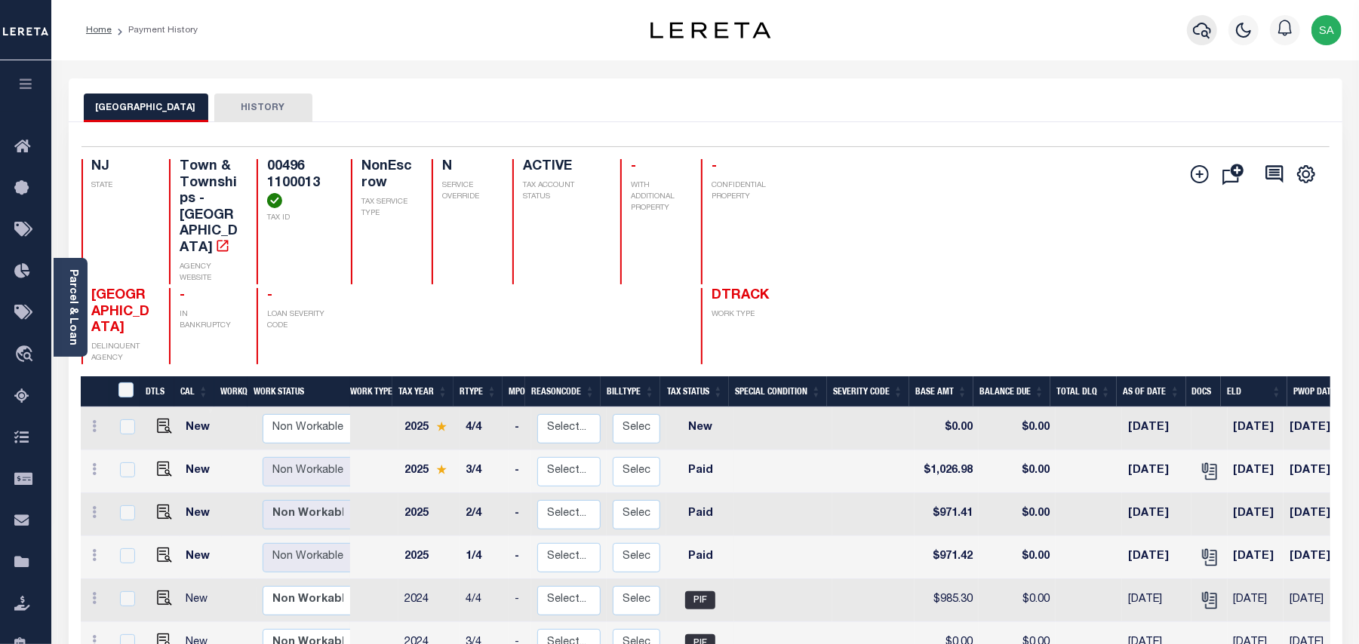
click at [1190, 31] on button "button" at bounding box center [1202, 30] width 30 height 30
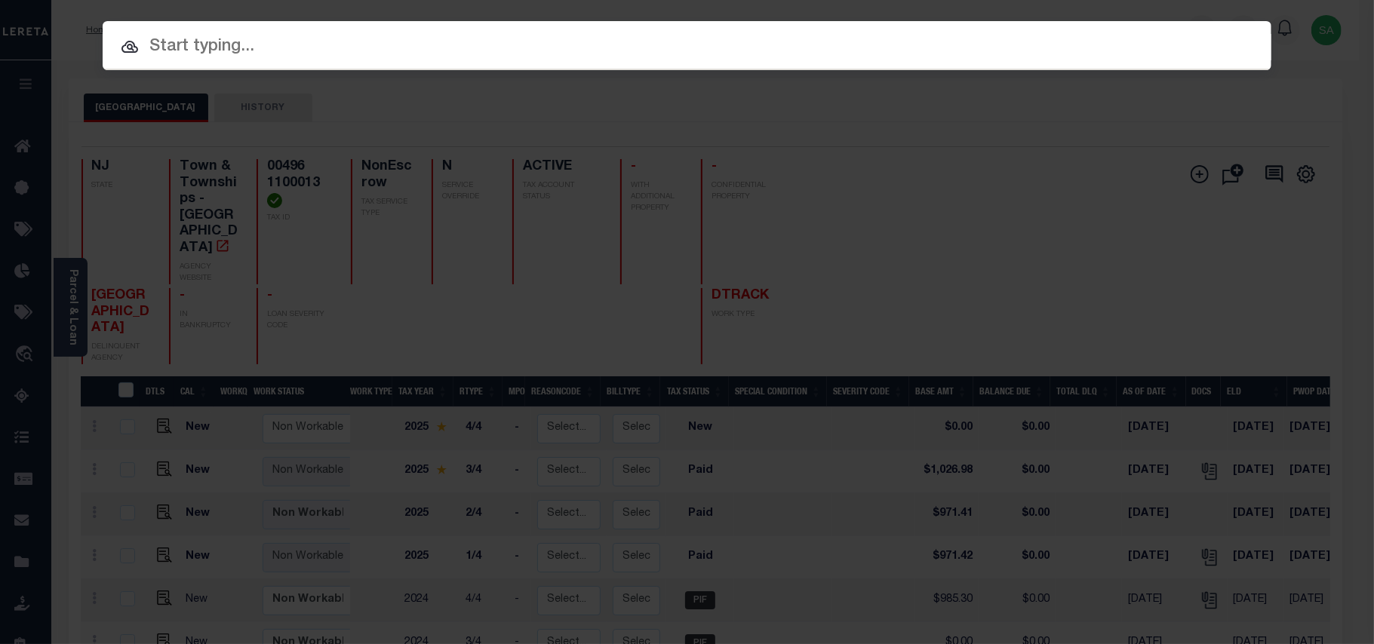
click at [1118, 41] on div "Include Loans TBM Customers Borrowers Payments (Lender Non-Disb) Payments (Lend…" at bounding box center [687, 45] width 1169 height 49
paste input "9300002656"
type input "9300002656"
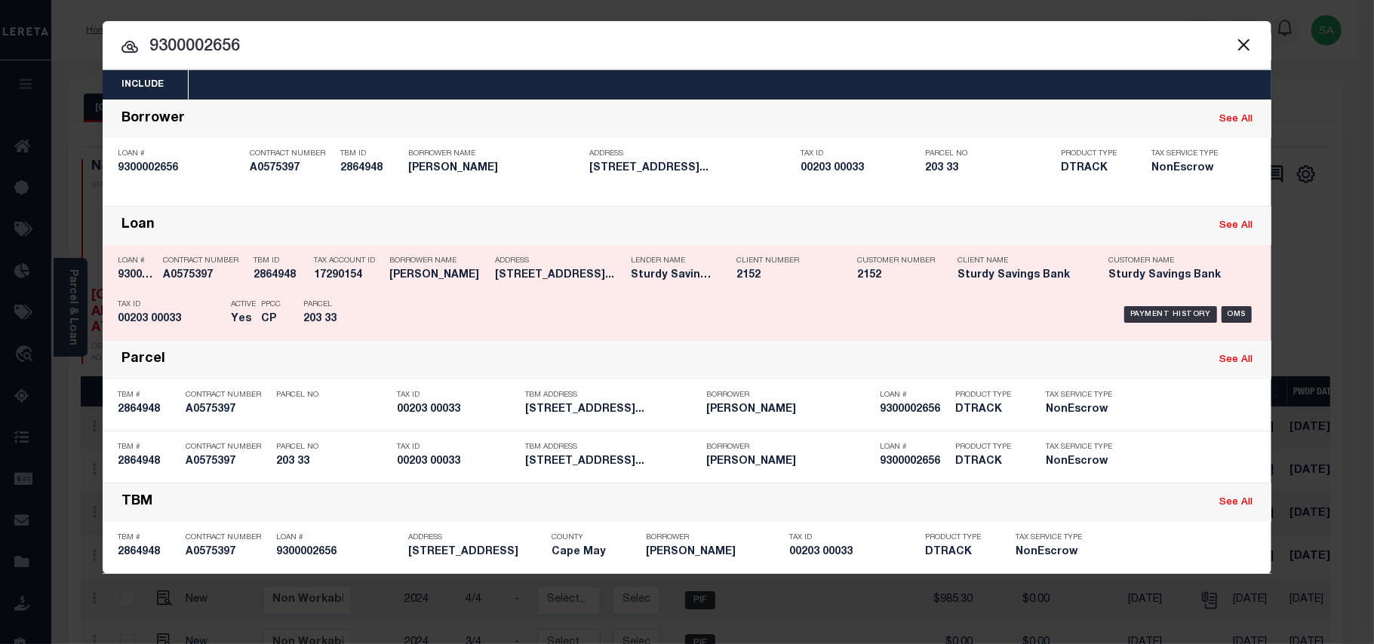
click at [378, 306] on div "Parcel 203 33" at bounding box center [337, 315] width 91 height 44
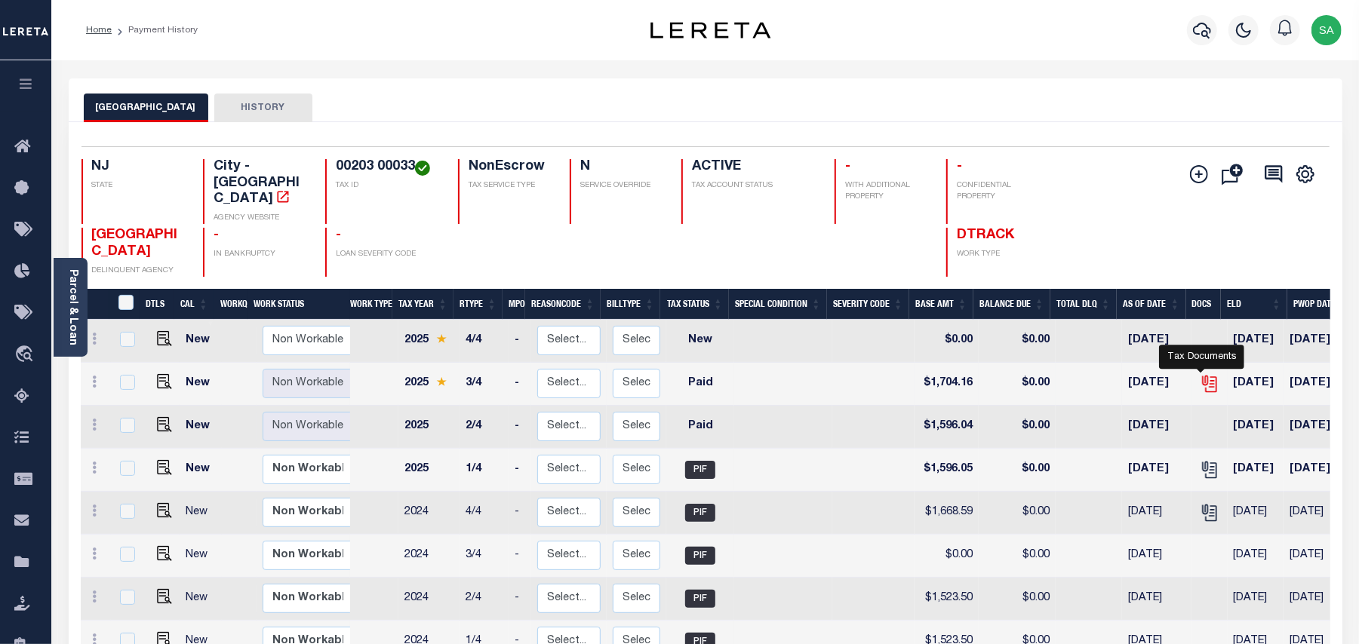
click at [1204, 375] on icon "" at bounding box center [1208, 381] width 12 height 12
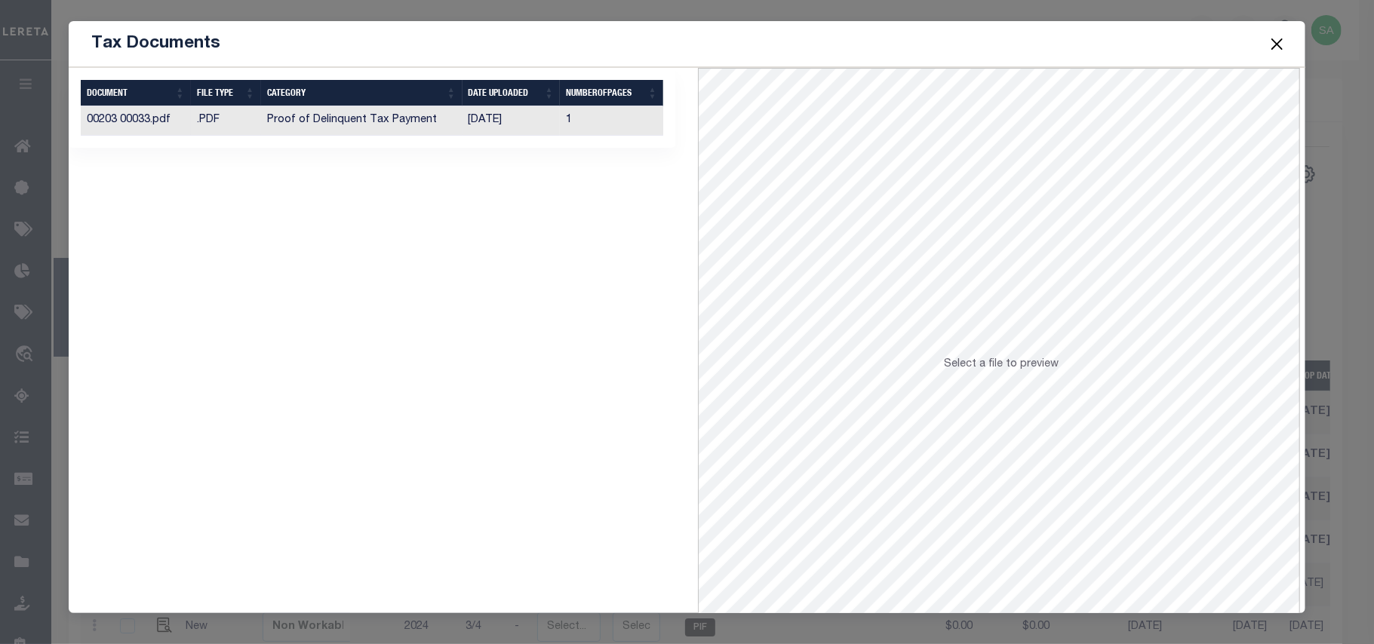
click at [530, 128] on td "[DATE]" at bounding box center [511, 120] width 98 height 29
click at [1283, 46] on button "Close" at bounding box center [1277, 44] width 20 height 20
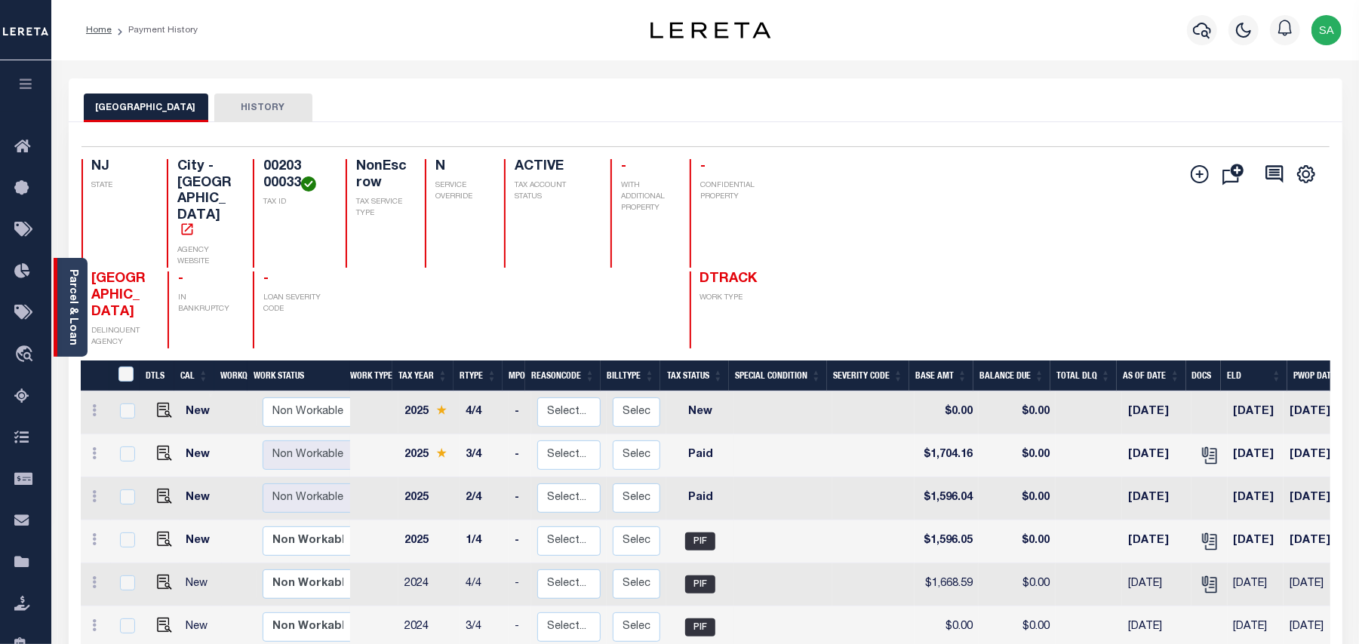
click at [74, 278] on link "Parcel & Loan" at bounding box center [72, 307] width 11 height 76
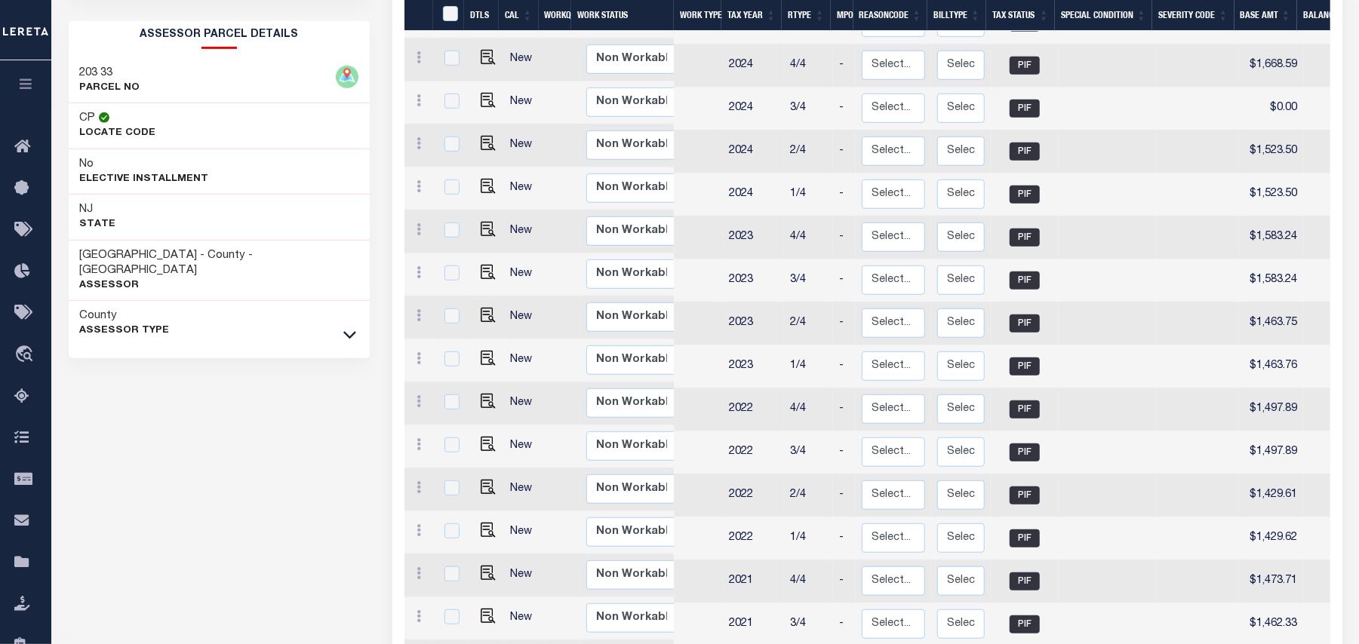
scroll to position [604, 0]
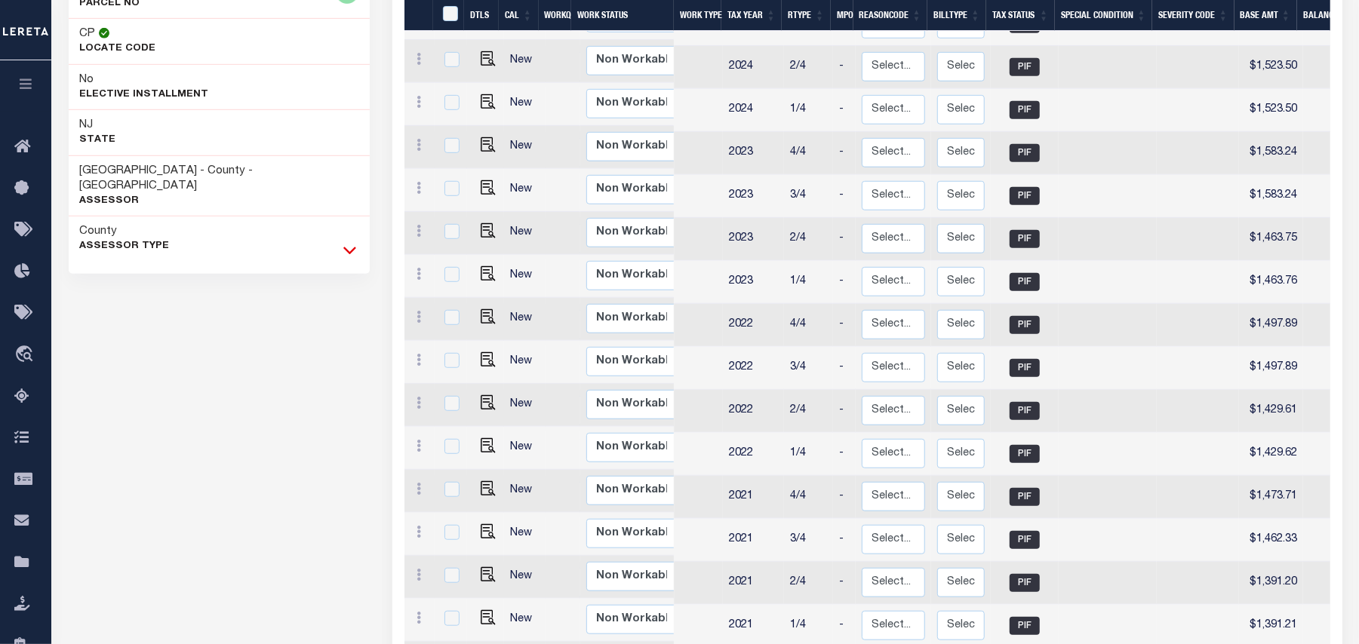
click at [354, 242] on icon at bounding box center [349, 250] width 13 height 16
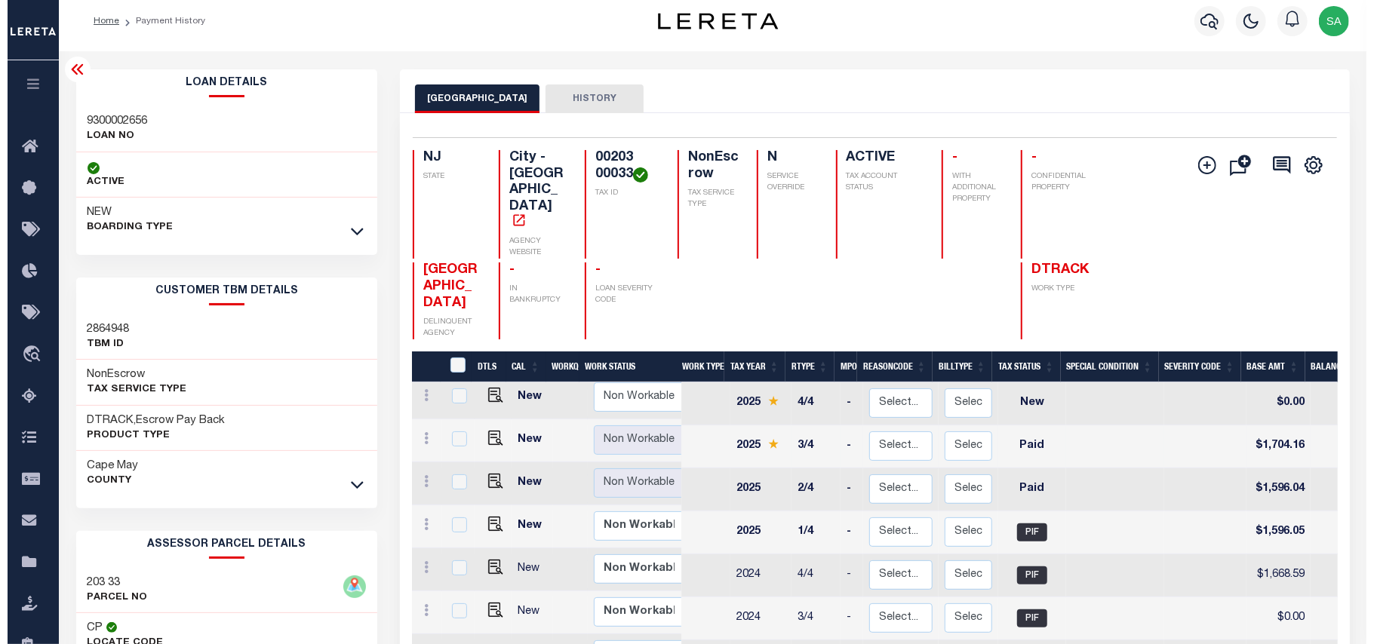
scroll to position [0, 0]
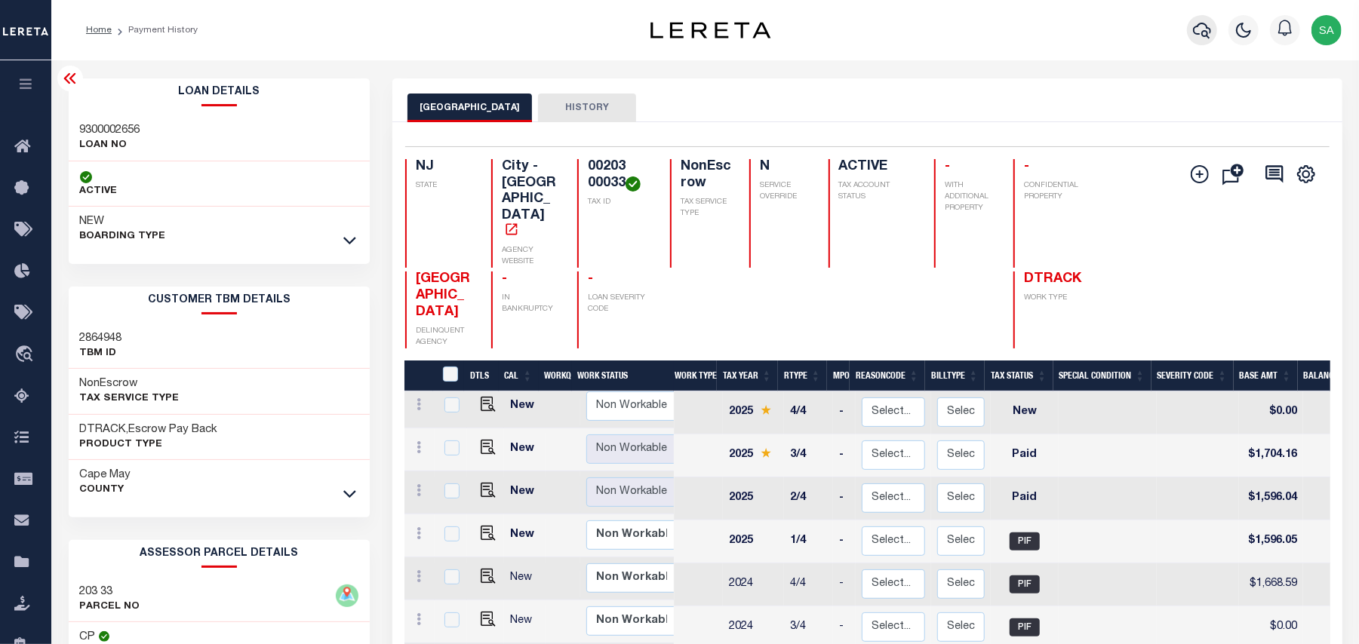
click at [1207, 34] on icon "button" at bounding box center [1202, 31] width 18 height 16
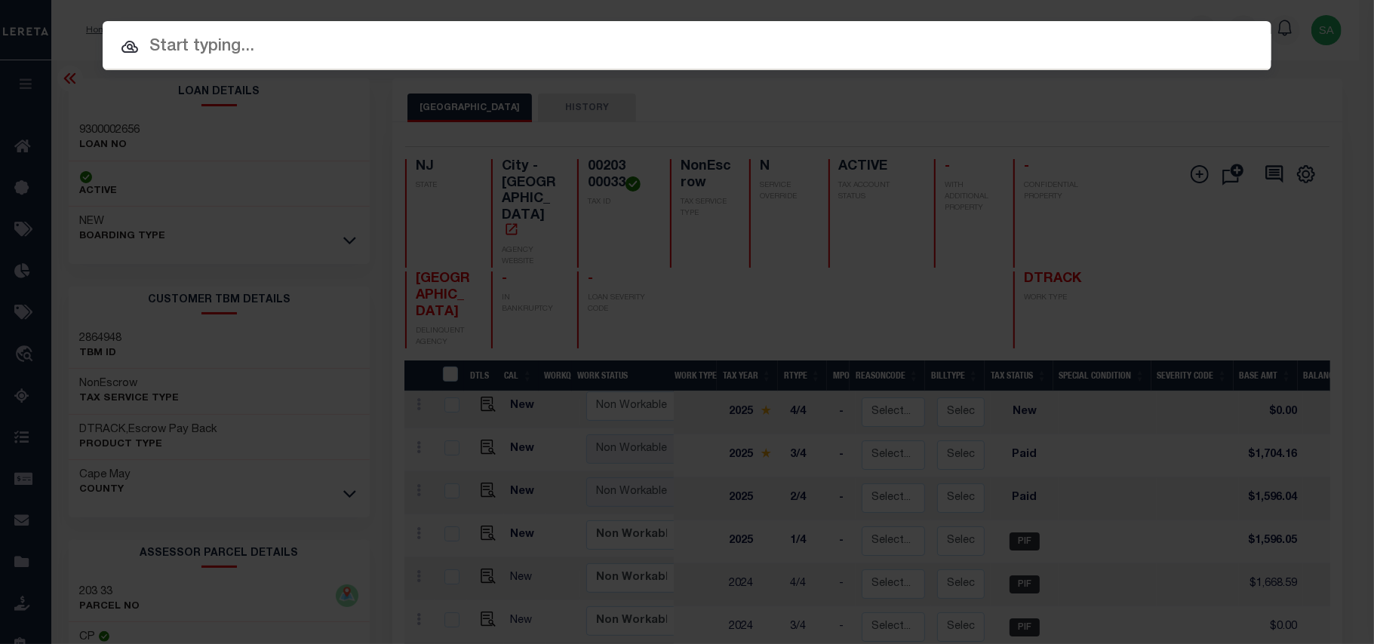
click at [1031, 44] on input "text" at bounding box center [687, 47] width 1169 height 26
paste input "9300001541"
type input "9300001541"
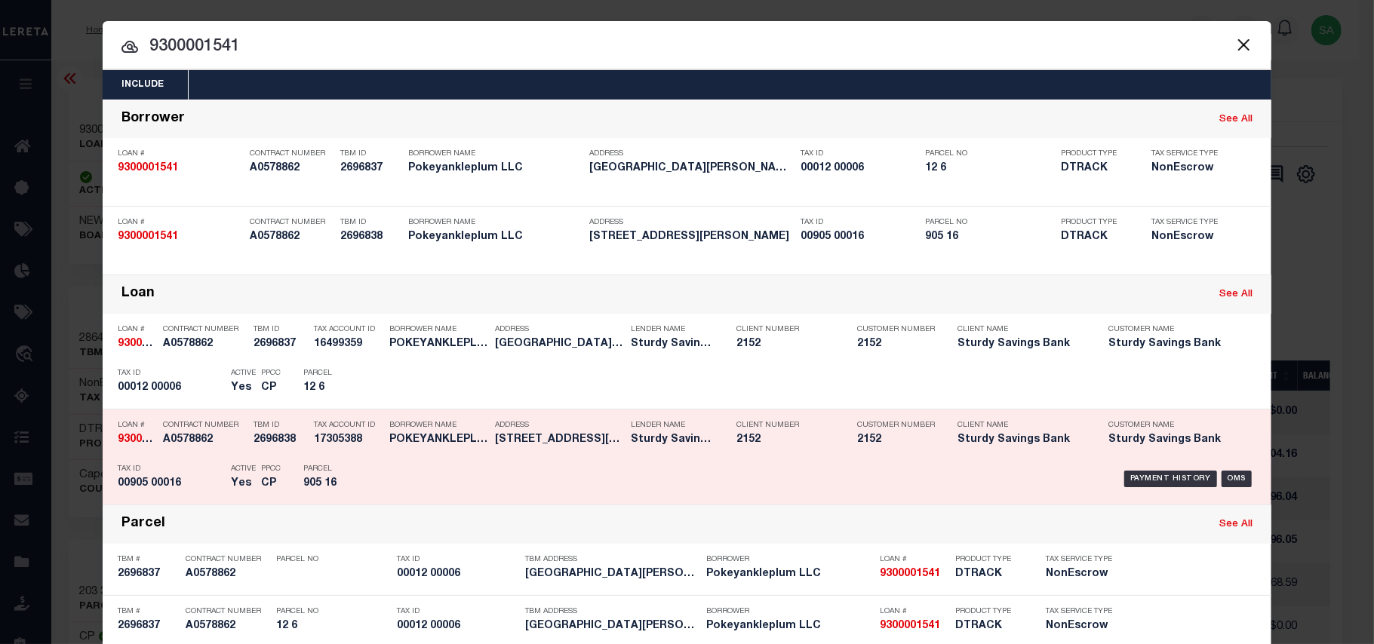
click at [327, 472] on p "Parcel" at bounding box center [337, 469] width 68 height 9
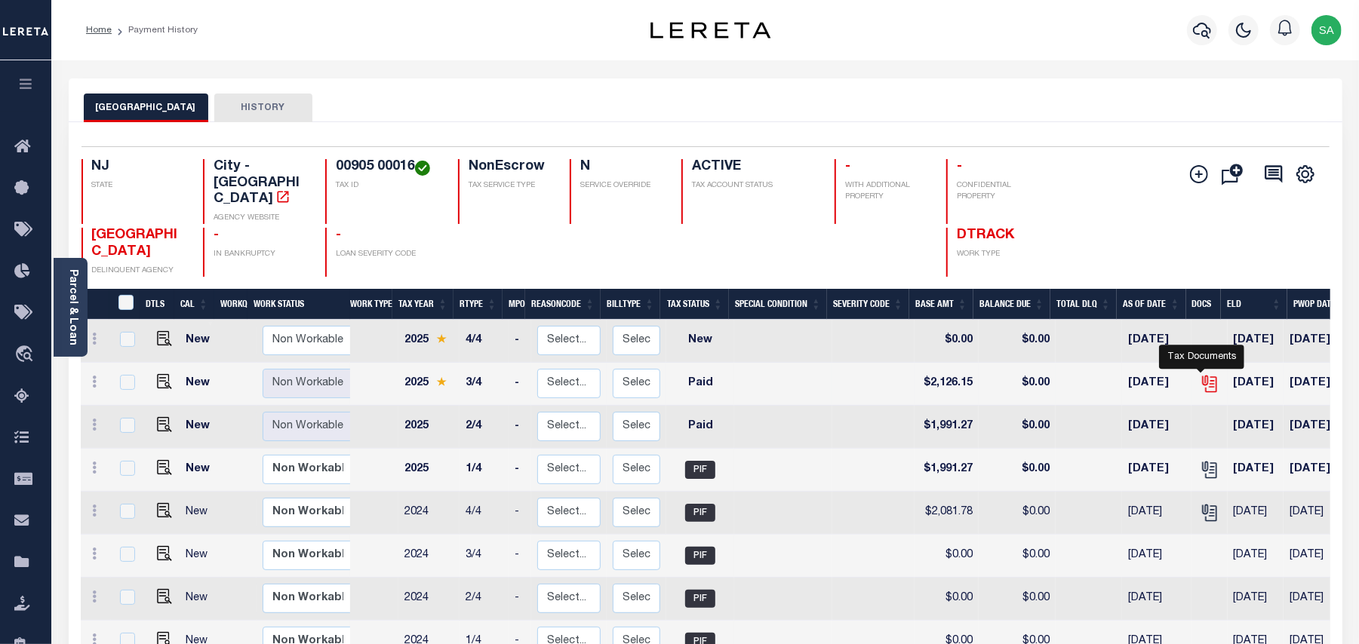
click at [1203, 375] on icon "" at bounding box center [1208, 381] width 12 height 12
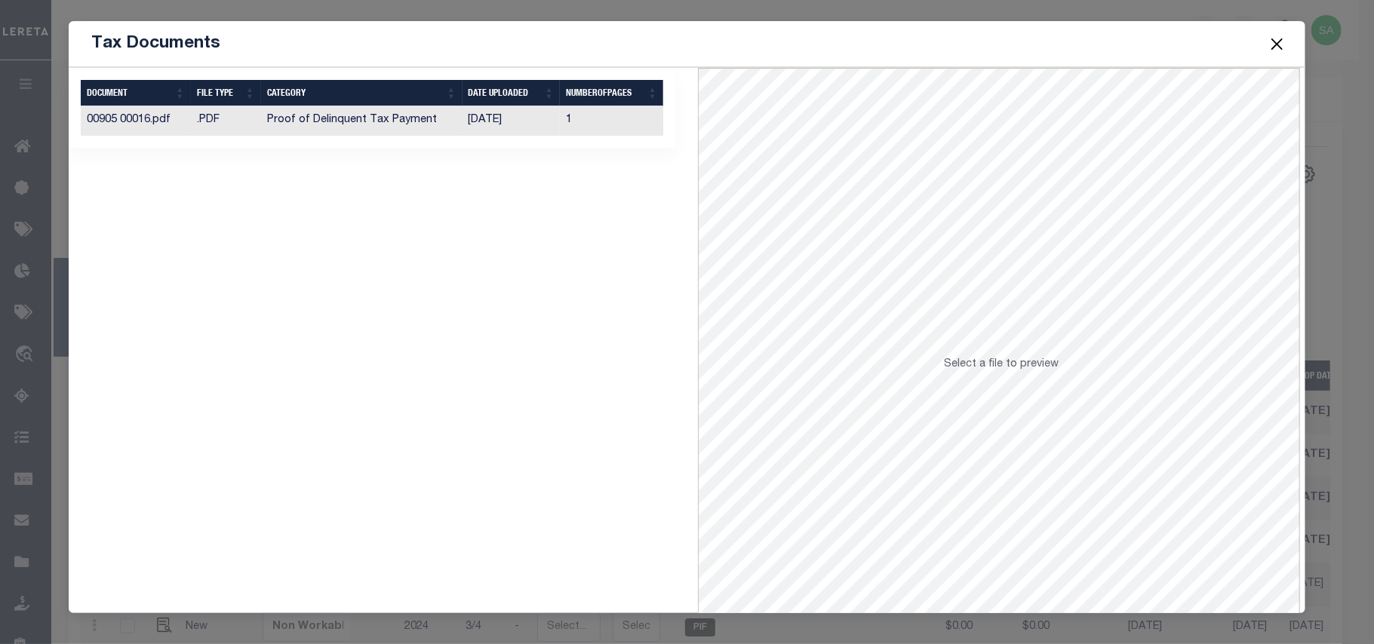
click at [499, 127] on td "[DATE]" at bounding box center [511, 120] width 98 height 29
click at [1270, 40] on button "Close" at bounding box center [1277, 44] width 20 height 20
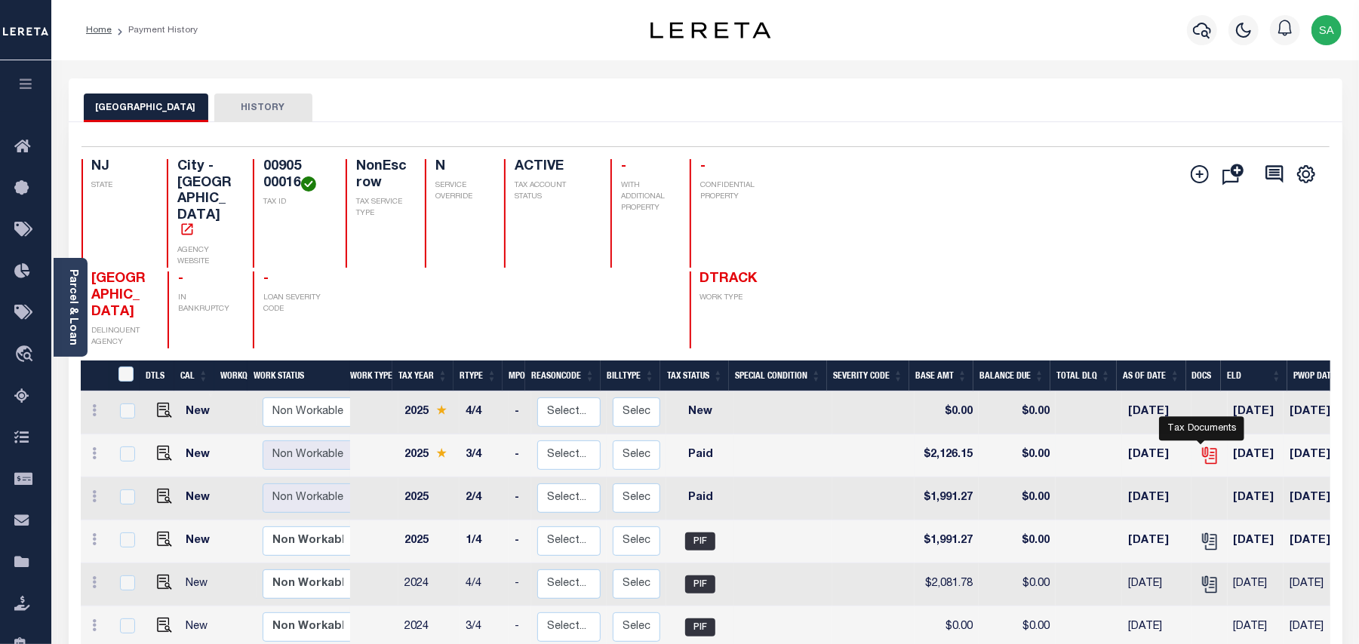
click at [1208, 446] on icon "" at bounding box center [1210, 456] width 20 height 20
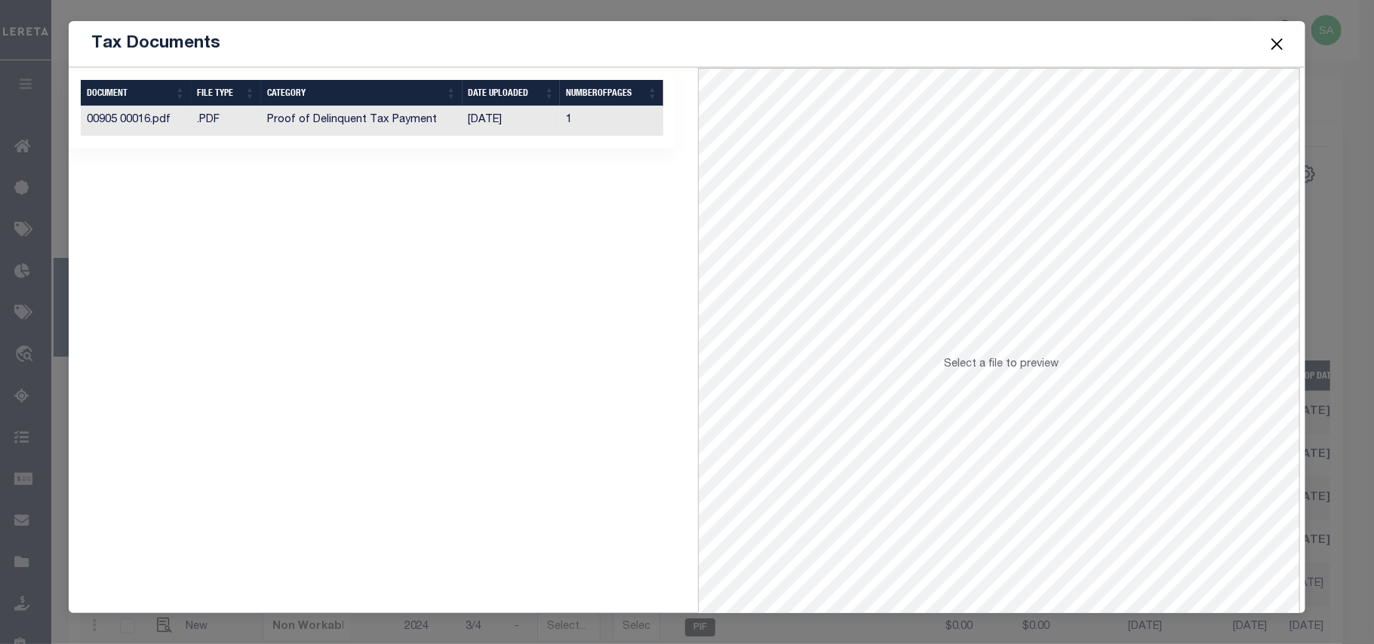
click at [532, 127] on td "[DATE]" at bounding box center [511, 120] width 98 height 29
click at [1260, 32] on span at bounding box center [1276, 44] width 57 height 42
click at [1272, 40] on button "Close" at bounding box center [1277, 44] width 20 height 20
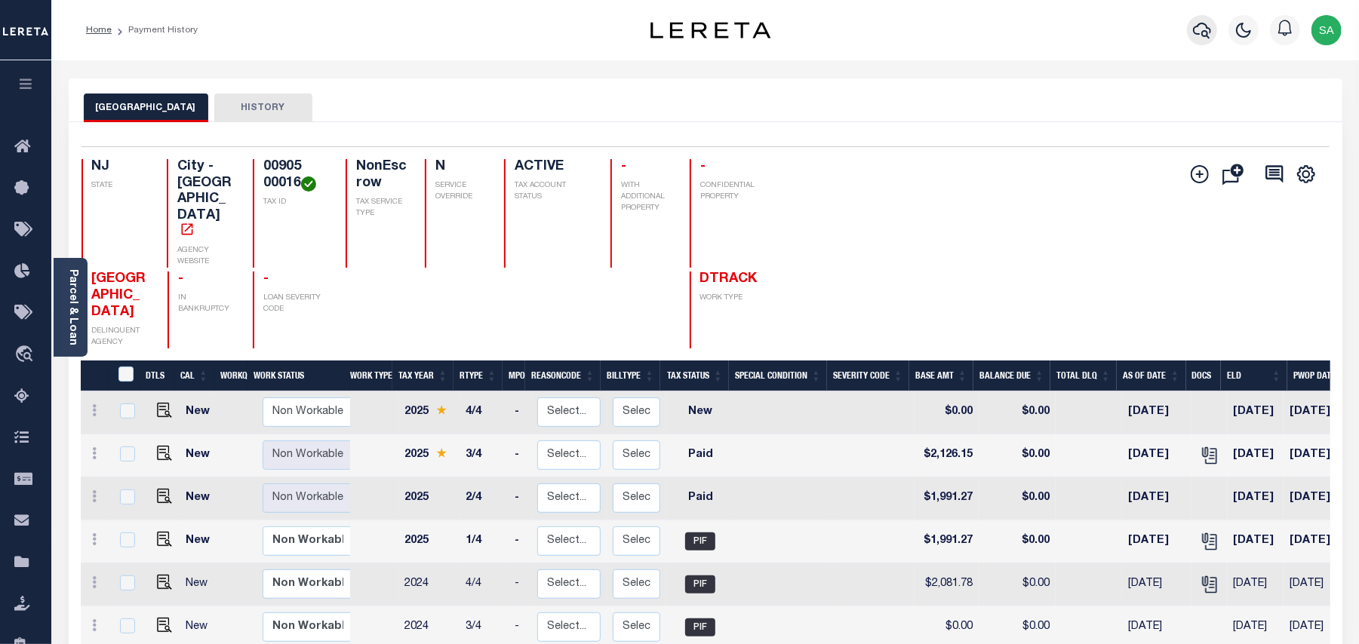
click at [1187, 35] on button "button" at bounding box center [1202, 30] width 30 height 30
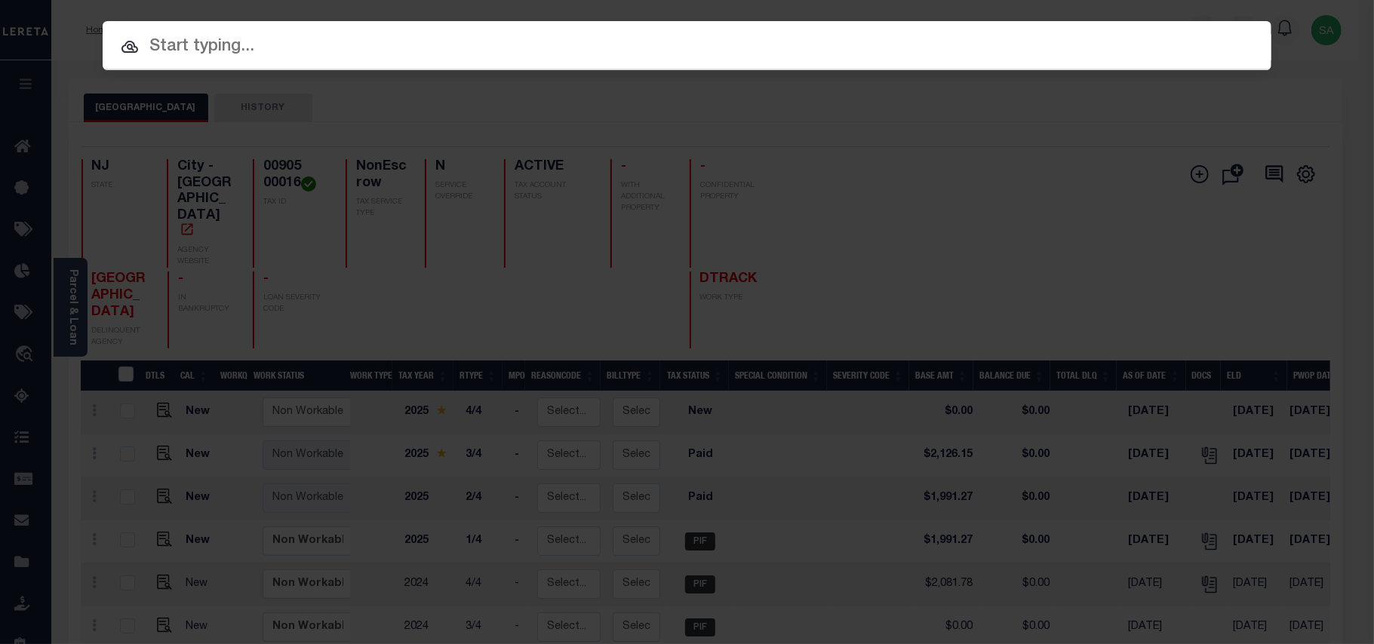
click at [1098, 61] on div at bounding box center [687, 45] width 1169 height 48
click at [1098, 58] on input "text" at bounding box center [687, 47] width 1169 height 26
paste input "9300003642"
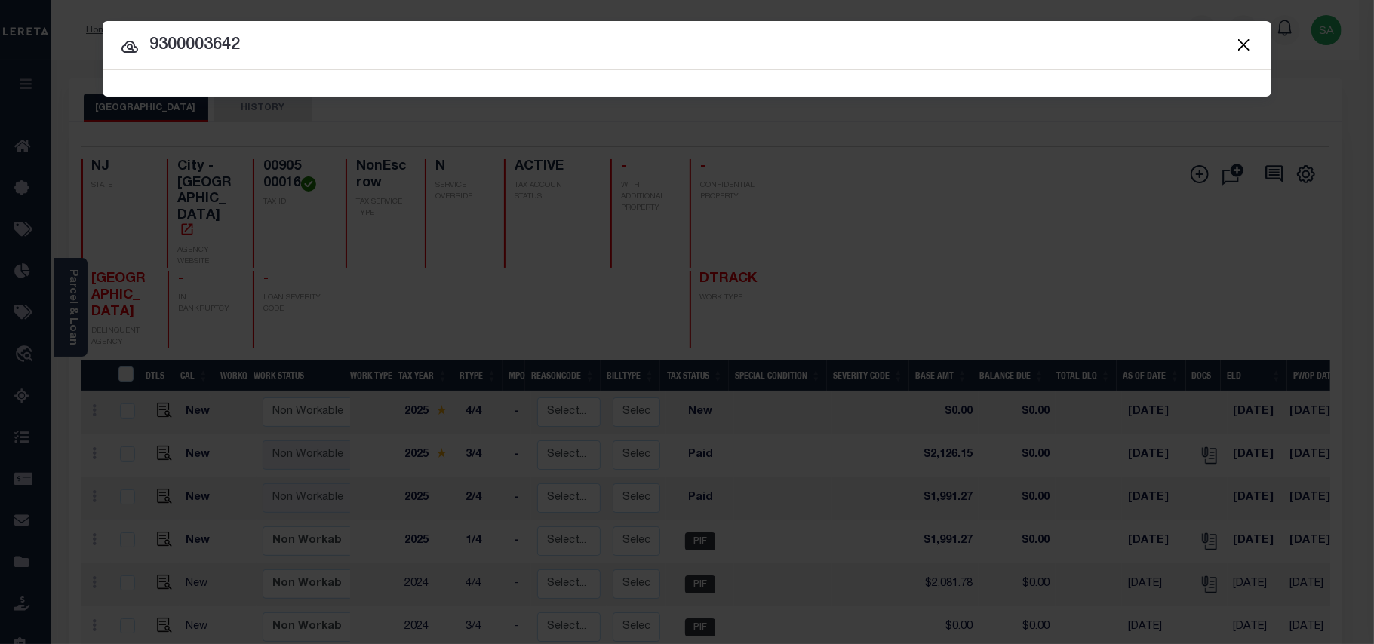
type input "9300003642"
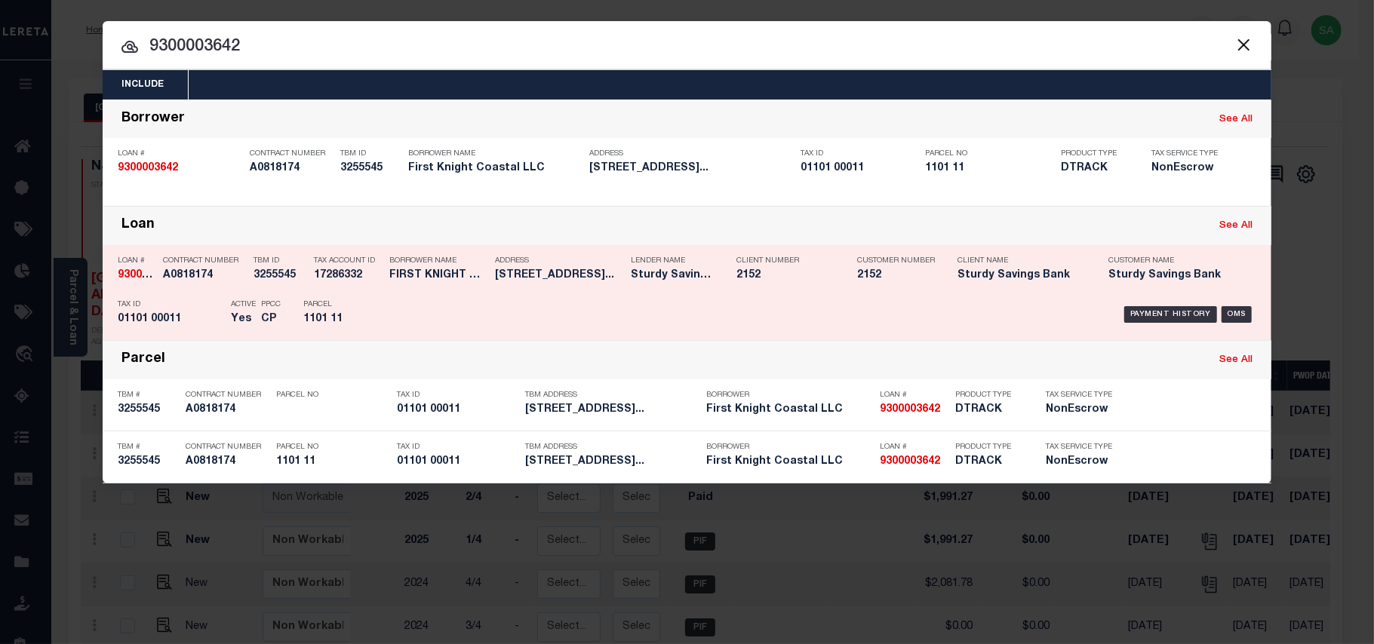
click at [366, 300] on p "Parcel" at bounding box center [337, 304] width 68 height 9
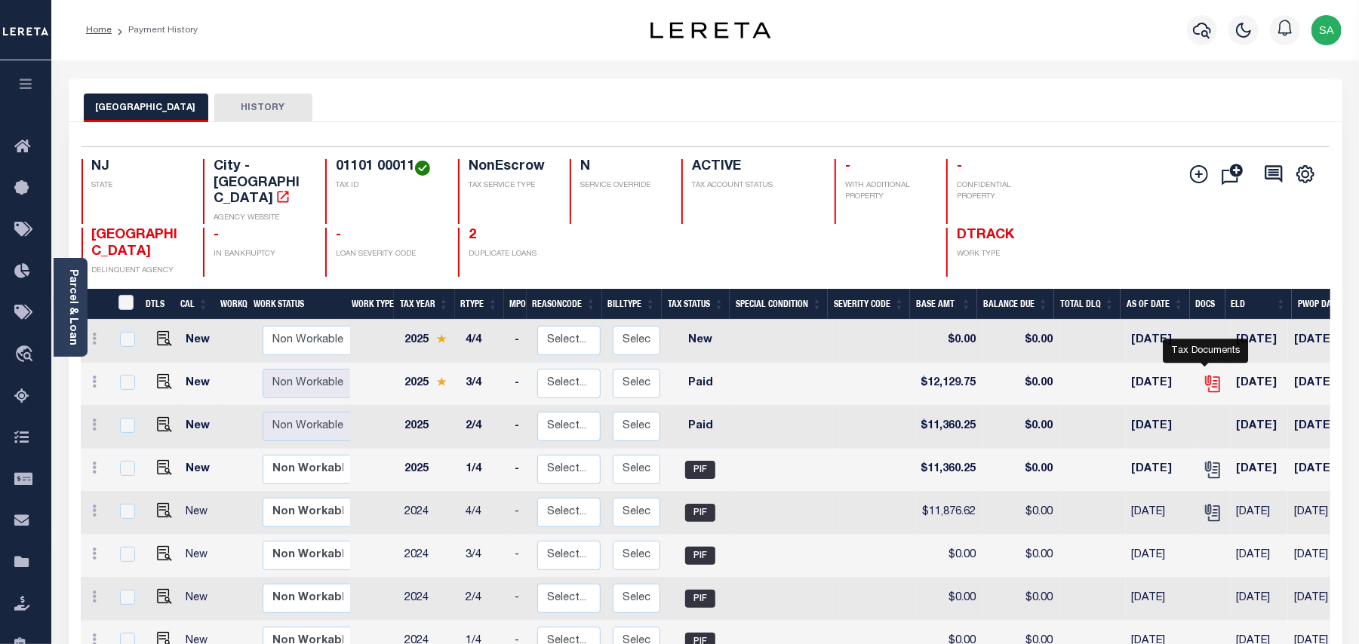
click at [1205, 374] on icon "" at bounding box center [1213, 384] width 20 height 20
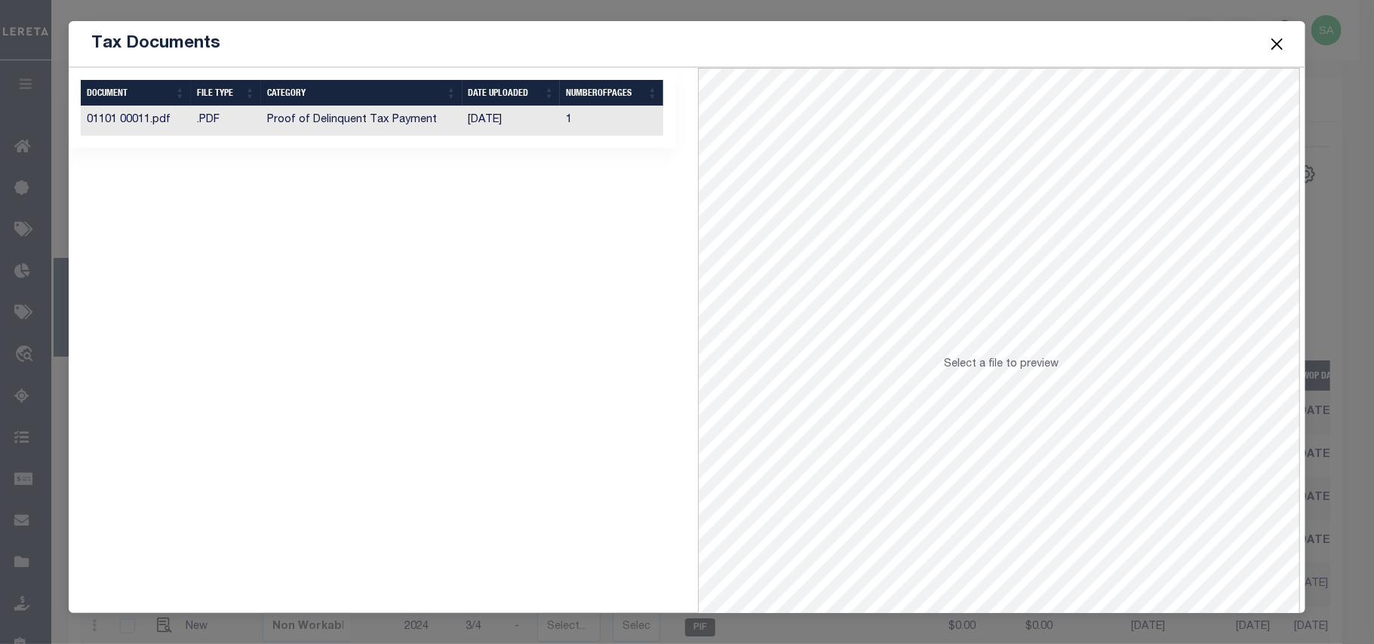
click at [481, 124] on td "[DATE]" at bounding box center [511, 120] width 98 height 29
click at [1273, 46] on button "Close" at bounding box center [1277, 44] width 20 height 20
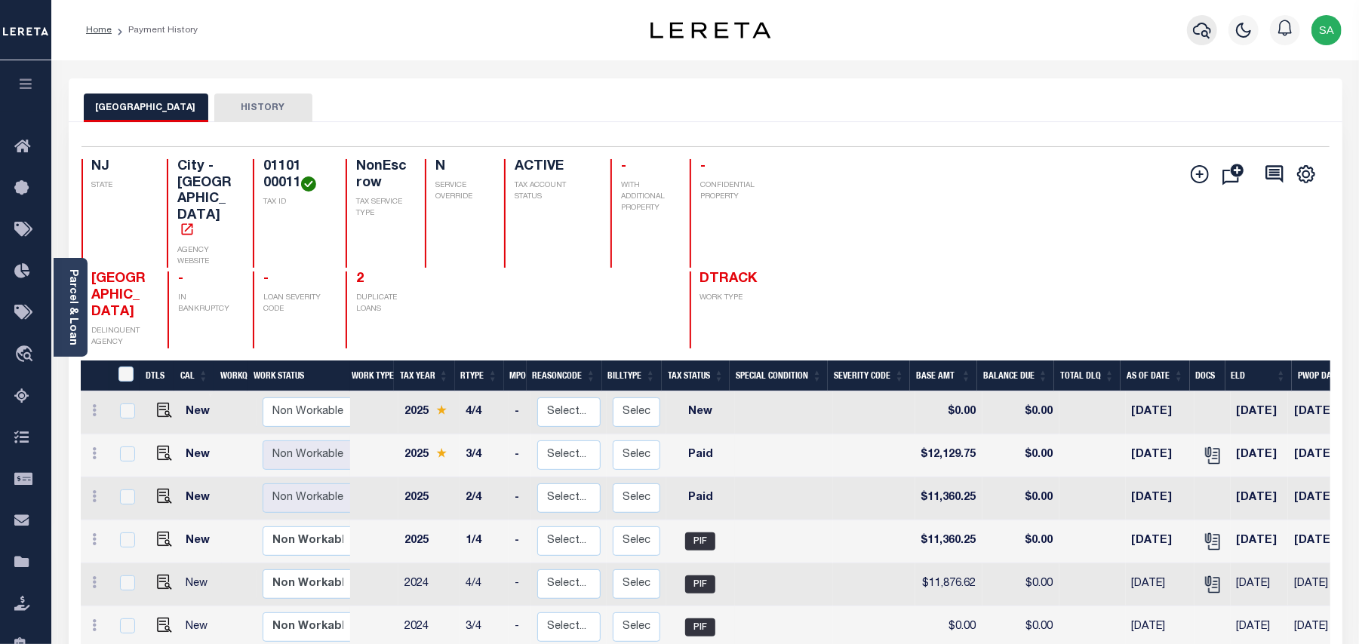
click at [1190, 37] on button "button" at bounding box center [1202, 30] width 30 height 30
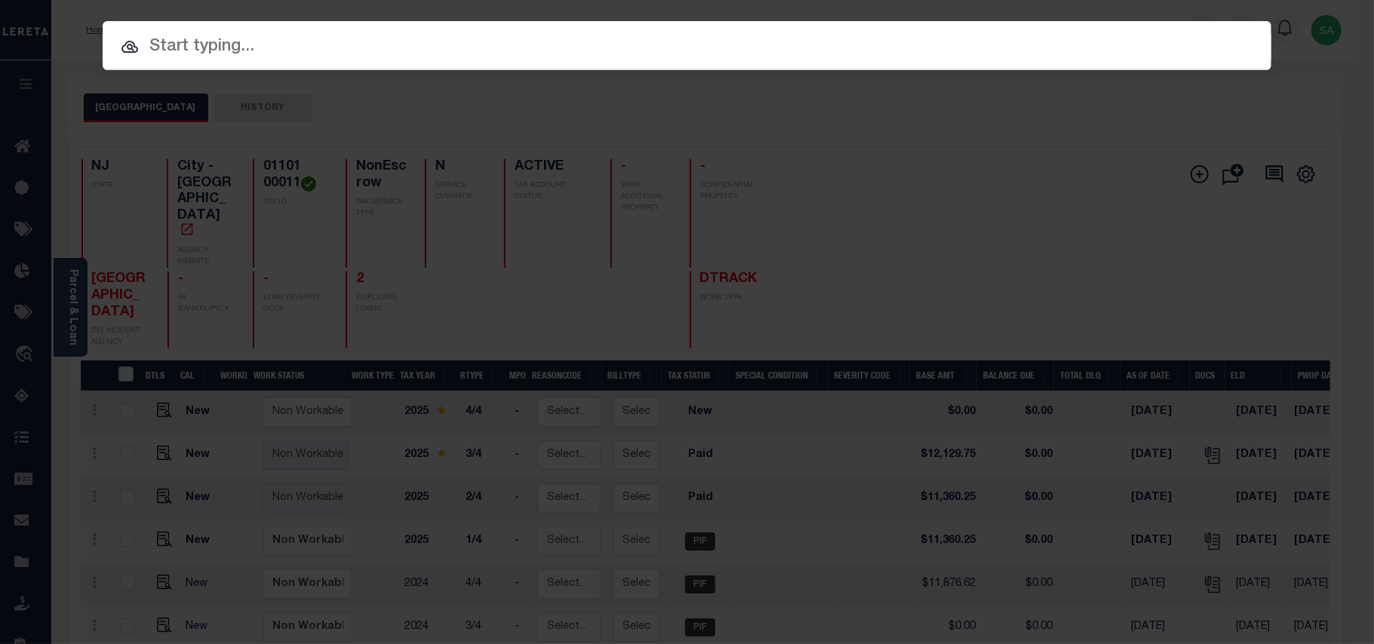
click at [1107, 38] on input "text" at bounding box center [687, 47] width 1169 height 26
paste input "9300004057"
type input "9300004057"
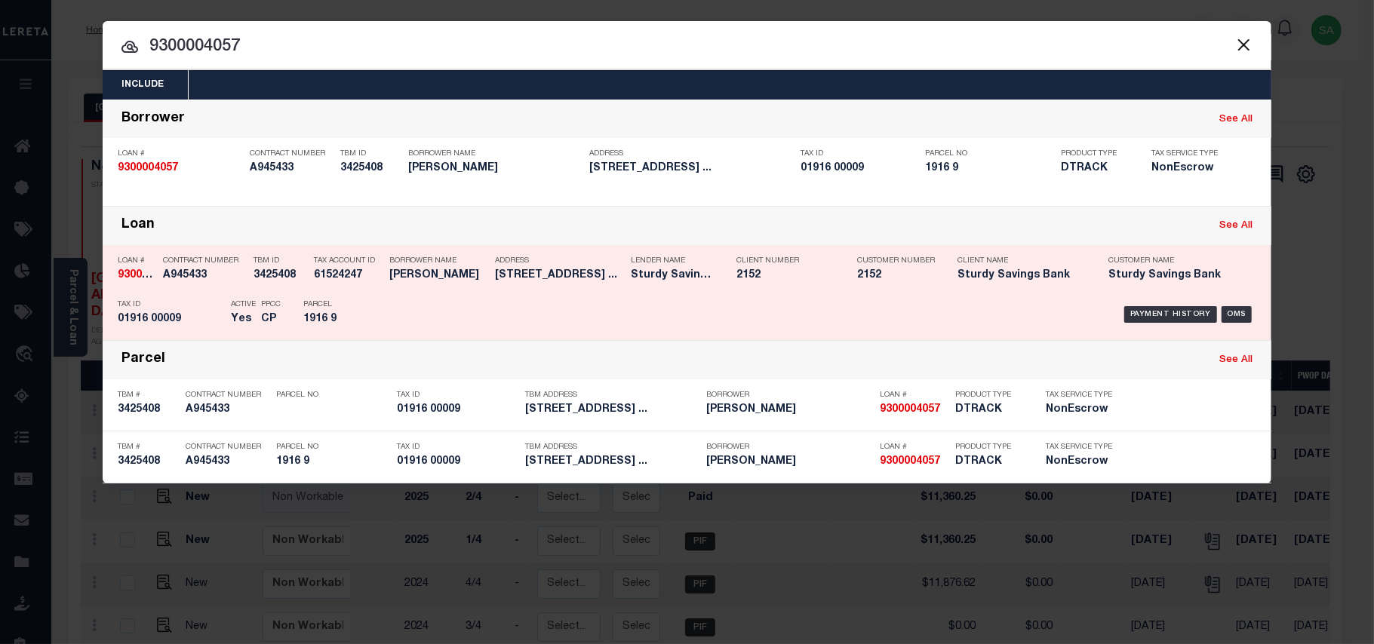
click at [388, 308] on div "Payment History OMS" at bounding box center [824, 315] width 885 height 44
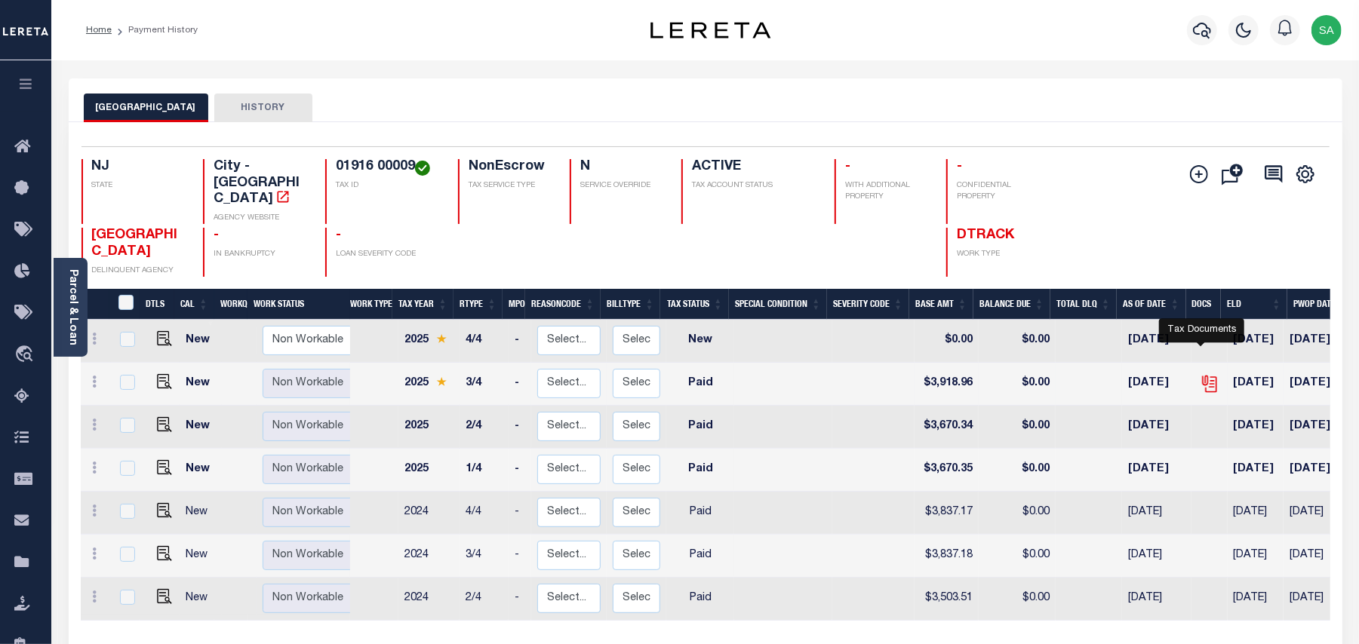
click at [1204, 374] on icon "" at bounding box center [1210, 384] width 20 height 20
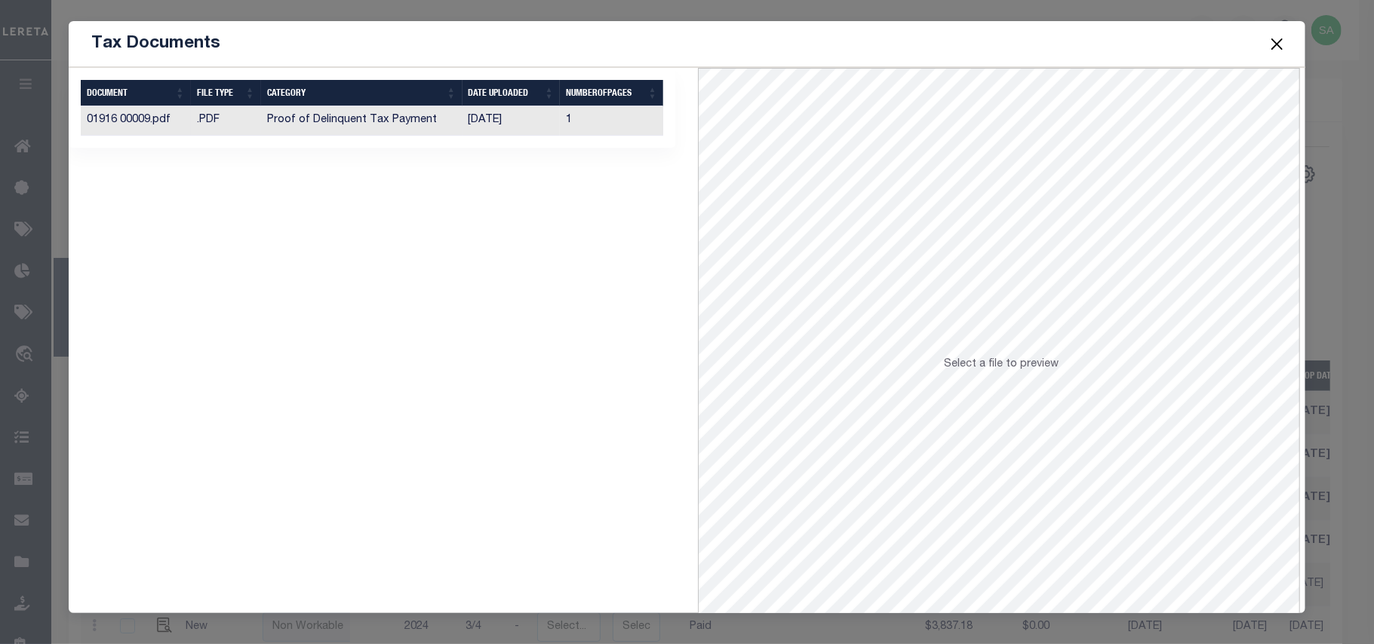
click at [508, 118] on td "[DATE]" at bounding box center [511, 120] width 98 height 29
click at [1280, 44] on button "Close" at bounding box center [1277, 44] width 20 height 20
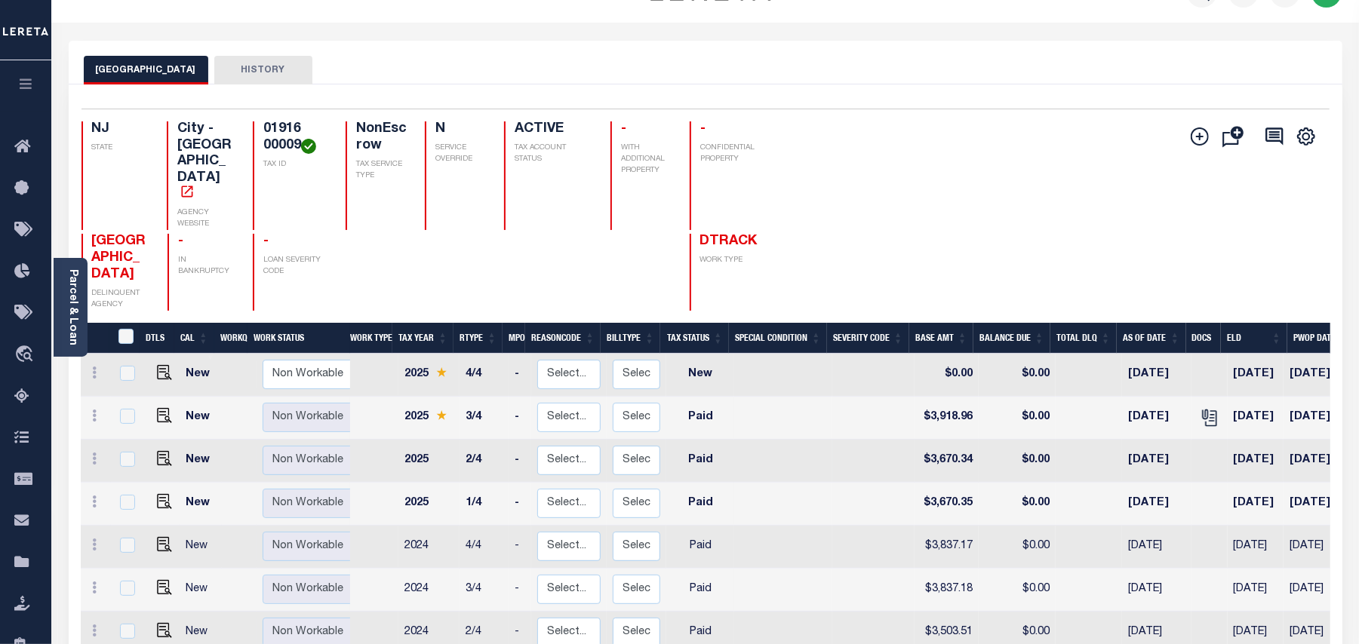
scroll to position [100, 0]
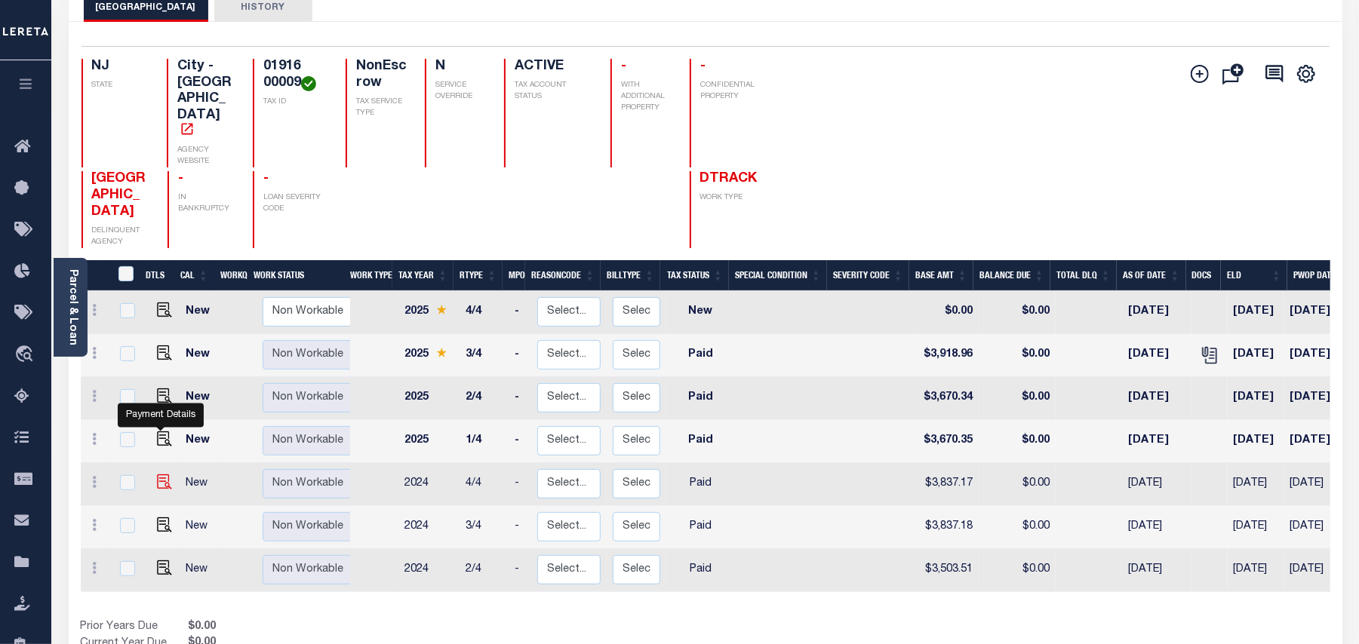
click at [158, 475] on img "" at bounding box center [164, 482] width 15 height 15
checkbox input "true"
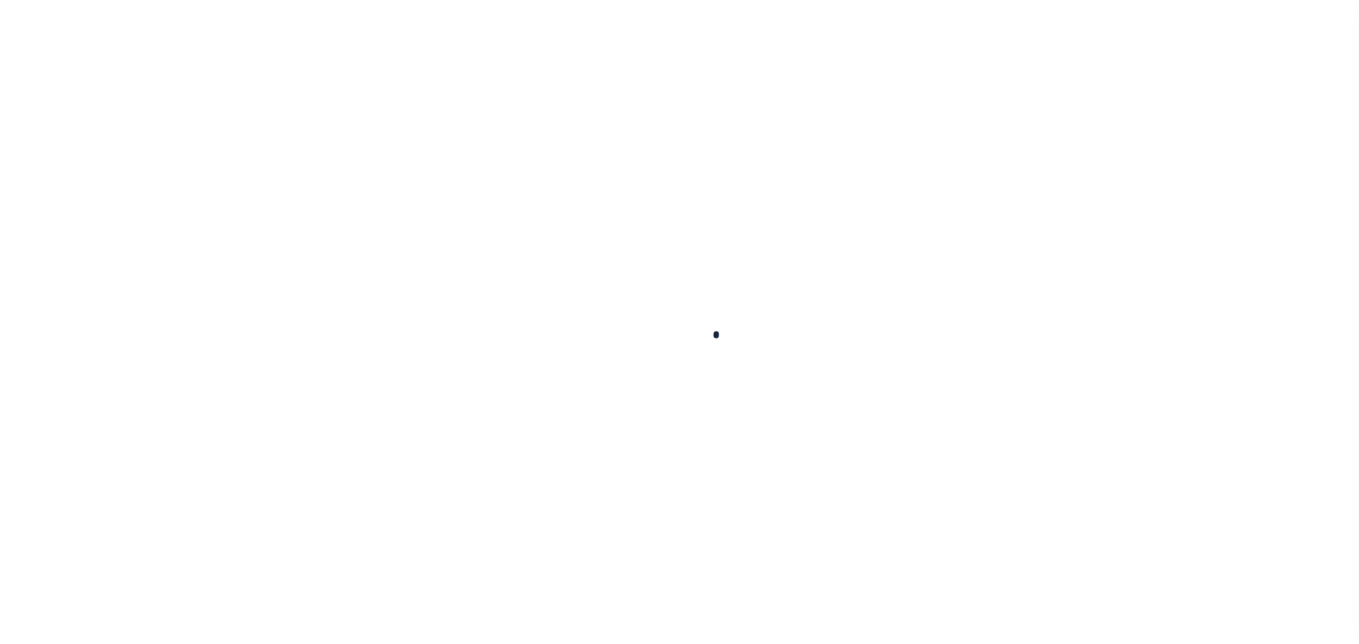
checkbox input "false"
type textarea "Please refer 2025 3/4 line for Tax Supporting Document"
type input "[DATE]"
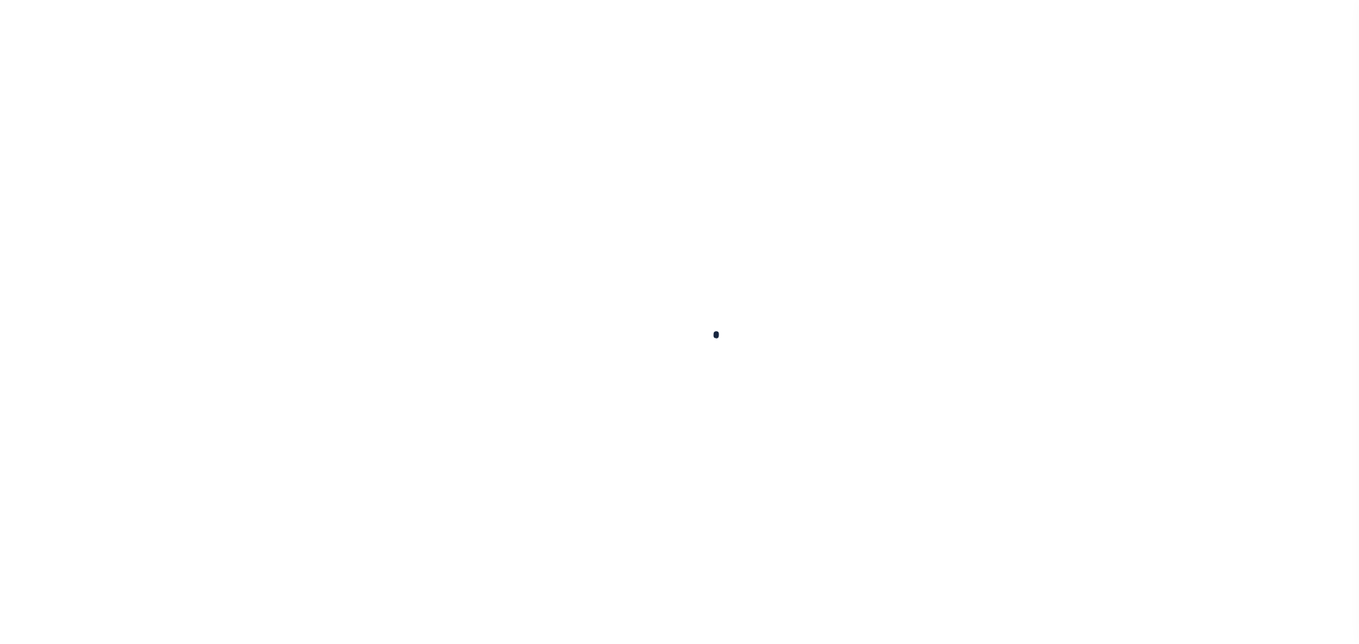
select select "PYD"
type input "$3,837.17"
type input "$0"
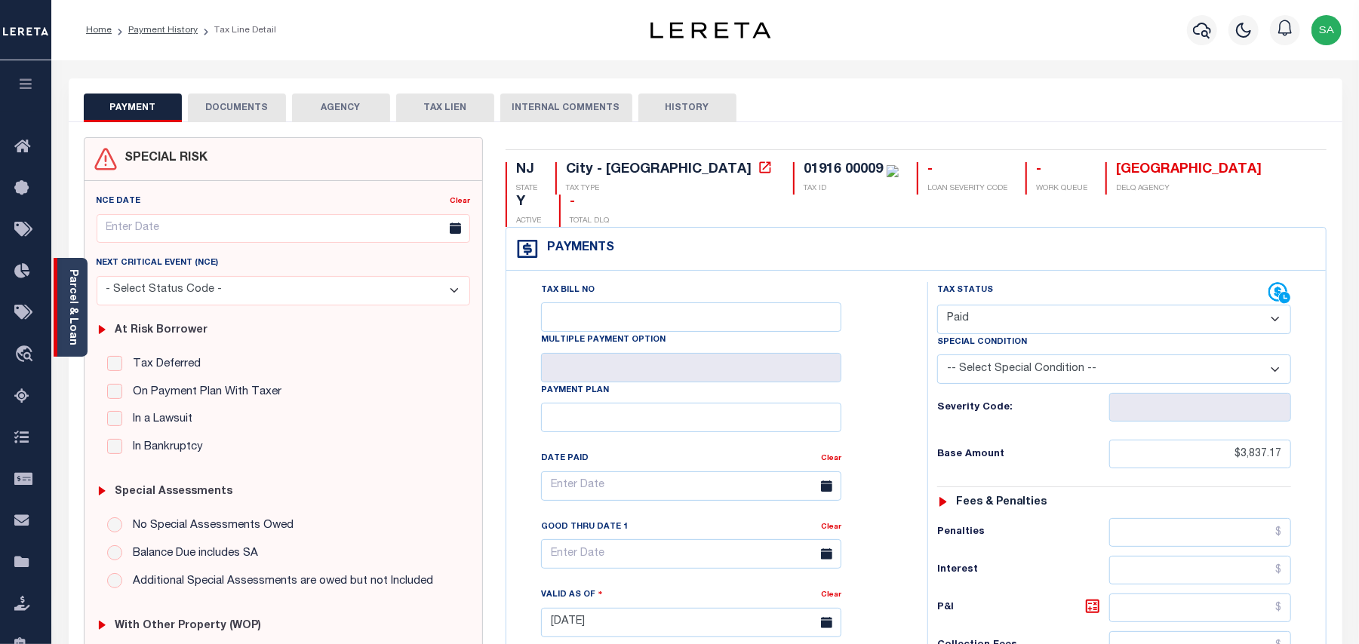
click at [71, 324] on link "Parcel & Loan" at bounding box center [72, 307] width 11 height 76
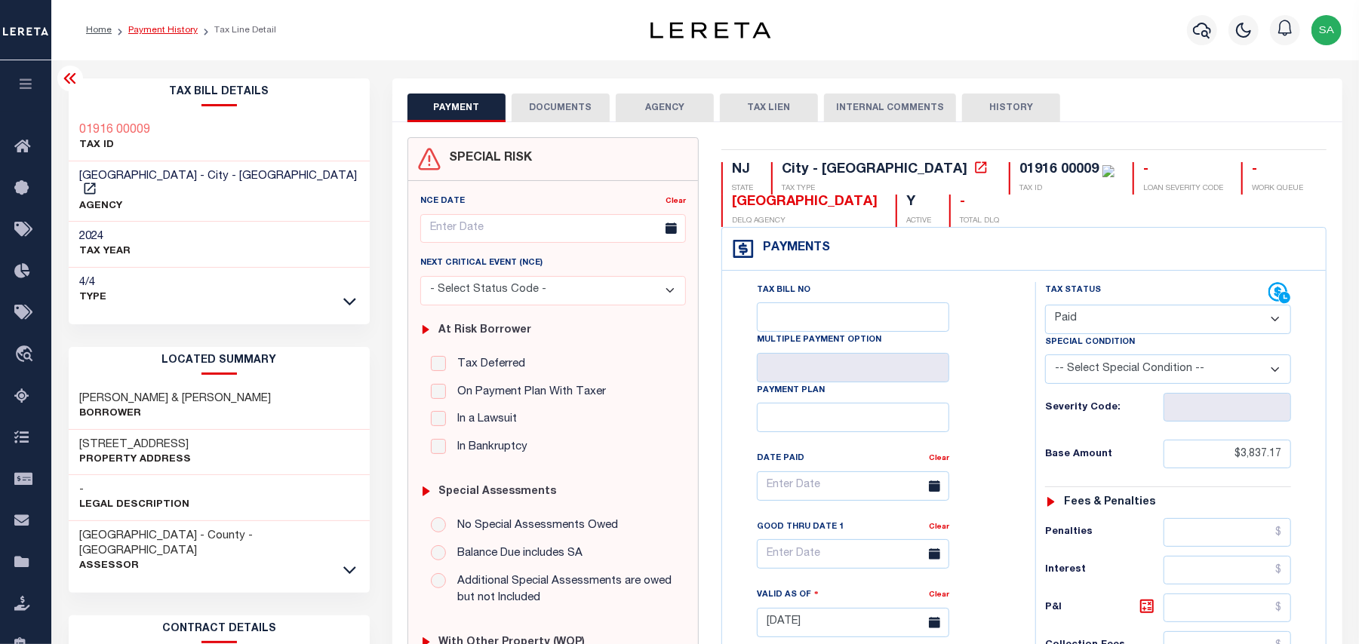
click at [182, 27] on link "Payment History" at bounding box center [162, 30] width 69 height 9
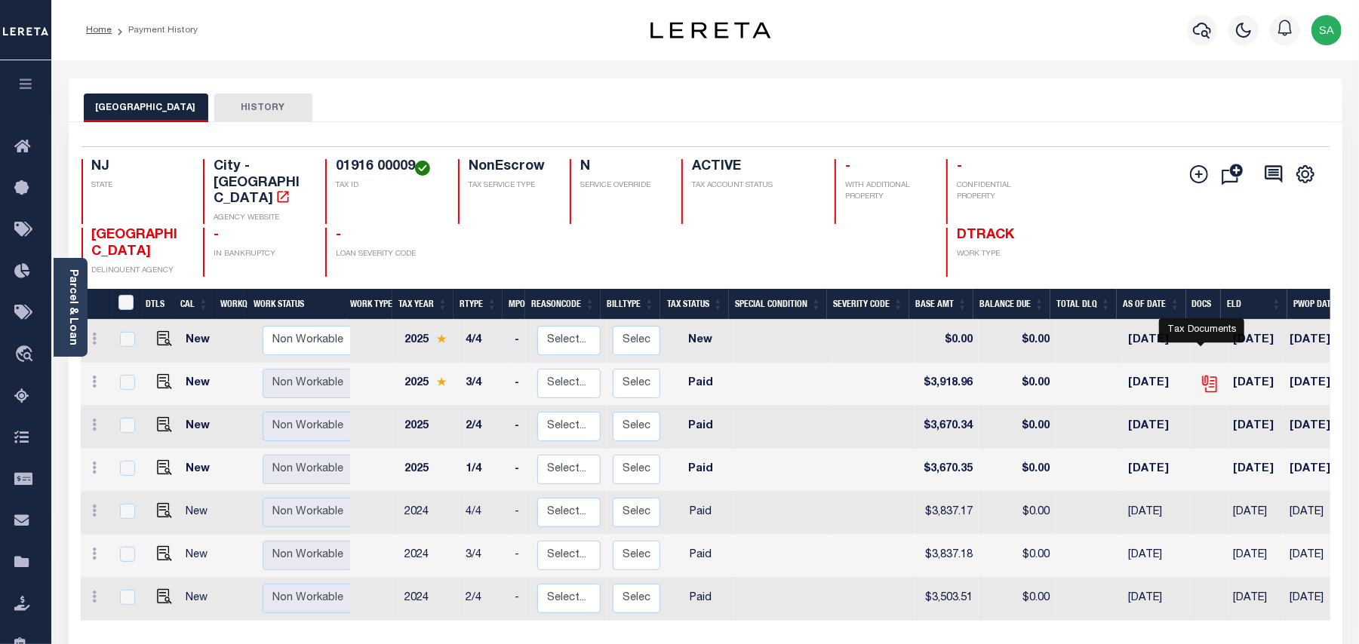
click at [1201, 374] on icon "" at bounding box center [1210, 384] width 20 height 20
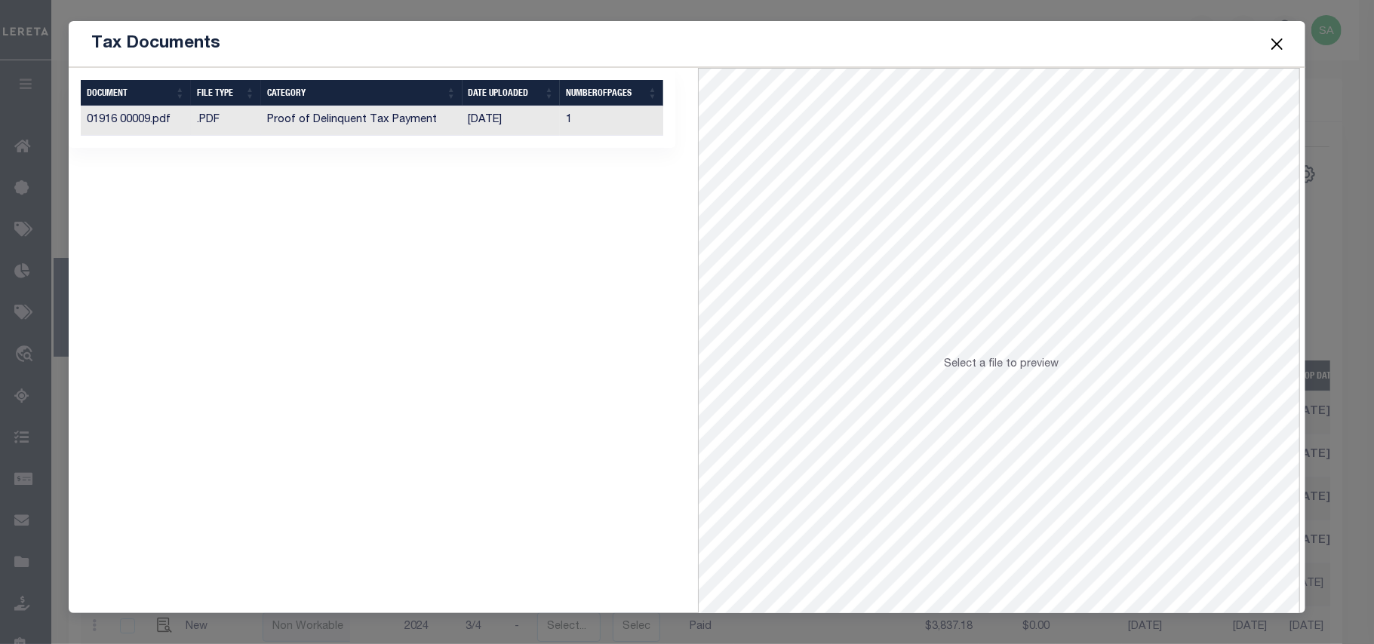
click at [475, 121] on td "[DATE]" at bounding box center [511, 120] width 98 height 29
click at [1271, 41] on button "Close" at bounding box center [1277, 44] width 20 height 20
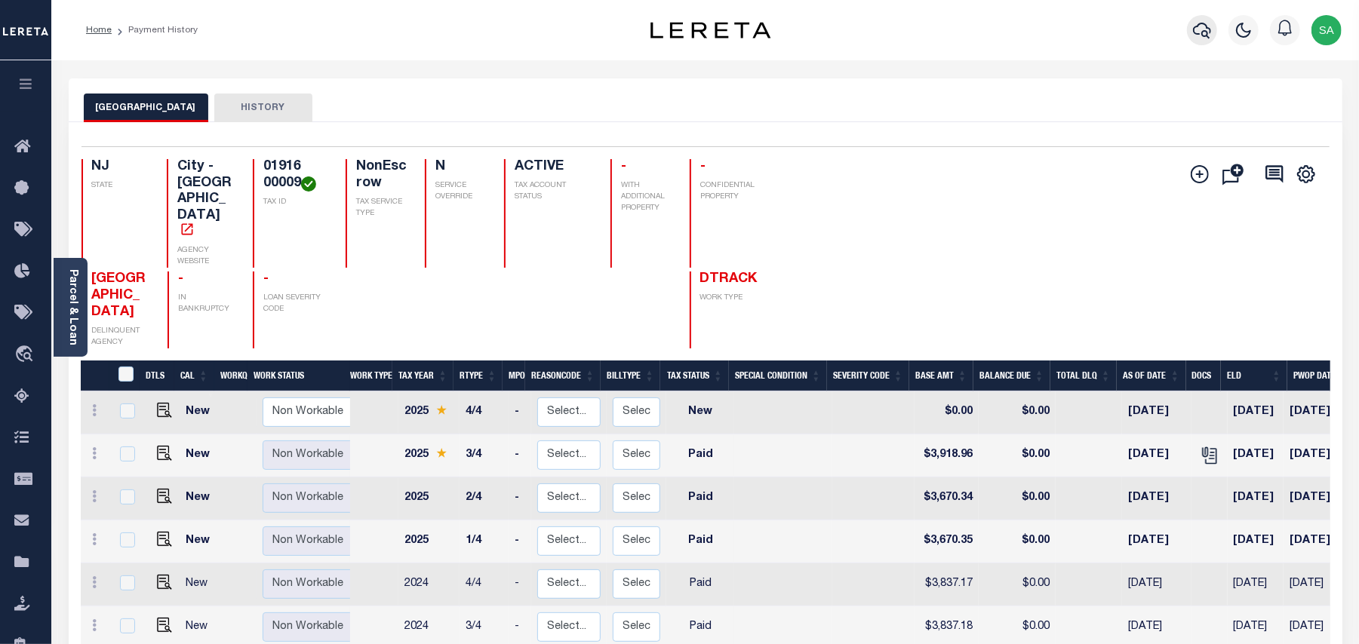
click at [1205, 34] on icon "button" at bounding box center [1202, 30] width 18 height 18
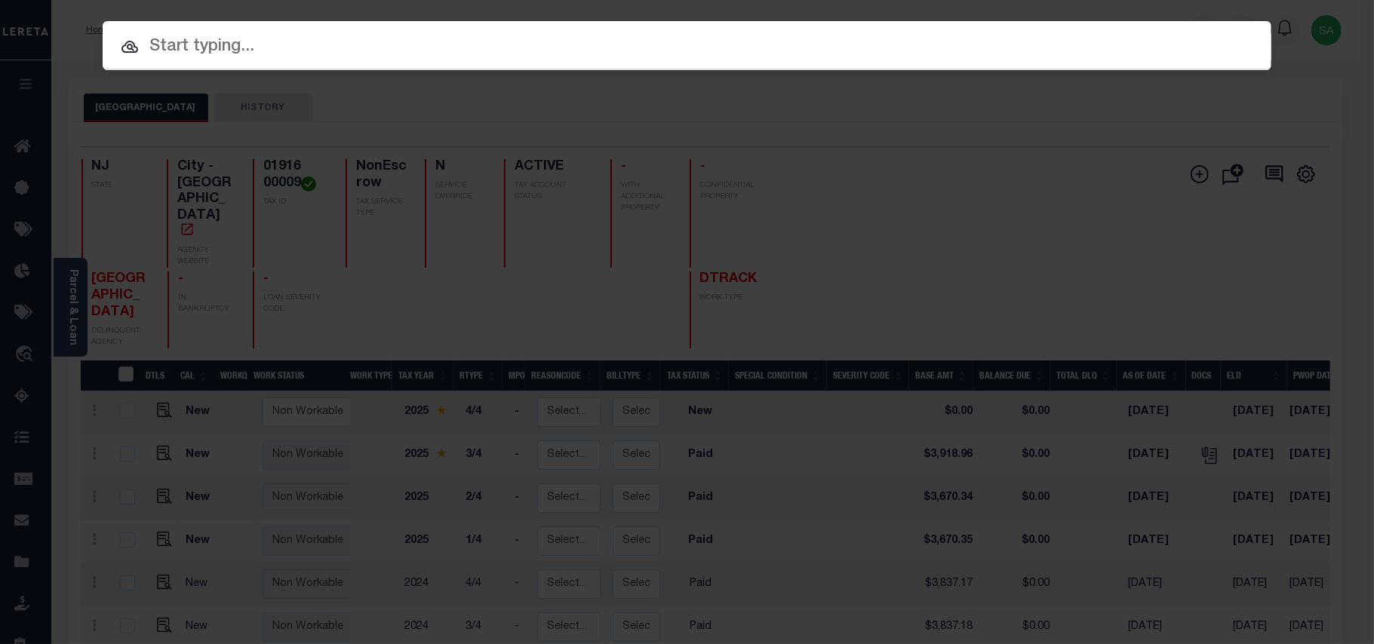
click at [843, 52] on input "text" at bounding box center [687, 47] width 1169 height 26
paste input "9800802341"
type input "9800802341"
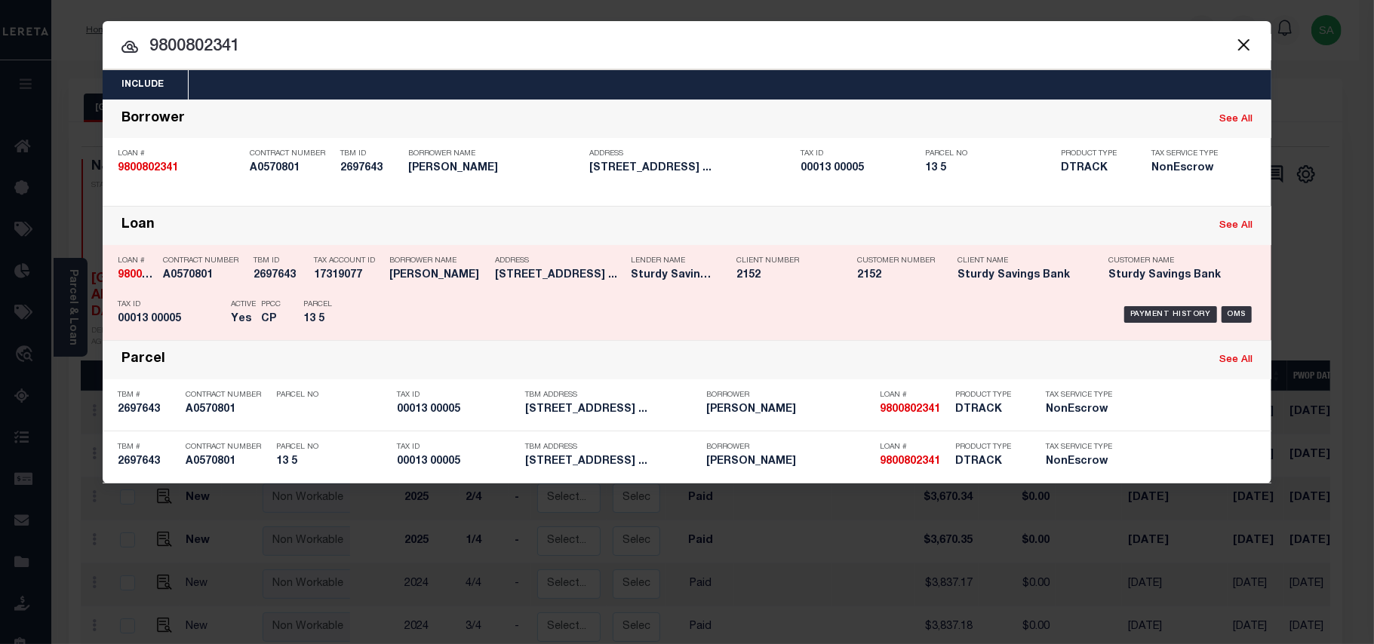
click at [388, 303] on div "Payment History OMS" at bounding box center [824, 315] width 885 height 44
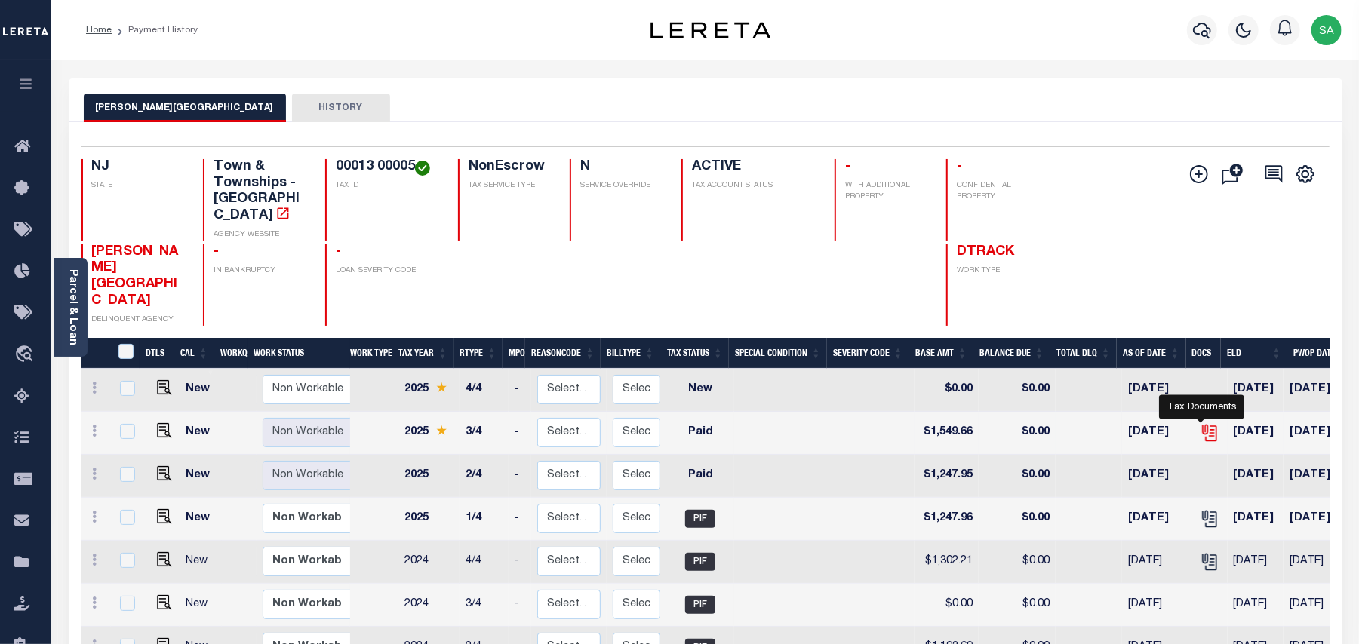
click at [1203, 424] on icon "" at bounding box center [1208, 430] width 12 height 12
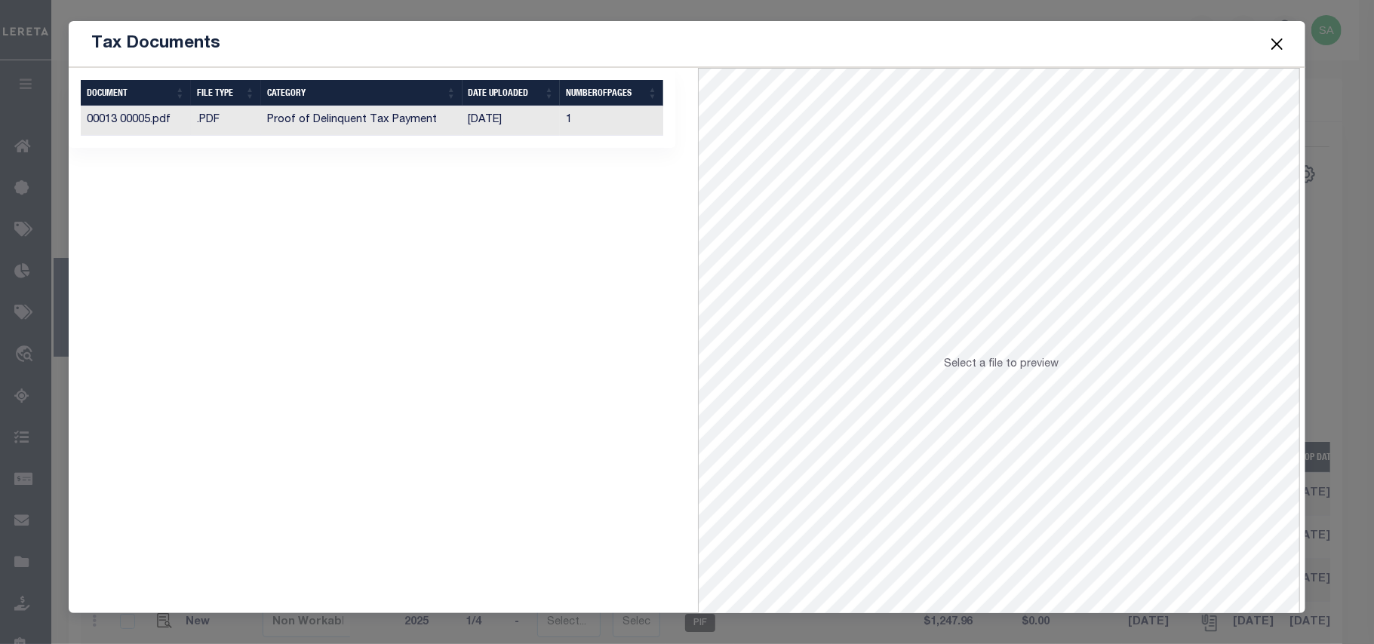
click at [537, 118] on td "[DATE]" at bounding box center [511, 120] width 98 height 29
click at [1280, 40] on button "Close" at bounding box center [1277, 44] width 20 height 20
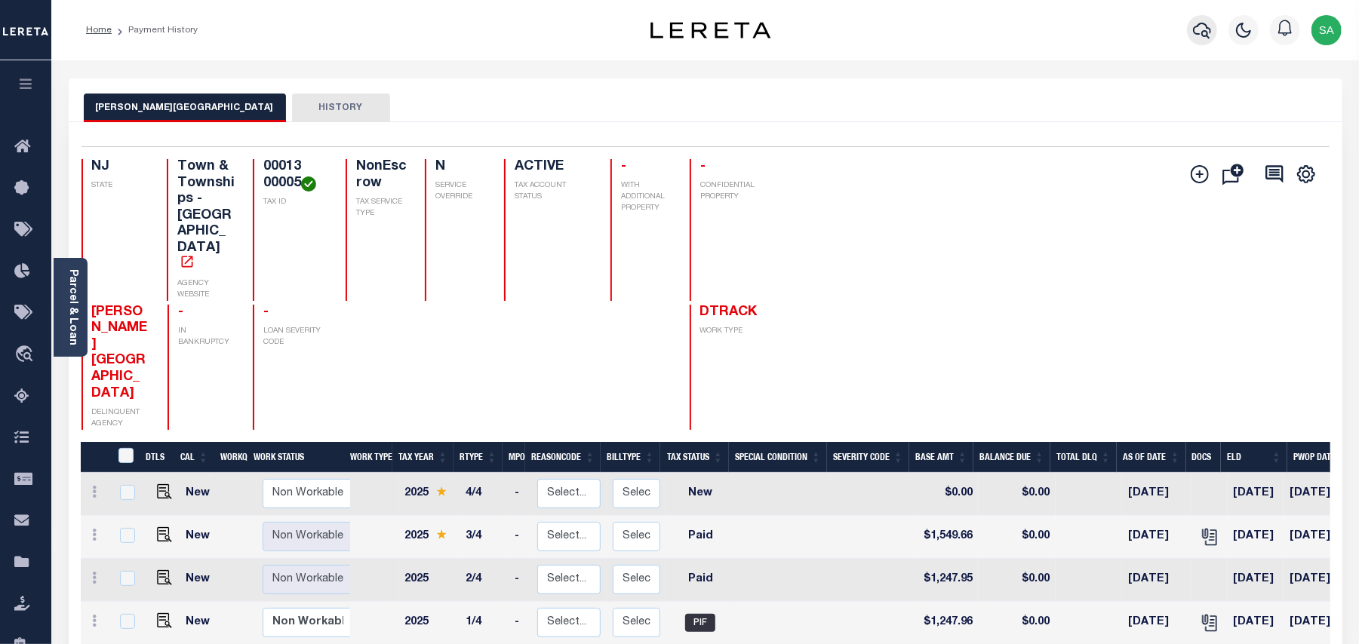
click at [1203, 30] on icon "button" at bounding box center [1202, 30] width 18 height 18
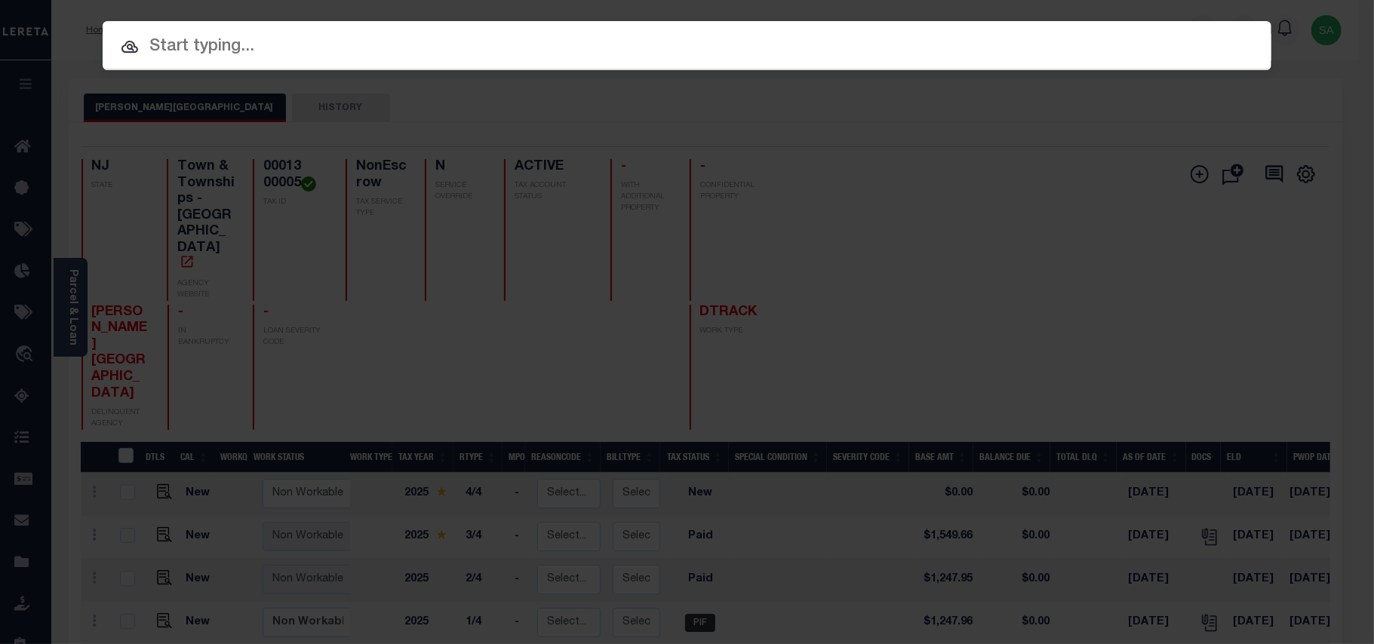
click at [1028, 53] on input "text" at bounding box center [687, 47] width 1169 height 26
paste input "9300000040"
type input "9300000040"
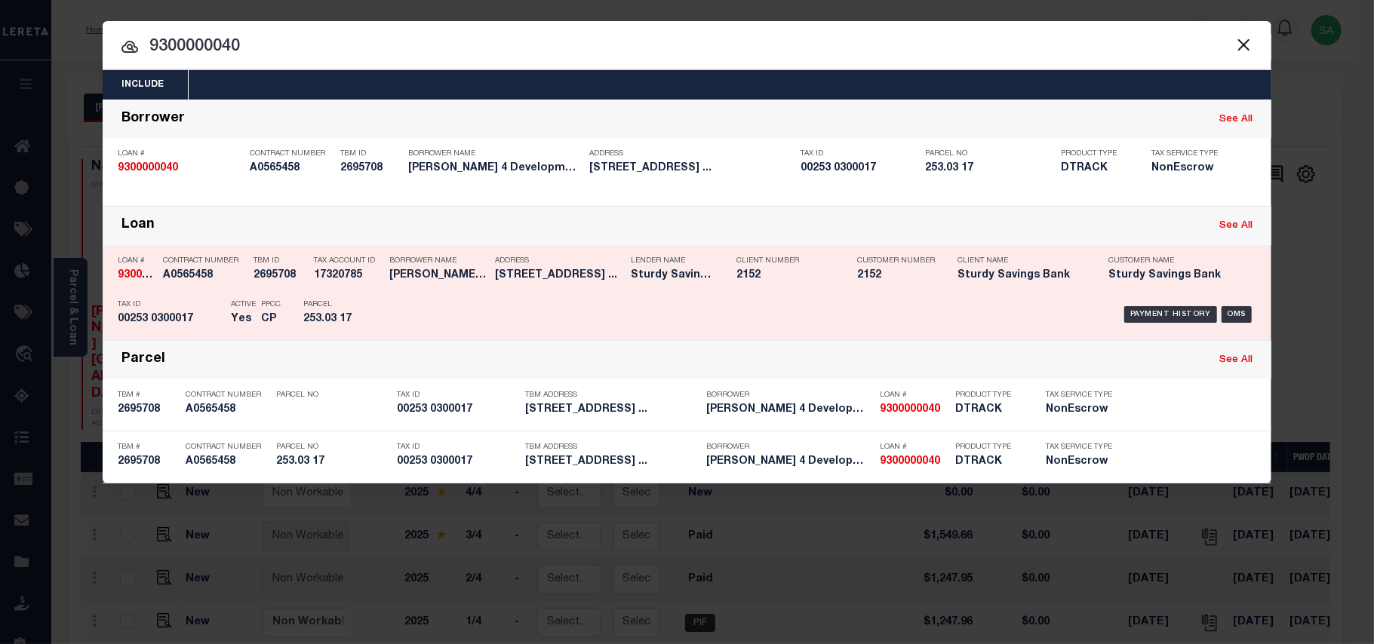
click at [377, 318] on div "Parcel 253.03 17" at bounding box center [337, 315] width 91 height 44
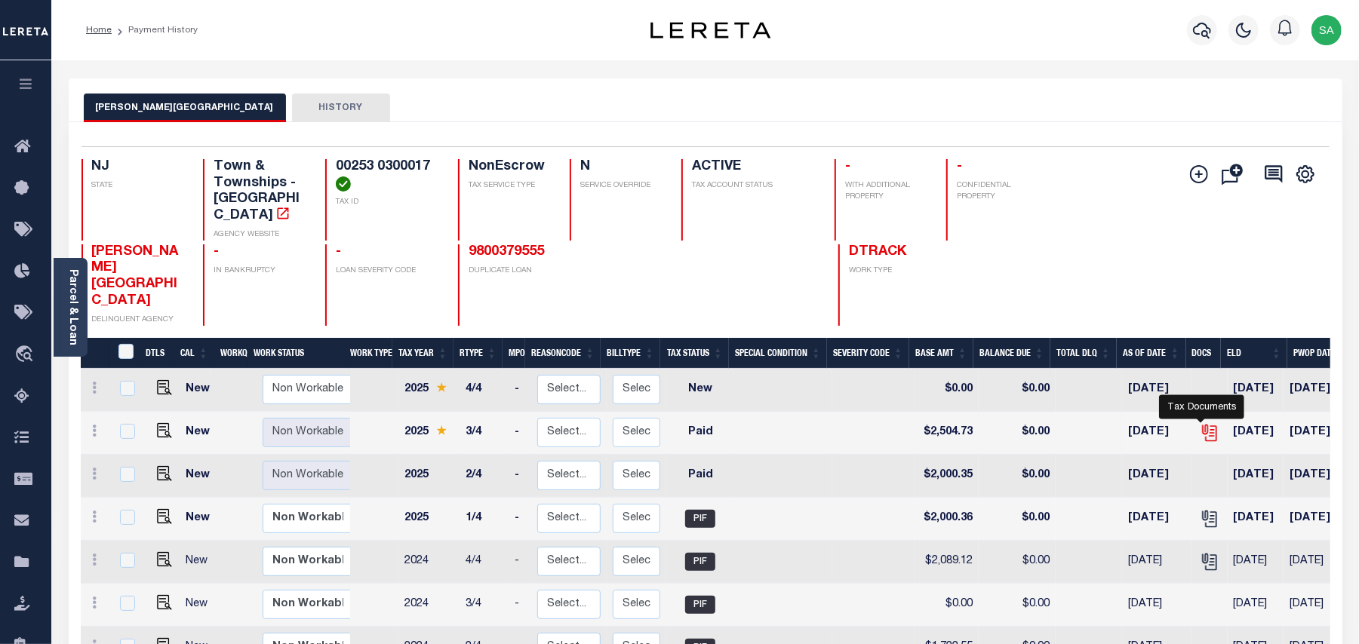
click at [1207, 425] on icon "" at bounding box center [1210, 433] width 11 height 16
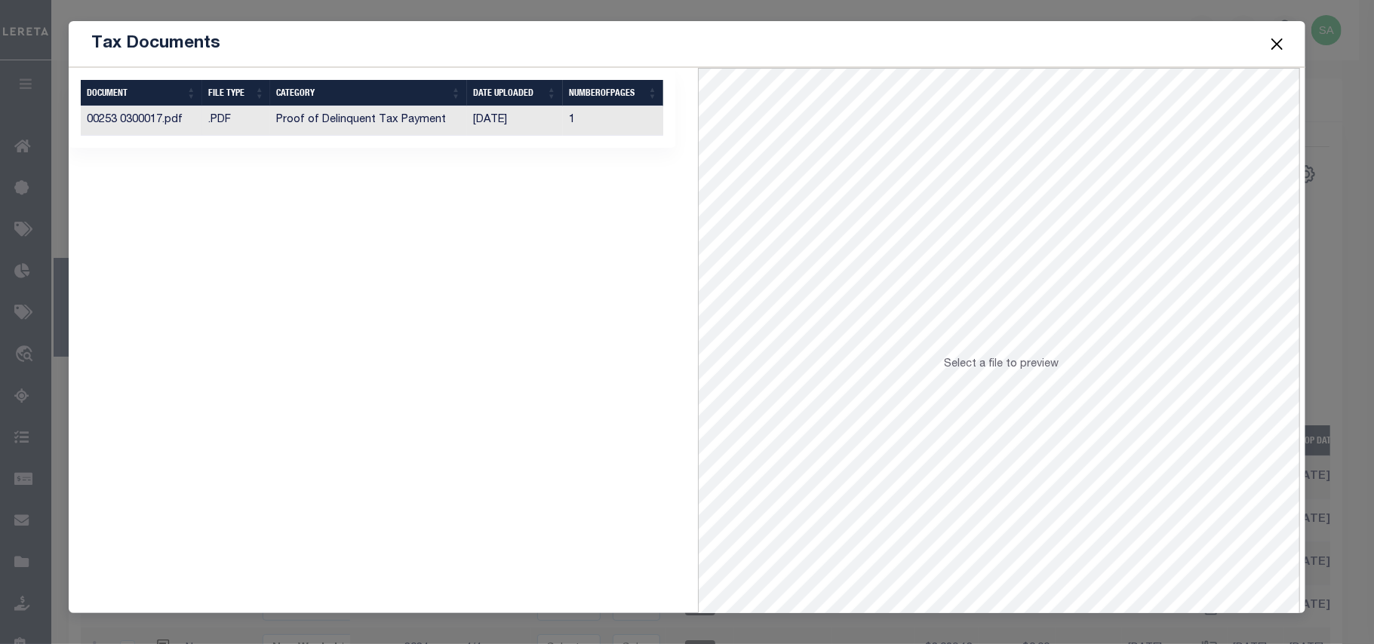
click at [534, 121] on td "[DATE]" at bounding box center [515, 120] width 96 height 29
click at [1278, 36] on button "Close" at bounding box center [1277, 44] width 20 height 20
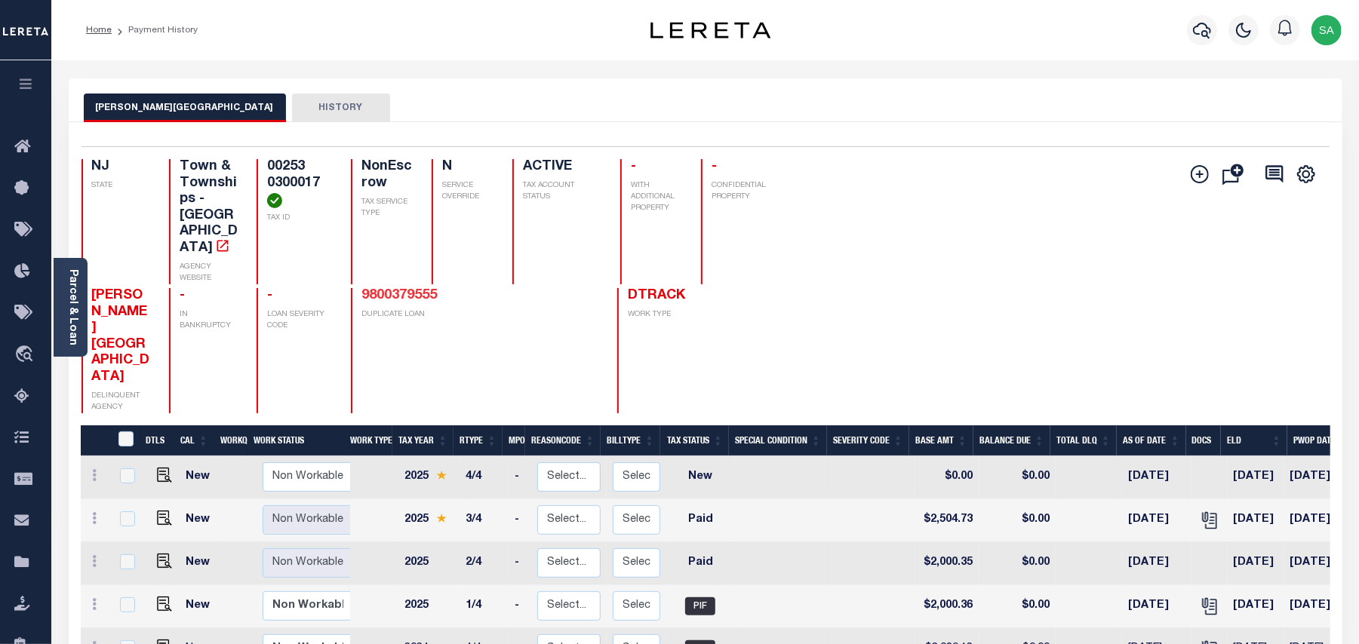
click at [391, 289] on link "9800379555" at bounding box center [398, 296] width 75 height 14
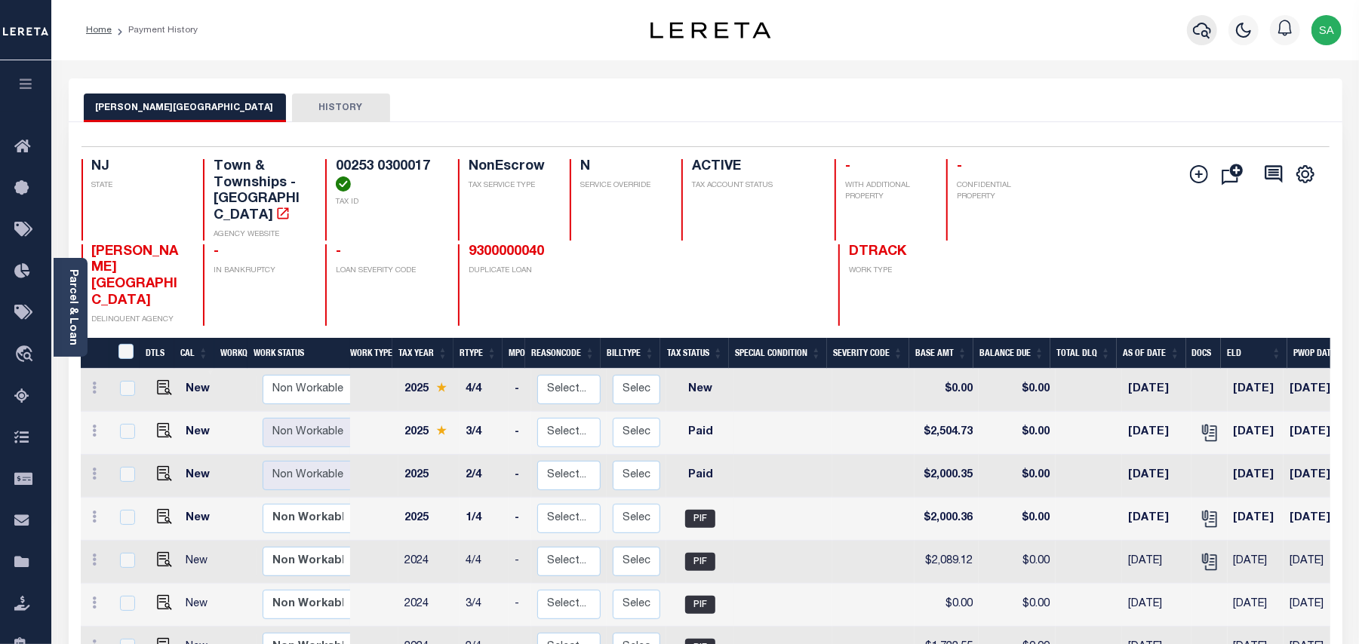
click at [1208, 31] on icon "button" at bounding box center [1202, 30] width 18 height 18
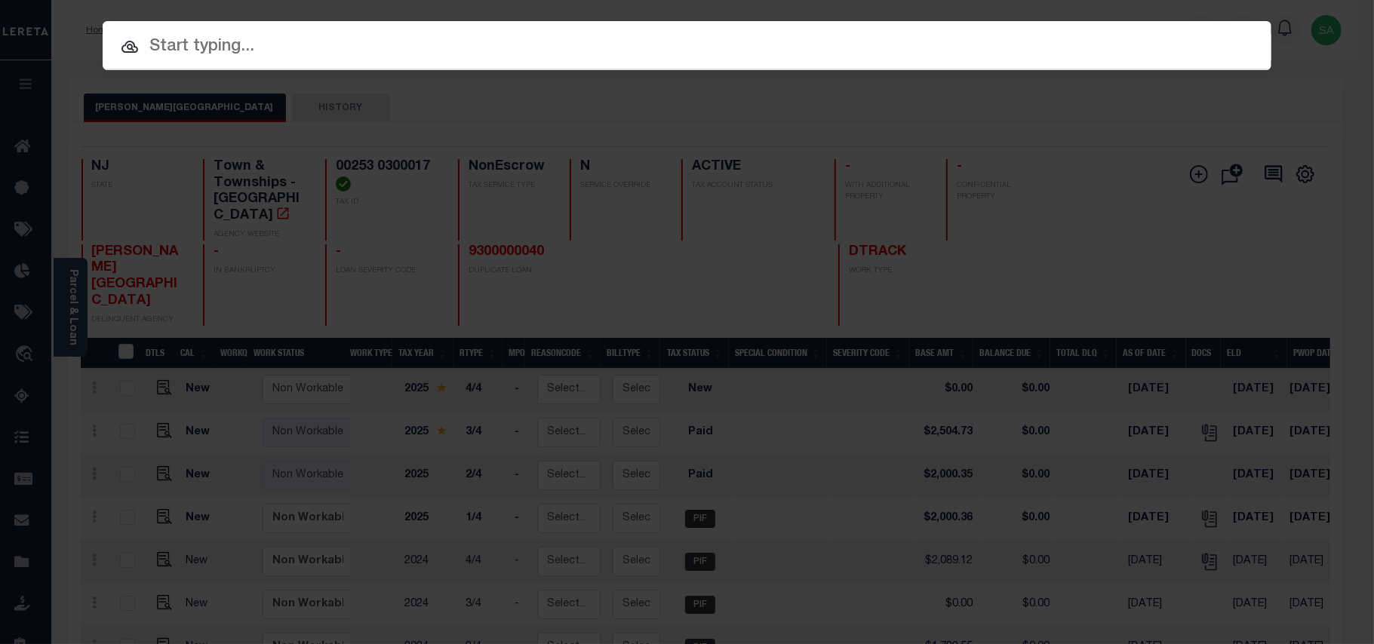
click at [1037, 47] on input "text" at bounding box center [687, 47] width 1169 height 26
paste input "9300000598"
type input "9300000598"
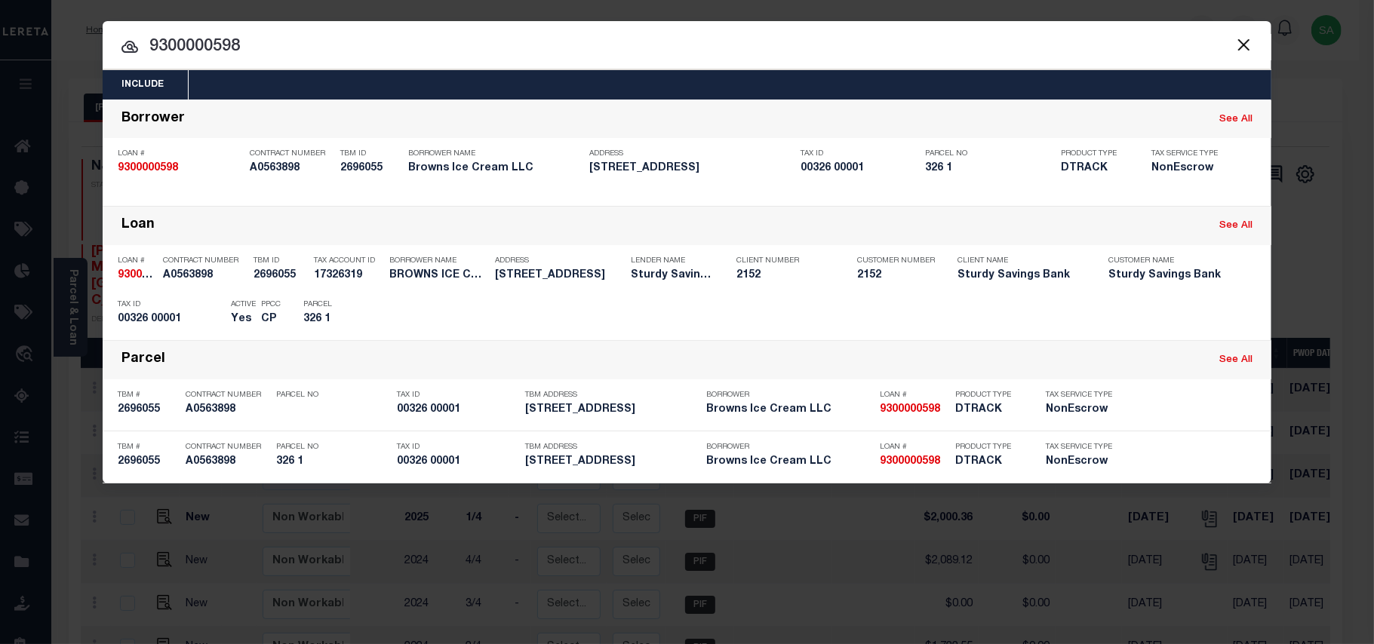
drag, startPoint x: 360, startPoint y: 315, endPoint x: 501, endPoint y: 303, distance: 141.6
click at [359, 315] on h5 "326 1" at bounding box center [337, 319] width 68 height 13
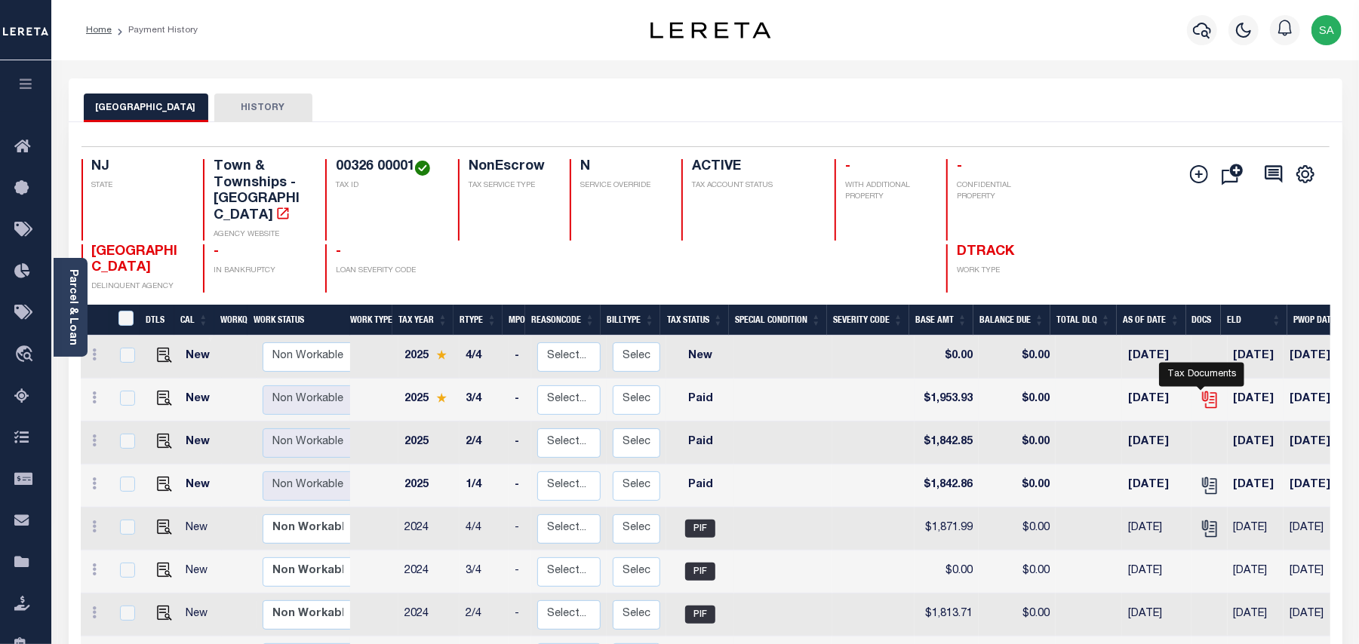
click at [1203, 390] on icon "" at bounding box center [1210, 400] width 20 height 20
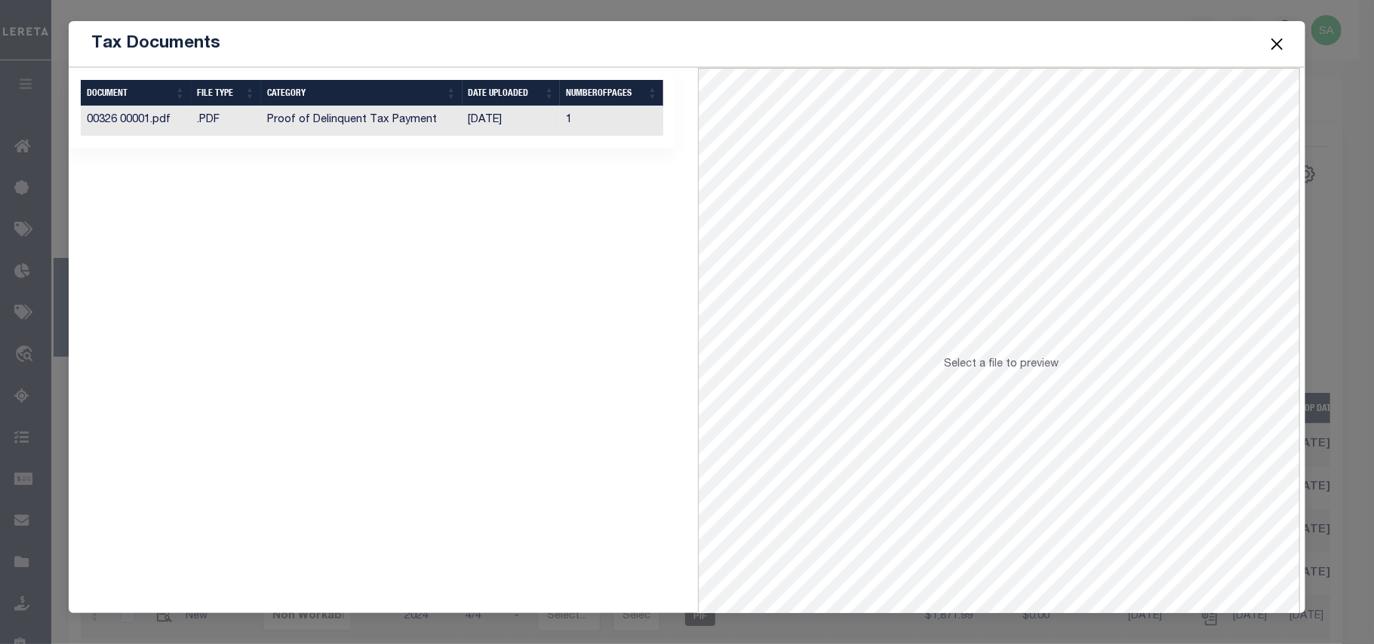
click at [516, 127] on td "[DATE]" at bounding box center [511, 120] width 98 height 29
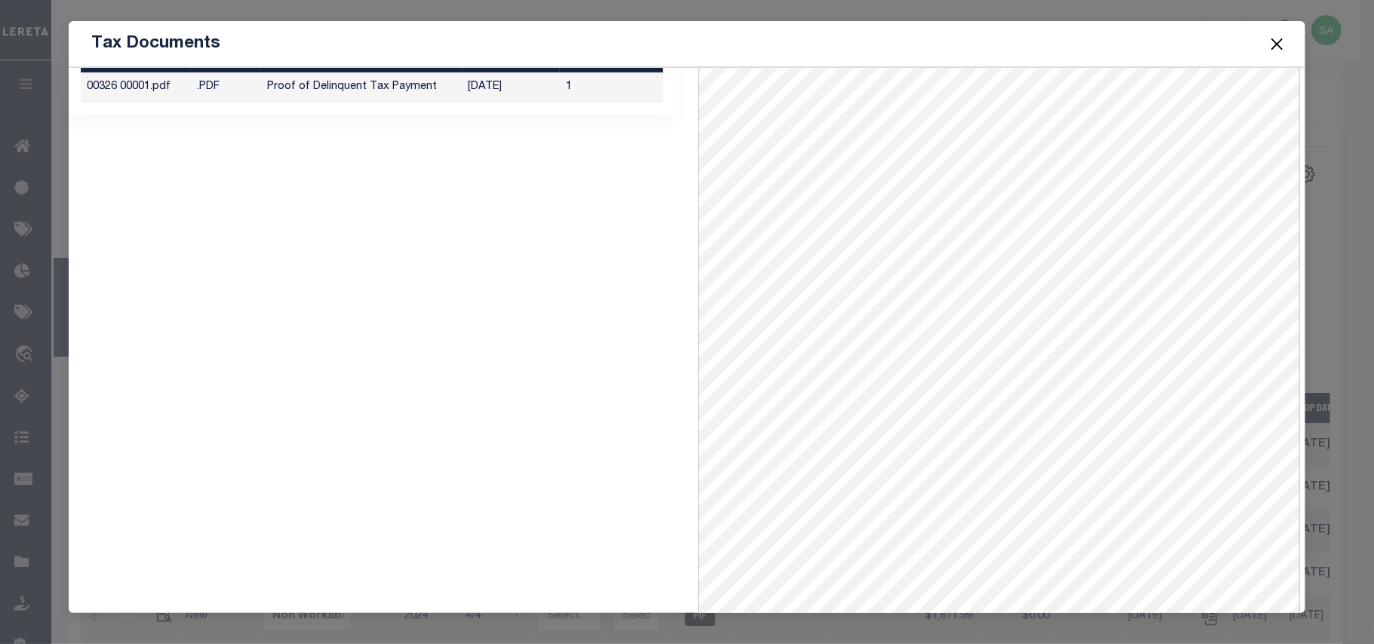
scroll to position [65, 0]
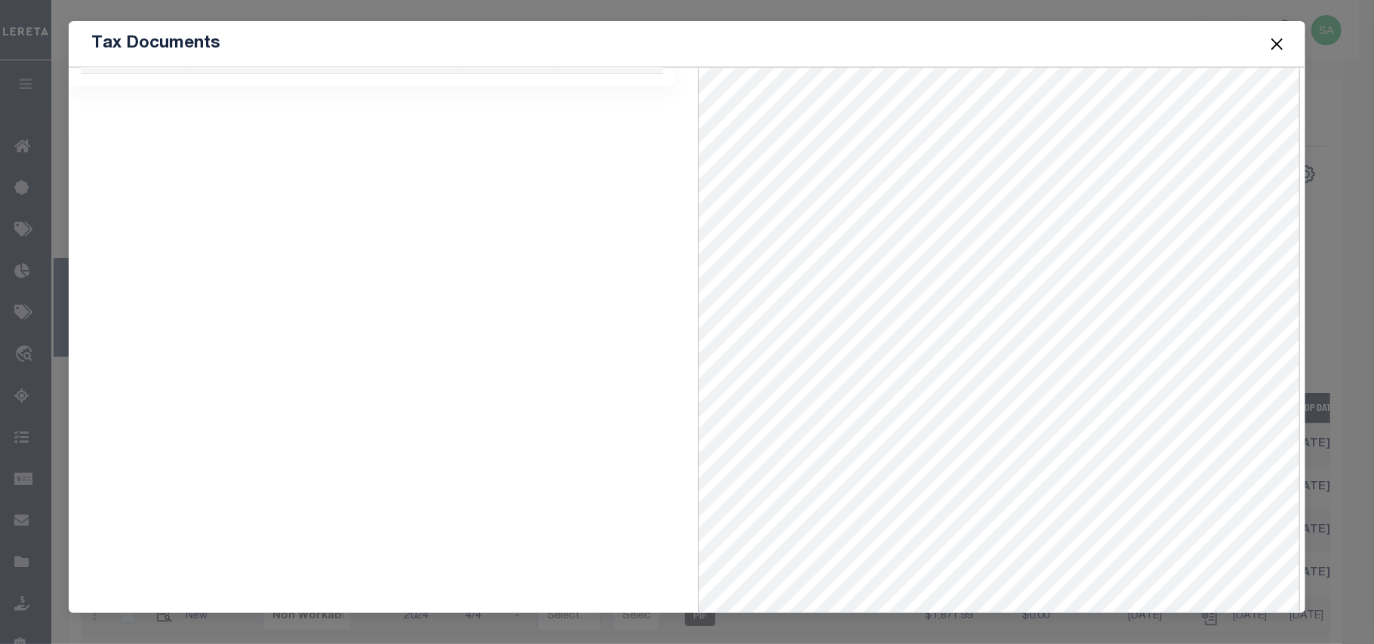
click at [1270, 46] on button "Close" at bounding box center [1277, 44] width 20 height 20
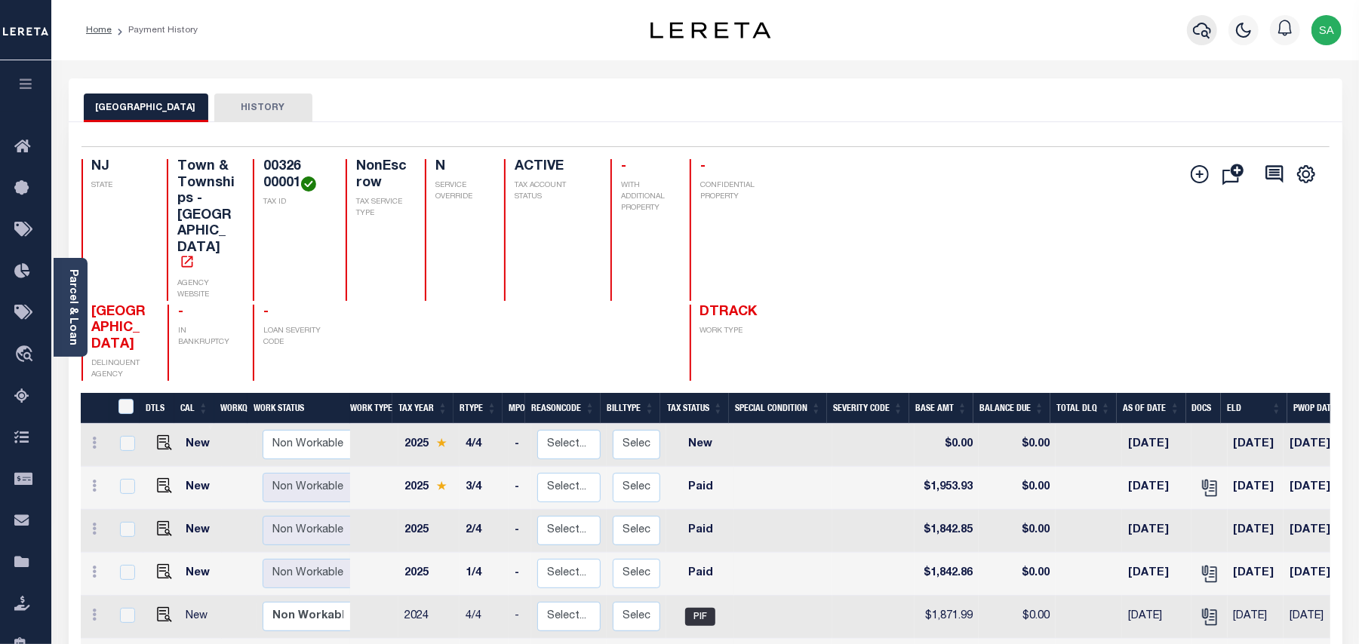
click at [1200, 34] on icon "button" at bounding box center [1202, 31] width 18 height 16
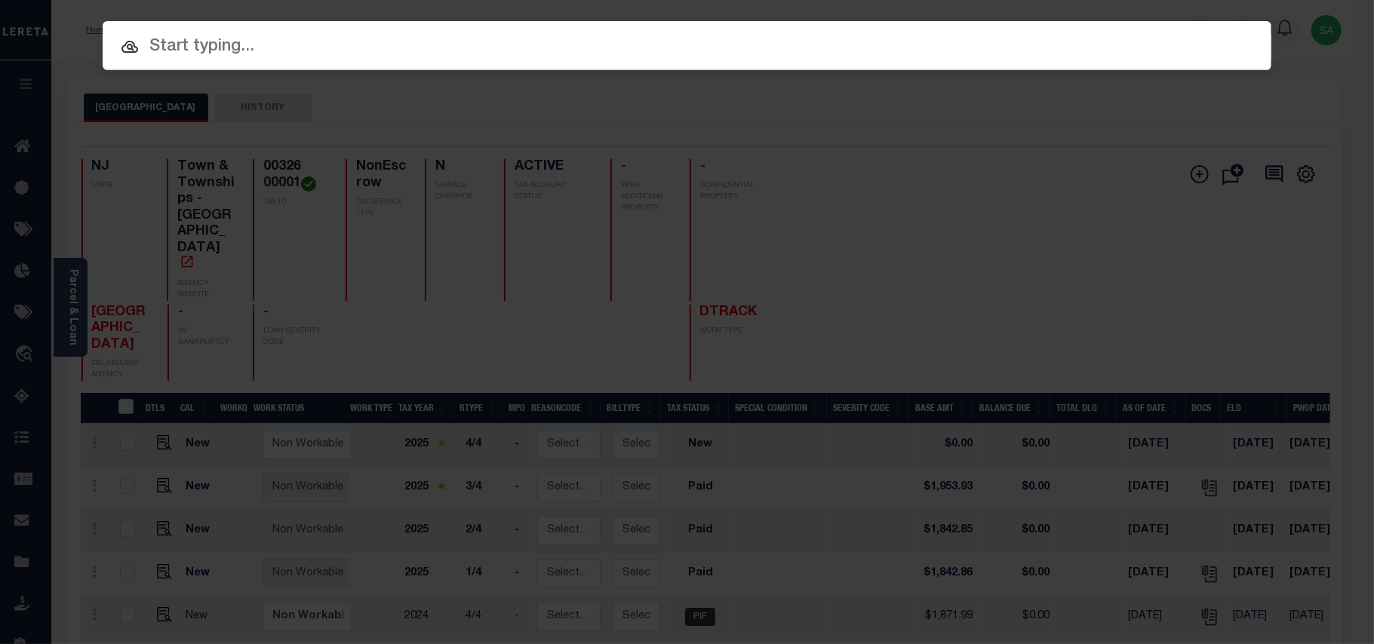
click at [1088, 44] on input "text" at bounding box center [687, 47] width 1169 height 26
paste input "9300003970"
type input "9300003970"
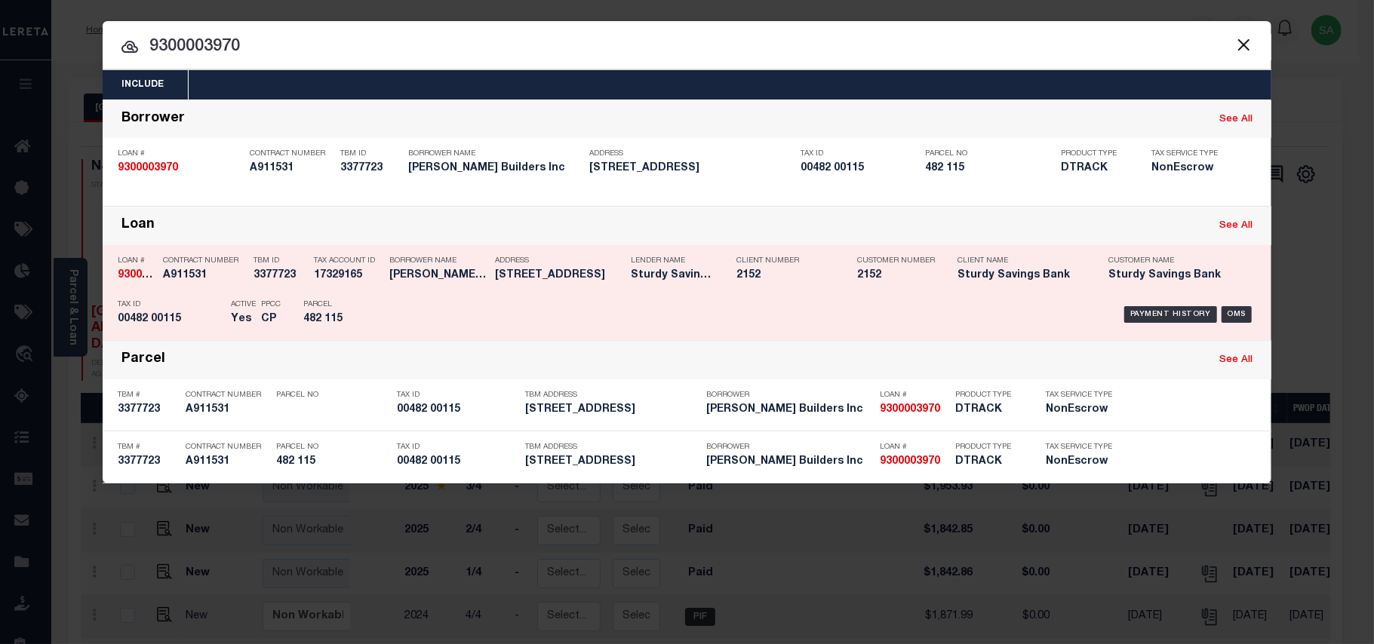
click at [402, 303] on div "Payment History OMS" at bounding box center [825, 315] width 862 height 44
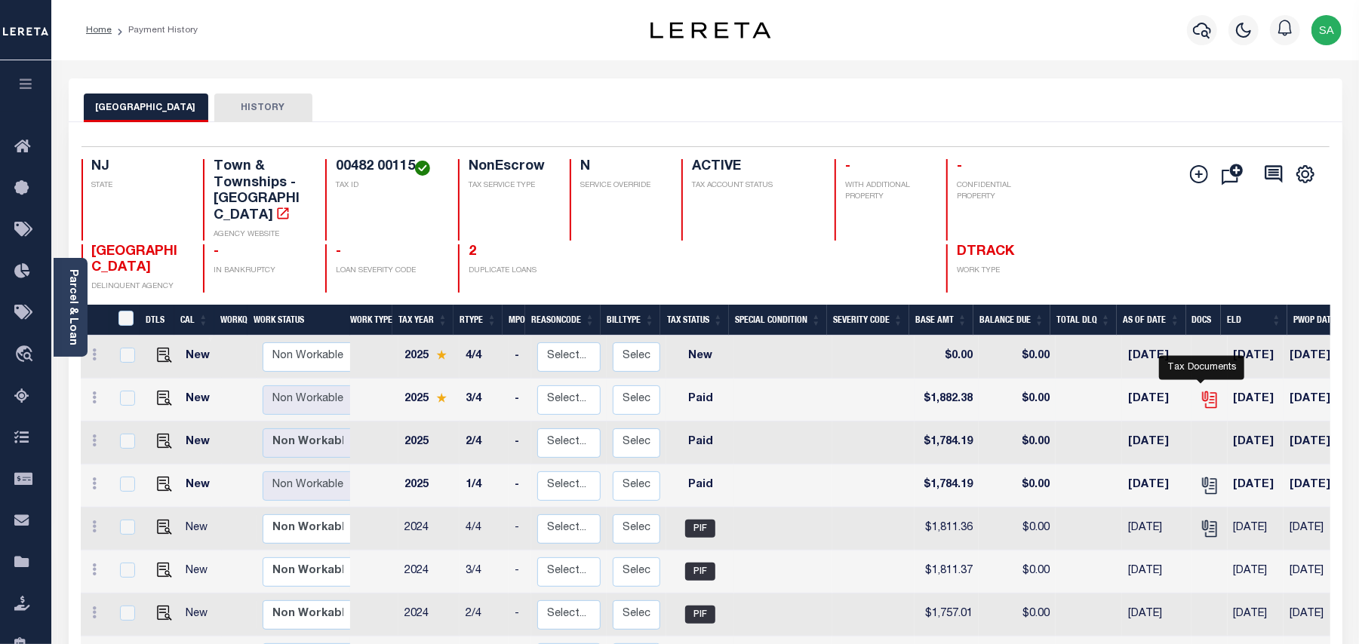
click at [1205, 392] on icon "" at bounding box center [1208, 398] width 12 height 12
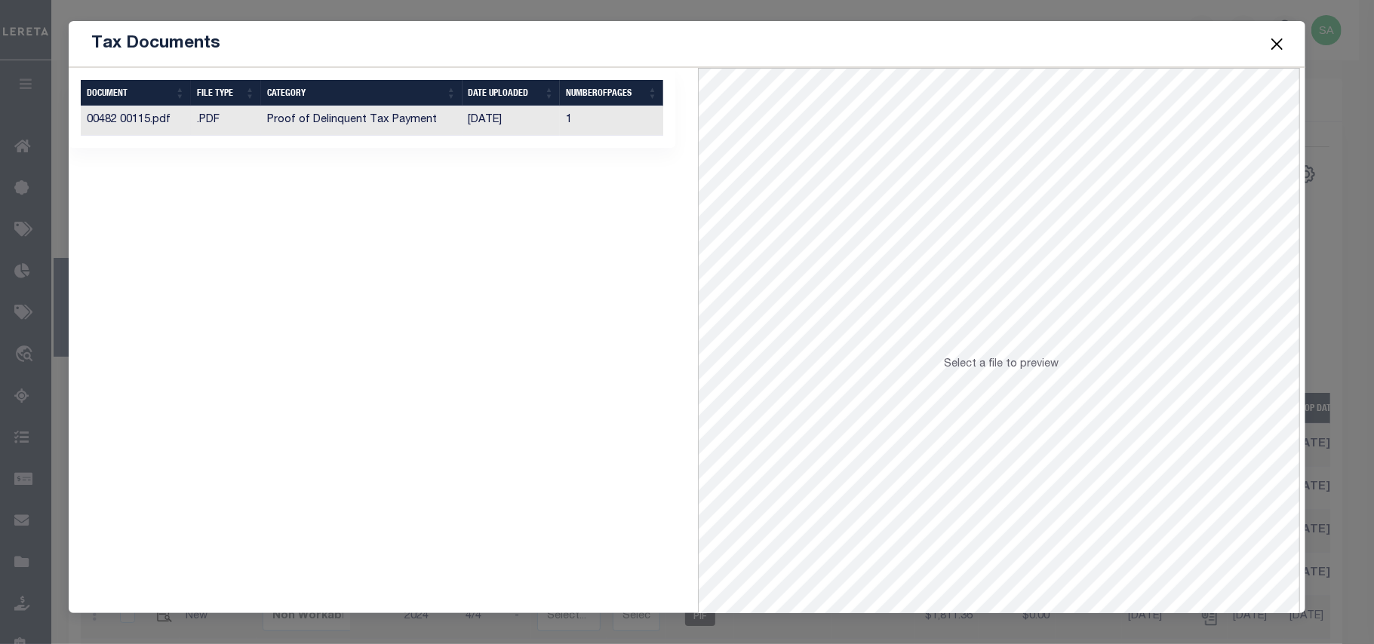
click at [483, 127] on td "[DATE]" at bounding box center [511, 120] width 98 height 29
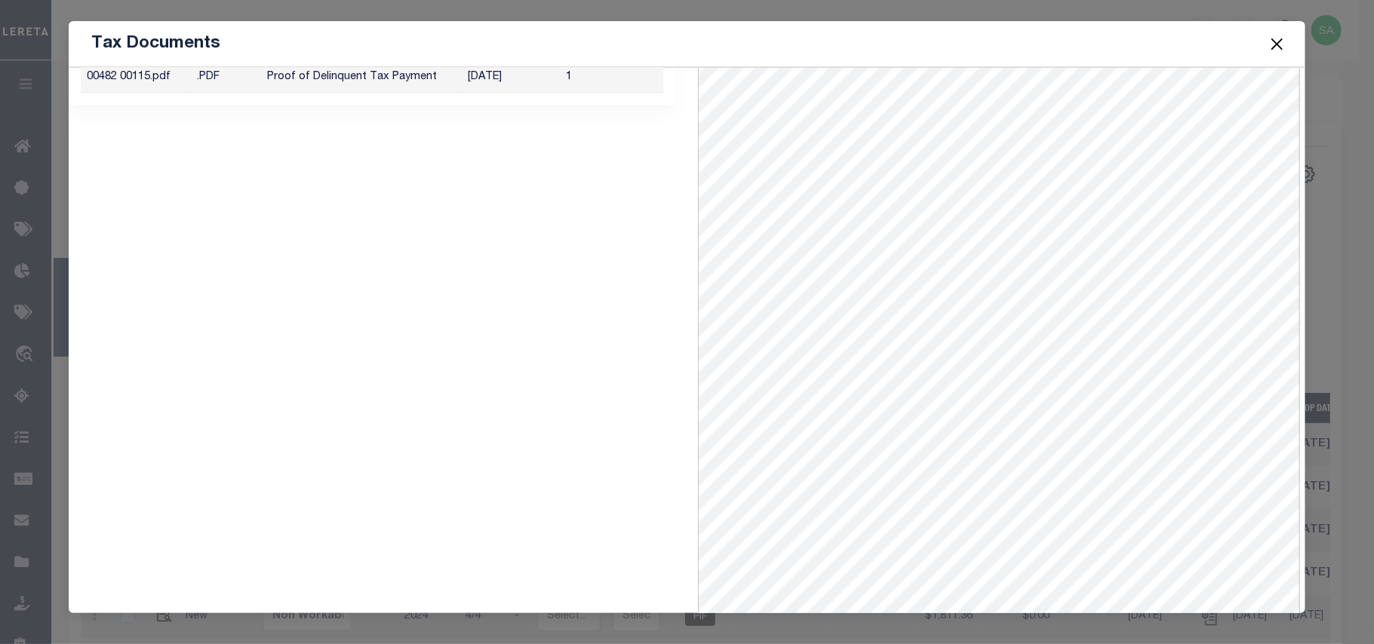
scroll to position [65, 0]
click at [1273, 44] on button "Close" at bounding box center [1277, 44] width 20 height 20
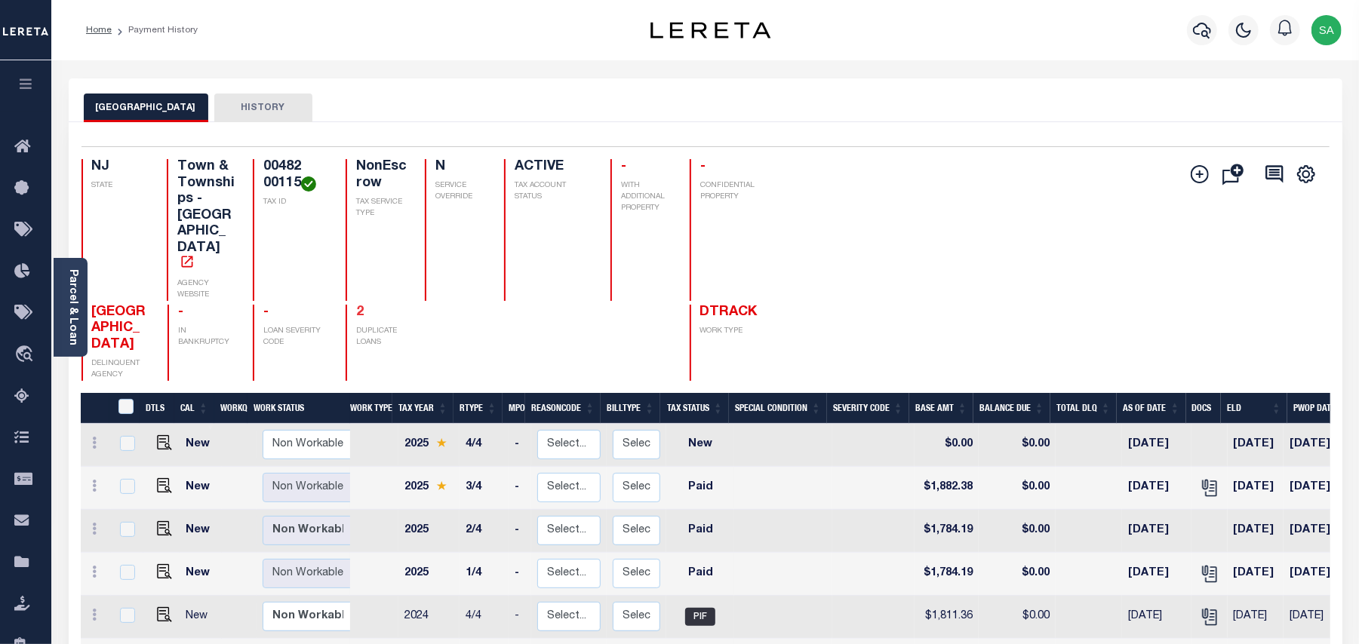
click at [356, 306] on link "2" at bounding box center [360, 313] width 8 height 14
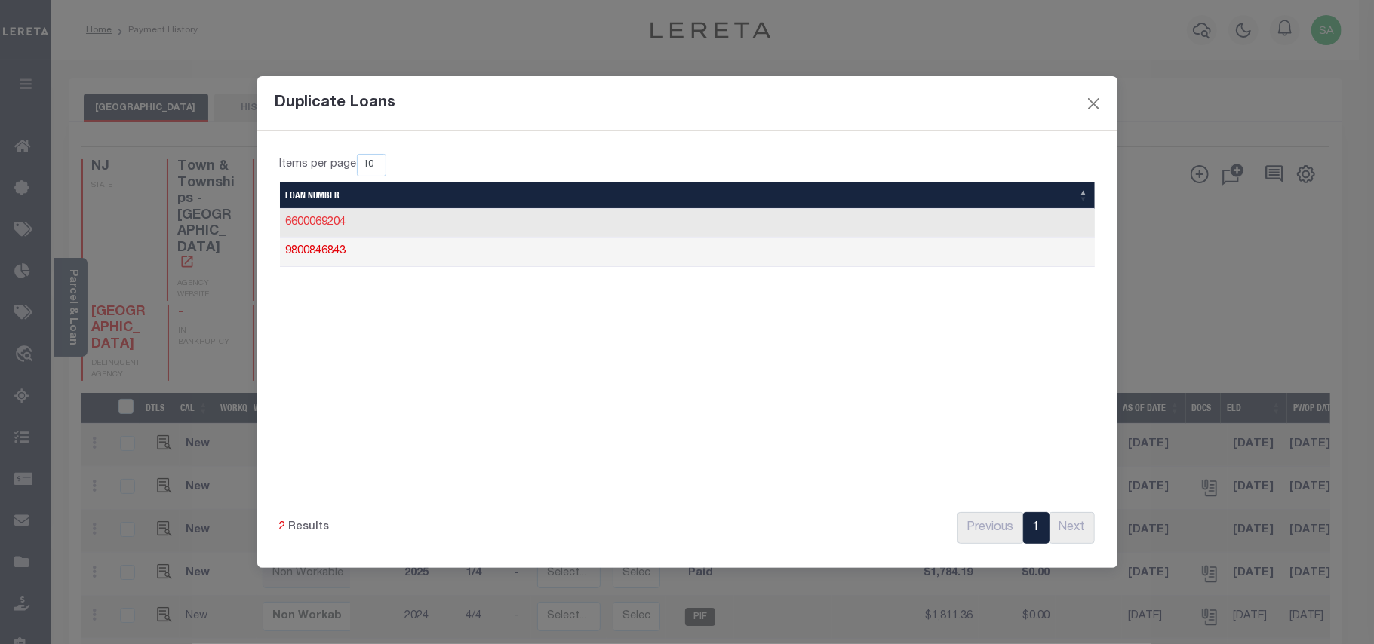
click at [343, 223] on link "6600069204" at bounding box center [316, 222] width 60 height 11
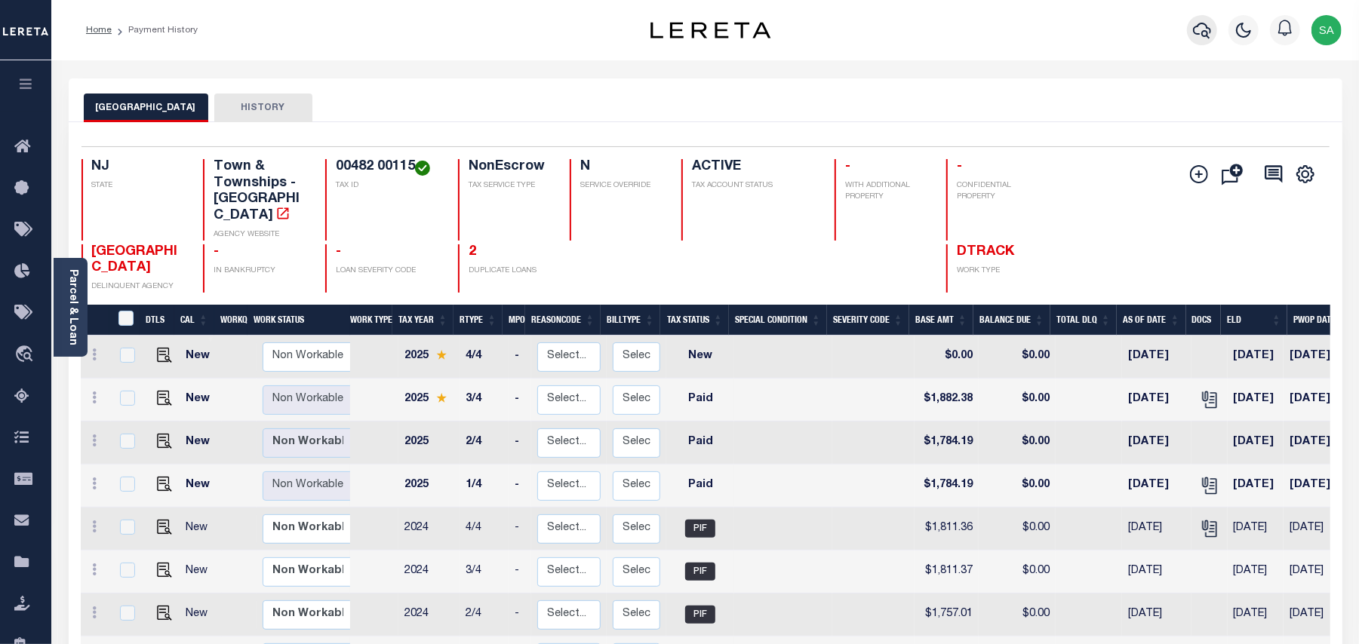
click at [1205, 37] on icon "button" at bounding box center [1202, 31] width 18 height 16
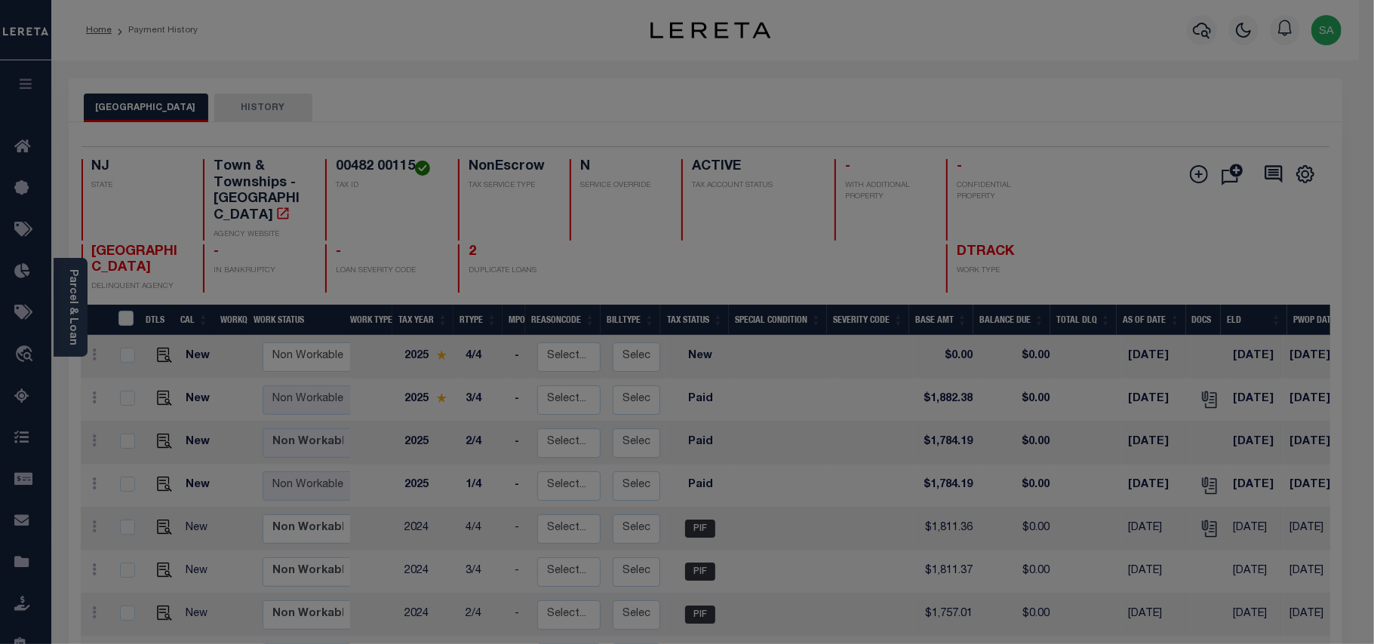
click at [0, 0] on input "text" at bounding box center [0, 0] width 0 height 0
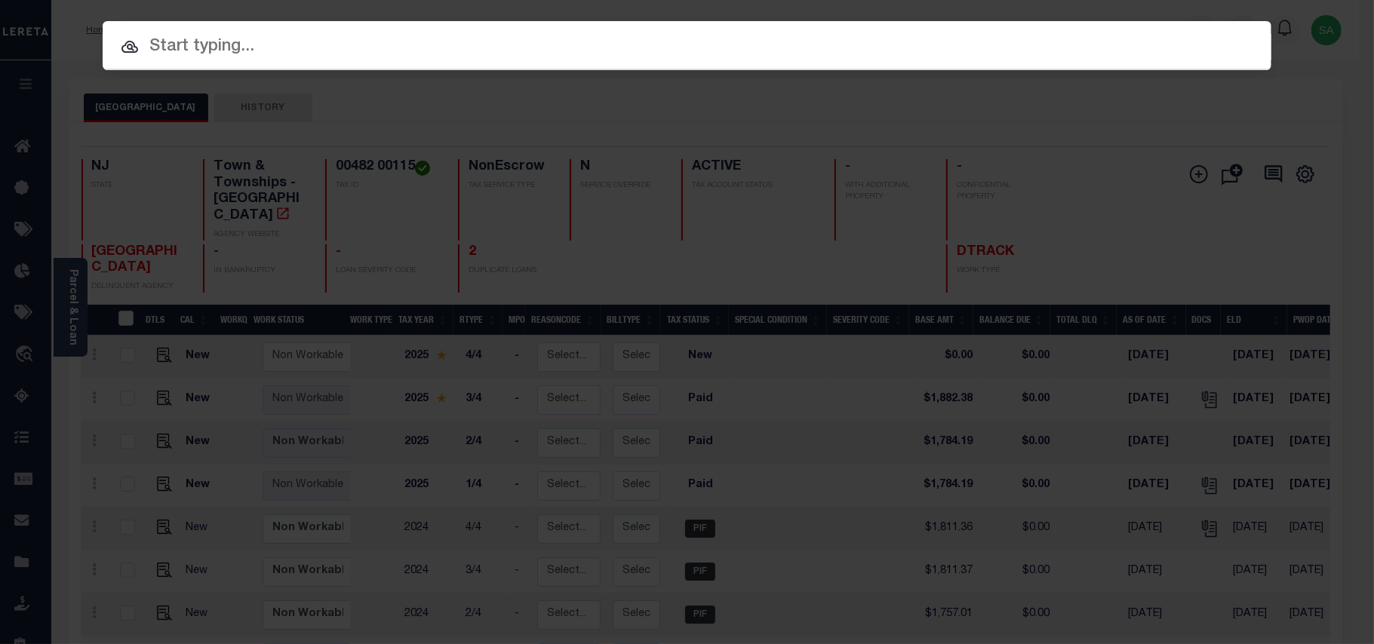
paste input "9800817752"
type input "9800817752"
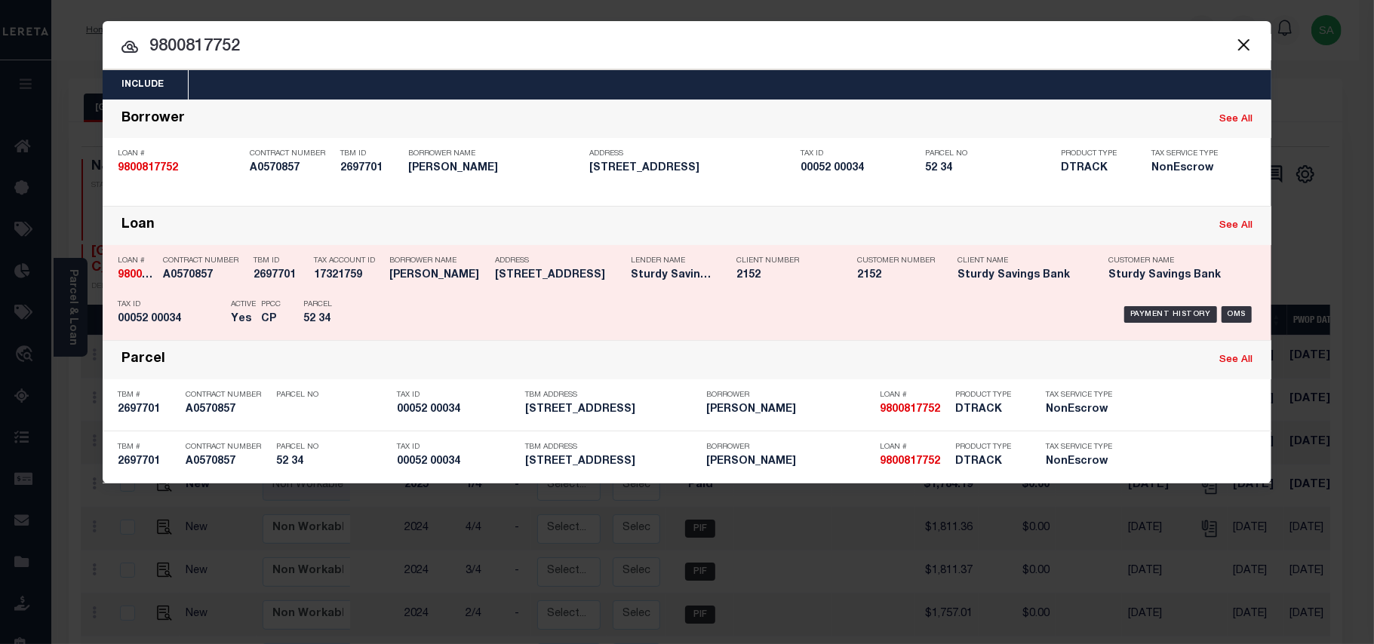
click at [402, 293] on div "Payment History OMS" at bounding box center [825, 315] width 862 height 44
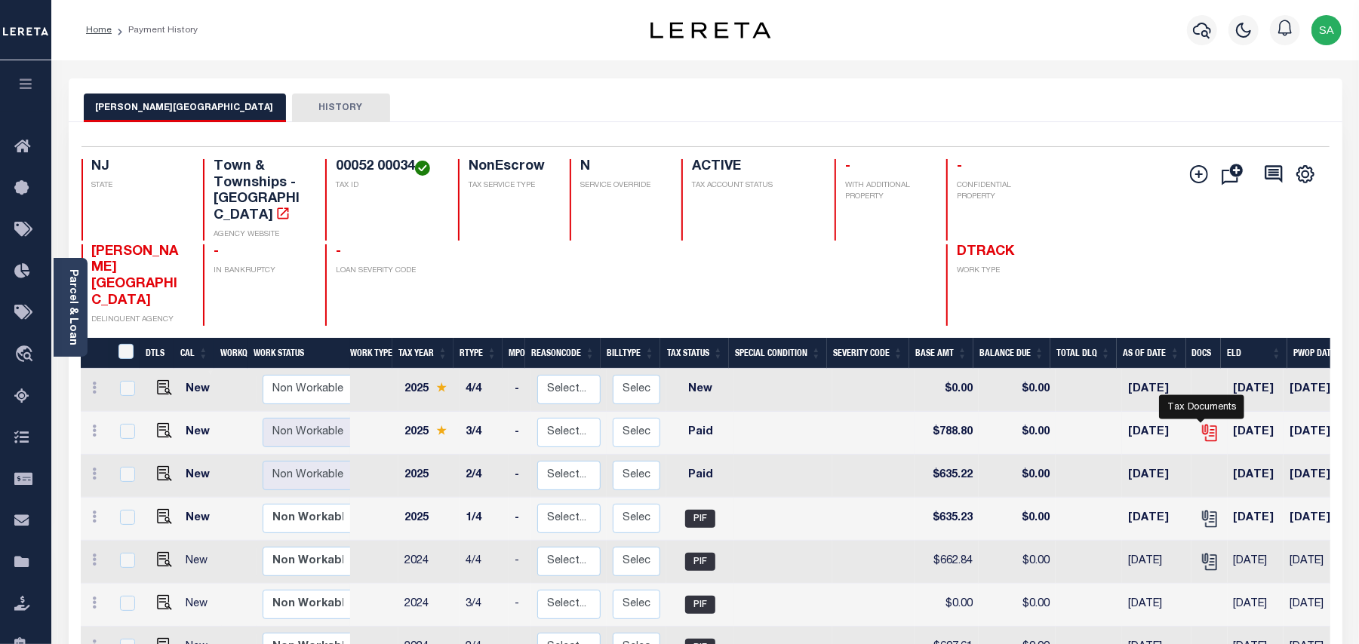
click at [1202, 424] on icon "" at bounding box center [1208, 430] width 12 height 12
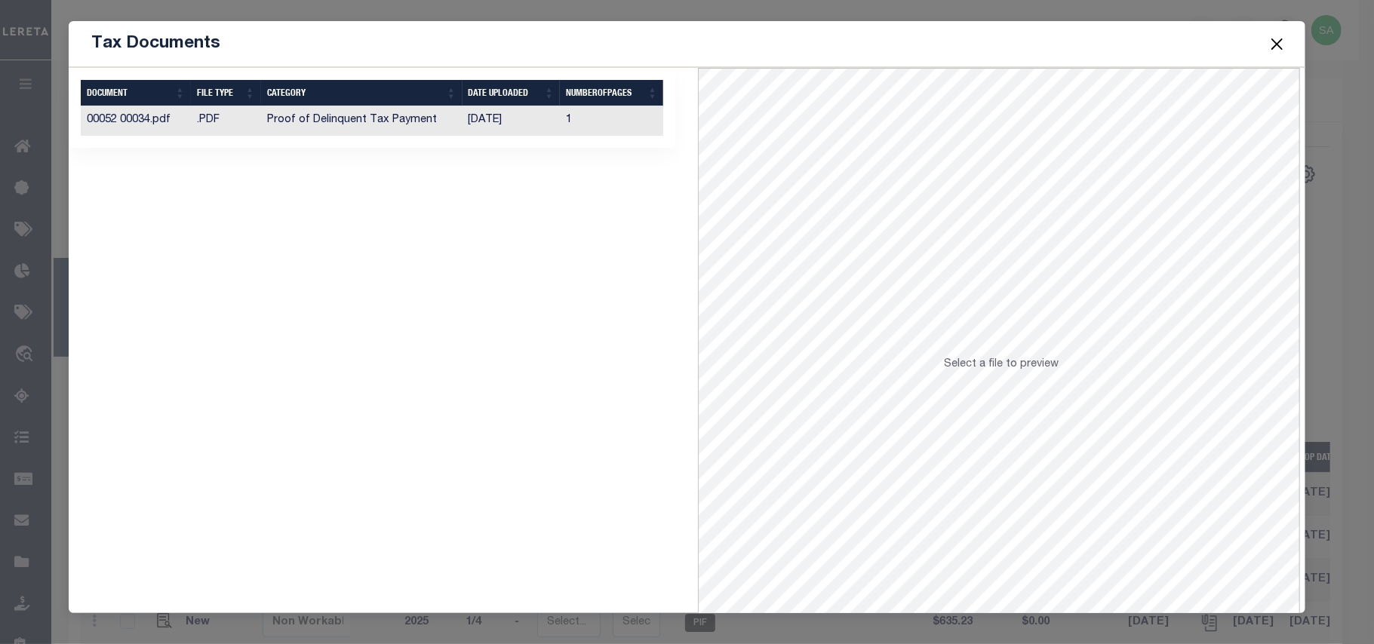
click at [535, 124] on td "[DATE]" at bounding box center [511, 120] width 98 height 29
click at [1272, 36] on button "Close" at bounding box center [1277, 44] width 20 height 20
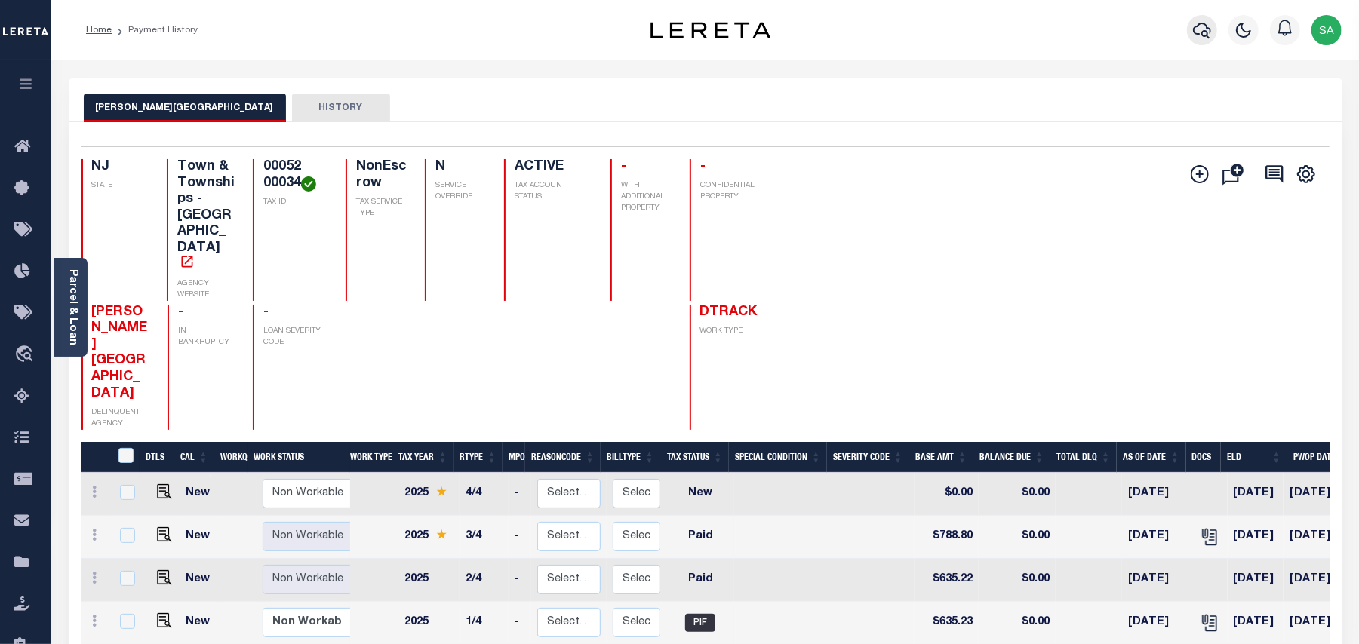
click at [1192, 37] on button "button" at bounding box center [1202, 30] width 30 height 30
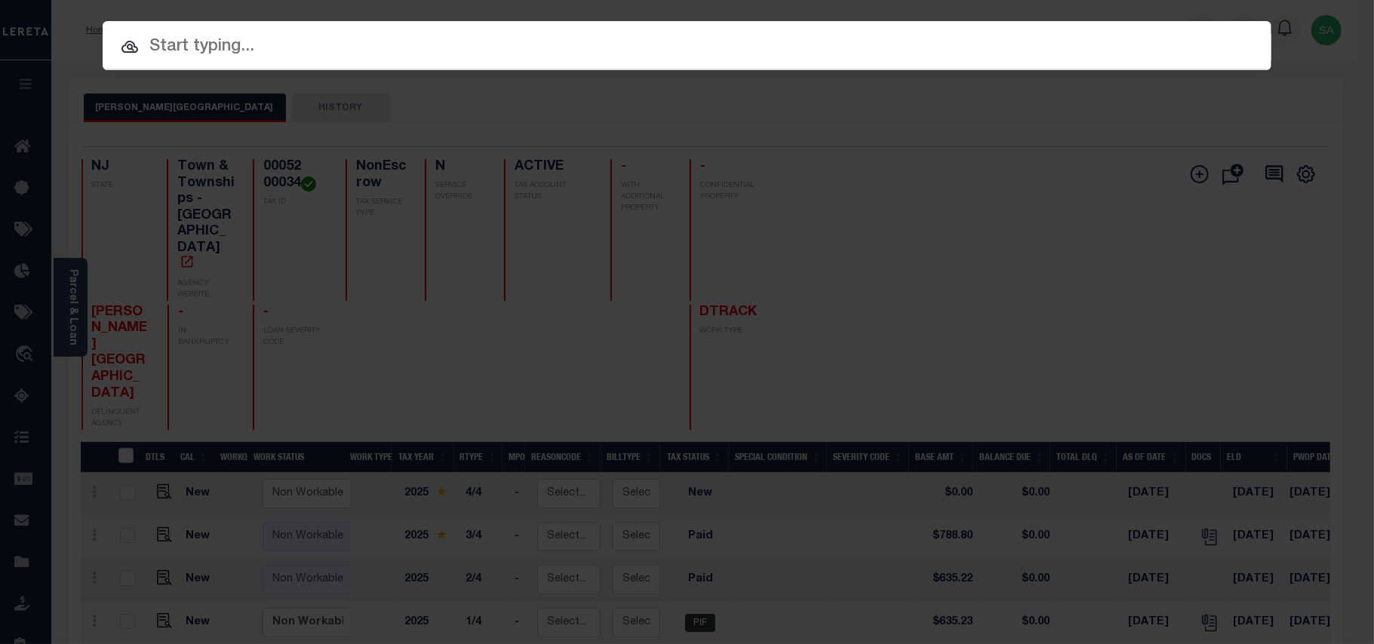
click at [1020, 34] on input "text" at bounding box center [687, 47] width 1169 height 26
paste input "9300002620"
type input "9300002620"
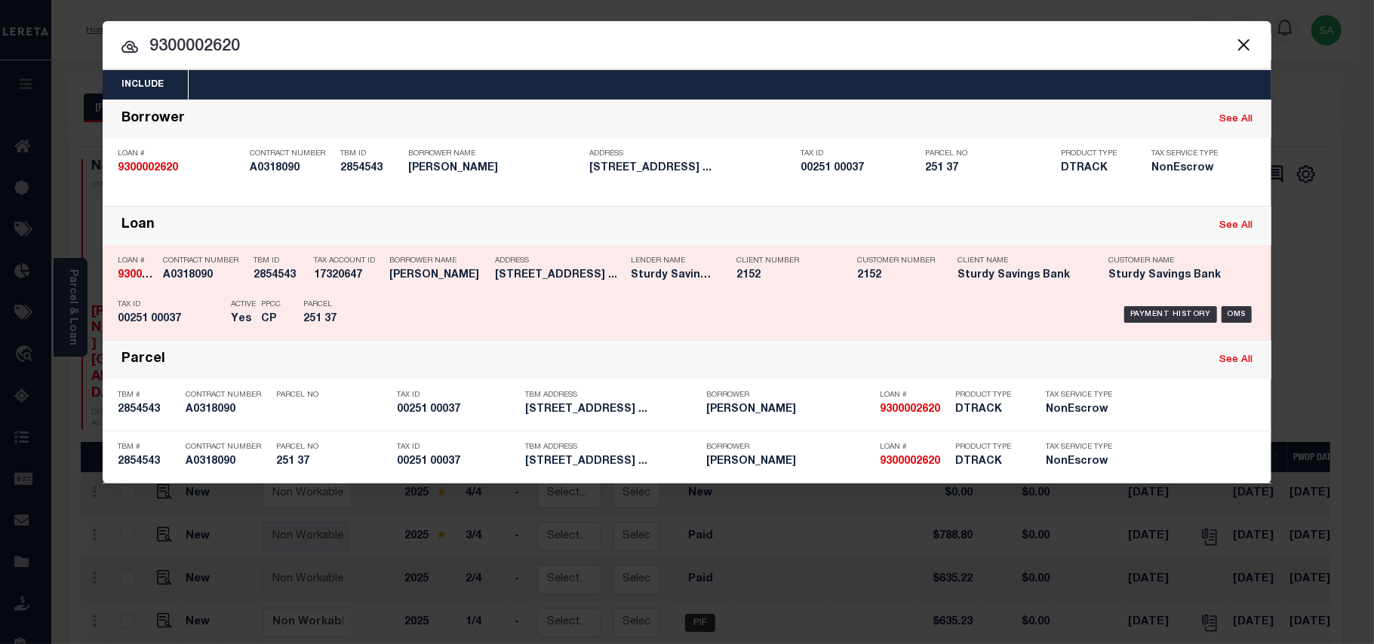
click at [363, 306] on p "Parcel" at bounding box center [337, 304] width 68 height 9
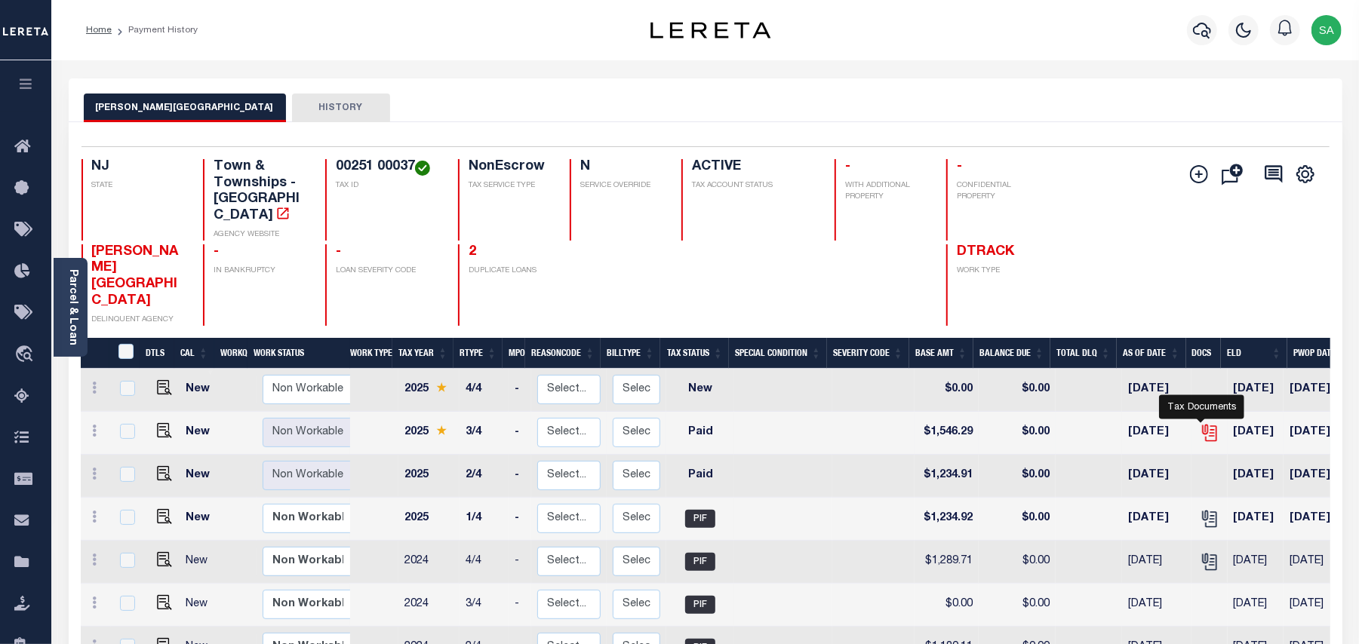
click at [1203, 424] on icon "" at bounding box center [1208, 430] width 12 height 12
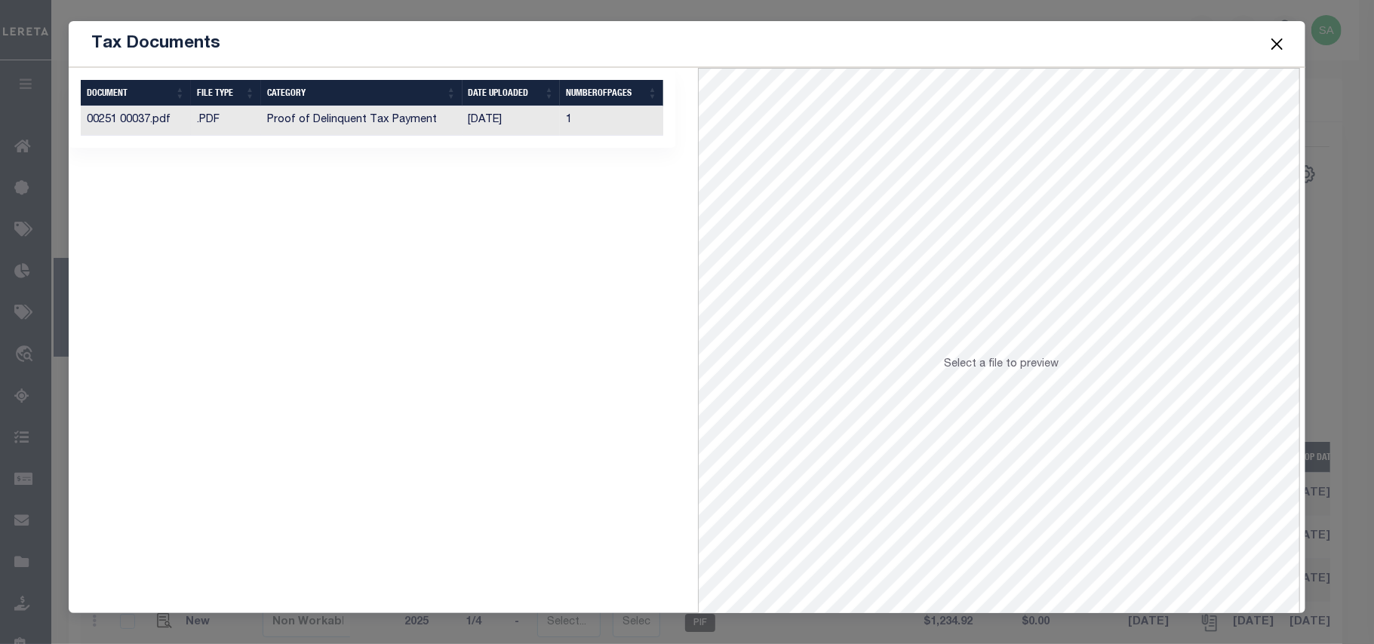
click at [599, 124] on td "1" at bounding box center [611, 120] width 103 height 29
click at [1271, 36] on button "Close" at bounding box center [1277, 44] width 20 height 20
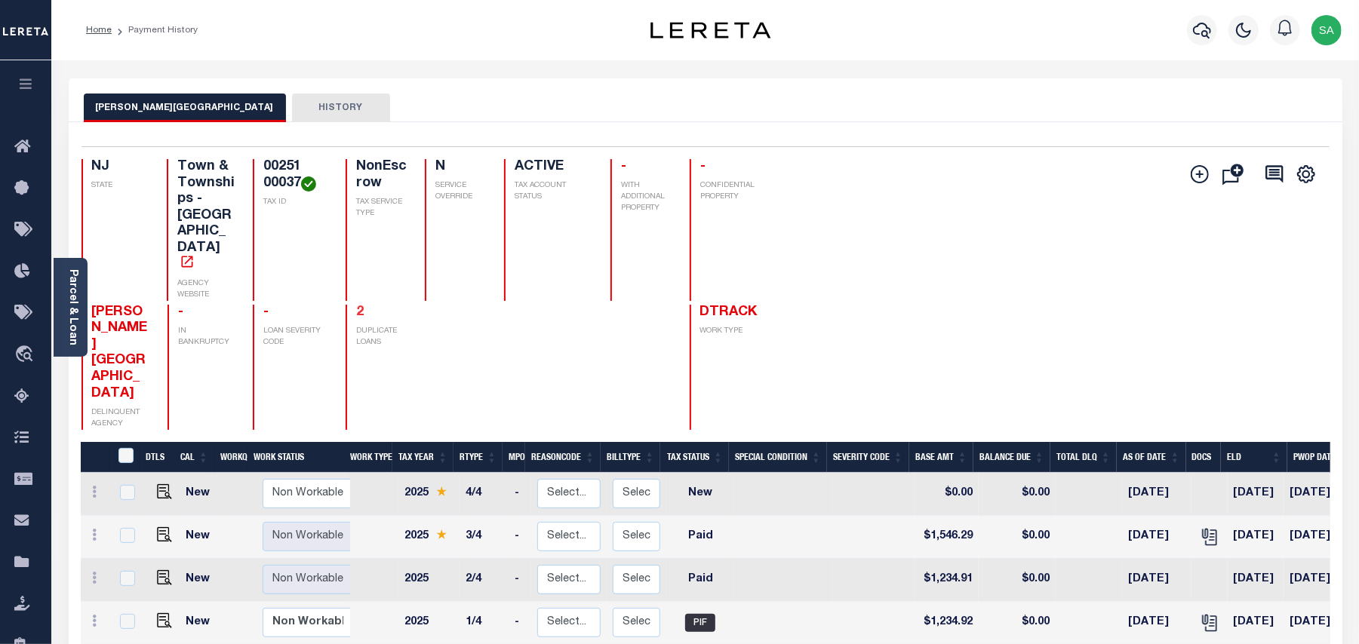
click at [356, 306] on link "2" at bounding box center [360, 313] width 8 height 14
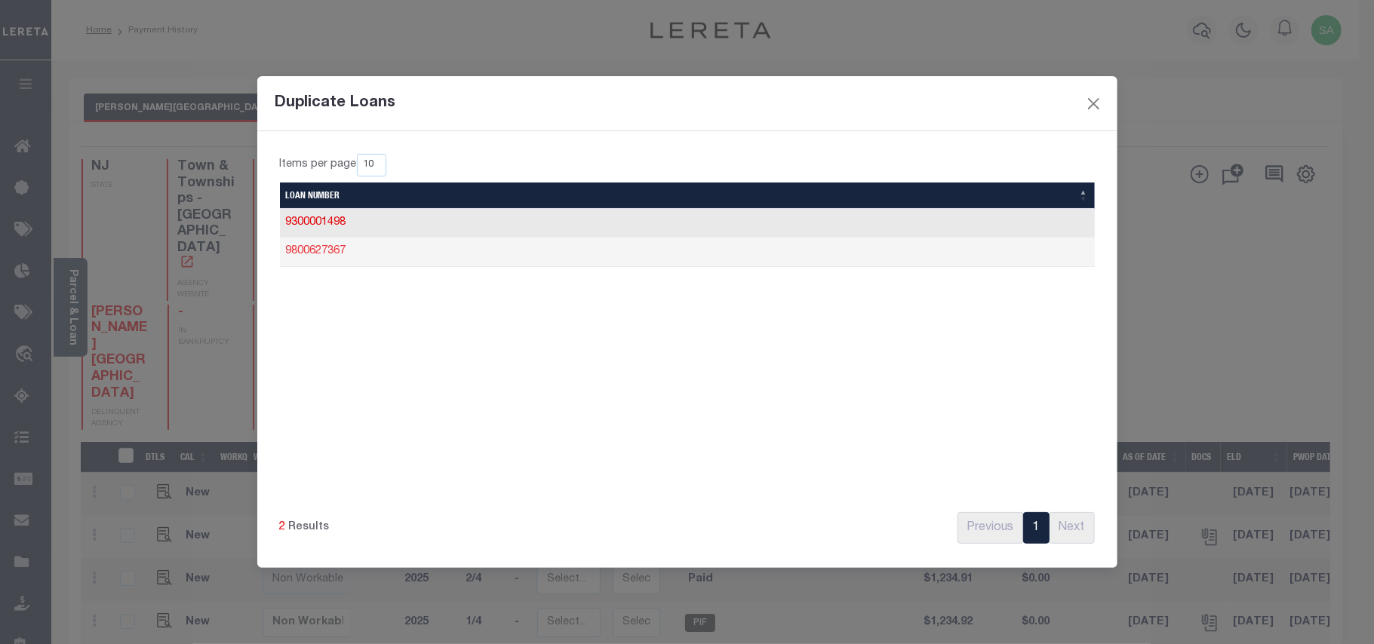
click at [333, 254] on link "9800627367" at bounding box center [316, 251] width 60 height 11
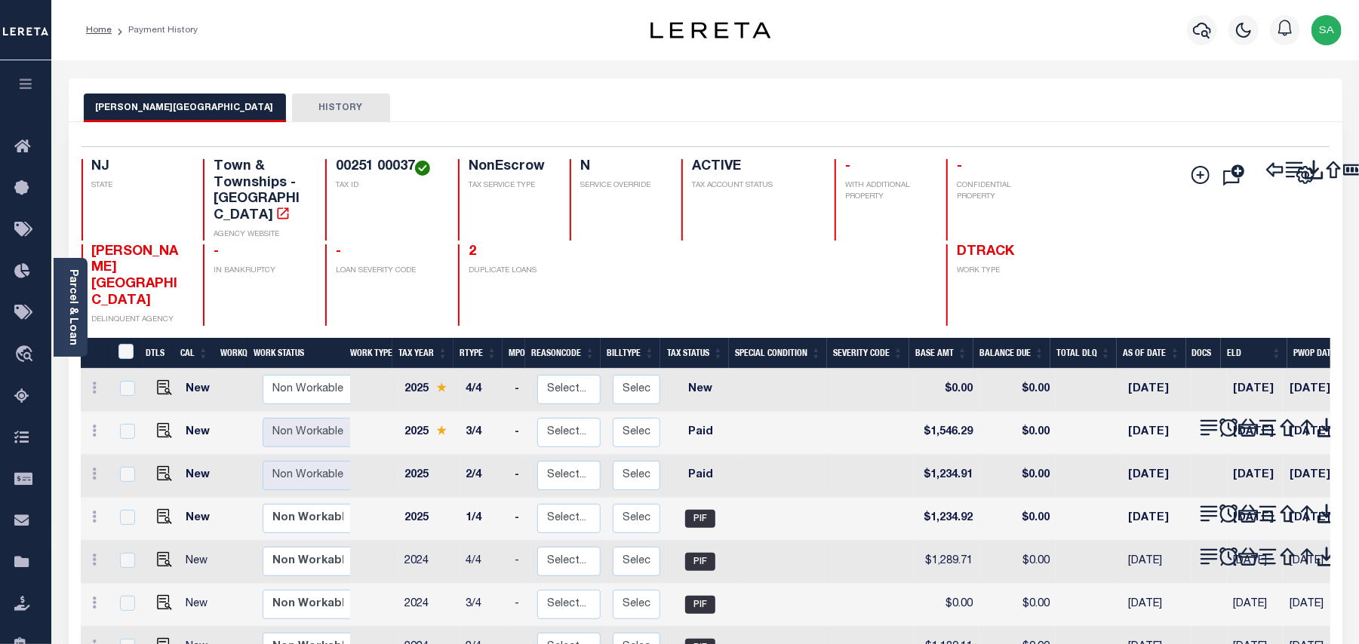
scroll to position [100, 0]
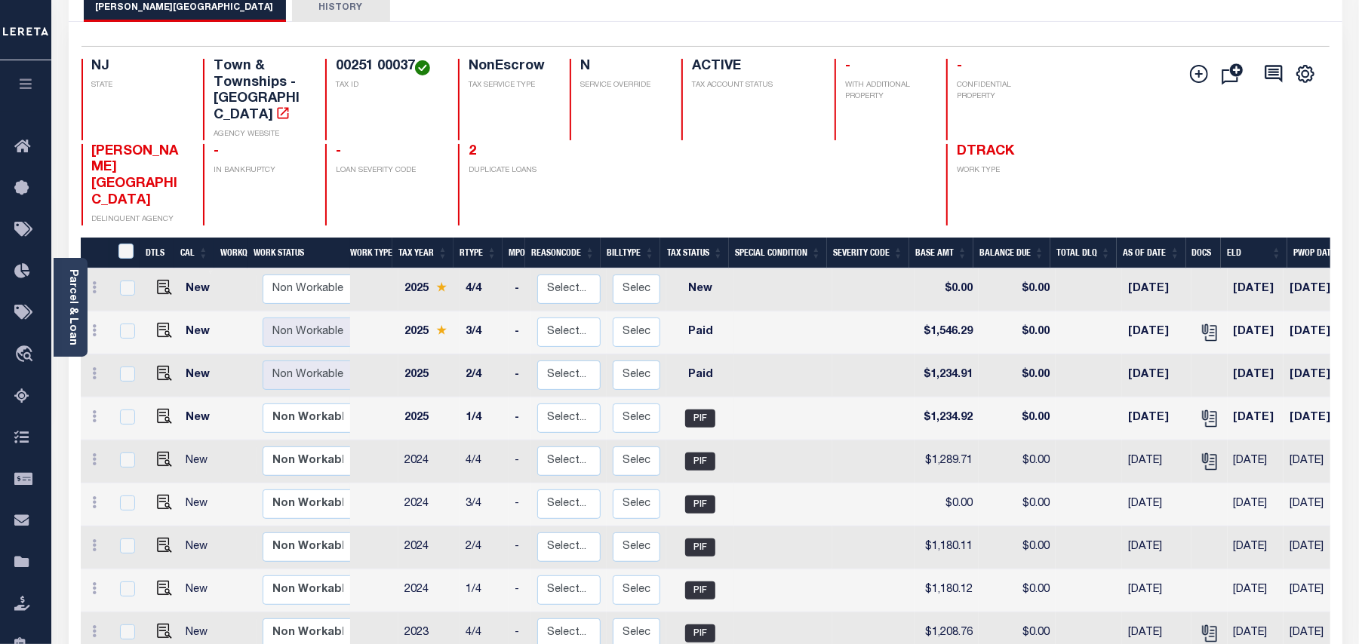
drag, startPoint x: 69, startPoint y: 309, endPoint x: 140, endPoint y: 303, distance: 70.4
click at [69, 309] on link "Parcel & Loan" at bounding box center [72, 307] width 11 height 76
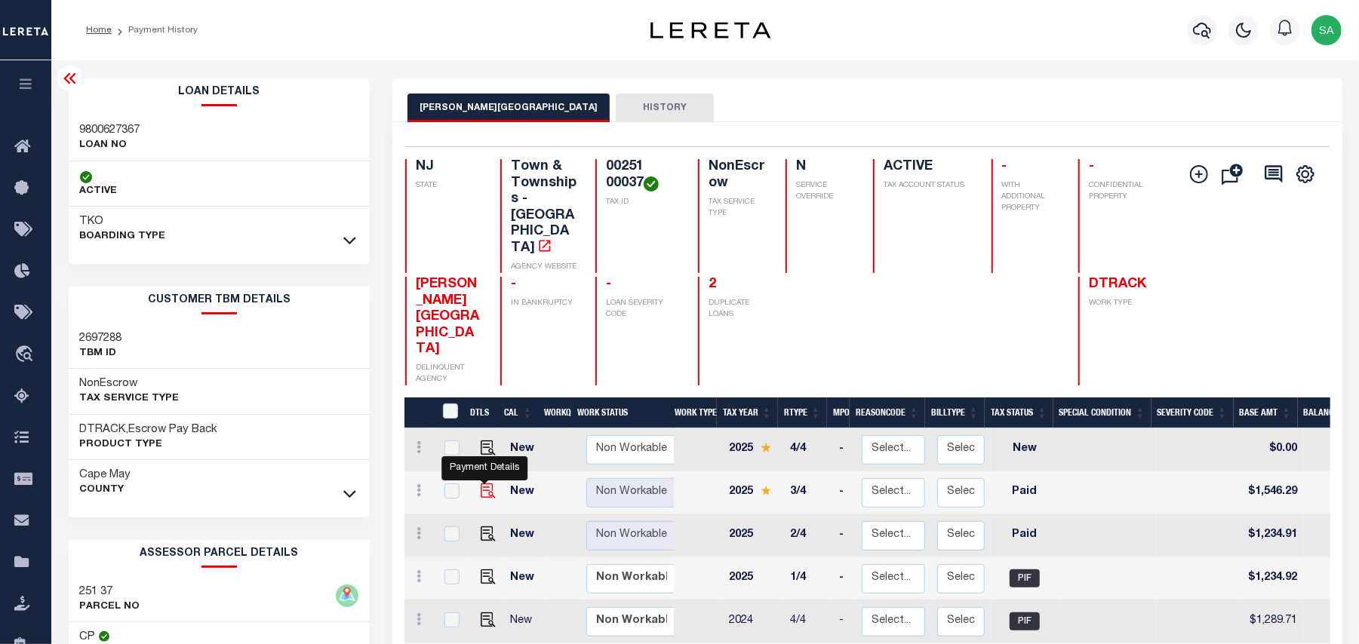
click at [483, 484] on img "" at bounding box center [488, 491] width 15 height 15
checkbox input "true"
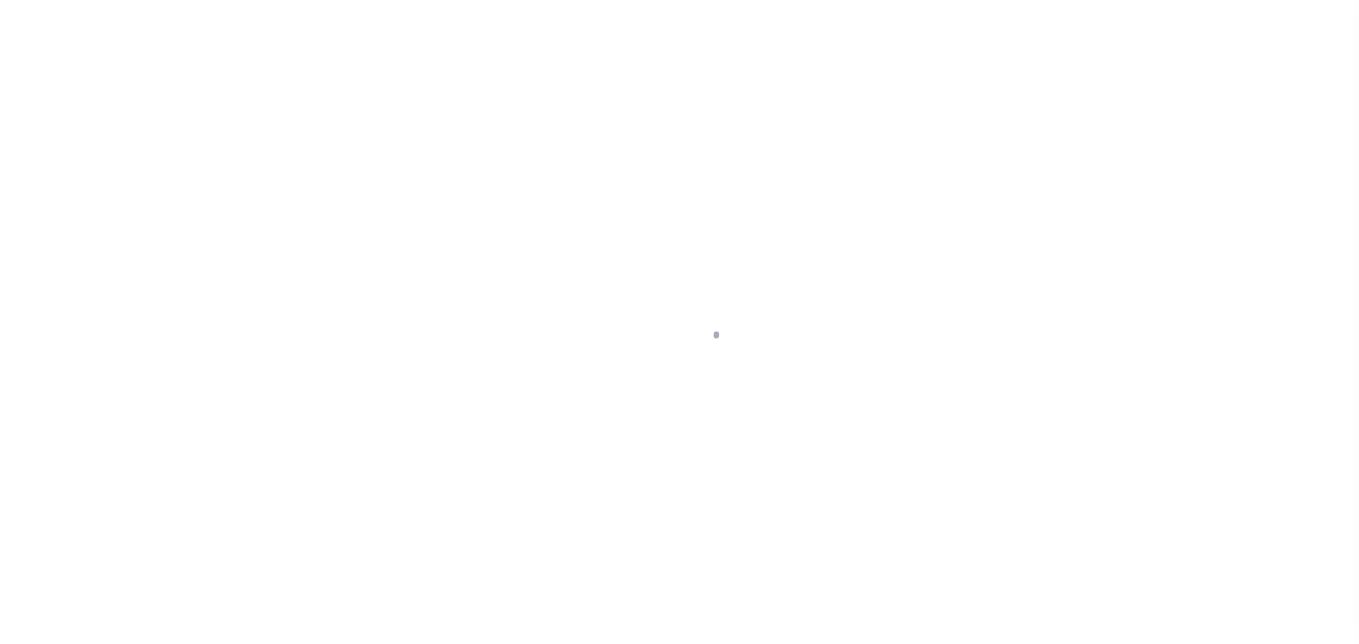
select select "PYD"
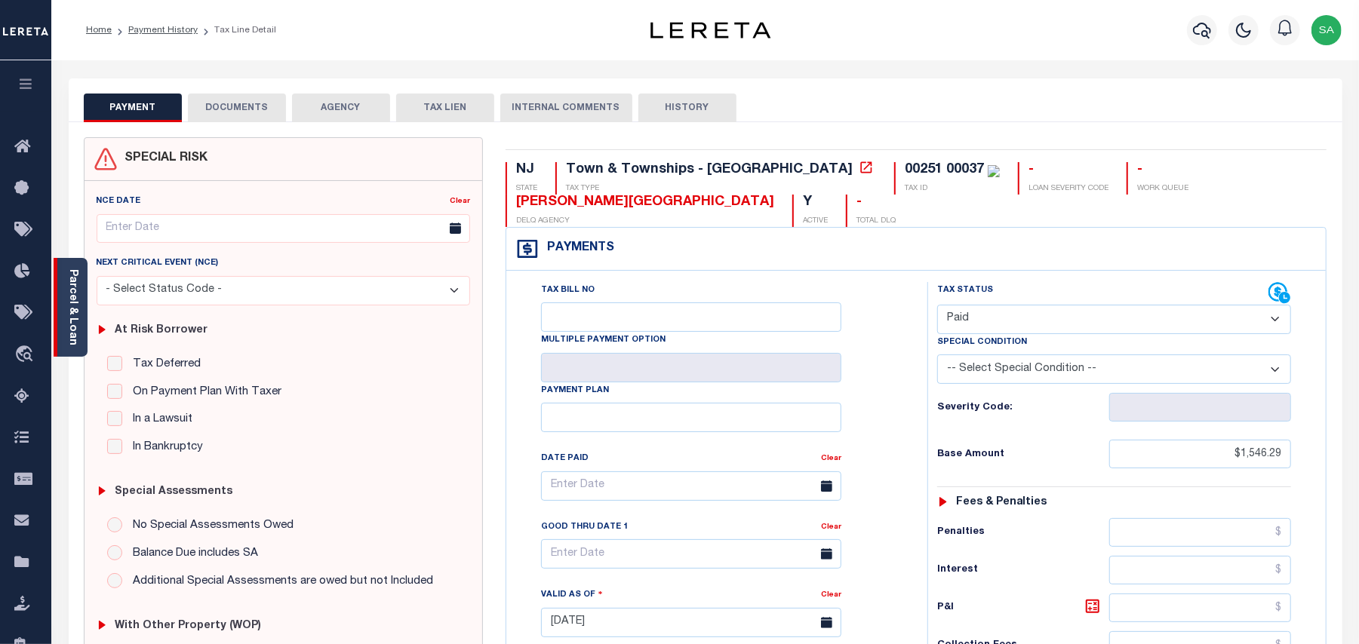
click at [68, 323] on link "Parcel & Loan" at bounding box center [72, 307] width 11 height 76
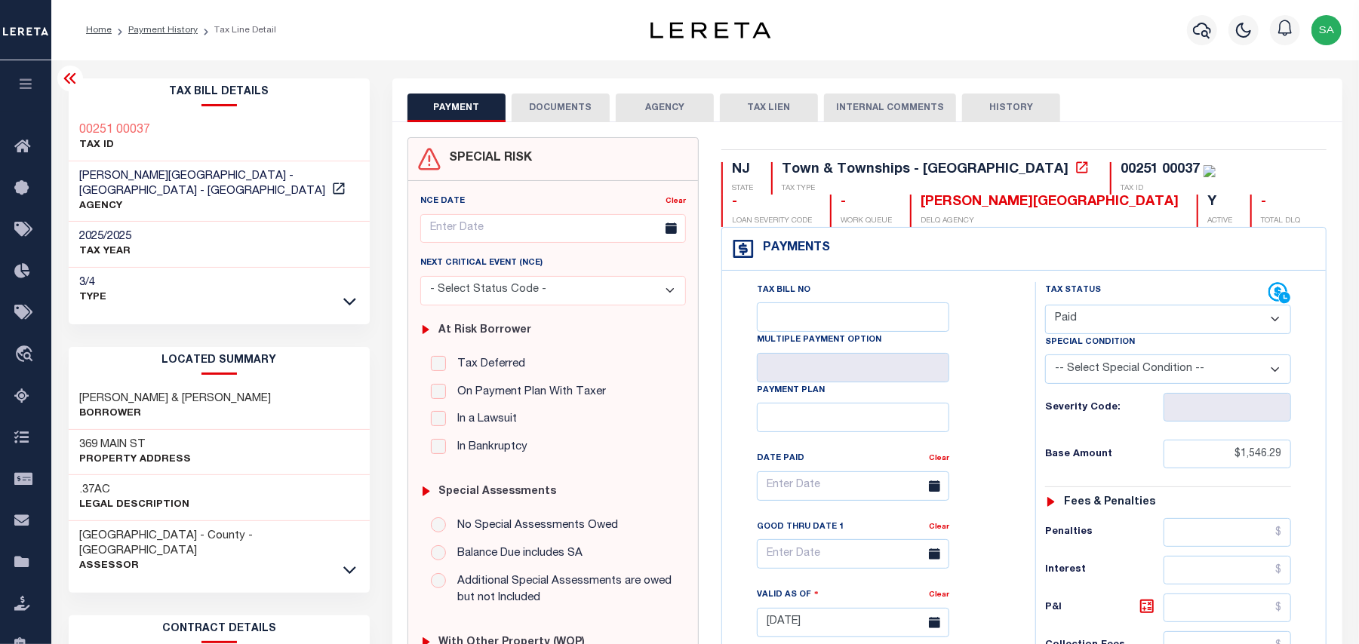
click at [594, 91] on div "PAYMENT DOCUMENTS AGENCY DELINQUENT PAYEE TAX LIEN" at bounding box center [867, 100] width 950 height 44
click at [587, 100] on button "DOCUMENTS" at bounding box center [561, 108] width 98 height 29
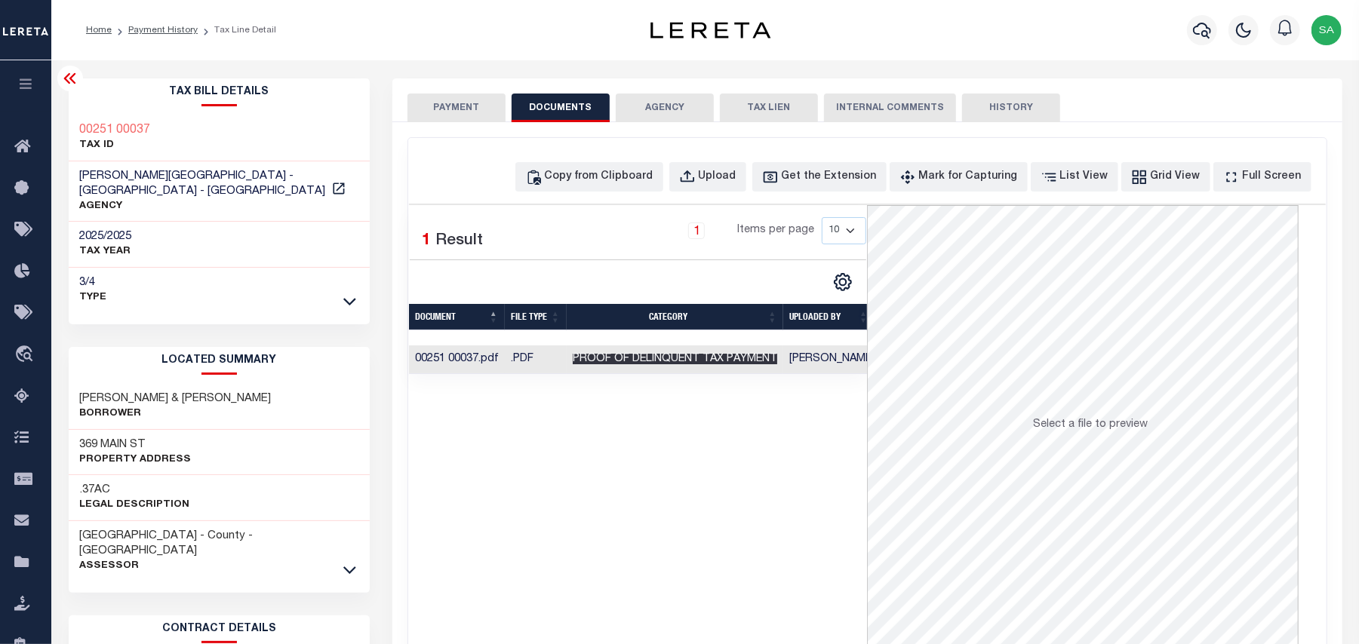
click at [704, 358] on span "Proof of Delinquent Tax Payment" at bounding box center [675, 359] width 204 height 11
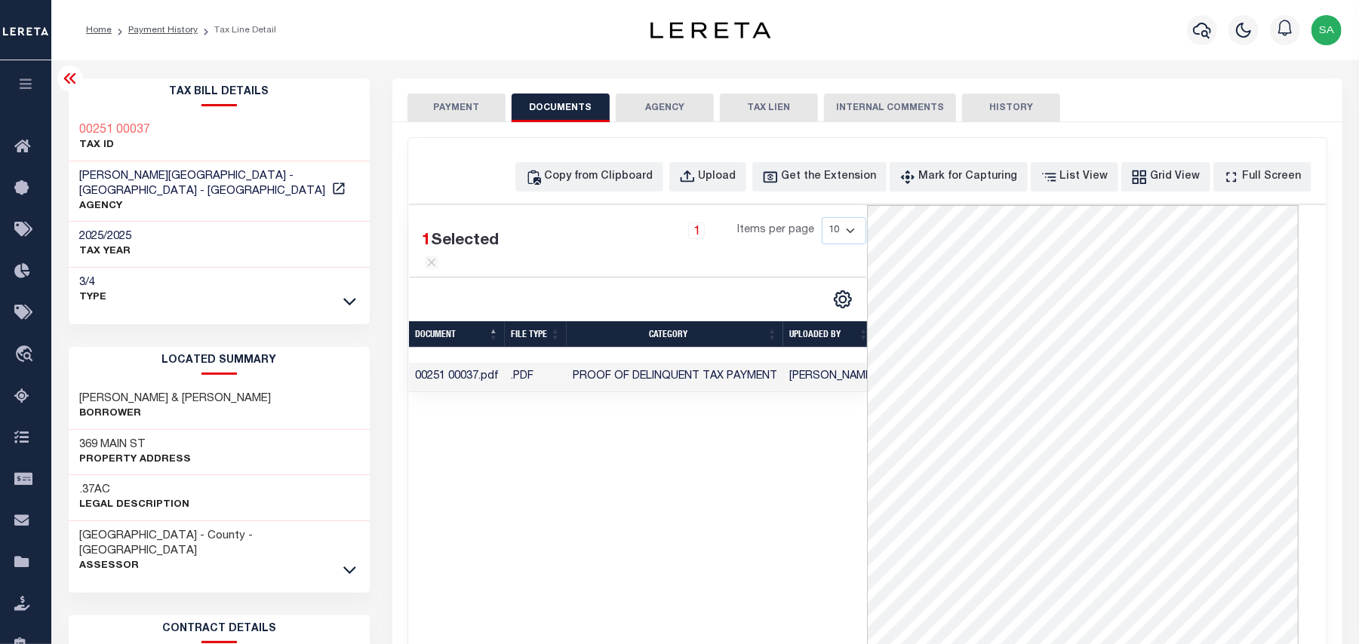
click at [499, 88] on div "PAYMENT DOCUMENTS AGENCY DELINQUENT PAYEE TAX LIEN" at bounding box center [867, 100] width 950 height 44
click at [490, 94] on button "PAYMENT" at bounding box center [456, 108] width 98 height 29
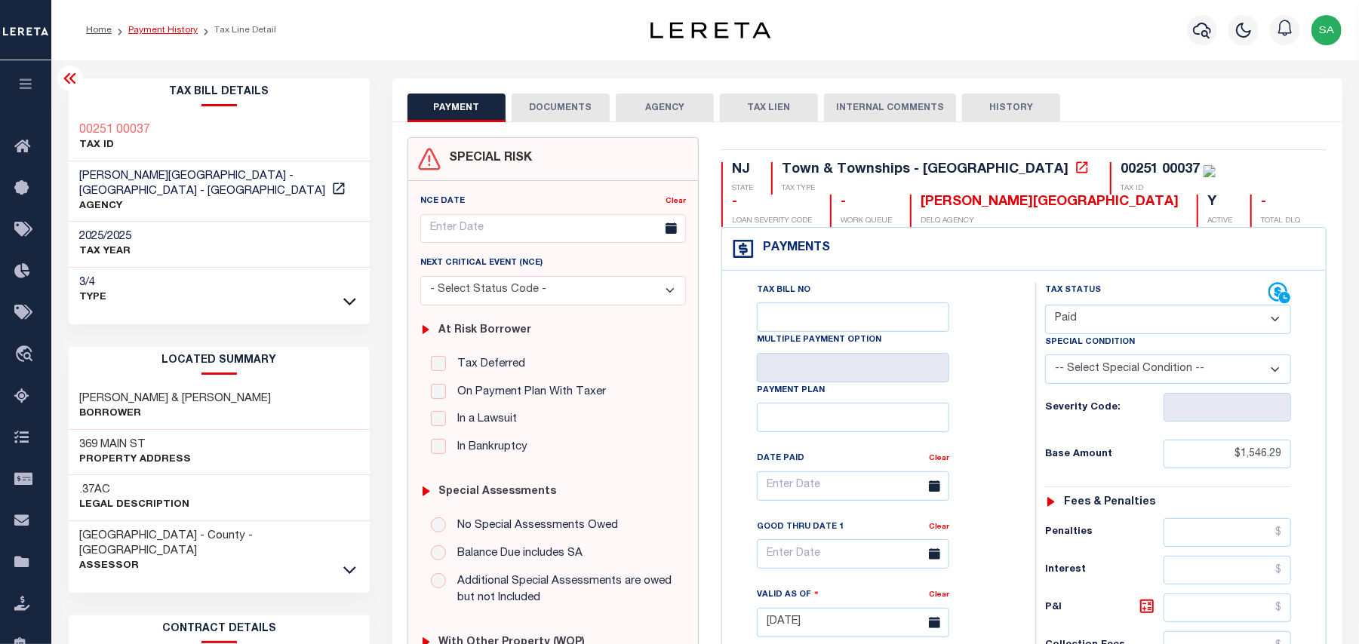
click at [173, 26] on link "Payment History" at bounding box center [162, 30] width 69 height 9
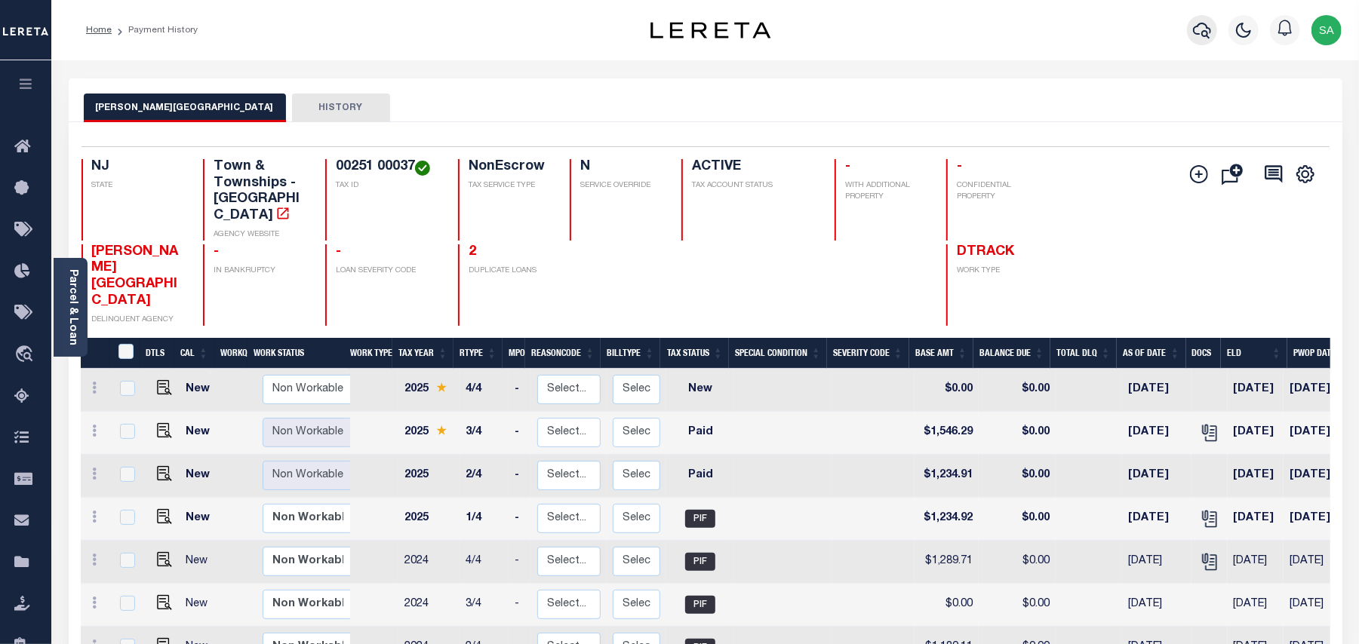
click at [1205, 34] on icon "button" at bounding box center [1202, 30] width 18 height 18
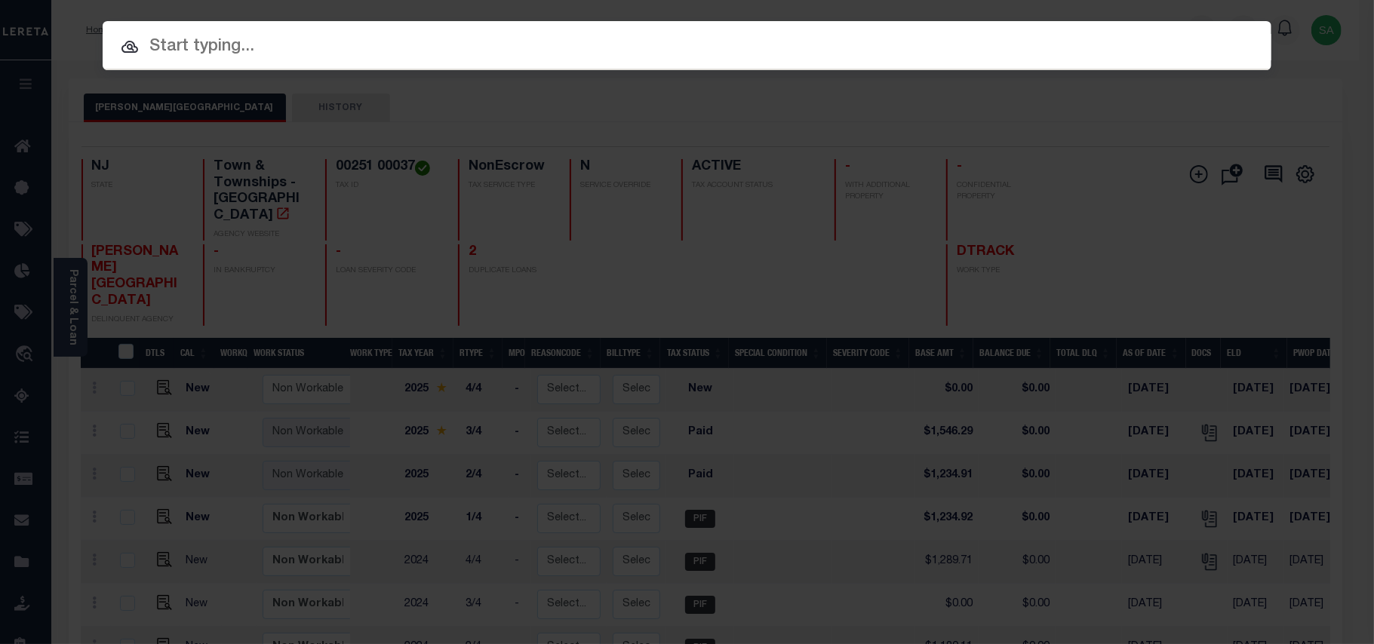
click at [1087, 34] on input "text" at bounding box center [687, 47] width 1169 height 26
paste input "9800224108"
type input "9800224108"
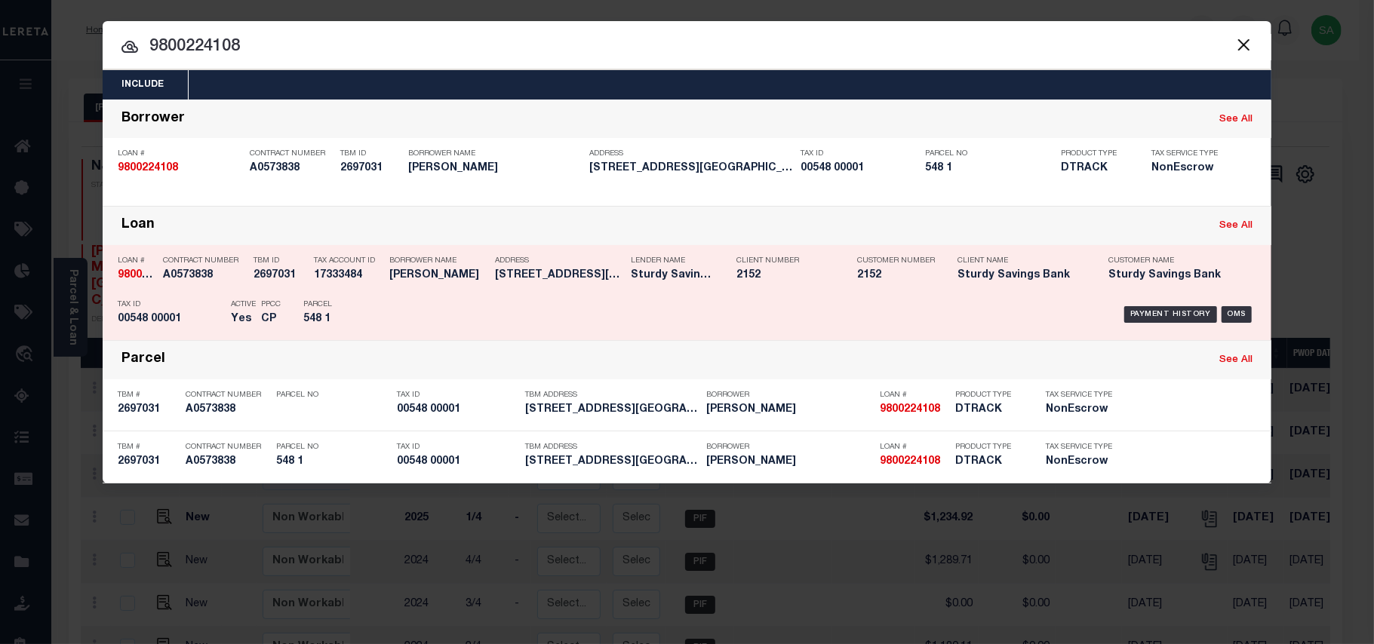
click at [336, 296] on div "Parcel 548 1" at bounding box center [337, 315] width 68 height 44
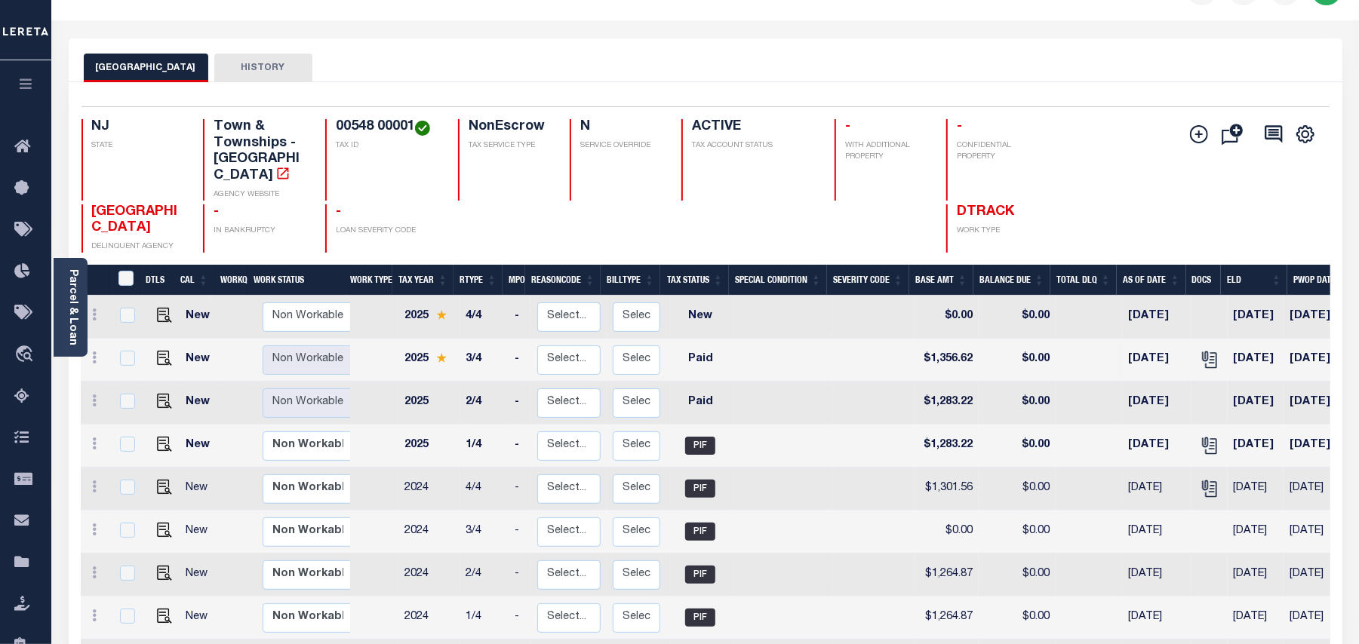
scroll to position [100, 0]
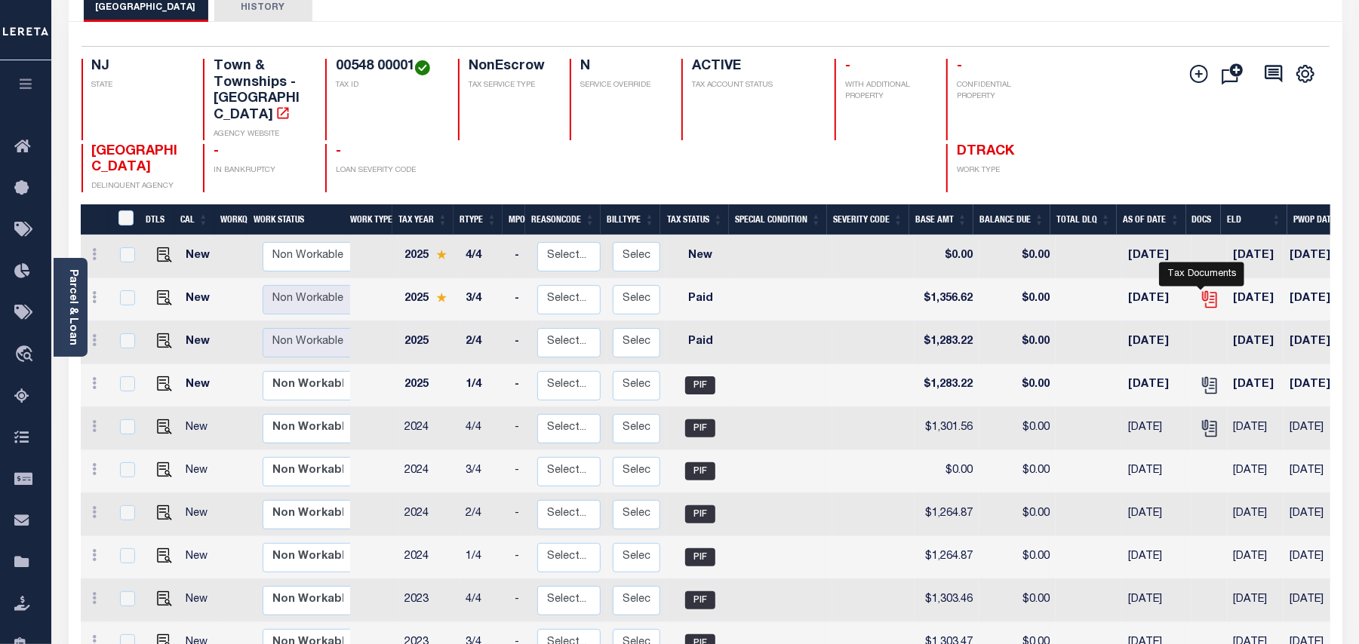
click at [1206, 290] on icon "" at bounding box center [1210, 300] width 20 height 20
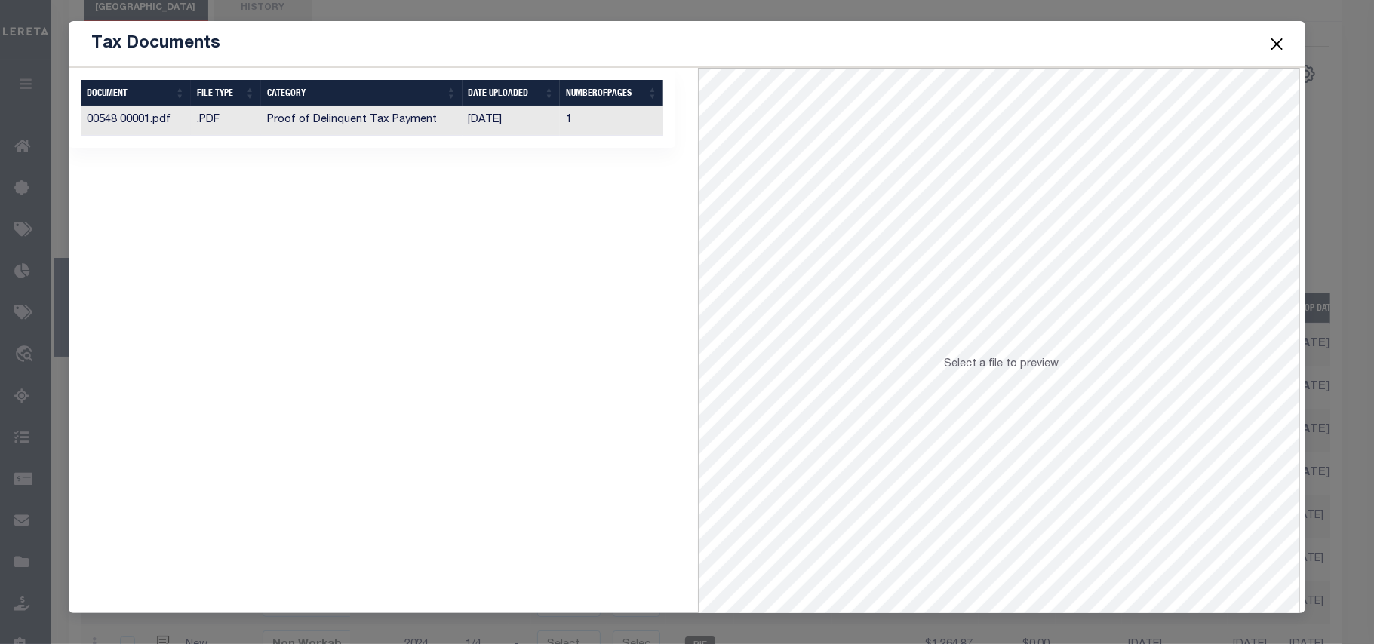
click at [508, 128] on td "[DATE]" at bounding box center [511, 120] width 98 height 29
click at [1274, 37] on button "Close" at bounding box center [1277, 44] width 20 height 20
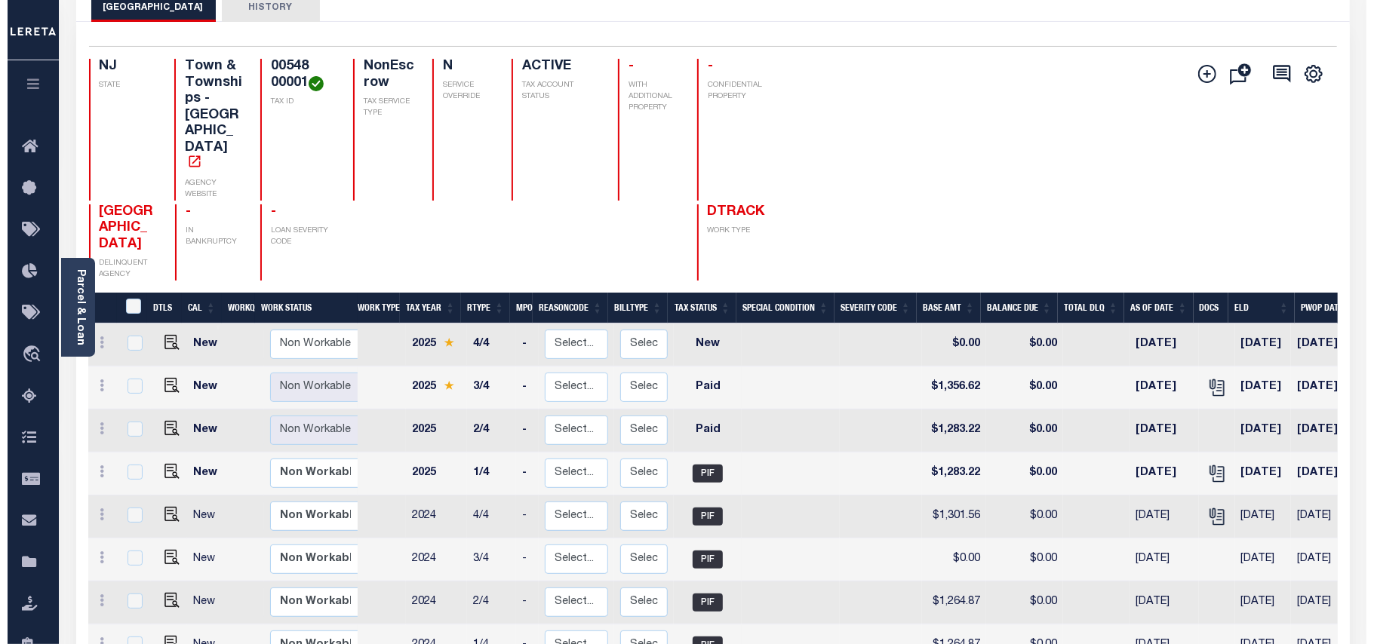
scroll to position [0, 0]
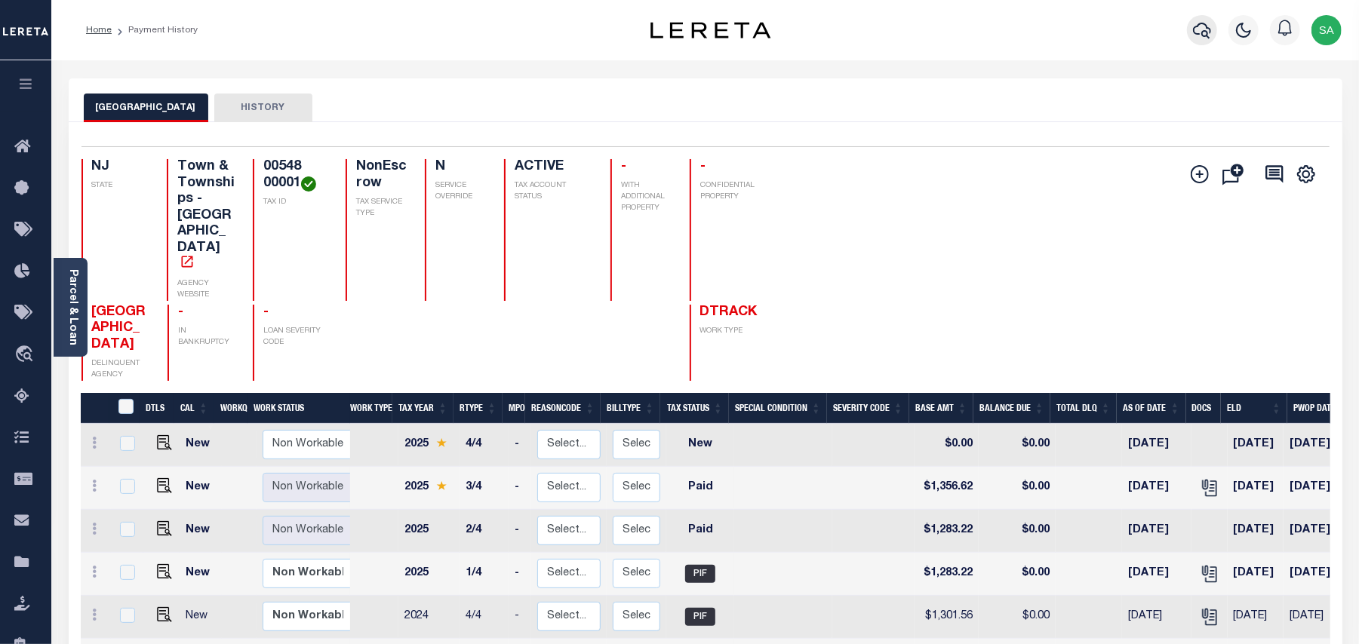
click at [1202, 25] on icon "button" at bounding box center [1202, 30] width 18 height 18
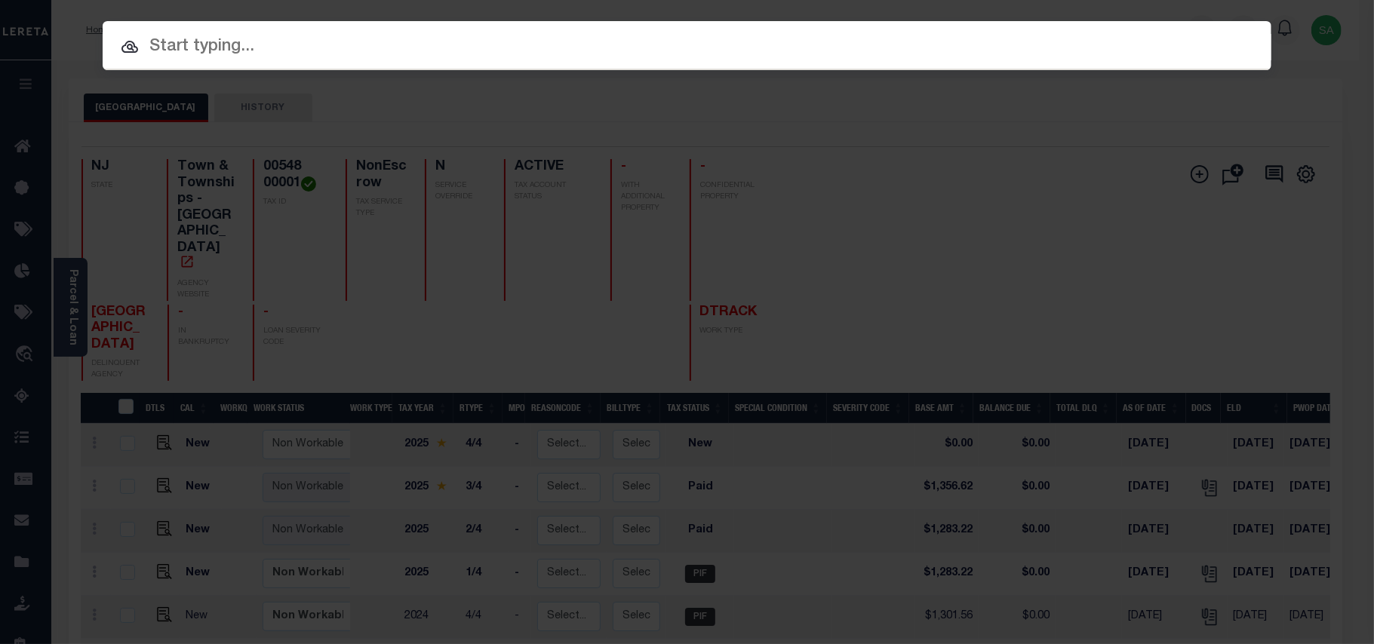
click at [898, 53] on input "text" at bounding box center [687, 47] width 1169 height 26
paste input "9300003489"
type input "9300003489"
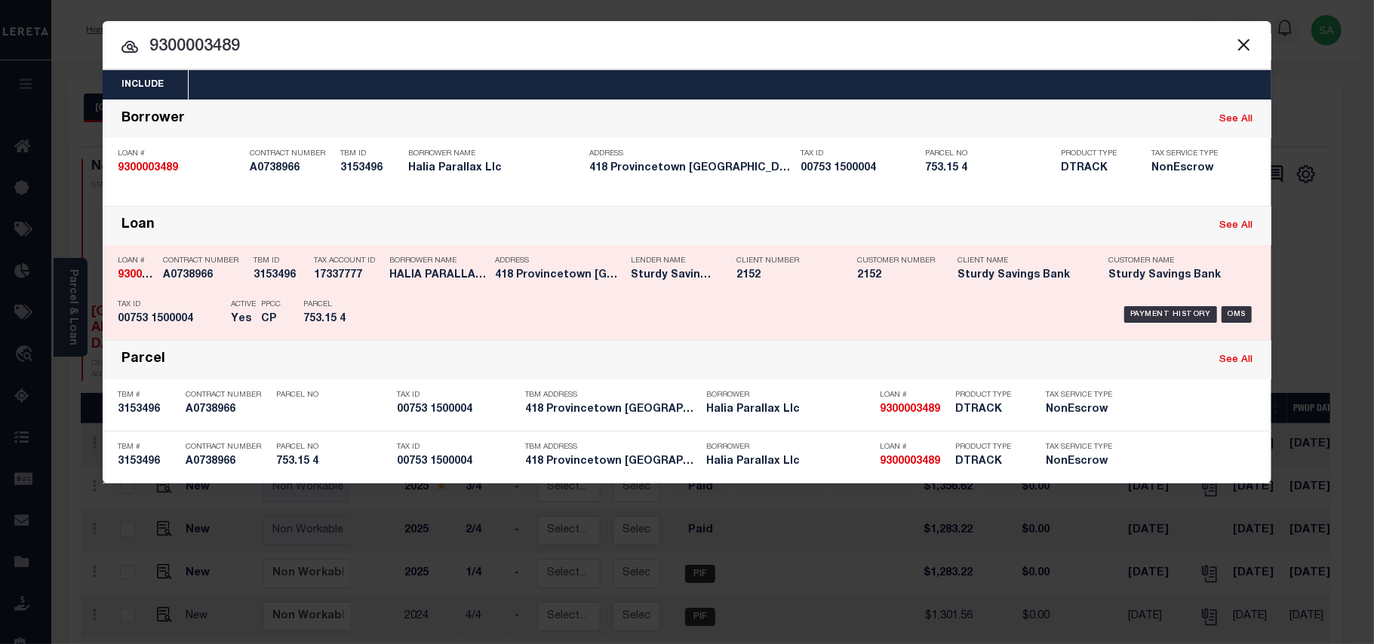
click at [425, 303] on div "Payment History OMS" at bounding box center [825, 315] width 862 height 44
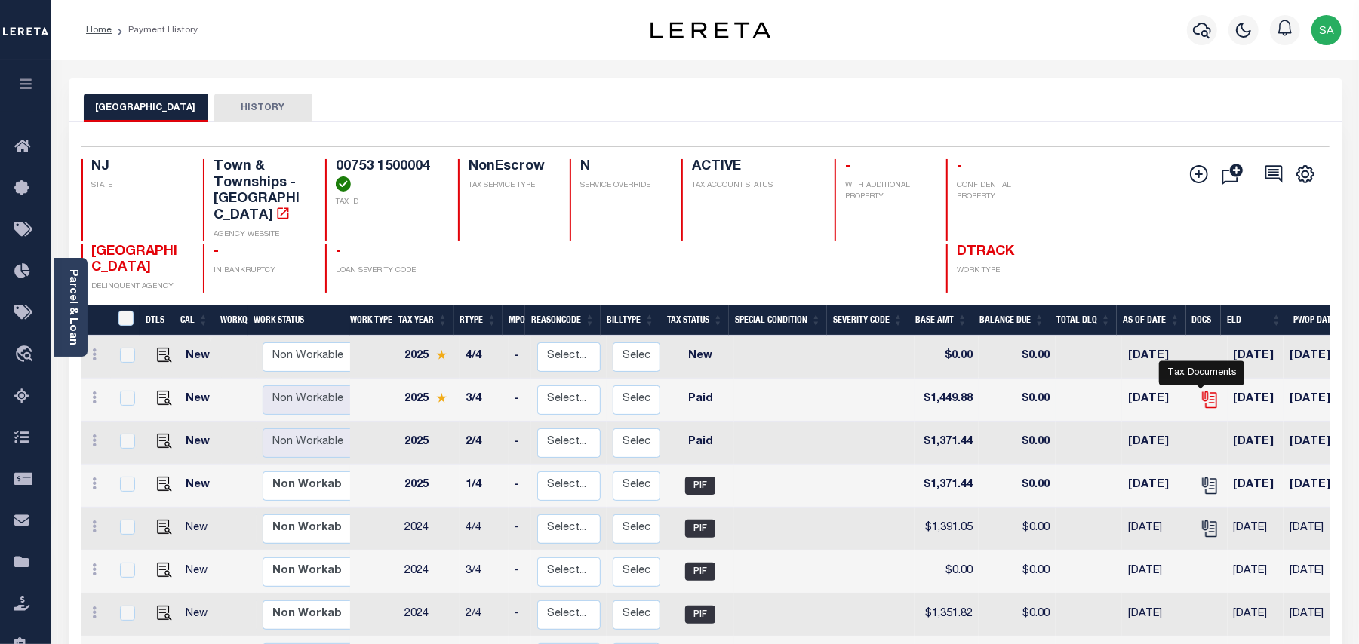
click at [1200, 390] on icon "" at bounding box center [1210, 400] width 20 height 20
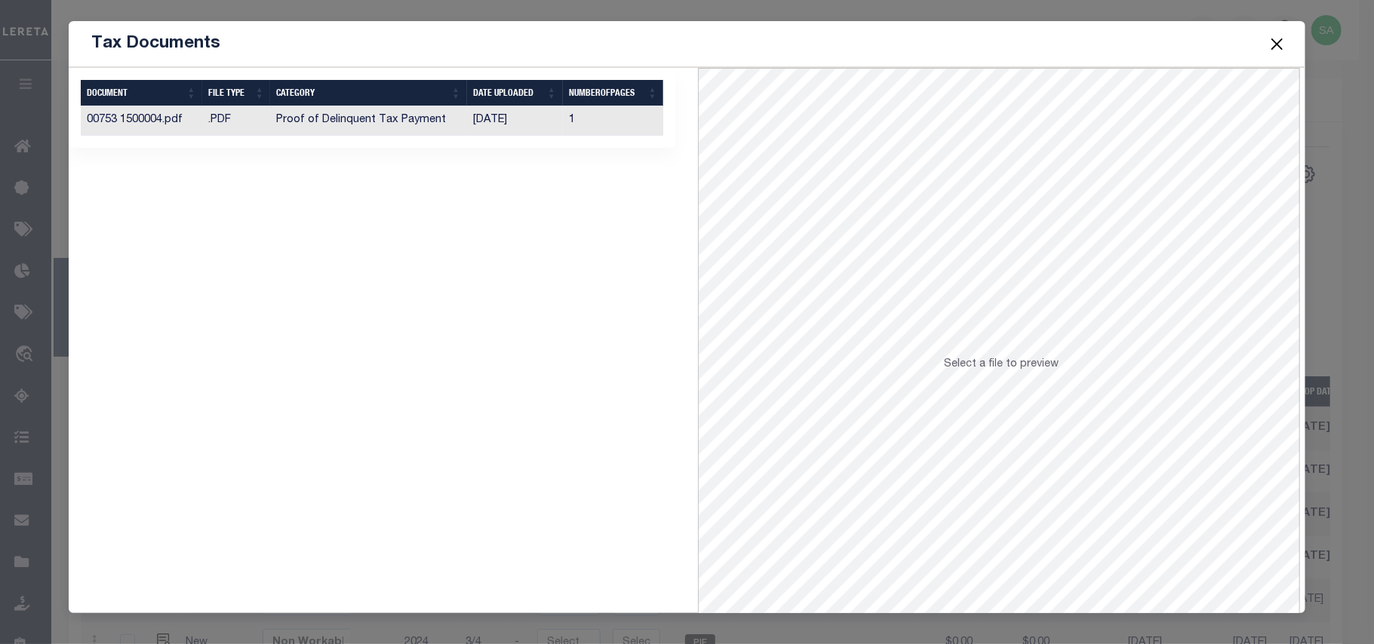
click at [450, 118] on td "Proof of Delinquent Tax Payment" at bounding box center [368, 120] width 196 height 29
click at [1271, 45] on button "Close" at bounding box center [1277, 44] width 20 height 20
